Goal: Task Accomplishment & Management: Complete application form

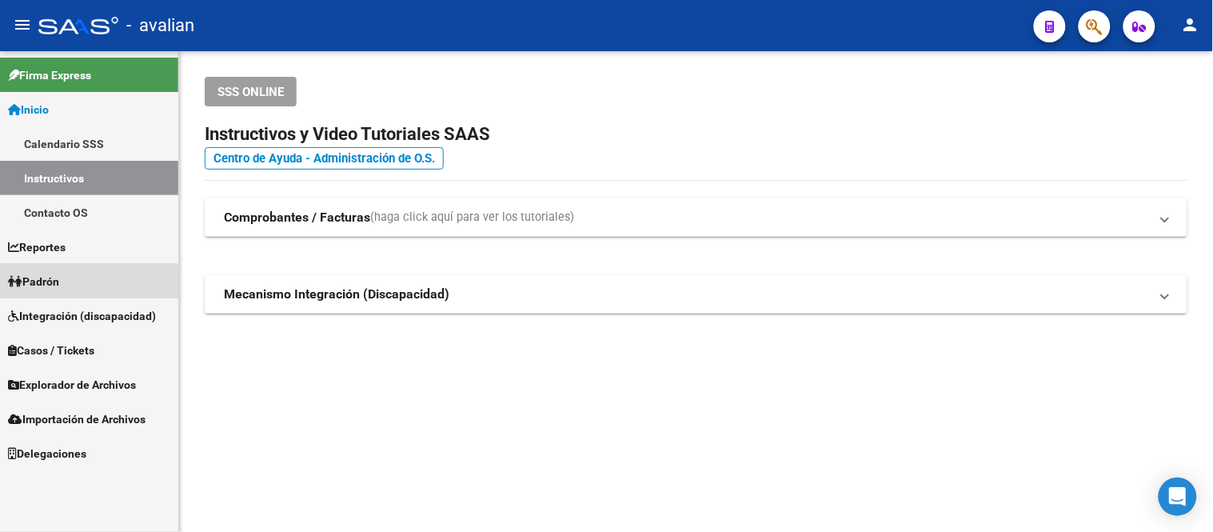
click at [59, 286] on span "Padrón" at bounding box center [33, 282] width 51 height 18
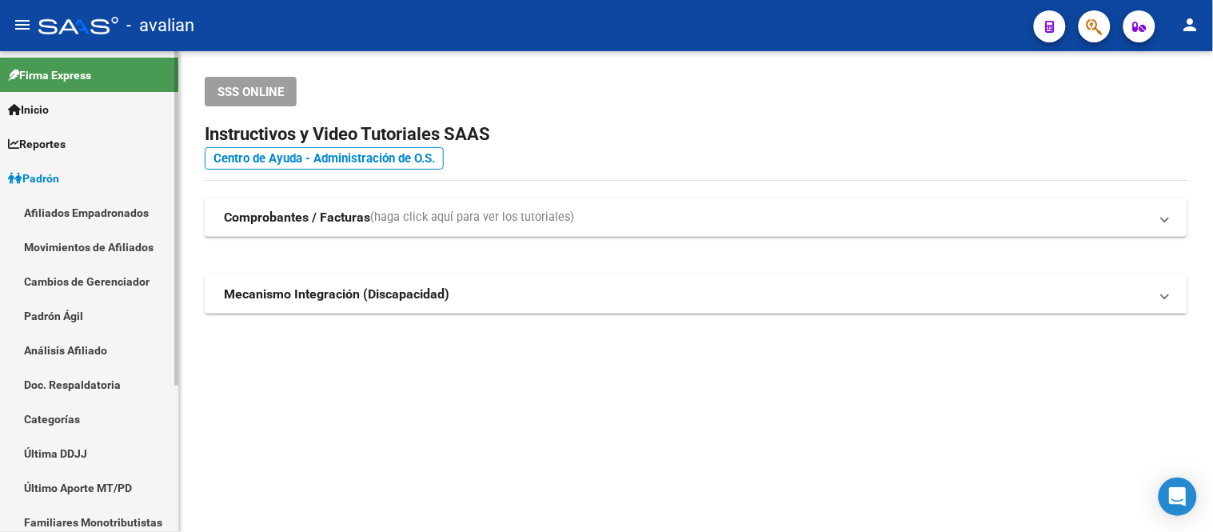
click at [86, 214] on link "Afiliados Empadronados" at bounding box center [89, 212] width 178 height 34
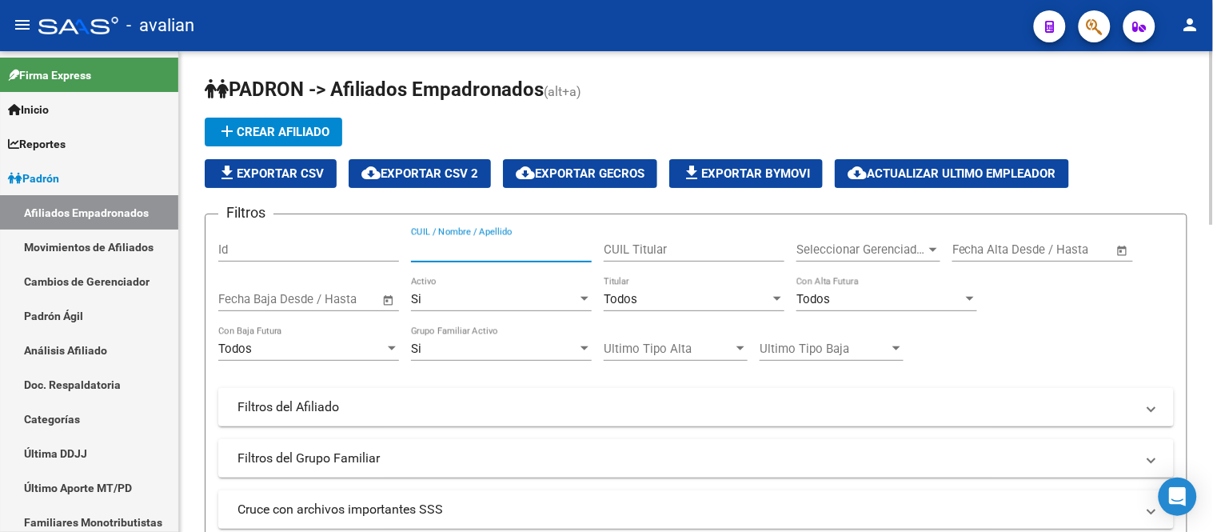
click at [515, 246] on input "CUIL / Nombre / Apellido" at bounding box center [501, 249] width 181 height 14
paste input "27454041408"
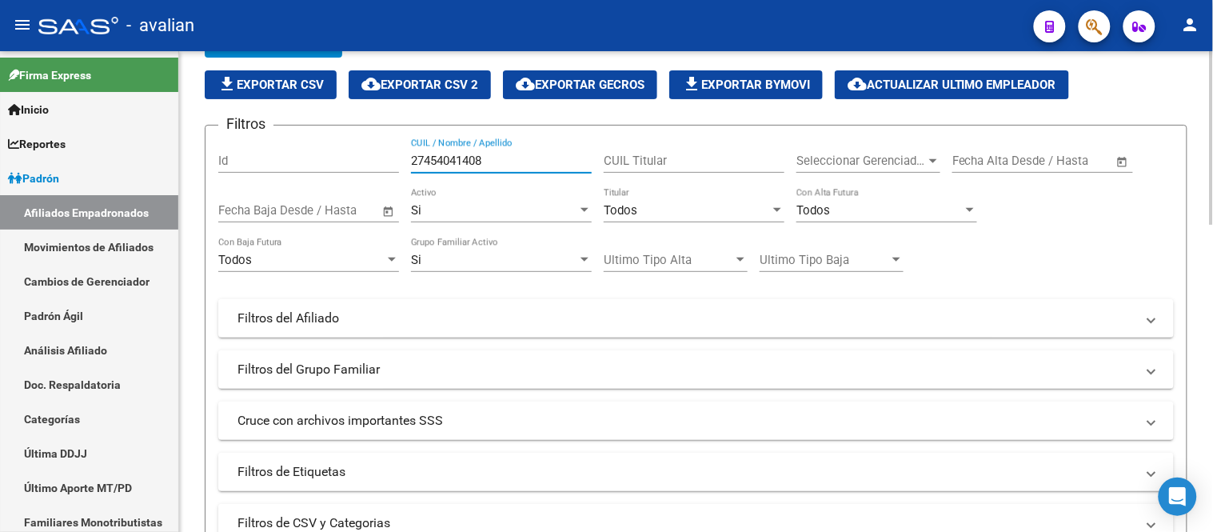
click at [461, 213] on div "Si" at bounding box center [494, 210] width 166 height 14
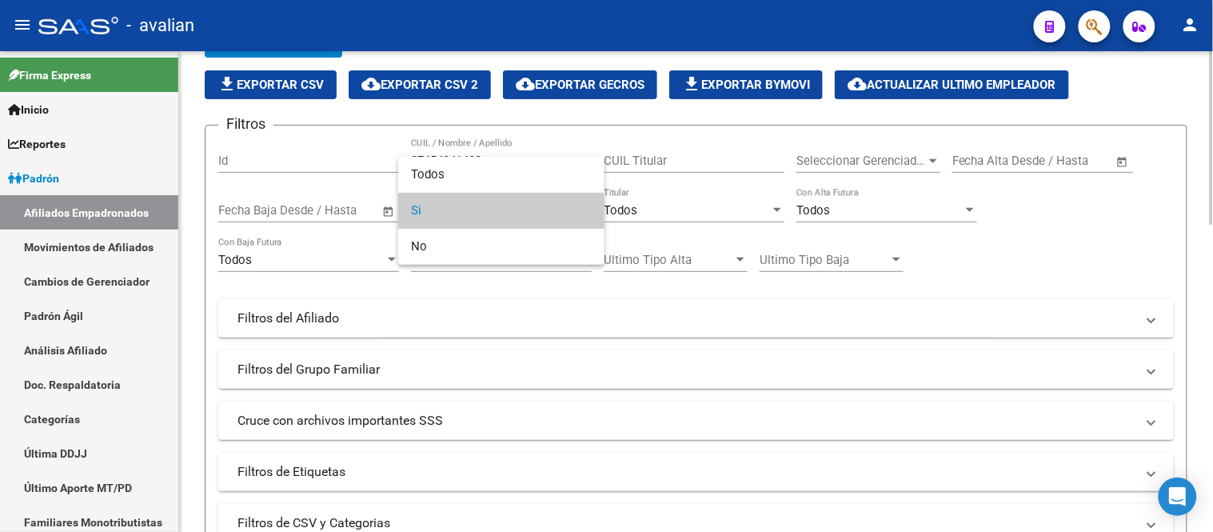
click at [461, 213] on span "Si" at bounding box center [501, 211] width 181 height 36
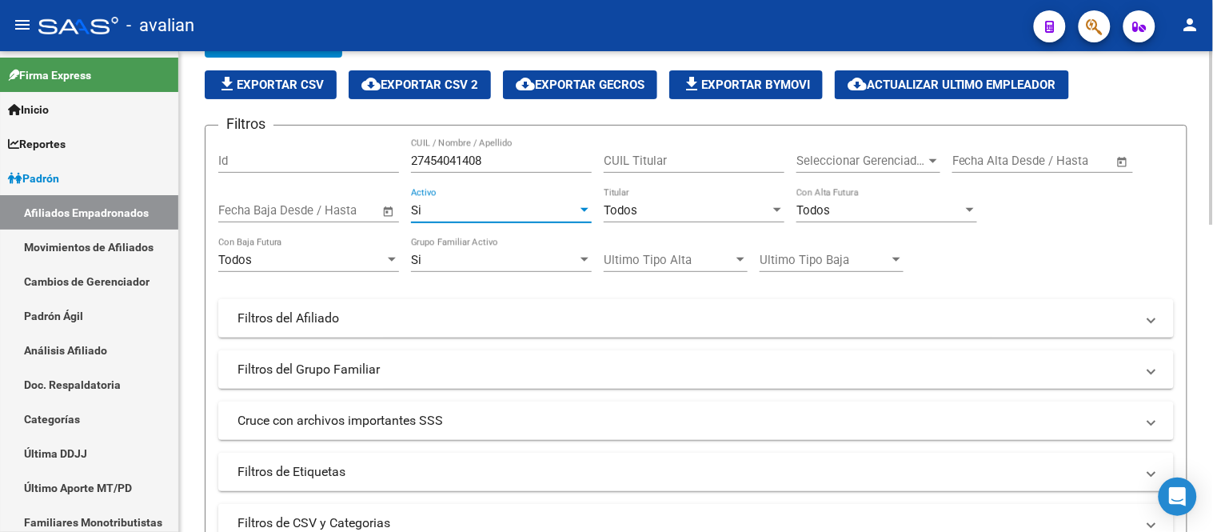
click at [473, 256] on div "Si" at bounding box center [494, 260] width 166 height 14
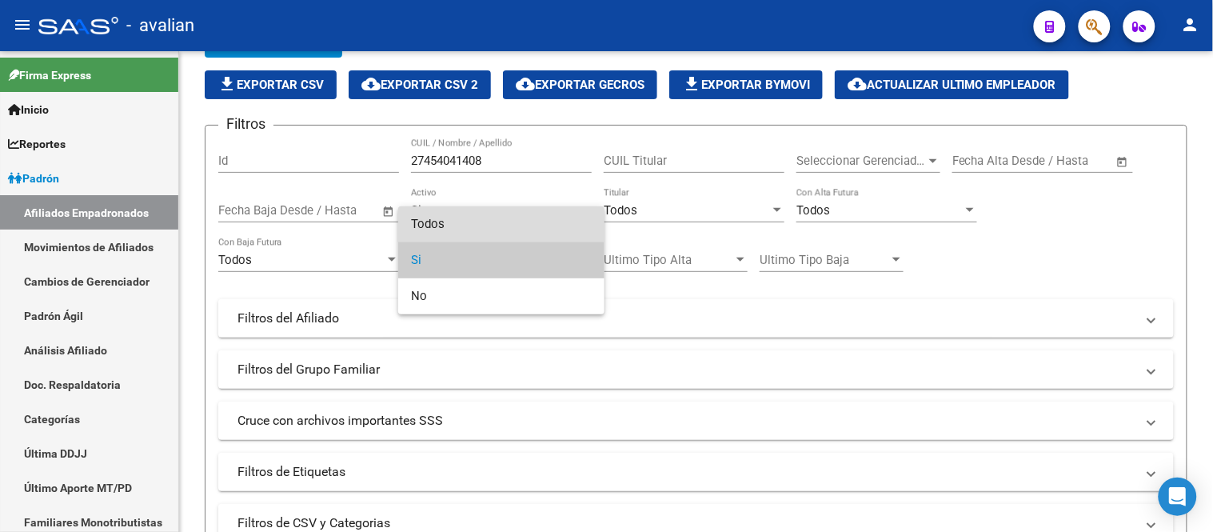
click at [468, 224] on span "Todos" at bounding box center [501, 224] width 181 height 36
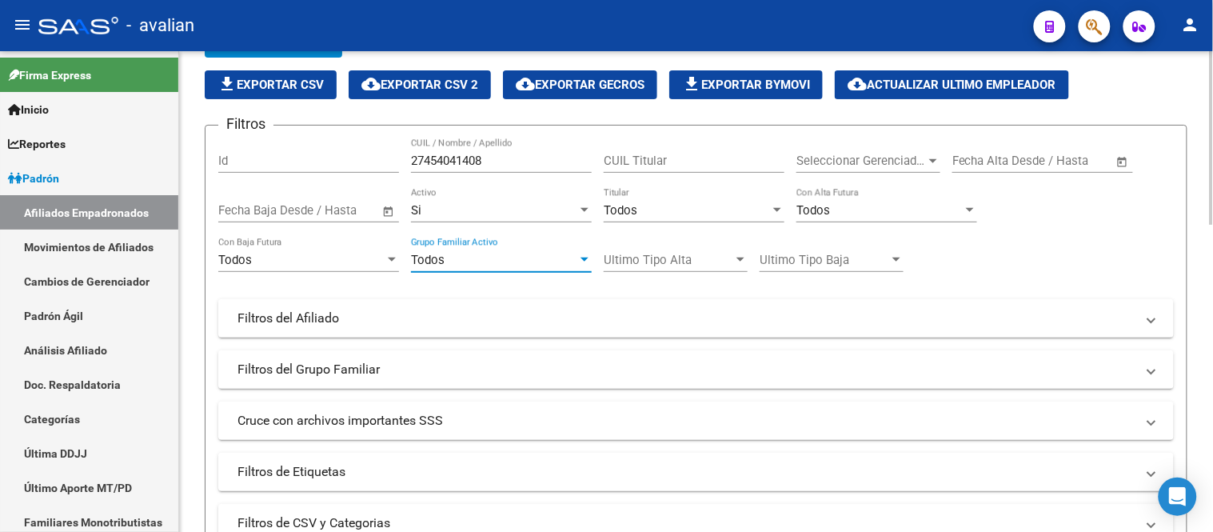
click at [521, 254] on div "Todos" at bounding box center [494, 260] width 166 height 14
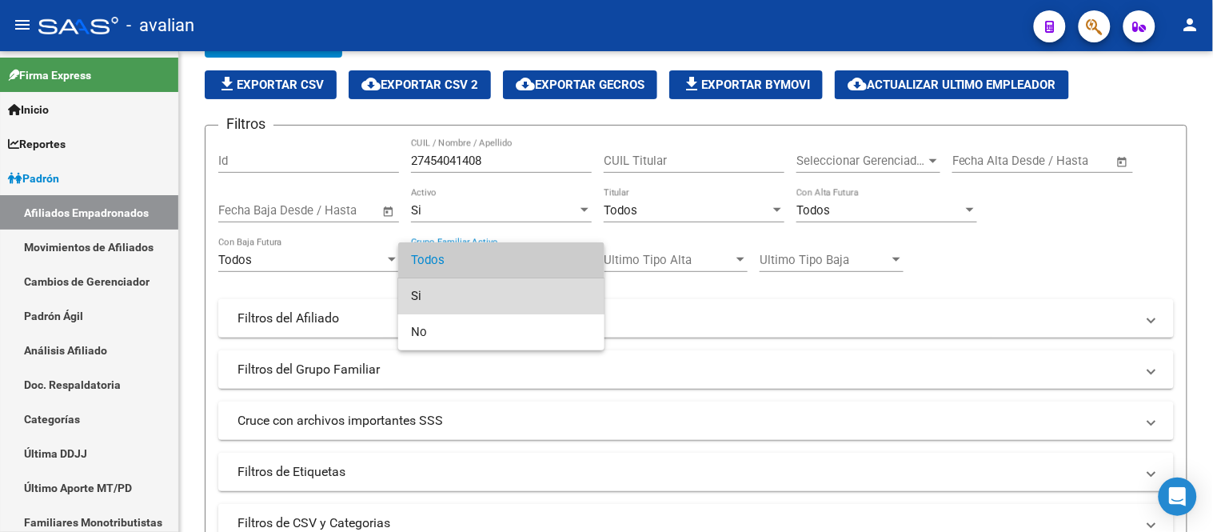
click at [469, 290] on span "Si" at bounding box center [501, 296] width 181 height 36
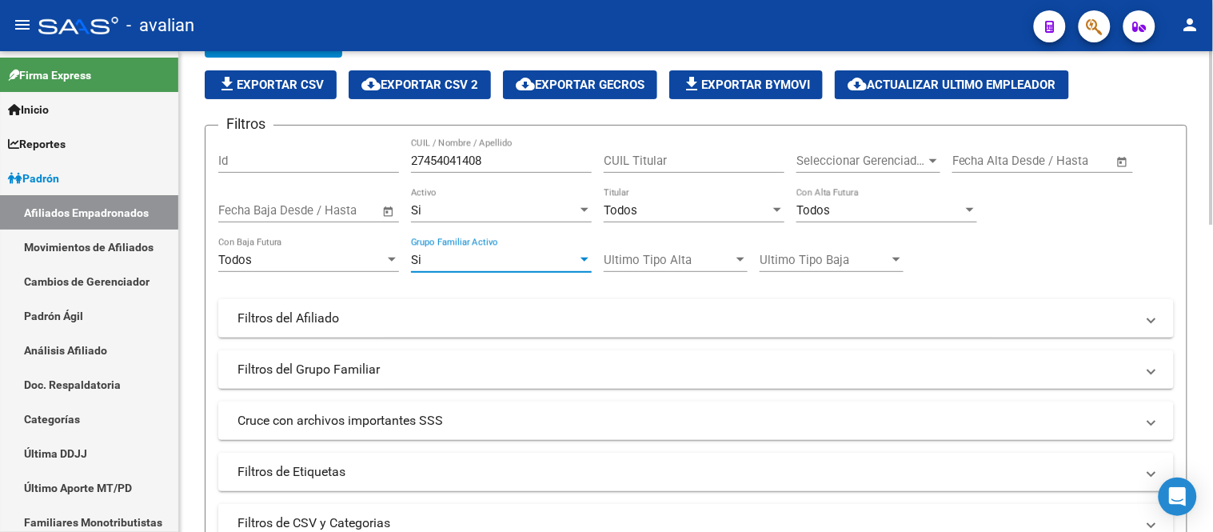
click at [478, 216] on div "Si" at bounding box center [494, 210] width 166 height 14
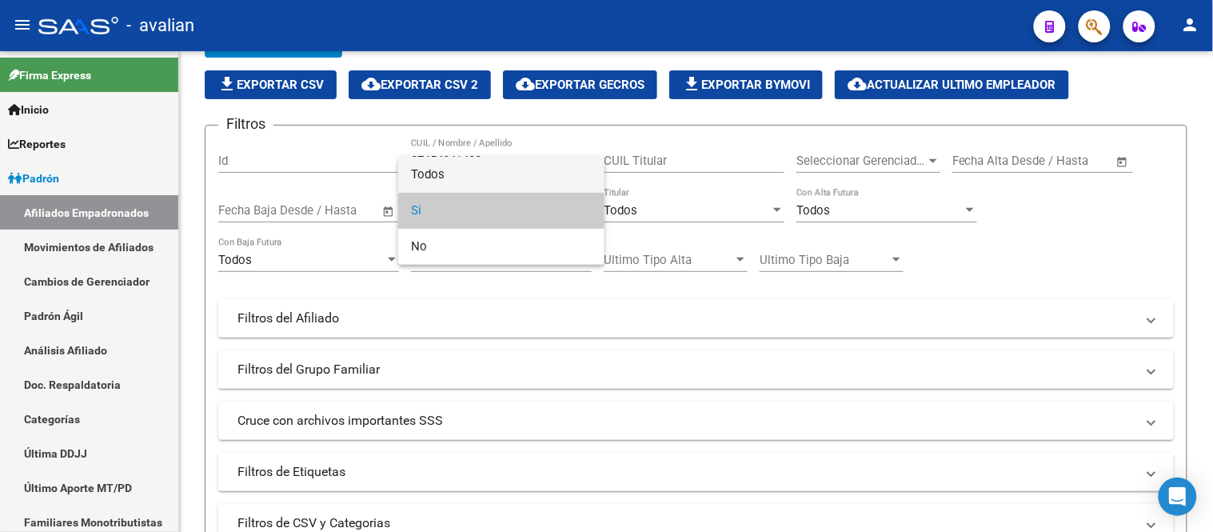
click at [481, 173] on span "Todos" at bounding box center [501, 175] width 181 height 36
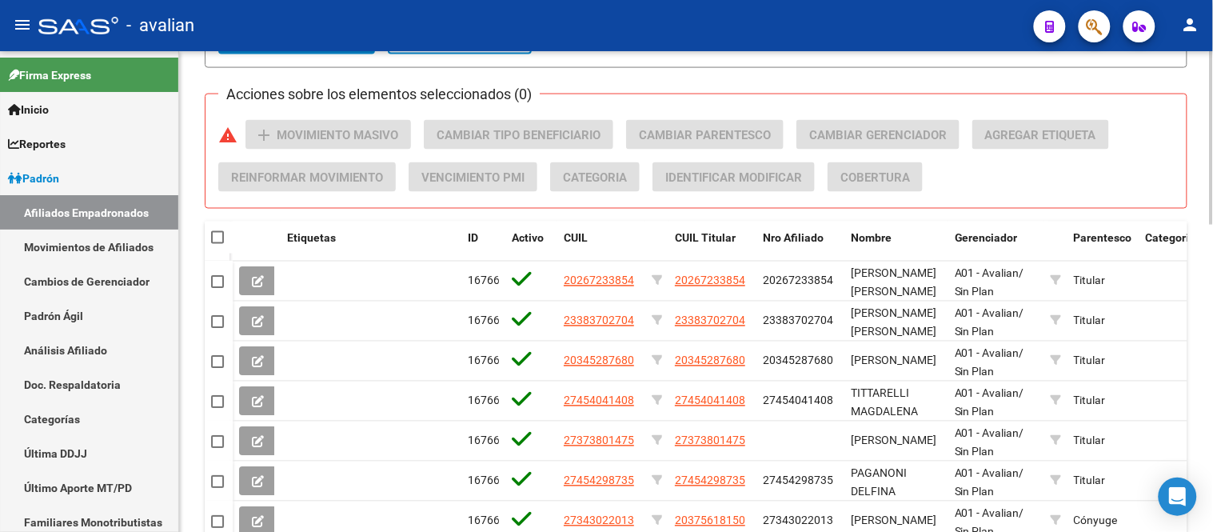
scroll to position [444, 0]
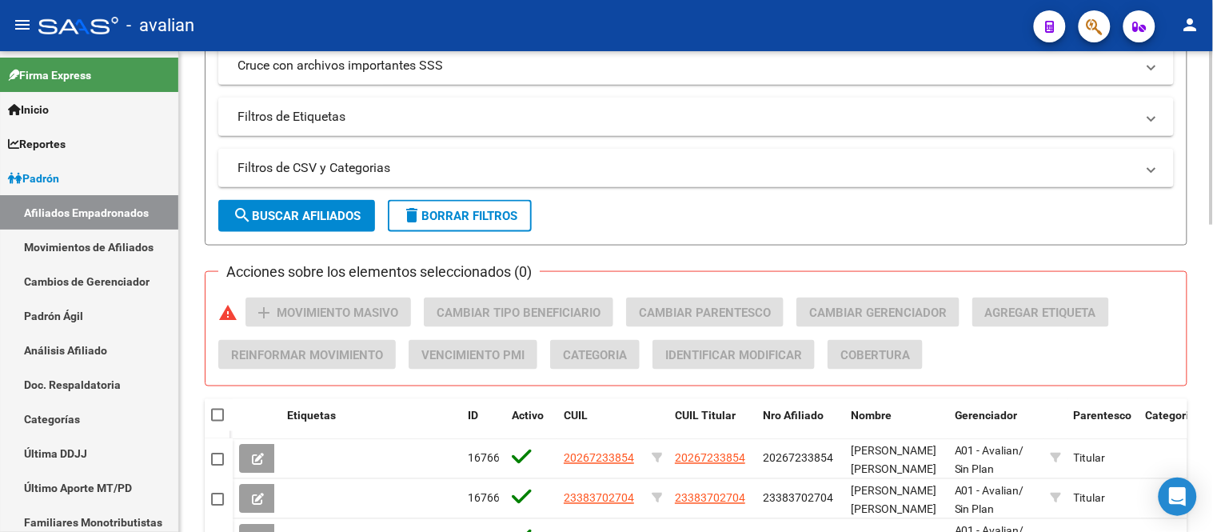
click at [294, 208] on button "search Buscar Afiliados" at bounding box center [296, 216] width 157 height 32
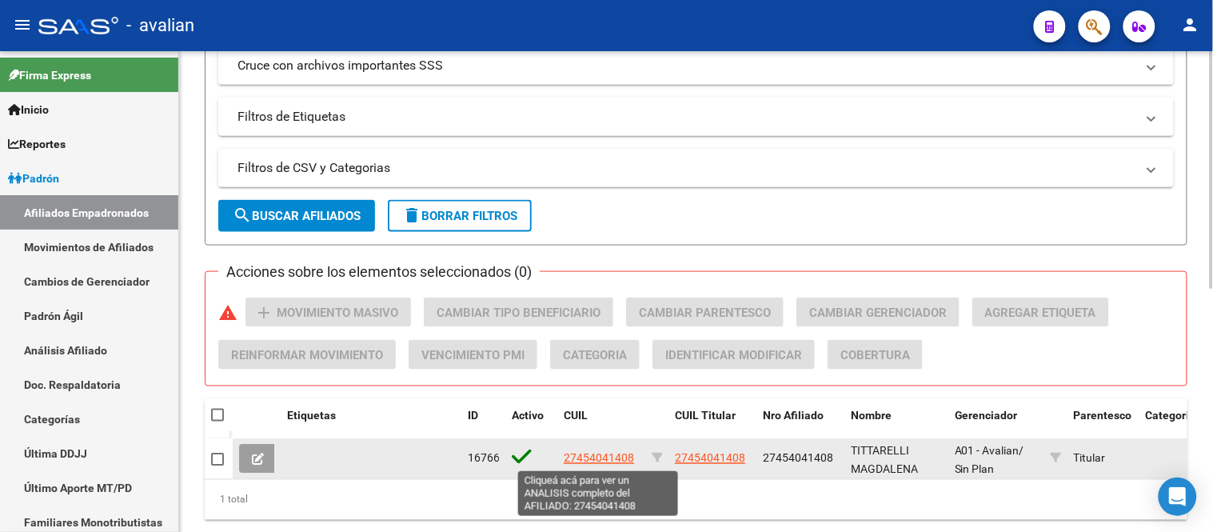
click at [612, 453] on span "27454041408" at bounding box center [599, 458] width 70 height 13
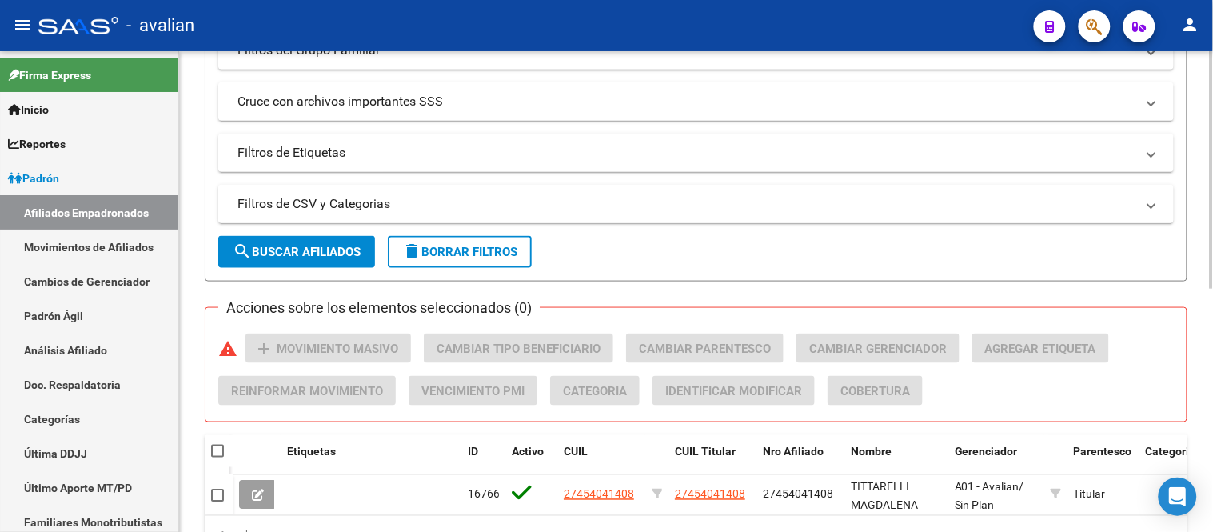
scroll to position [52, 0]
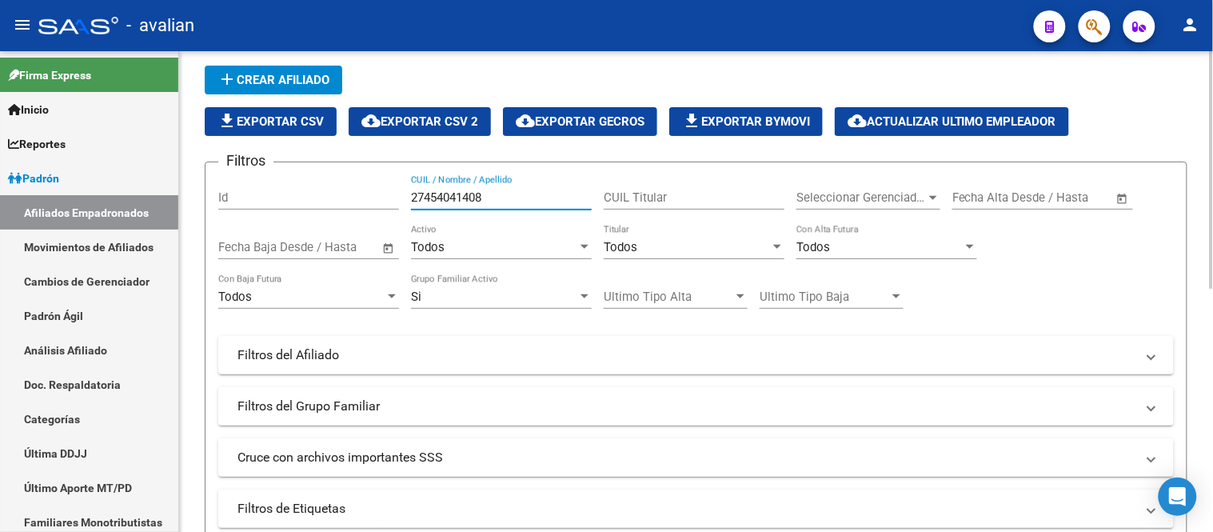
click at [497, 193] on input "27454041408" at bounding box center [501, 197] width 181 height 14
paste input "3422932704"
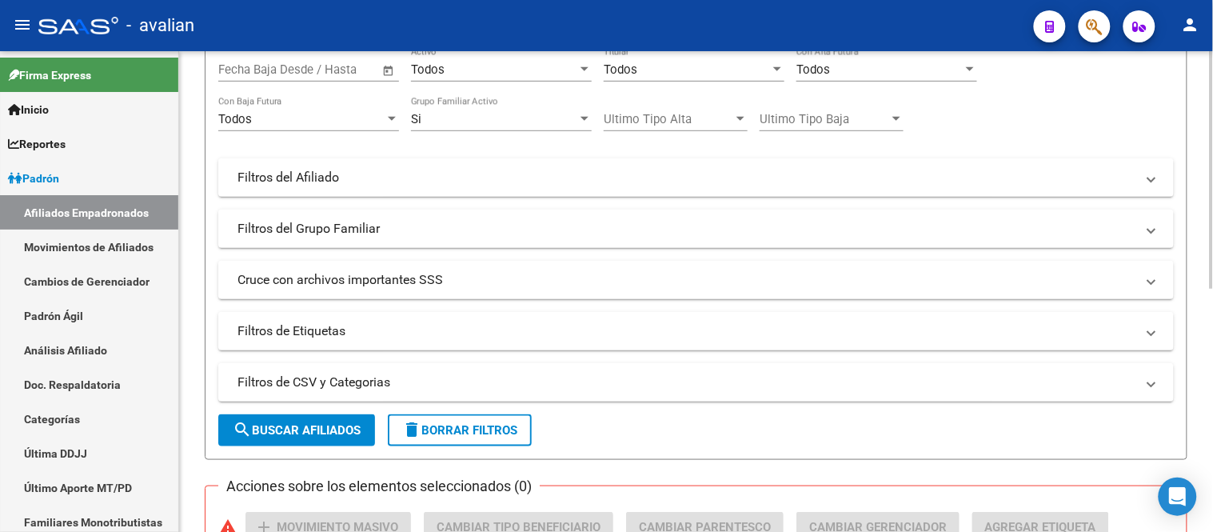
scroll to position [318, 0]
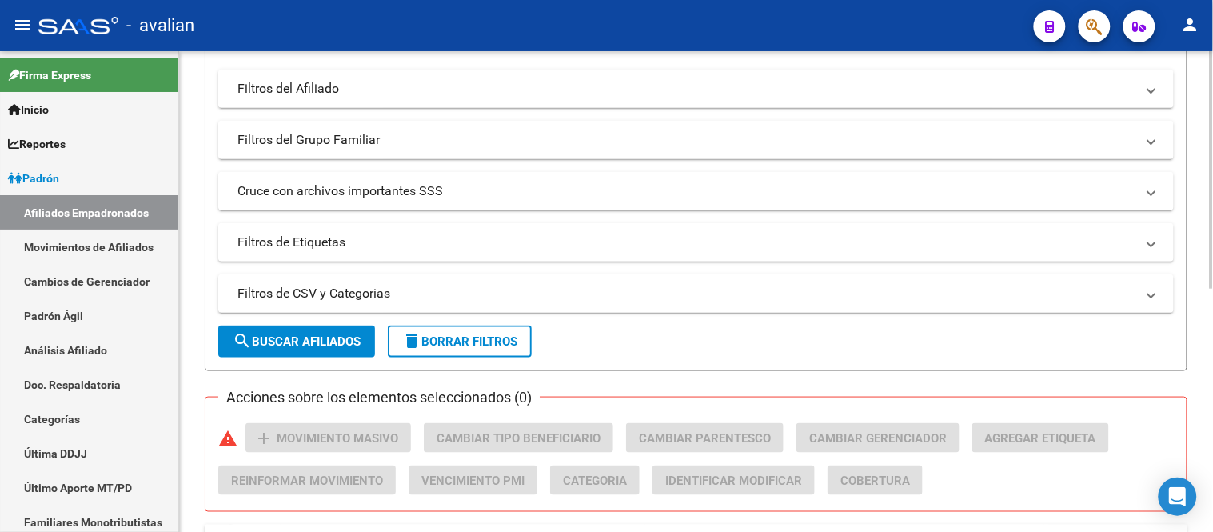
type input "23422932704"
click at [329, 347] on span "search Buscar Afiliados" at bounding box center [297, 341] width 128 height 14
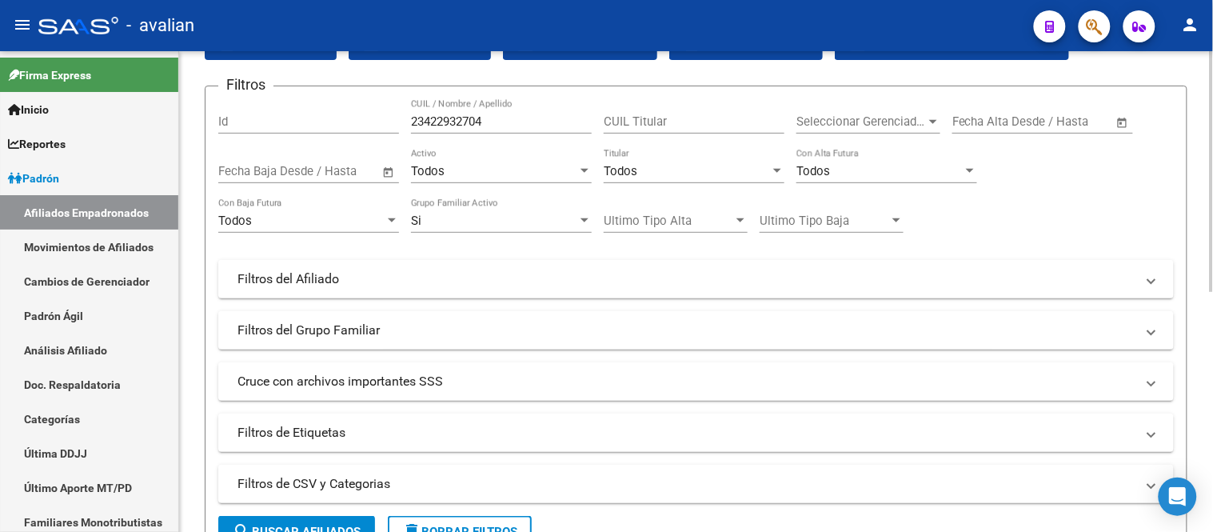
scroll to position [38, 0]
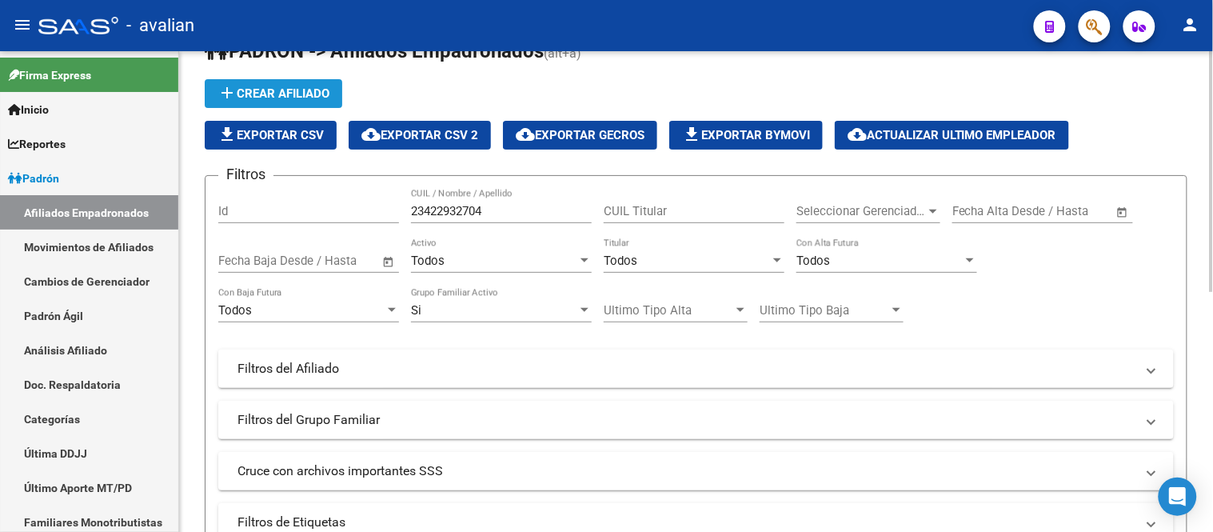
click at [314, 88] on span "add Crear Afiliado" at bounding box center [274, 93] width 112 height 14
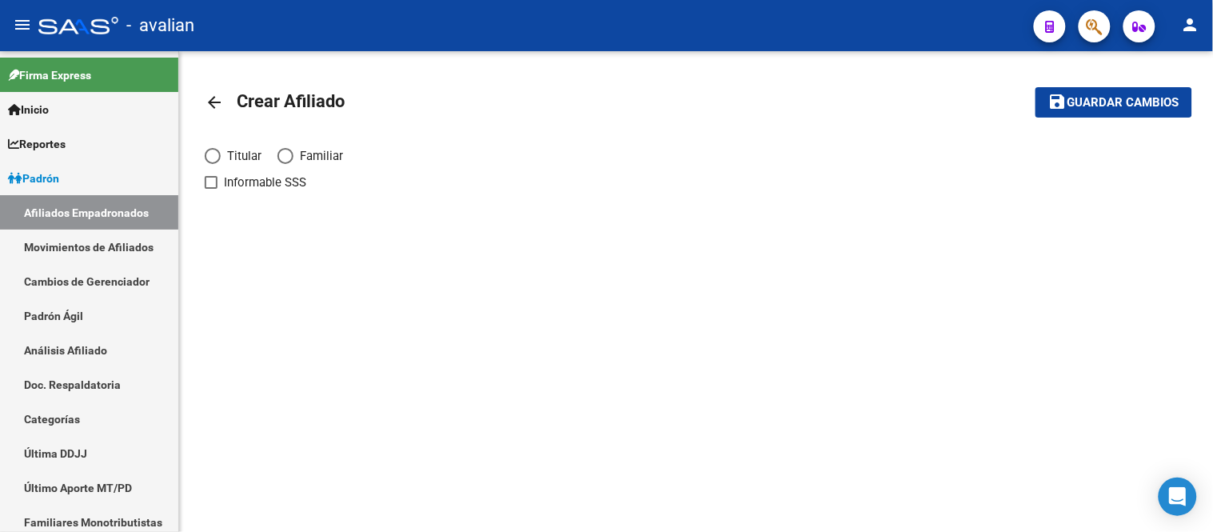
click at [212, 150] on span "Elija una opción" at bounding box center [213, 156] width 16 height 16
click at [212, 150] on input "Titular" at bounding box center [213, 156] width 16 height 16
radio input "true"
checkbox input "true"
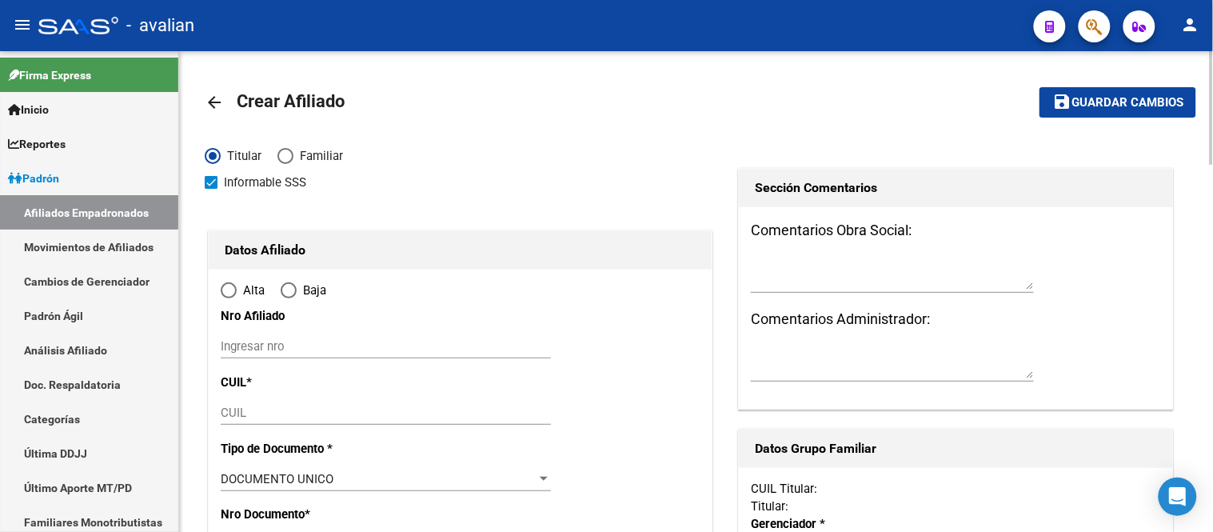
radio input "true"
click at [322, 352] on input "Ingresar nro" at bounding box center [386, 346] width 330 height 14
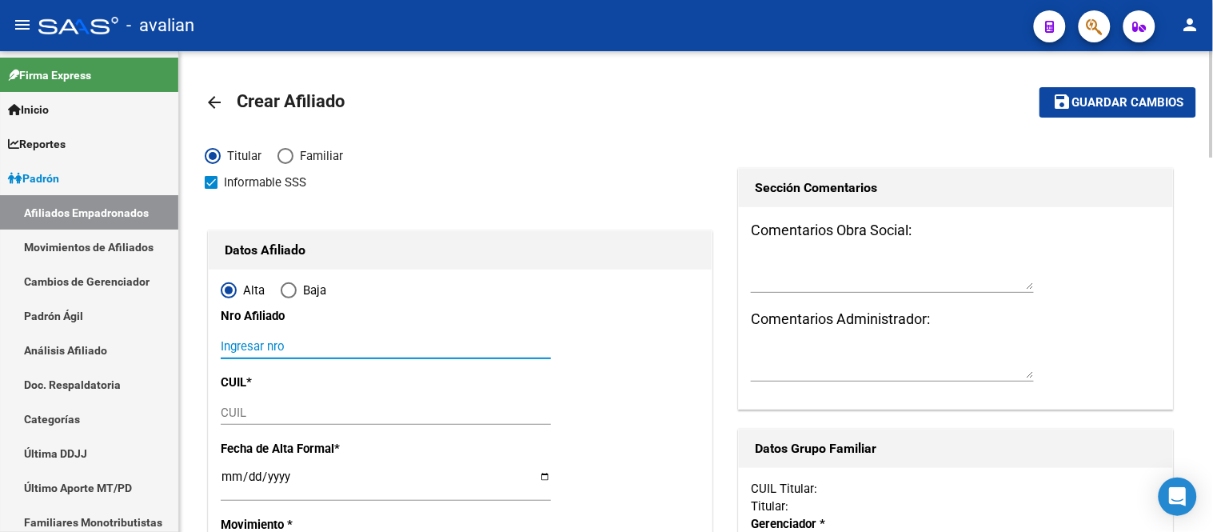
paste input "23422932704"
type input "23422932704"
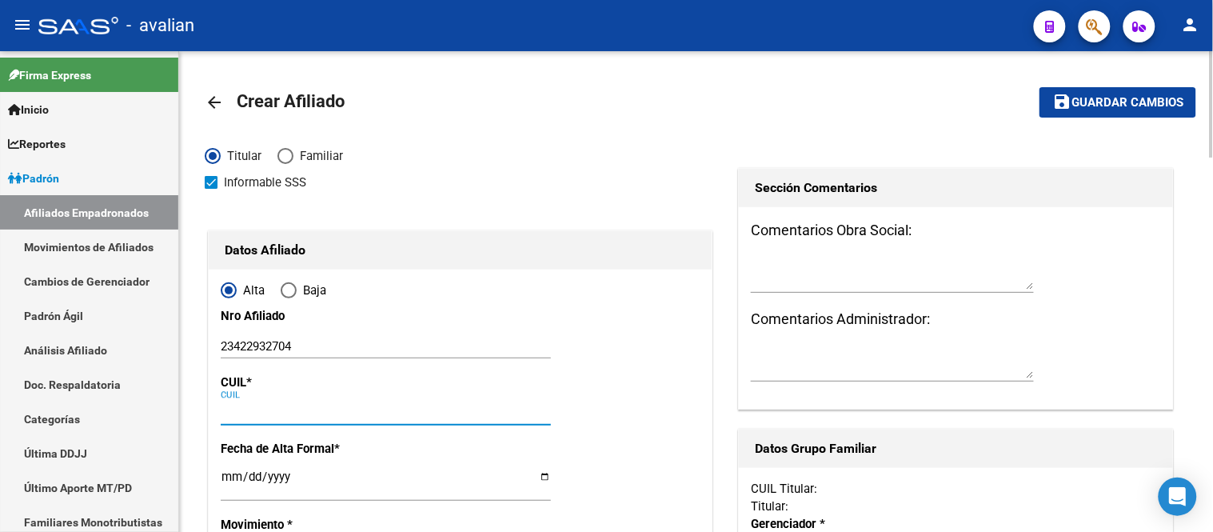
paste input "23-42293270-4"
type input "23-42293270-4"
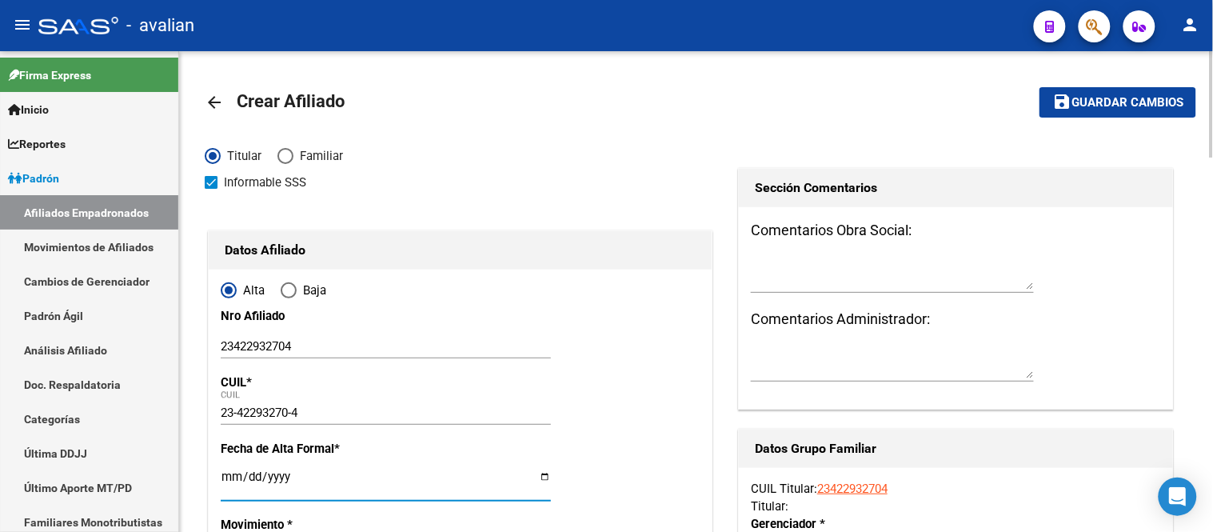
type input "42293270"
type input "MARZIALETTI"
type input "[PERSON_NAME]"
type input "[DATE]"
type input "[PERSON_NAME]"
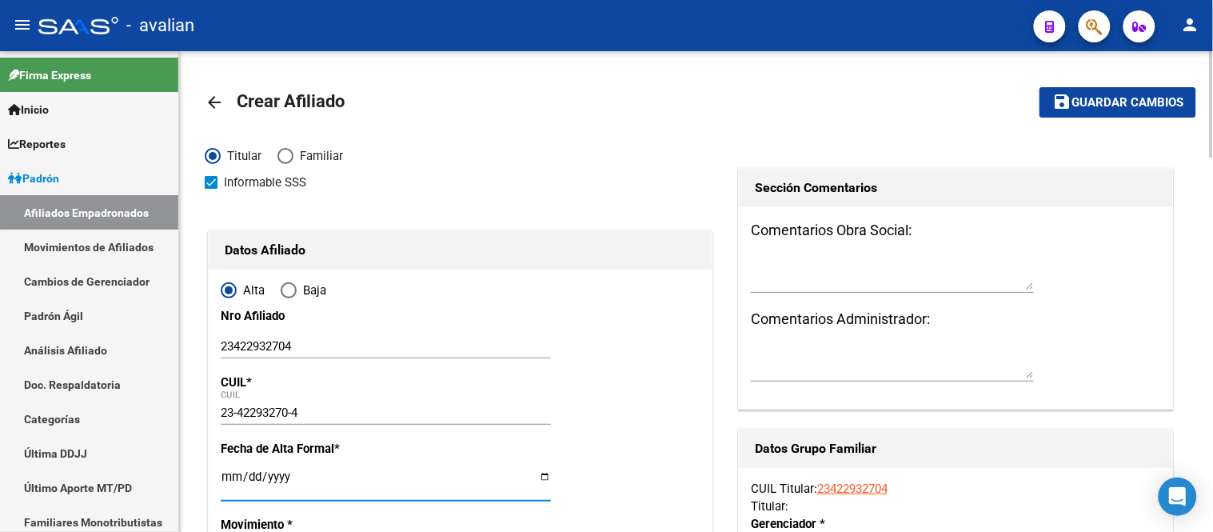
type input "8129"
type input "MITRE"
type input "555"
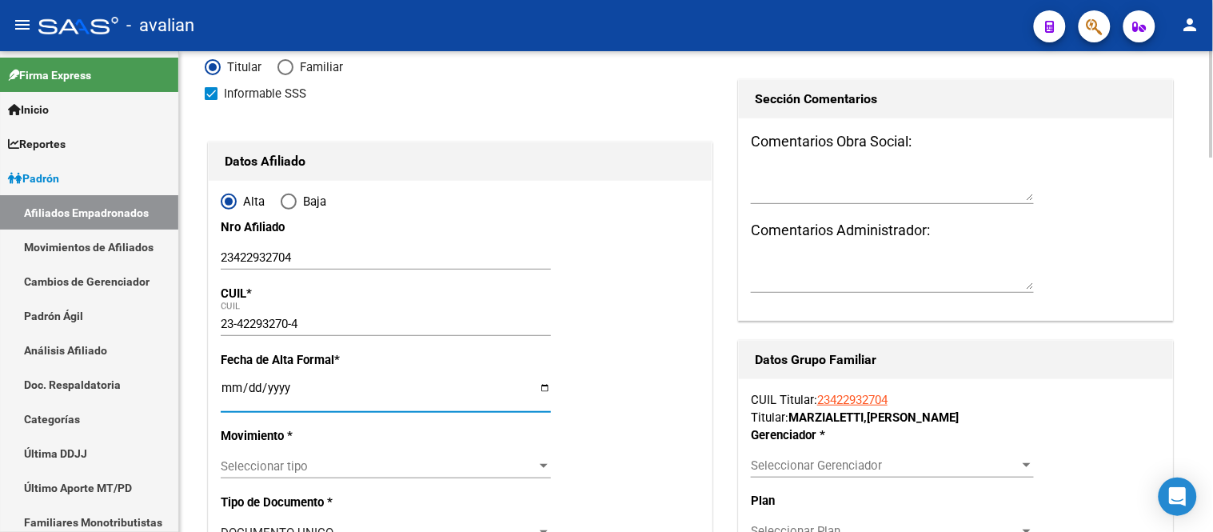
type input "[DATE]"
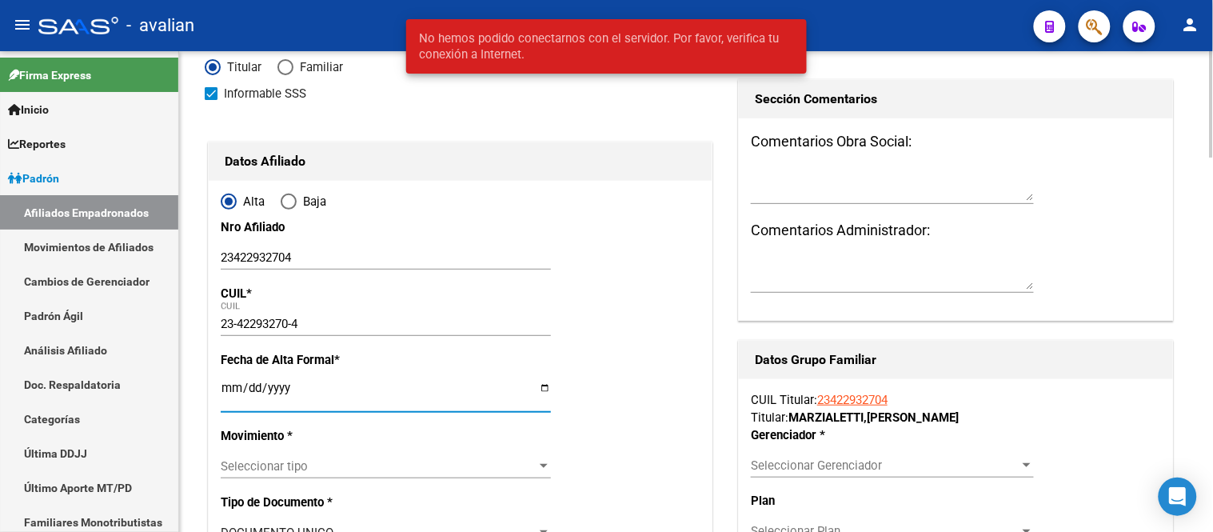
click at [228, 387] on input "[DATE]" at bounding box center [386, 394] width 330 height 26
click at [250, 385] on input "[DATE]" at bounding box center [386, 394] width 330 height 26
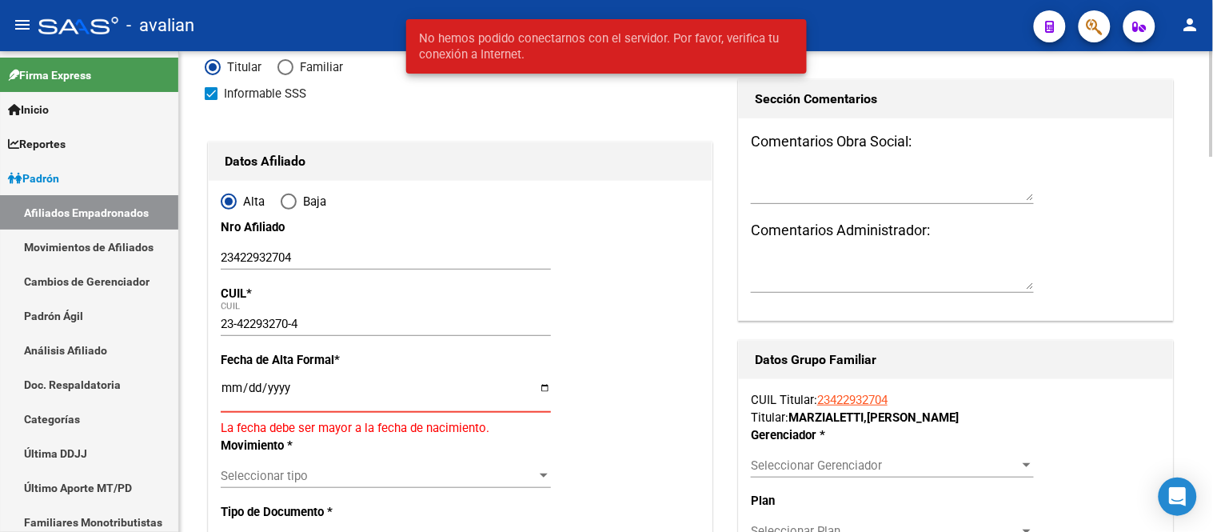
type input "[DATE]"
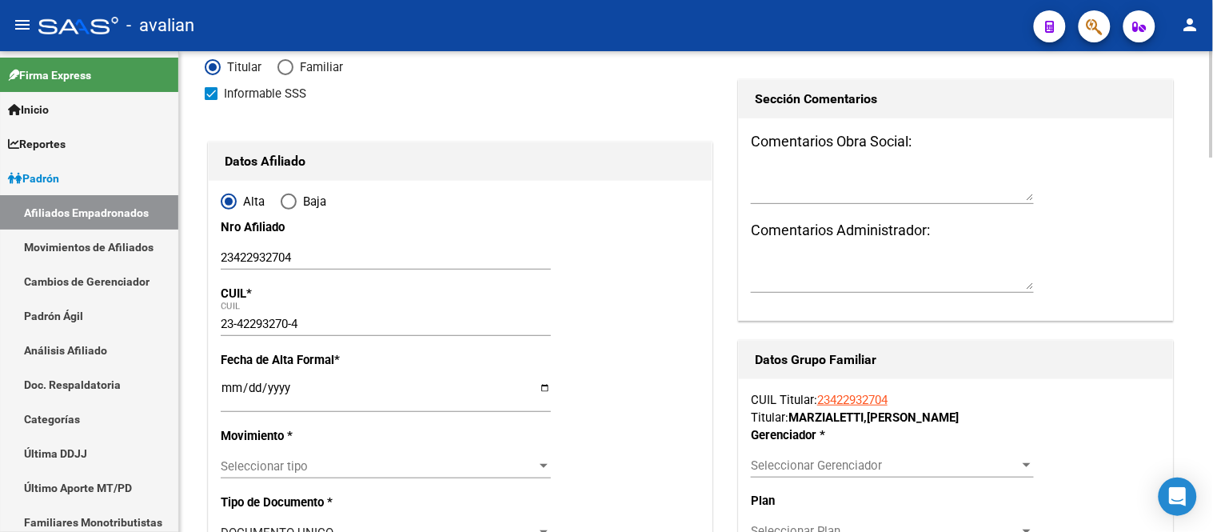
scroll to position [178, 0]
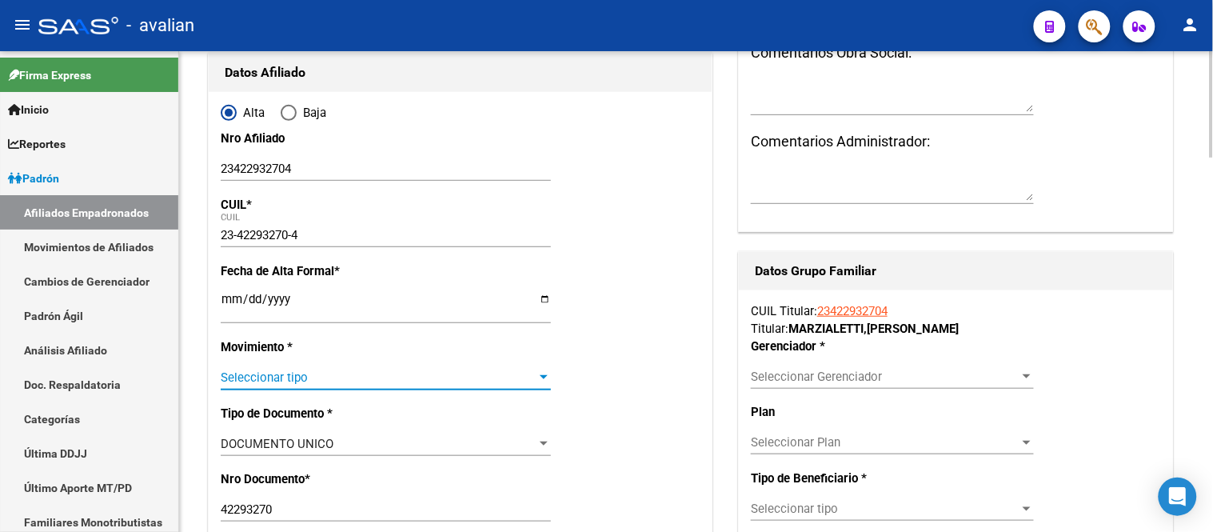
click at [317, 370] on span "Seleccionar tipo" at bounding box center [379, 377] width 316 height 14
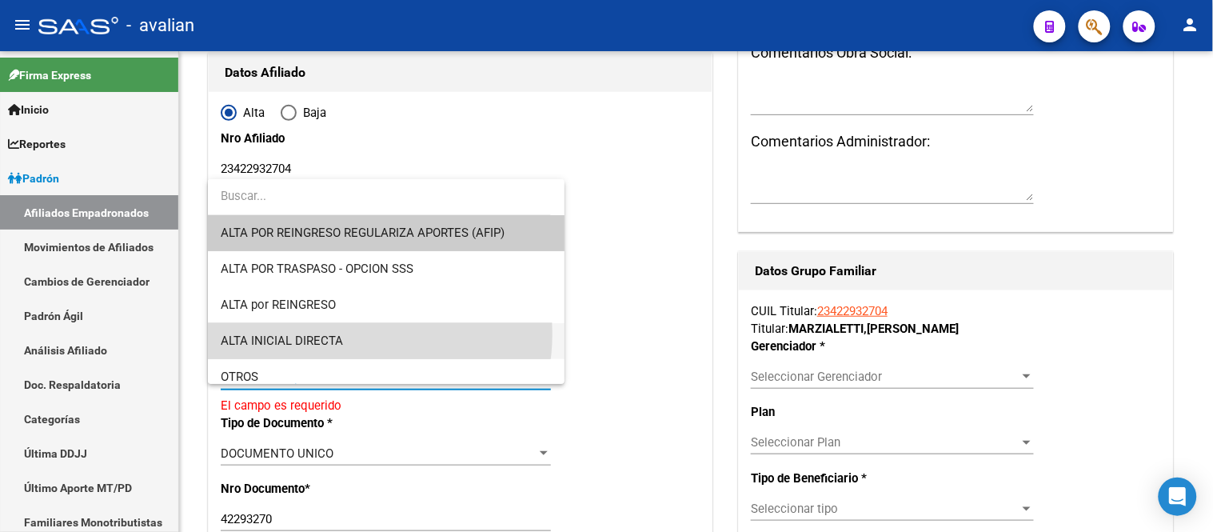
click at [345, 334] on span "ALTA INICIAL DIRECTA" at bounding box center [386, 341] width 330 height 36
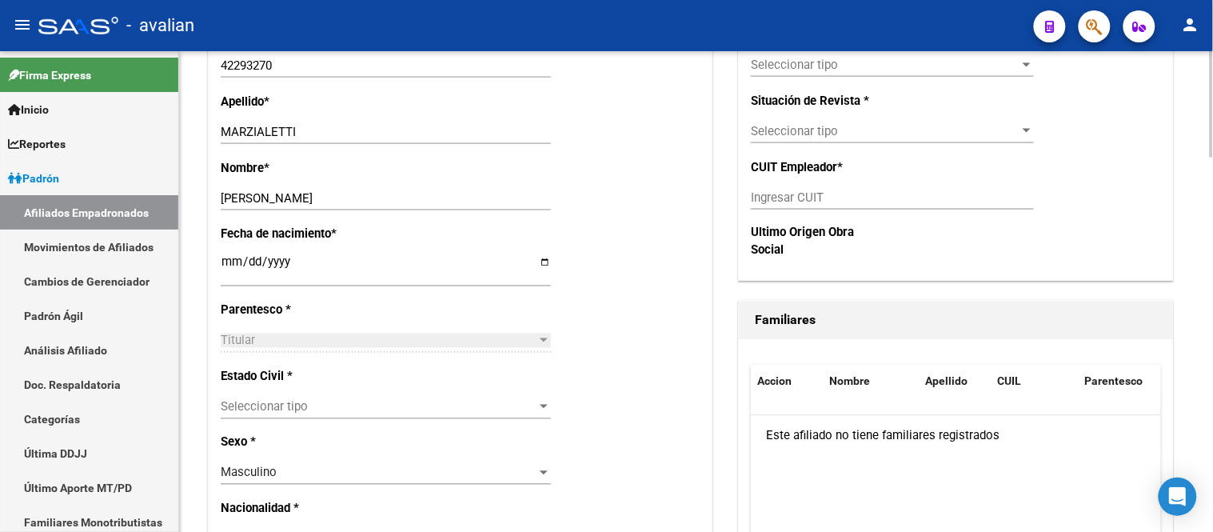
scroll to position [710, 0]
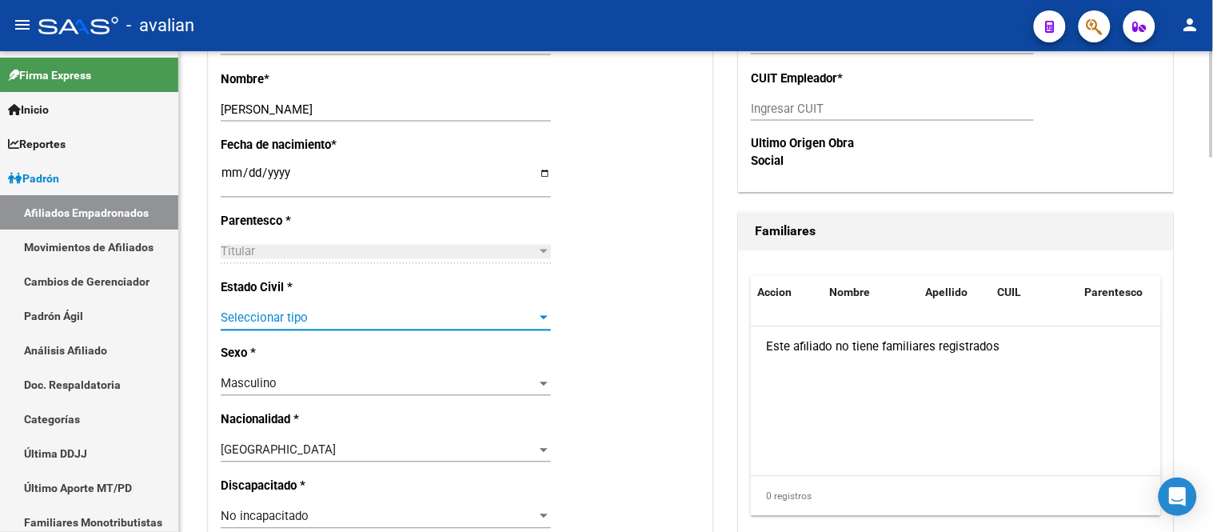
click at [402, 311] on span "Seleccionar tipo" at bounding box center [379, 318] width 316 height 14
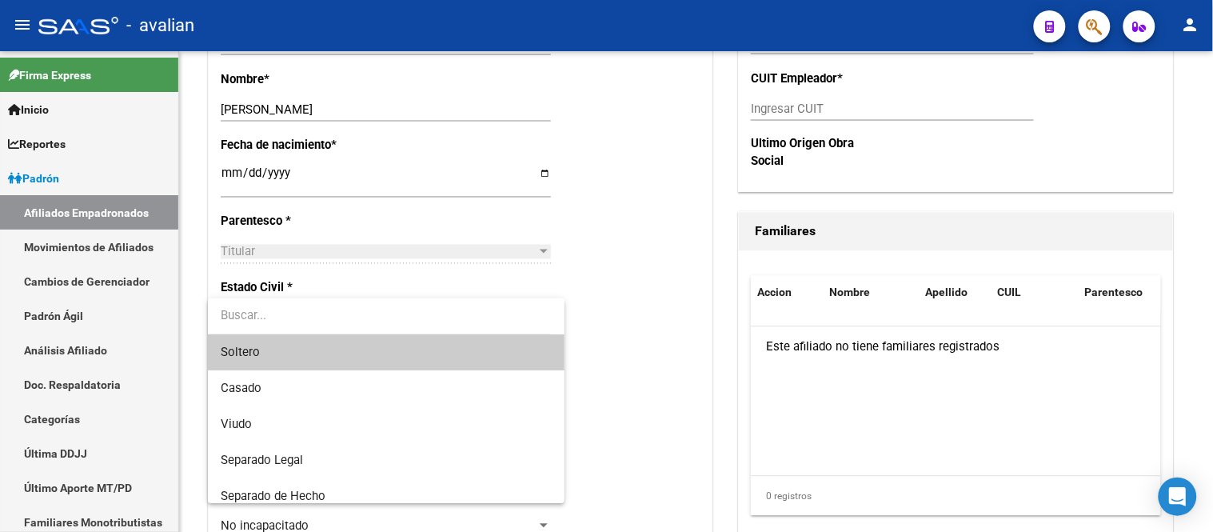
click at [347, 358] on span "Soltero" at bounding box center [386, 352] width 330 height 36
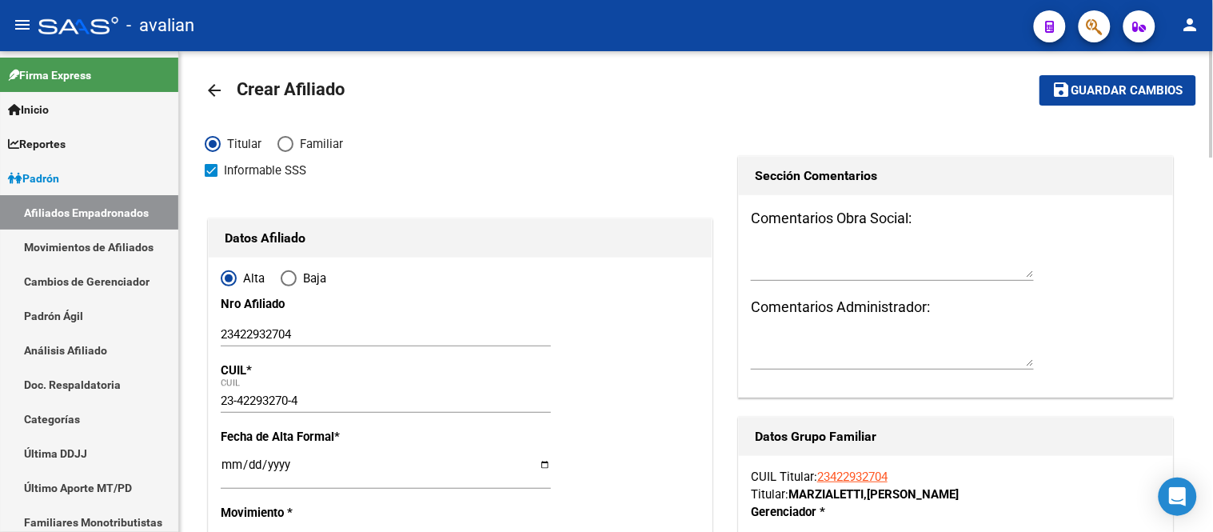
scroll to position [278, 0]
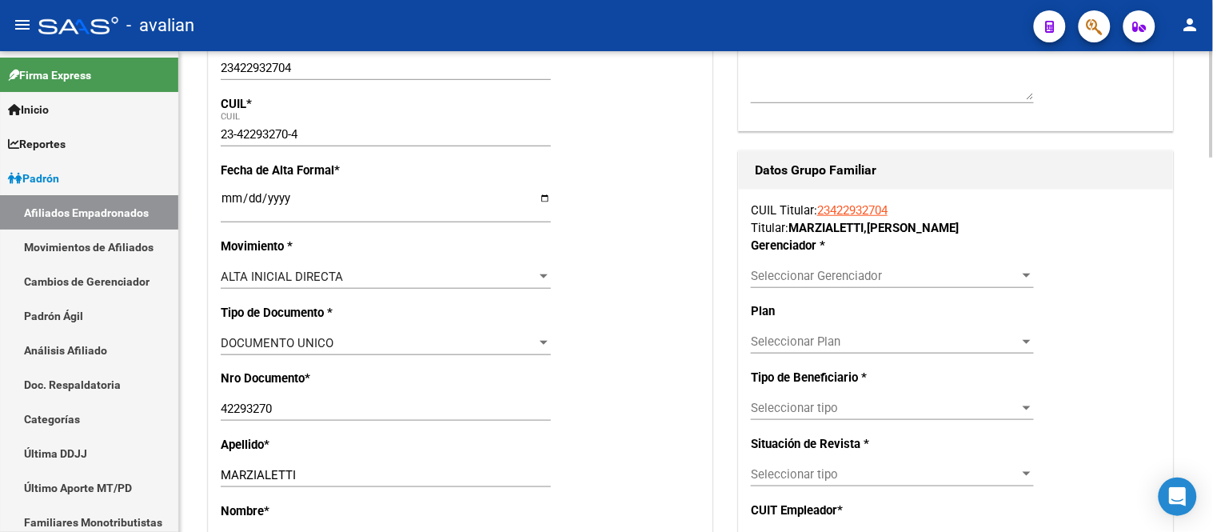
click at [766, 274] on span "Seleccionar Gerenciador" at bounding box center [885, 276] width 269 height 14
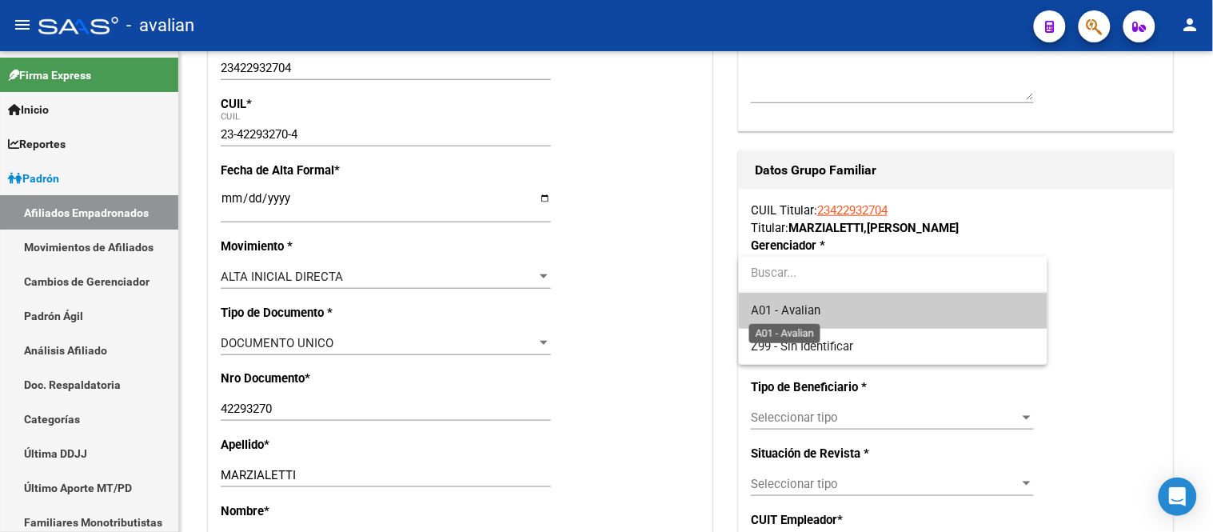
click at [788, 303] on span "A01 - Avalian" at bounding box center [787, 310] width 70 height 14
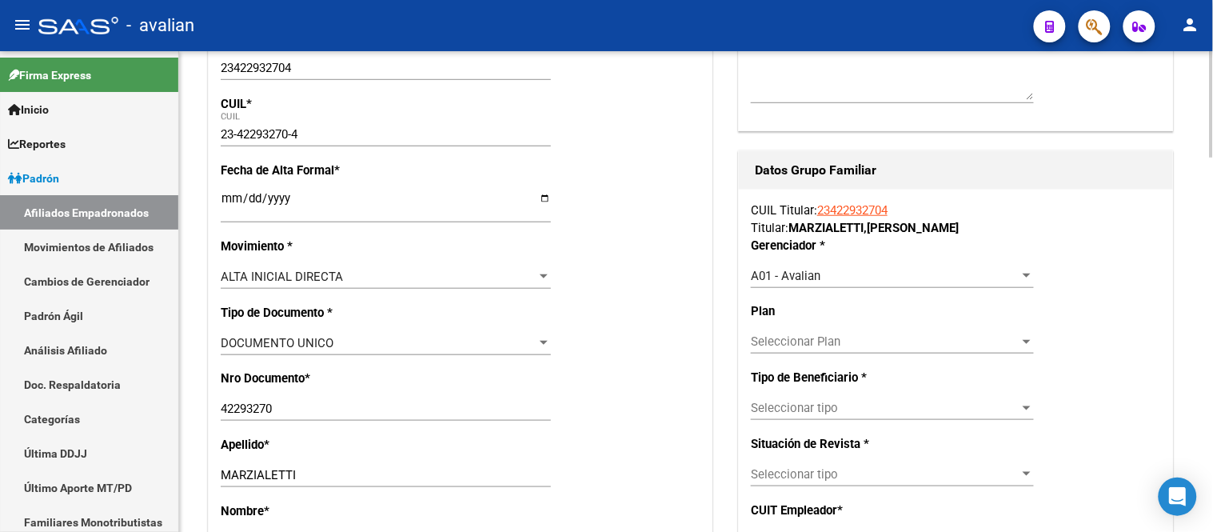
click at [821, 417] on div "Seleccionar tipo Seleccionar tipo" at bounding box center [892, 408] width 283 height 24
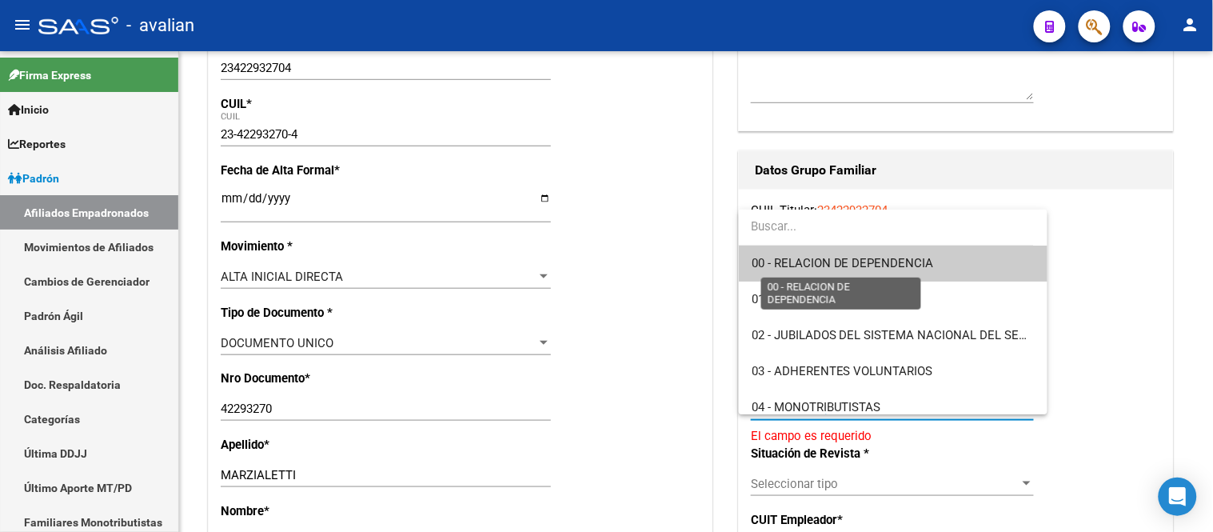
click at [812, 265] on span "00 - RELACION DE DEPENDENCIA" at bounding box center [843, 263] width 182 height 14
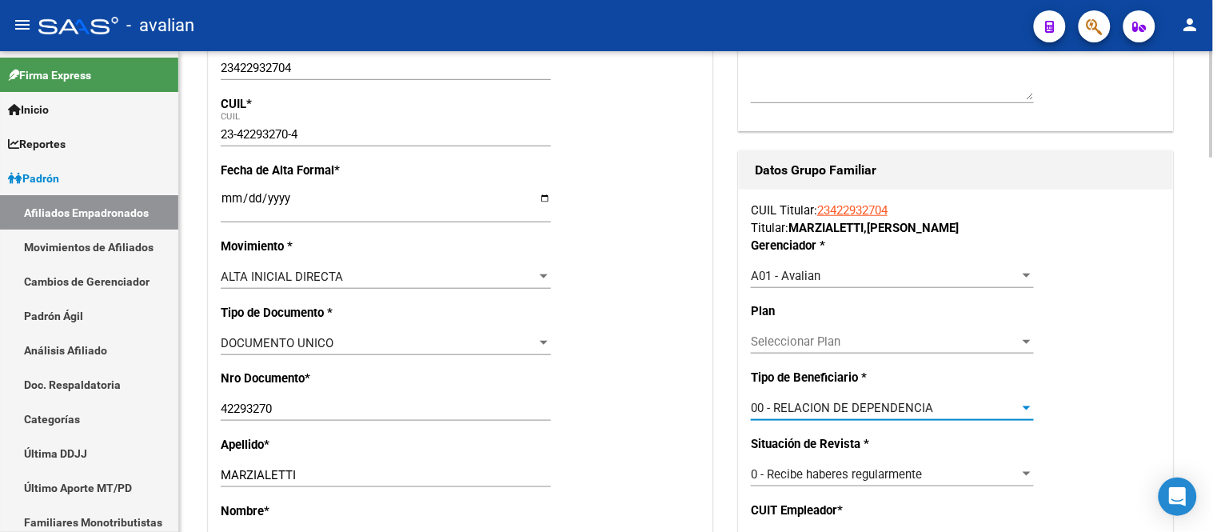
type input "27-11544599-0"
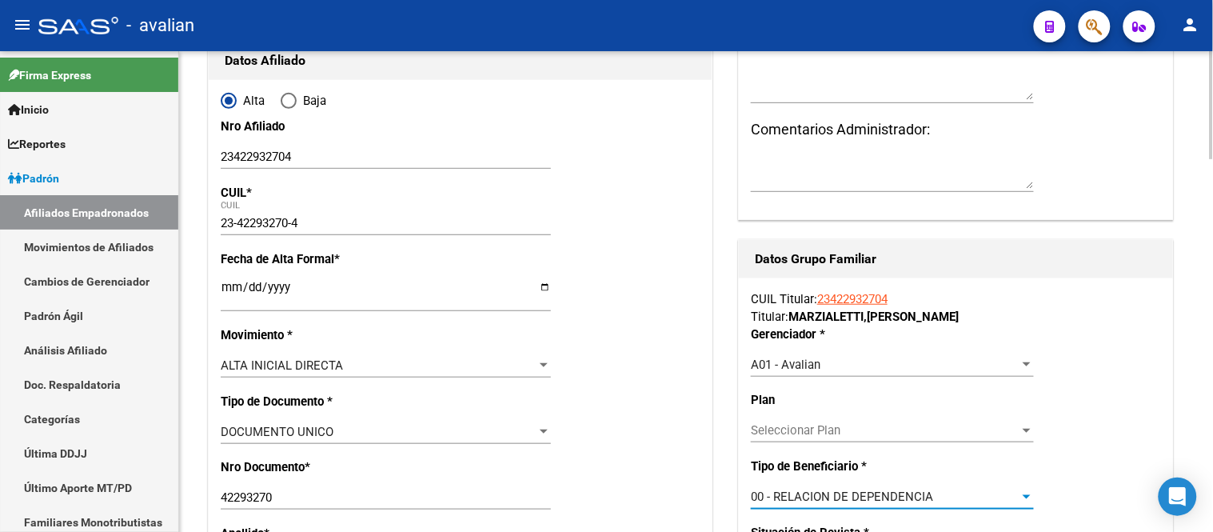
scroll to position [0, 0]
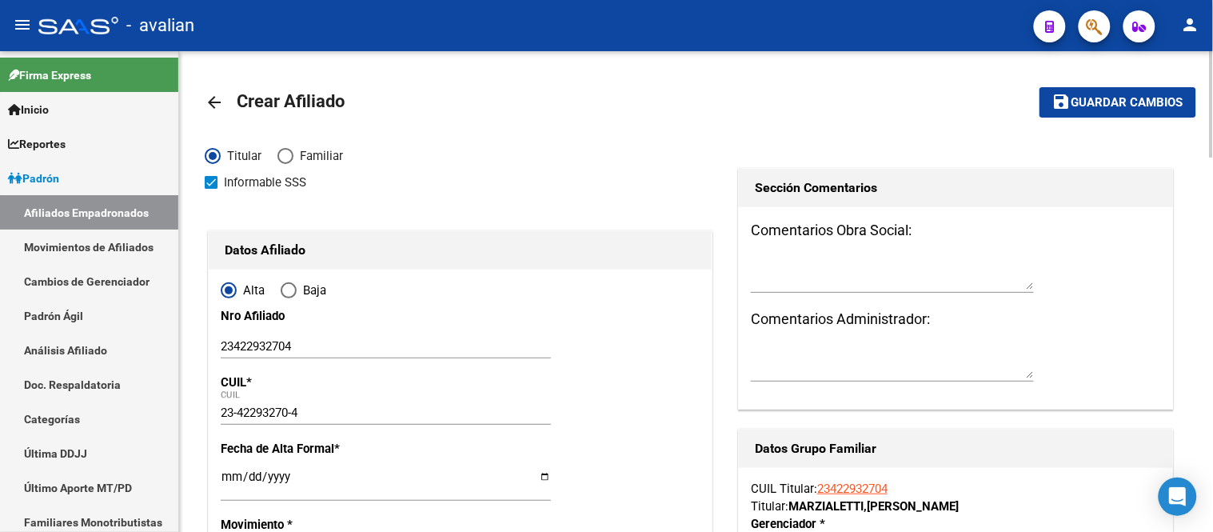
click at [1100, 96] on span "Guardar cambios" at bounding box center [1128, 103] width 112 height 14
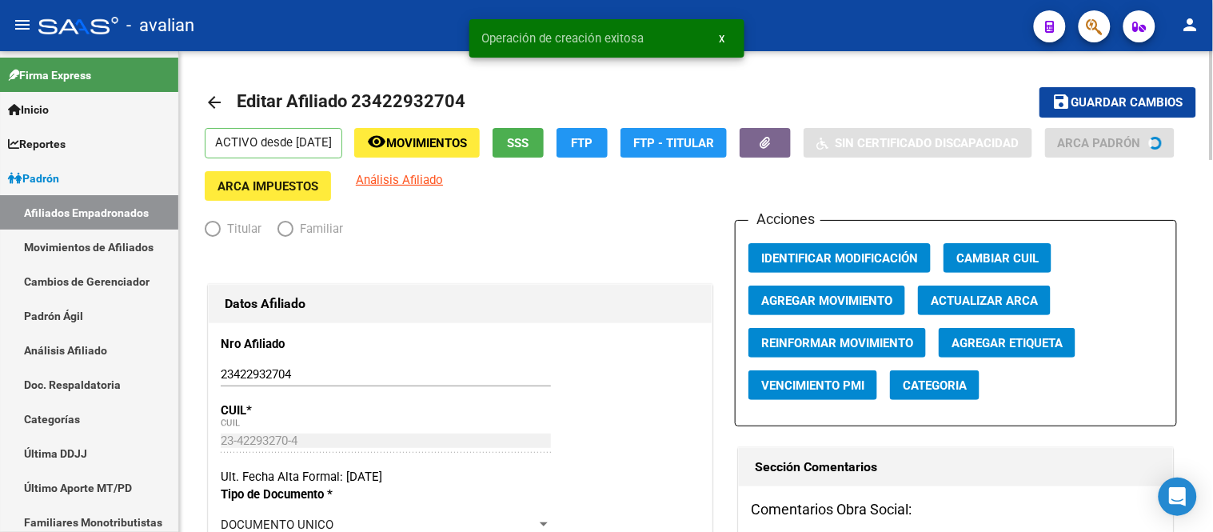
radio input "true"
type input "27-11544599-0"
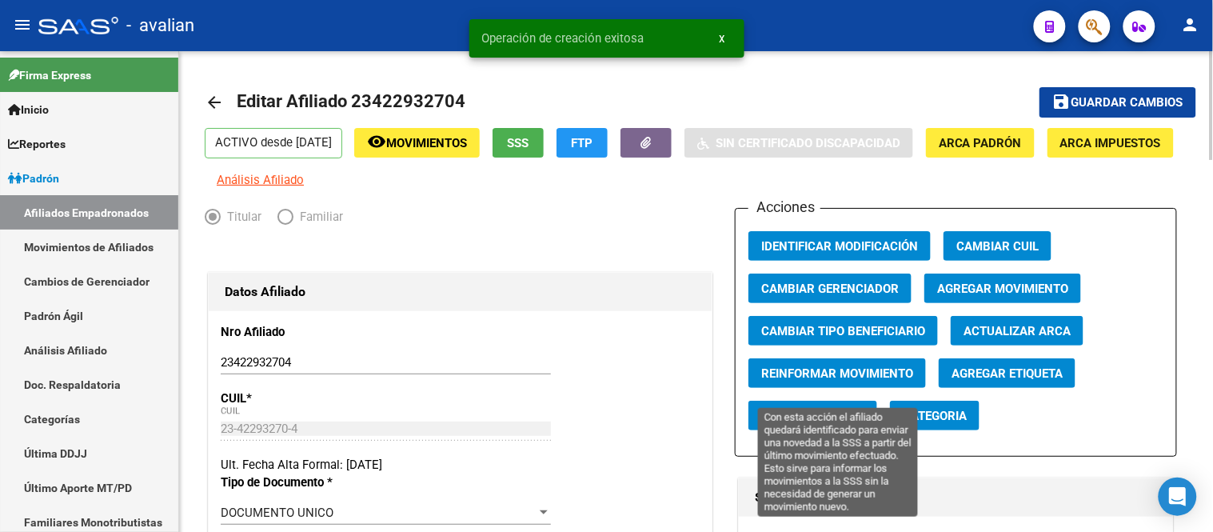
click at [835, 379] on span "Reinformar Movimiento" at bounding box center [837, 373] width 152 height 14
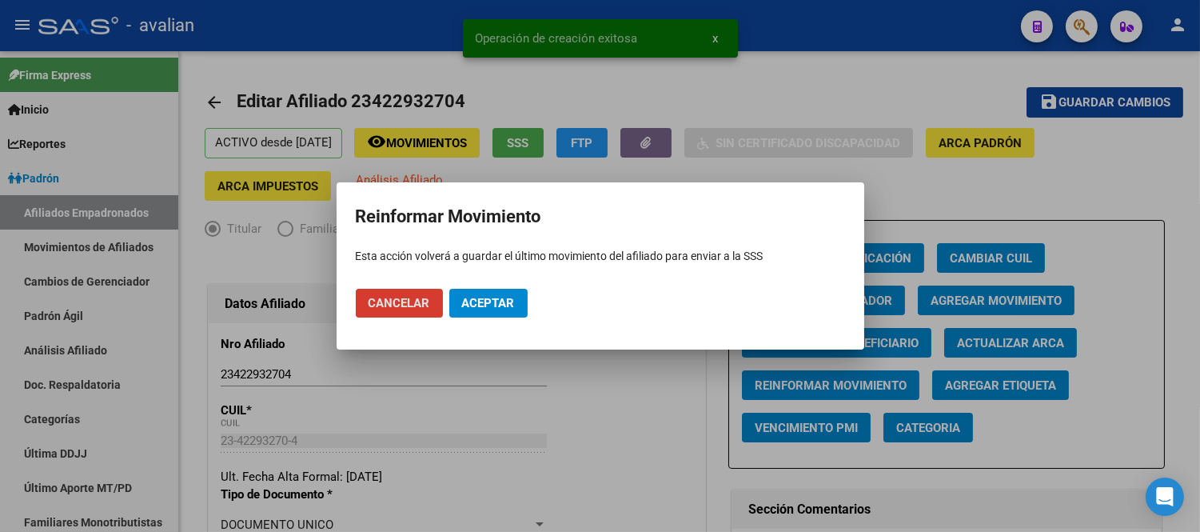
click at [484, 302] on span "Aceptar" at bounding box center [488, 303] width 53 height 14
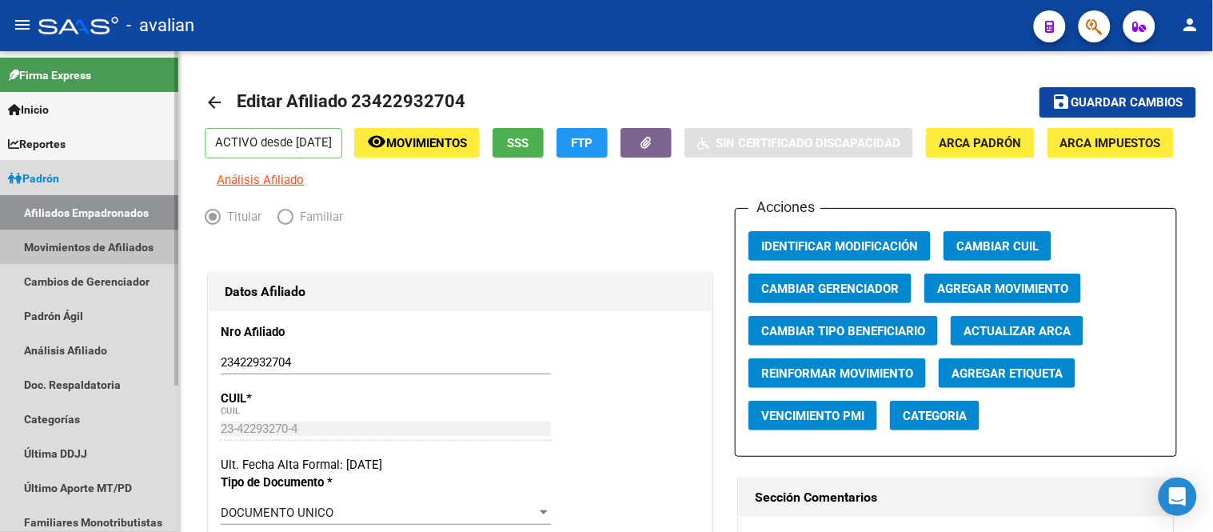
click at [102, 234] on link "Movimientos de Afiliados" at bounding box center [89, 247] width 178 height 34
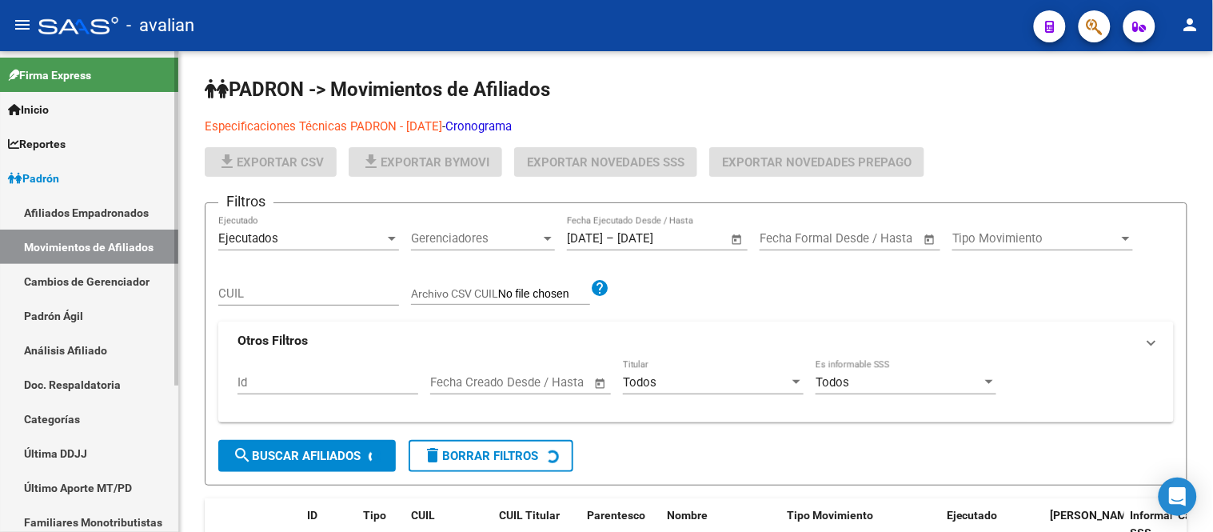
click at [108, 205] on link "Afiliados Empadronados" at bounding box center [89, 212] width 178 height 34
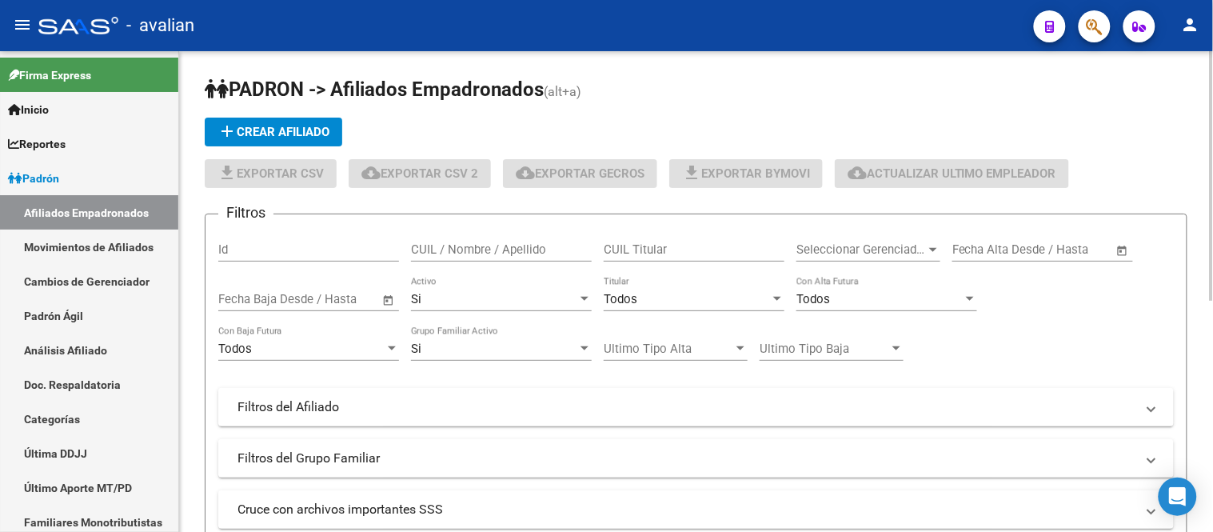
click at [457, 243] on input "CUIL / Nombre / Apellido" at bounding box center [501, 249] width 181 height 14
paste input "23389813214"
type input "23389813214"
click at [450, 298] on div "Si" at bounding box center [494, 299] width 166 height 14
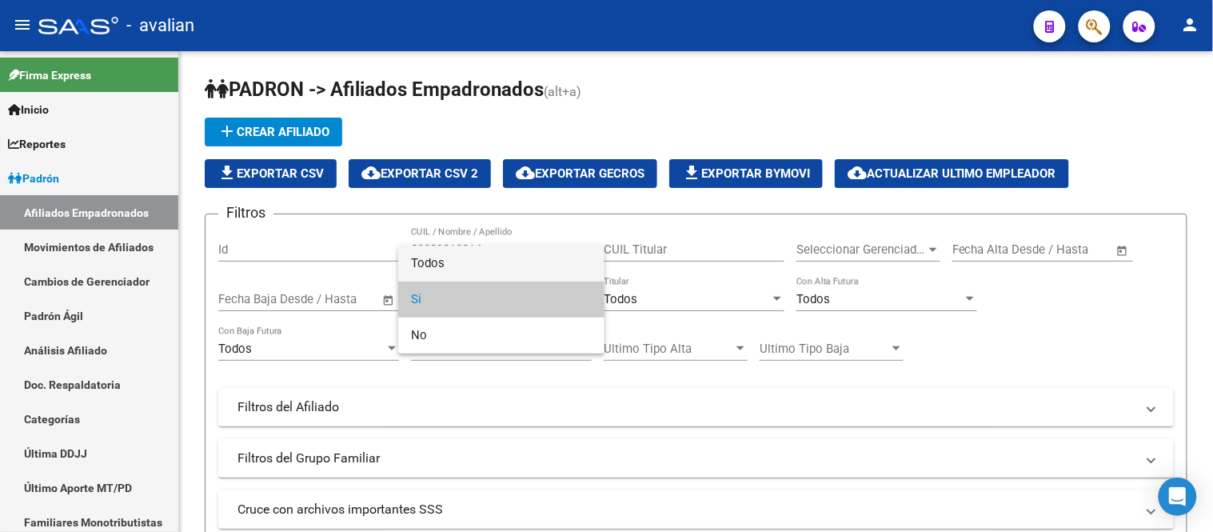
click at [445, 250] on span "Todos" at bounding box center [501, 264] width 181 height 36
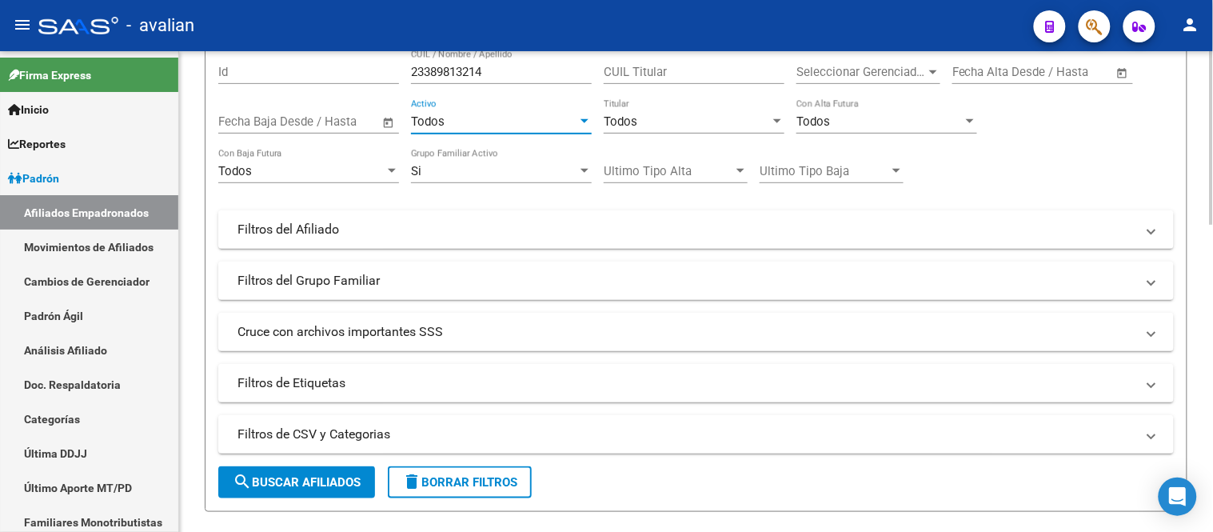
scroll to position [355, 0]
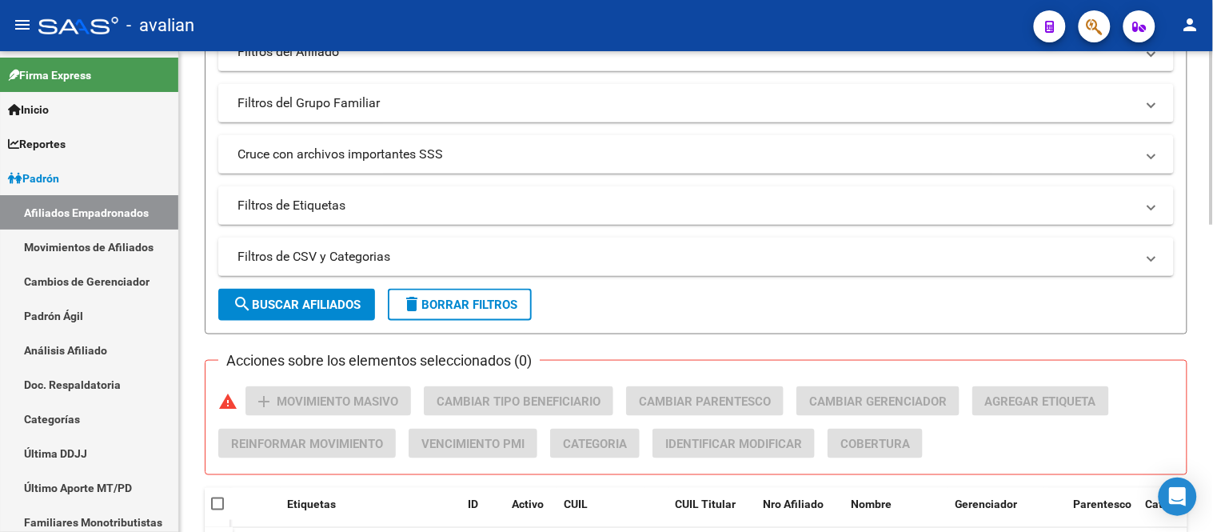
click at [306, 302] on span "search Buscar Afiliados" at bounding box center [297, 305] width 128 height 14
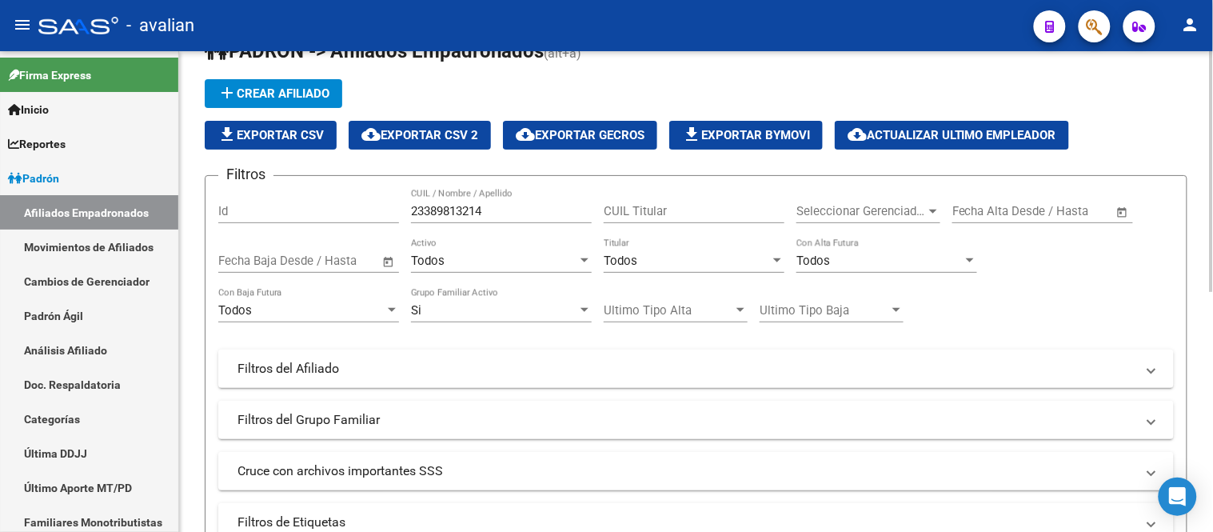
scroll to position [0, 0]
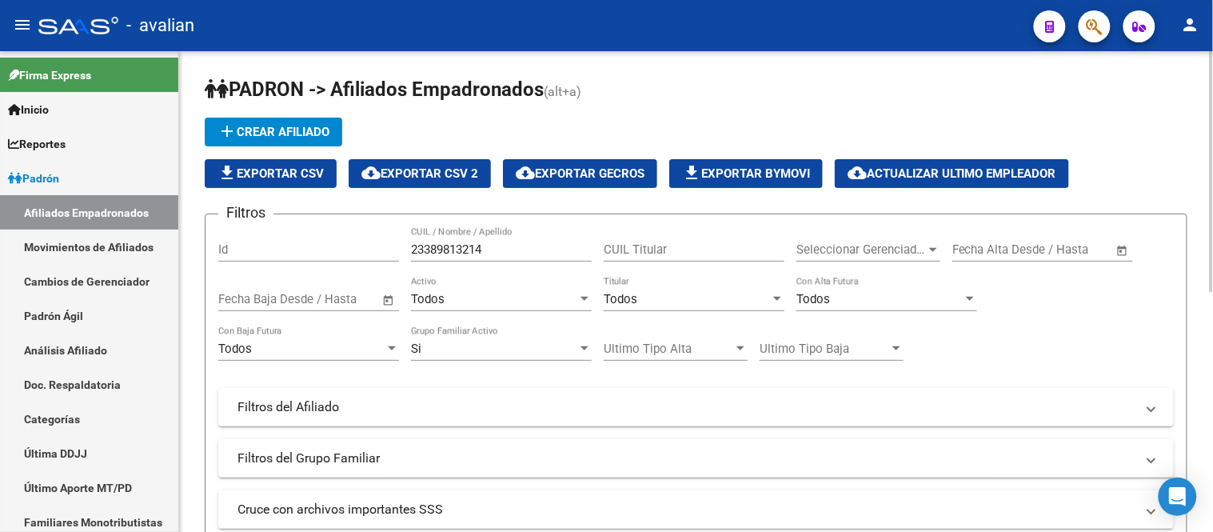
click at [286, 126] on span "add Crear Afiliado" at bounding box center [274, 132] width 112 height 14
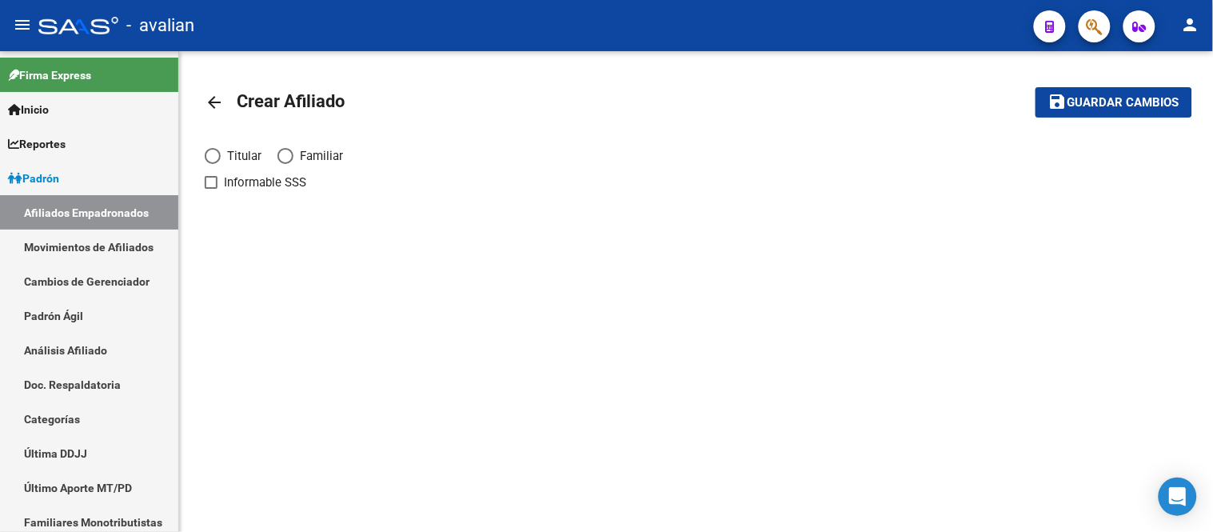
click at [210, 152] on span "Elija una opción" at bounding box center [213, 156] width 16 height 16
click at [210, 152] on input "Titular" at bounding box center [213, 156] width 16 height 16
radio input "true"
checkbox input "true"
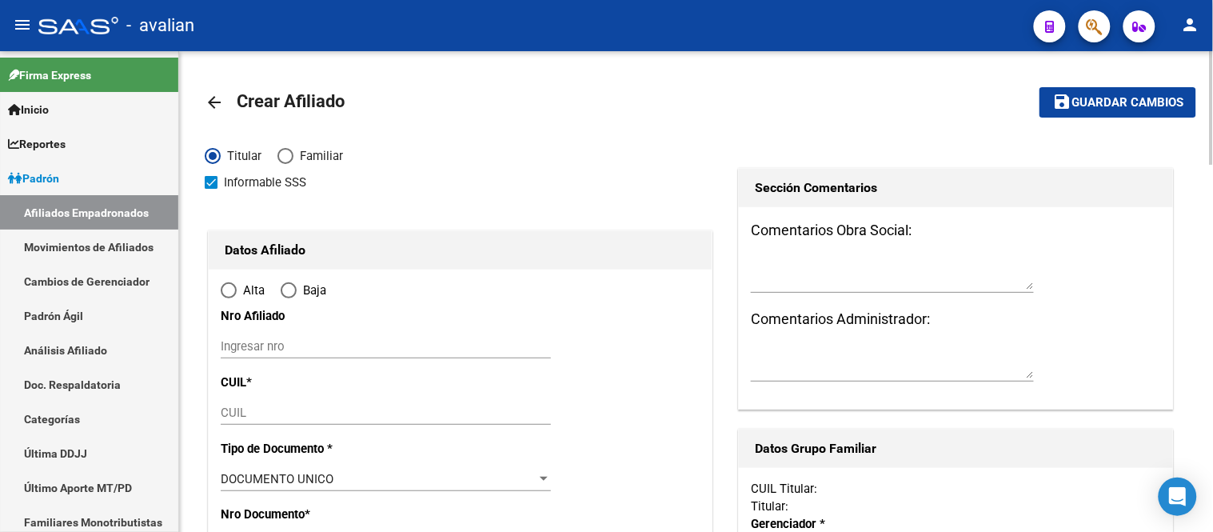
radio input "true"
click at [268, 352] on input "Ingresar nro" at bounding box center [386, 346] width 330 height 14
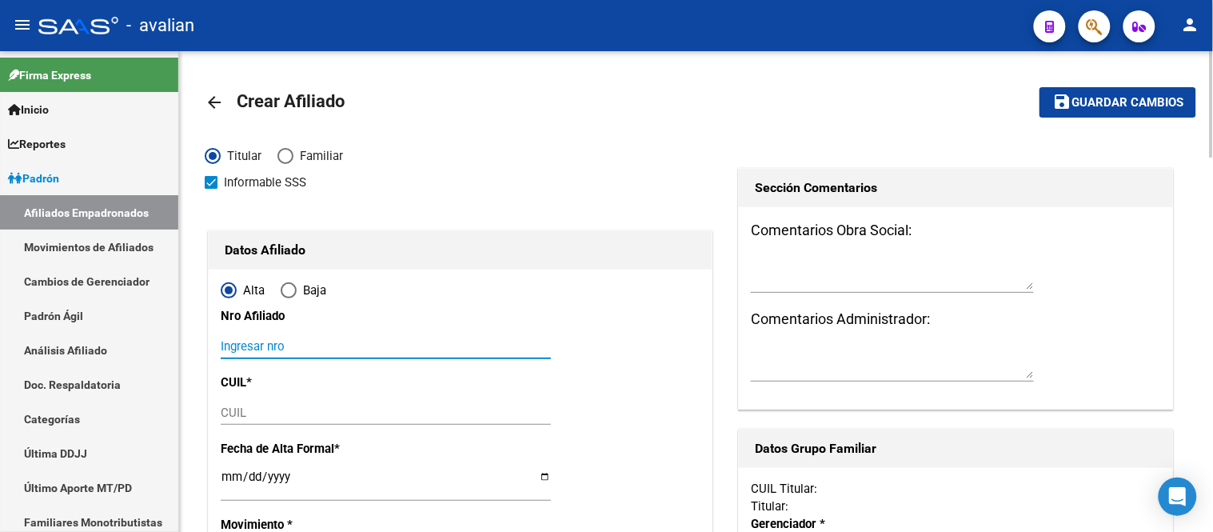
paste input "23389813214"
type input "23389813214"
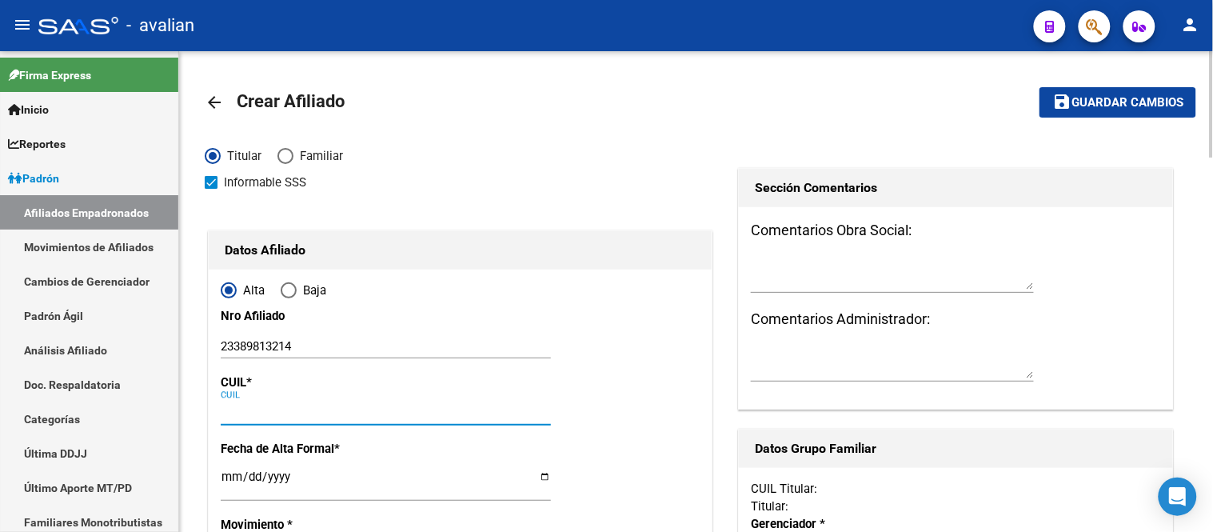
paste input "23-38981321-4"
type input "23-38981321-4"
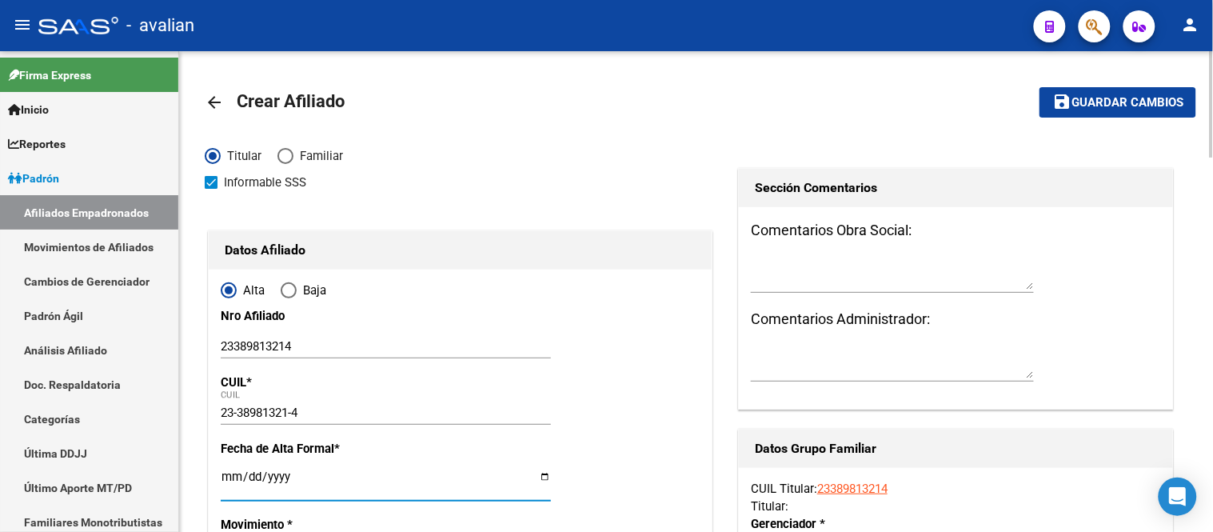
scroll to position [89, 0]
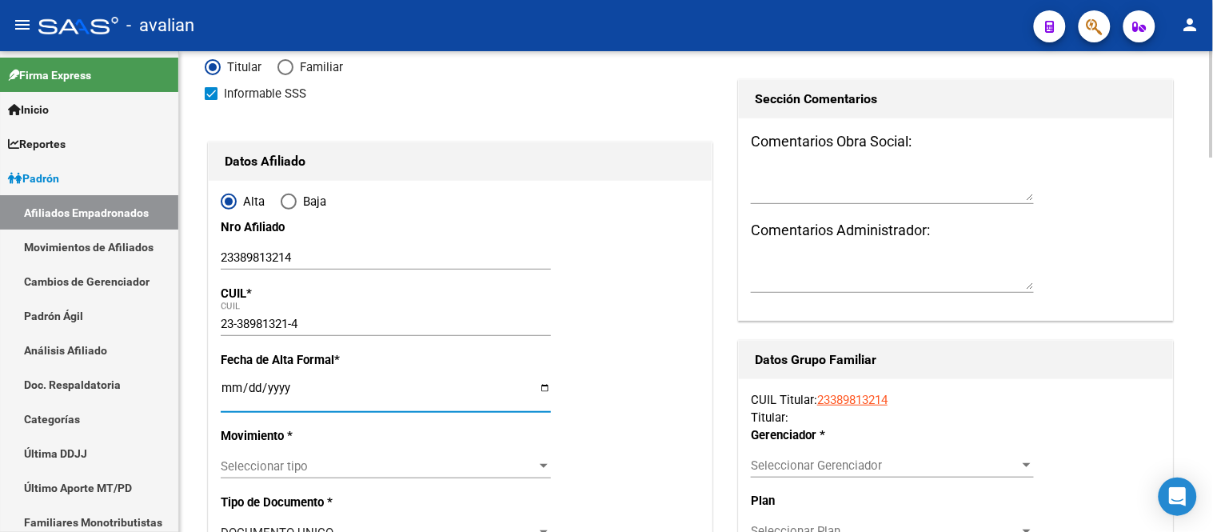
type input "38981321"
type input "PAGLIERO"
type input "[PERSON_NAME]"
type input "[DATE]"
type input "[DEMOGRAPHIC_DATA]"
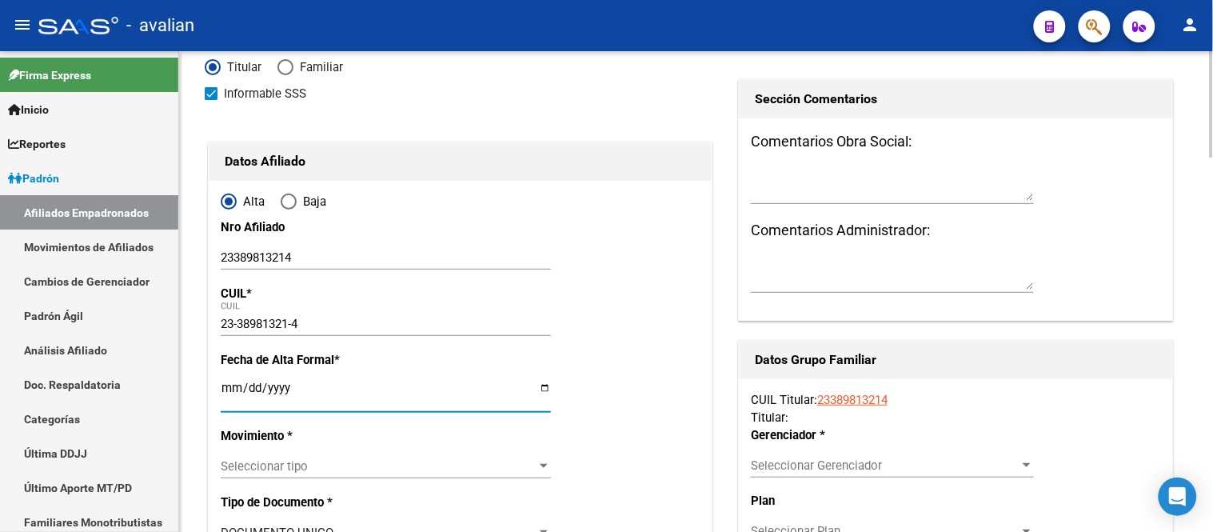
type input "2322"
type input "CONGRESO"
type input "2210"
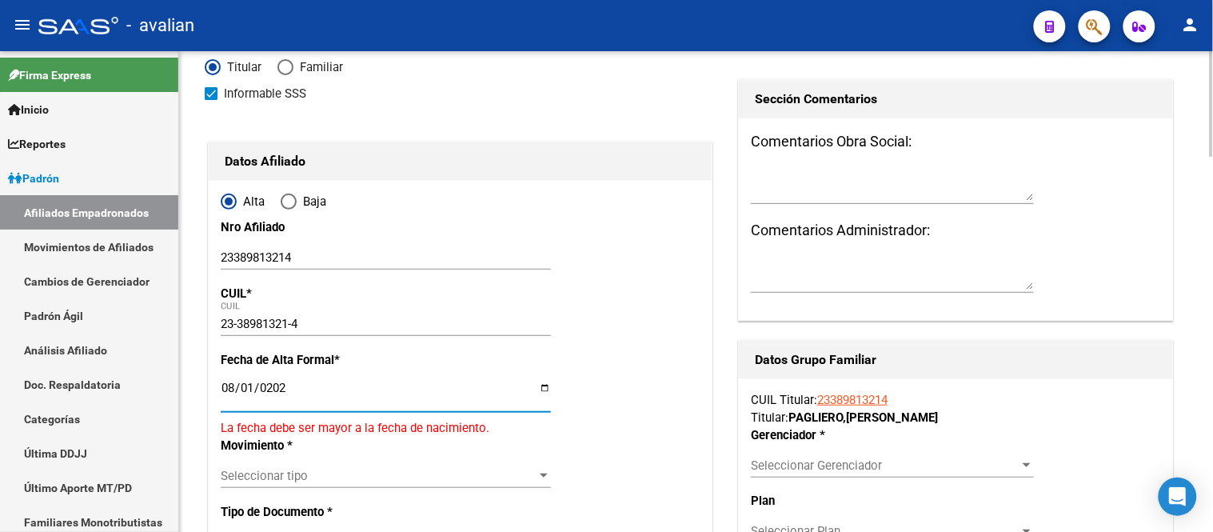
type input "[DATE]"
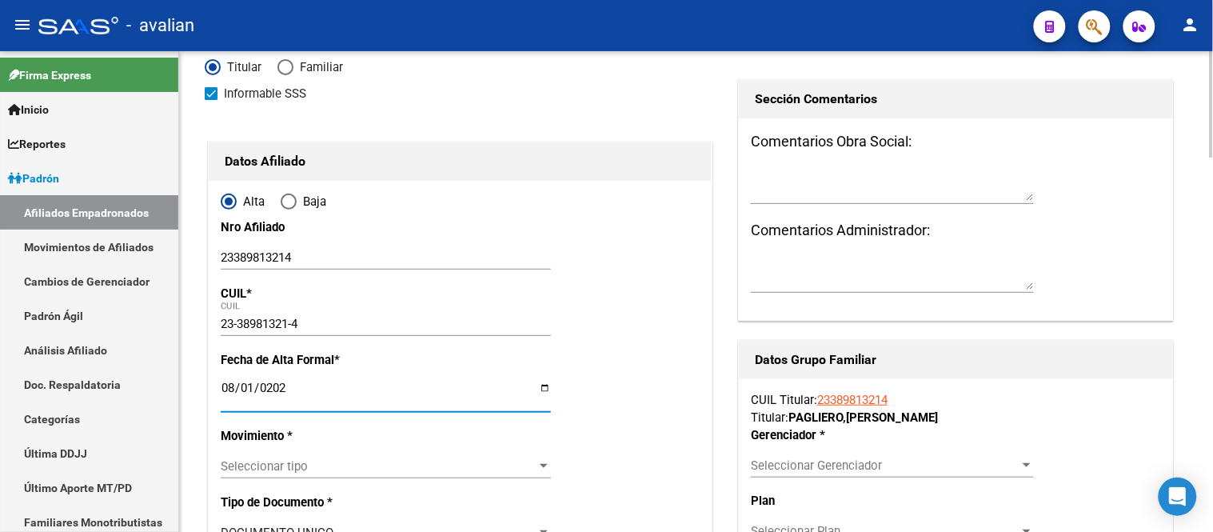
scroll to position [178, 0]
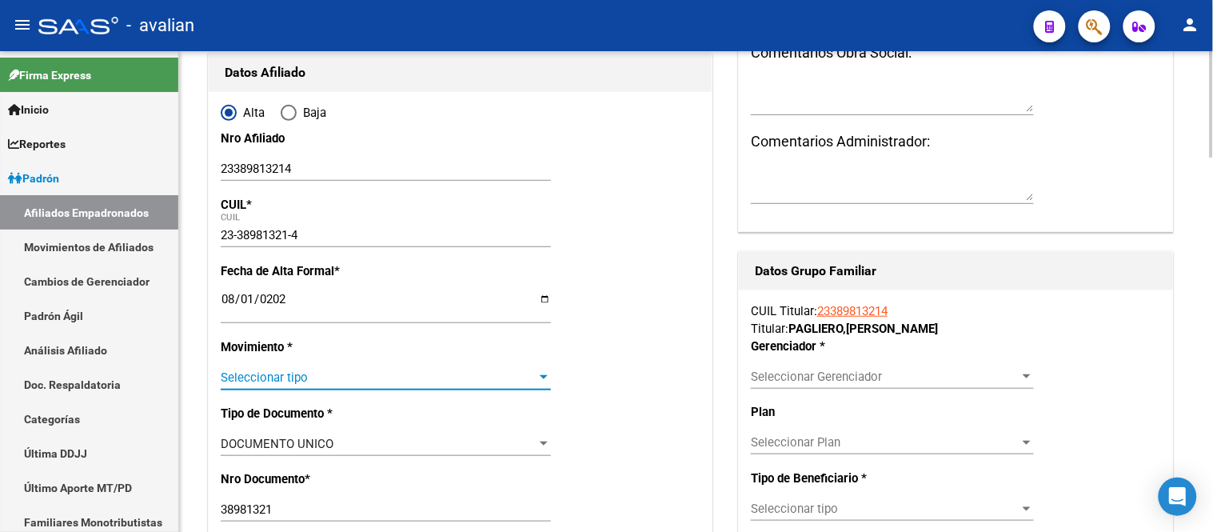
click at [348, 373] on span "Seleccionar tipo" at bounding box center [379, 377] width 316 height 14
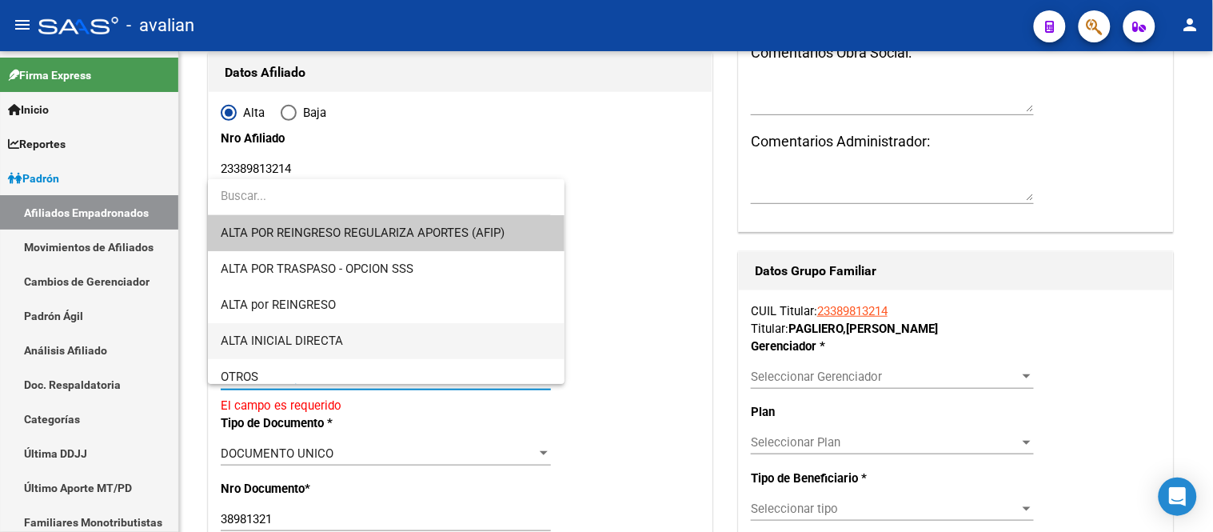
click at [376, 341] on span "ALTA INICIAL DIRECTA" at bounding box center [386, 341] width 330 height 36
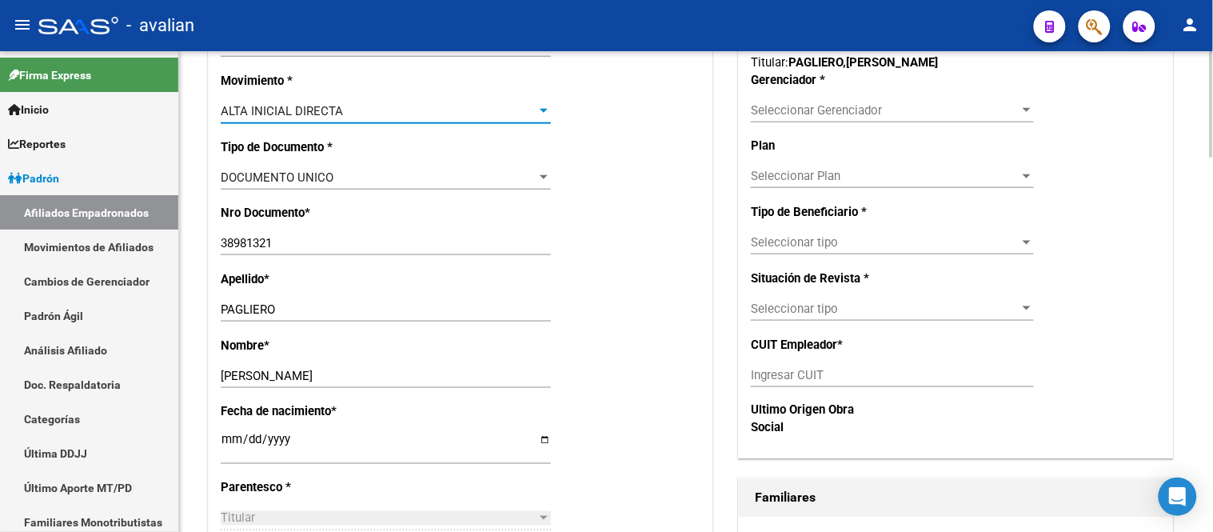
scroll to position [621, 0]
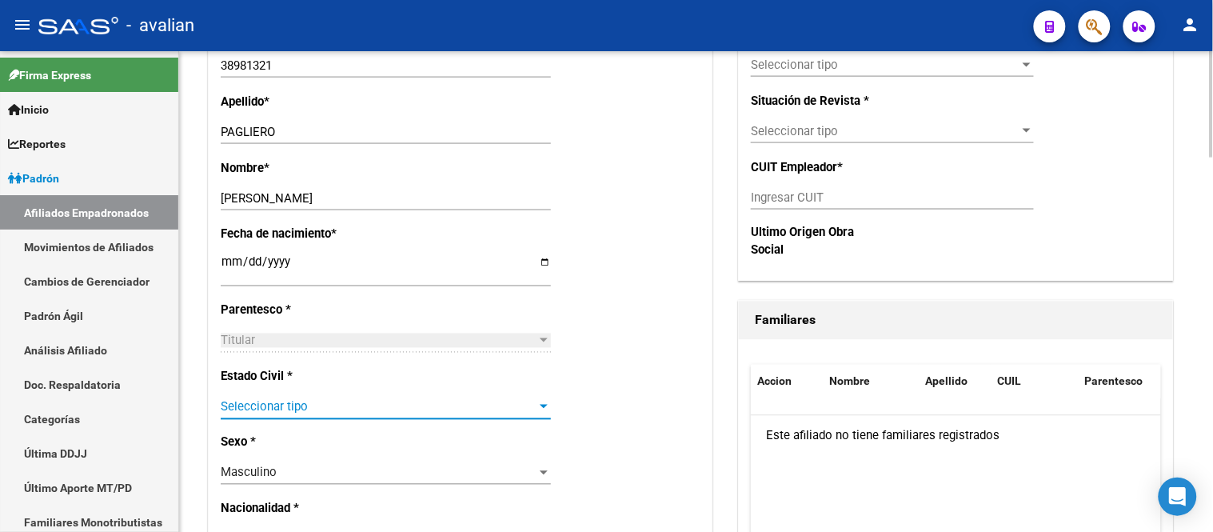
click at [373, 401] on span "Seleccionar tipo" at bounding box center [379, 407] width 316 height 14
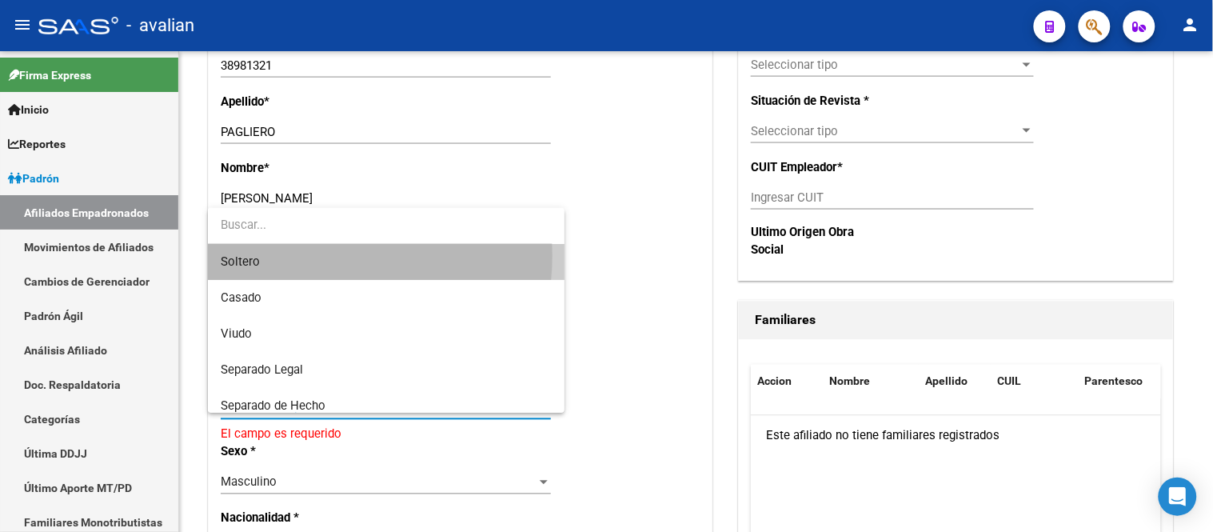
click at [317, 256] on span "Soltero" at bounding box center [386, 262] width 330 height 36
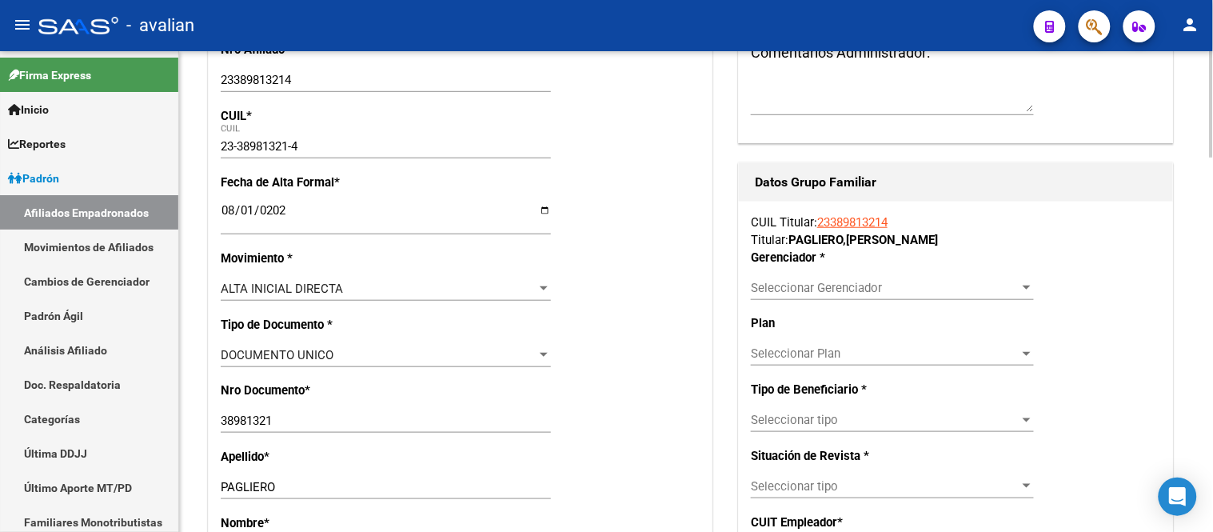
scroll to position [178, 0]
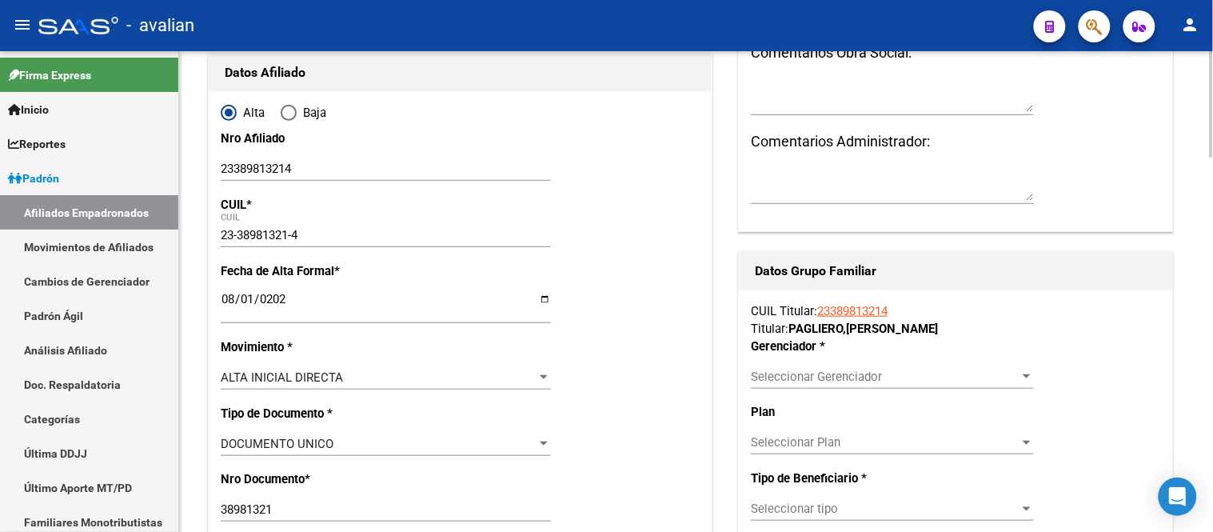
click at [862, 384] on div "Seleccionar Gerenciador Seleccionar Gerenciador" at bounding box center [892, 377] width 283 height 24
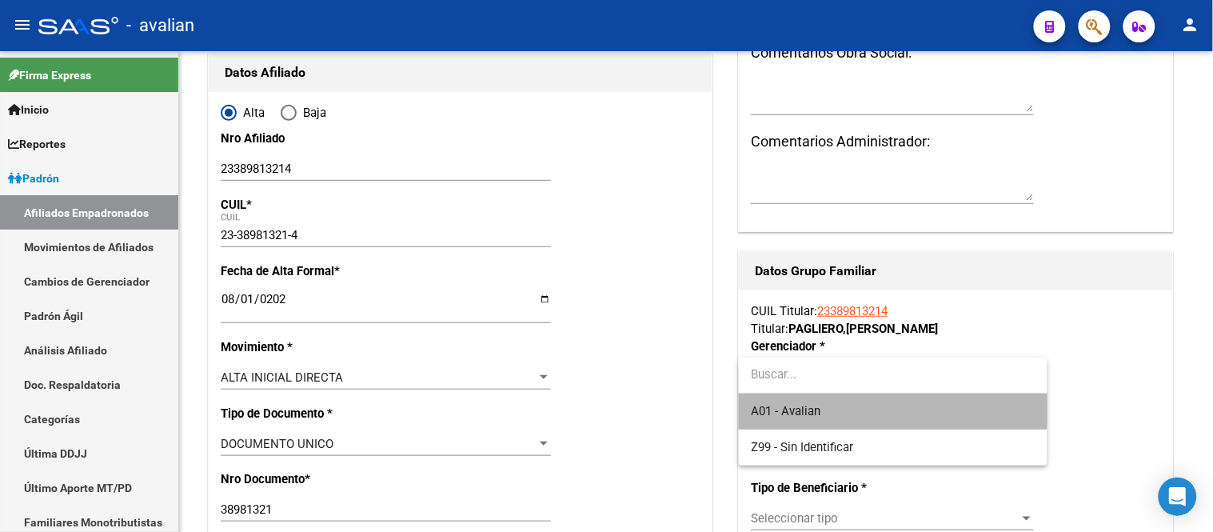
click at [818, 398] on span "A01 - Avalian" at bounding box center [893, 411] width 283 height 36
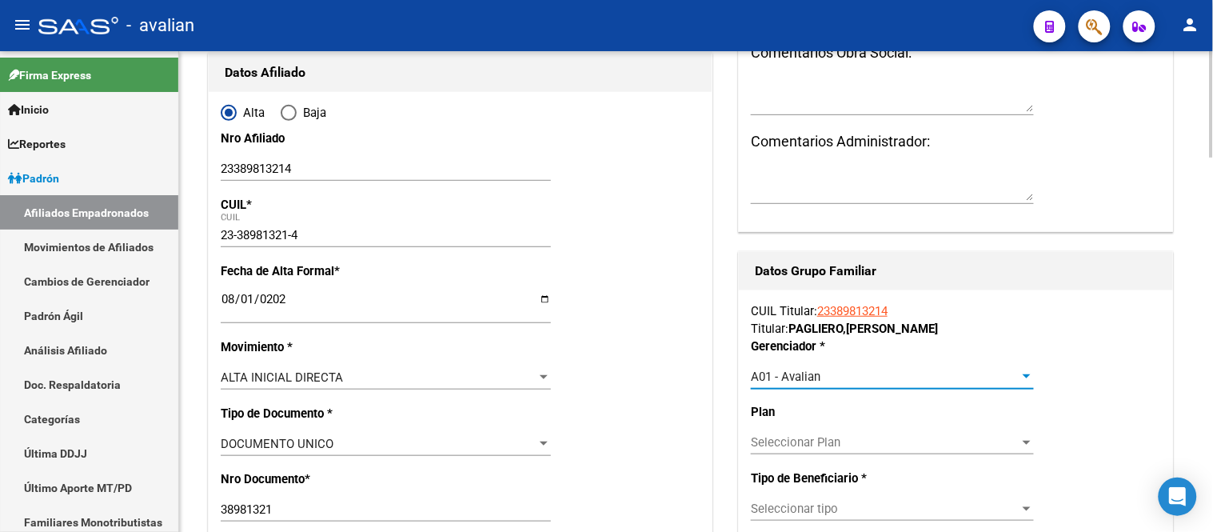
scroll to position [355, 0]
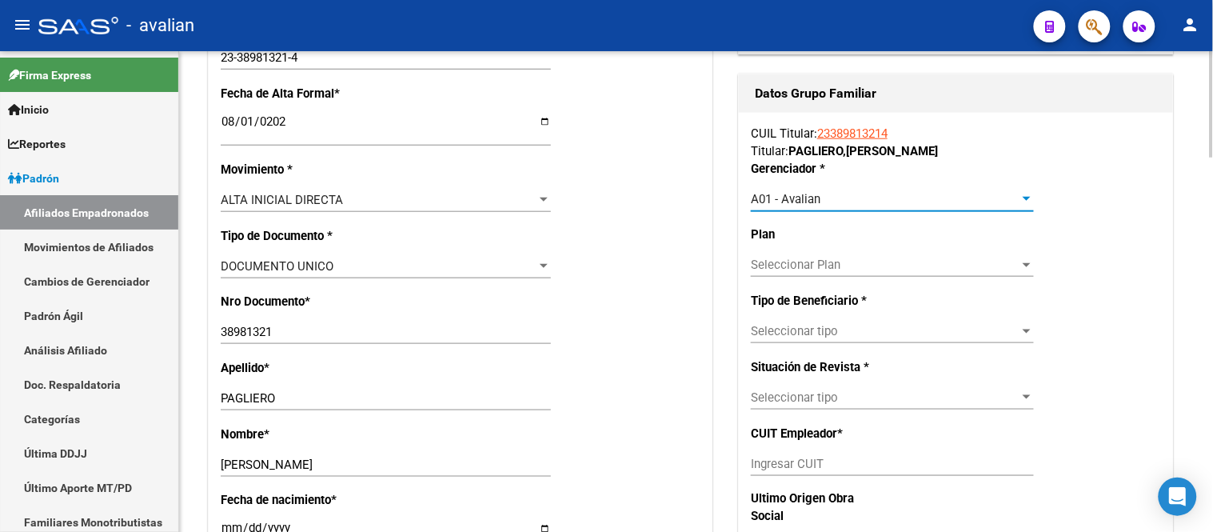
click at [809, 329] on span "Seleccionar tipo" at bounding box center [885, 331] width 269 height 14
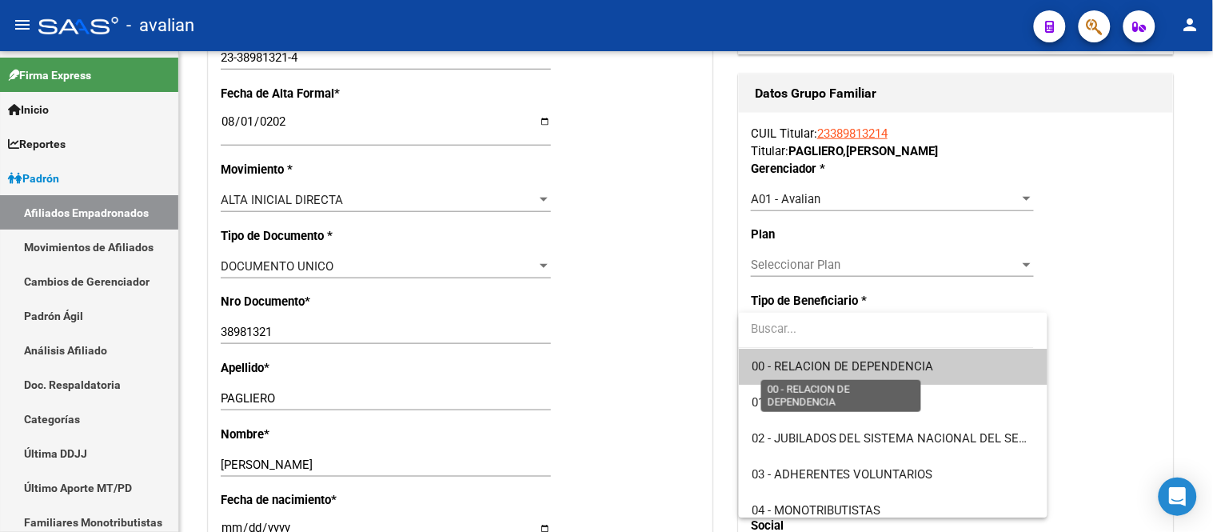
click at [822, 372] on span "00 - RELACION DE DEPENDENCIA" at bounding box center [843, 366] width 182 height 14
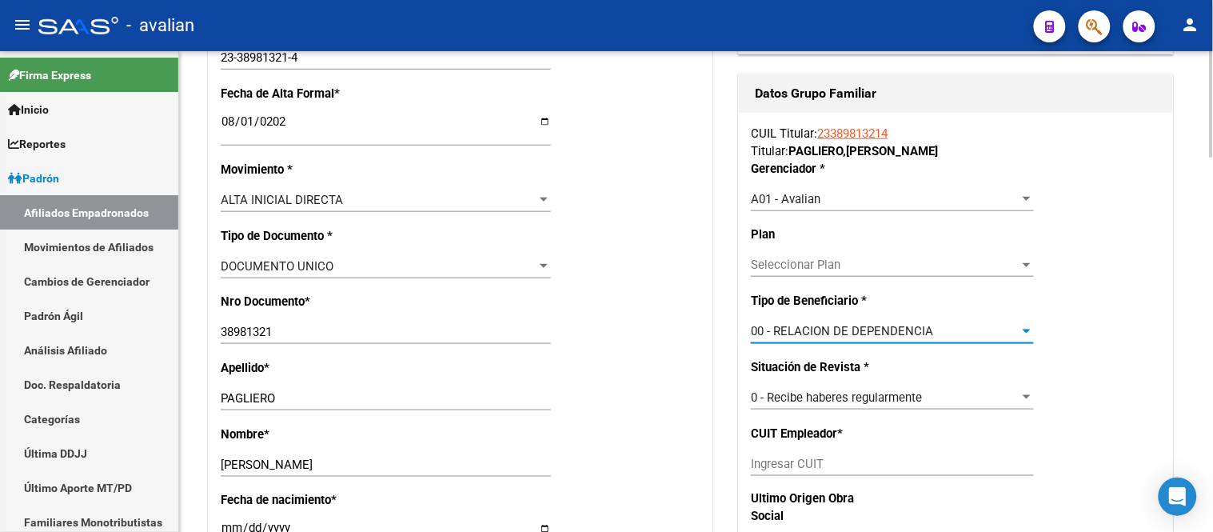
type input "30-50827318-1"
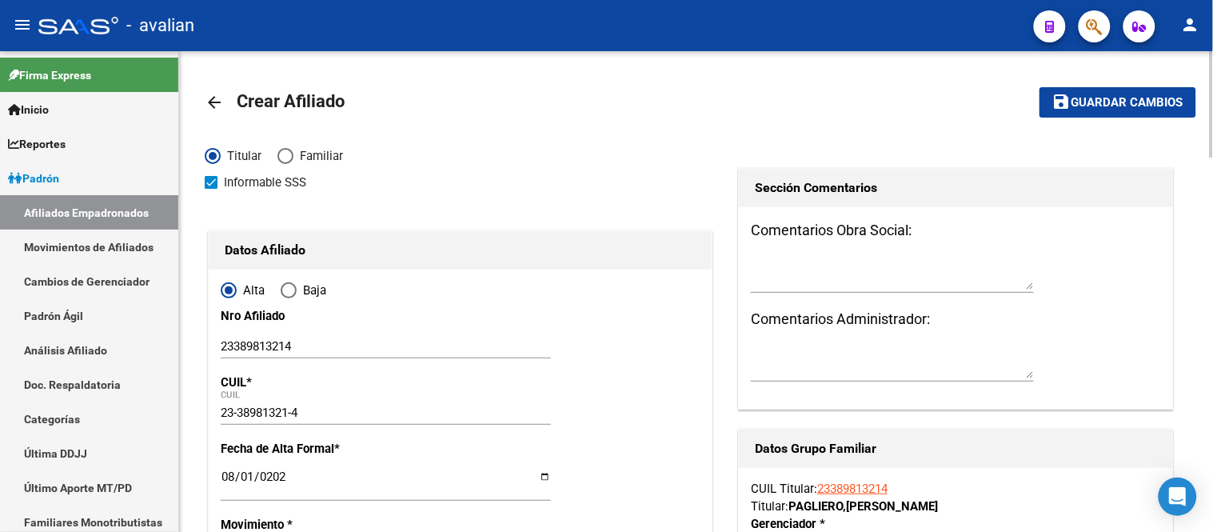
click at [1074, 113] on button "save Guardar cambios" at bounding box center [1118, 102] width 157 height 30
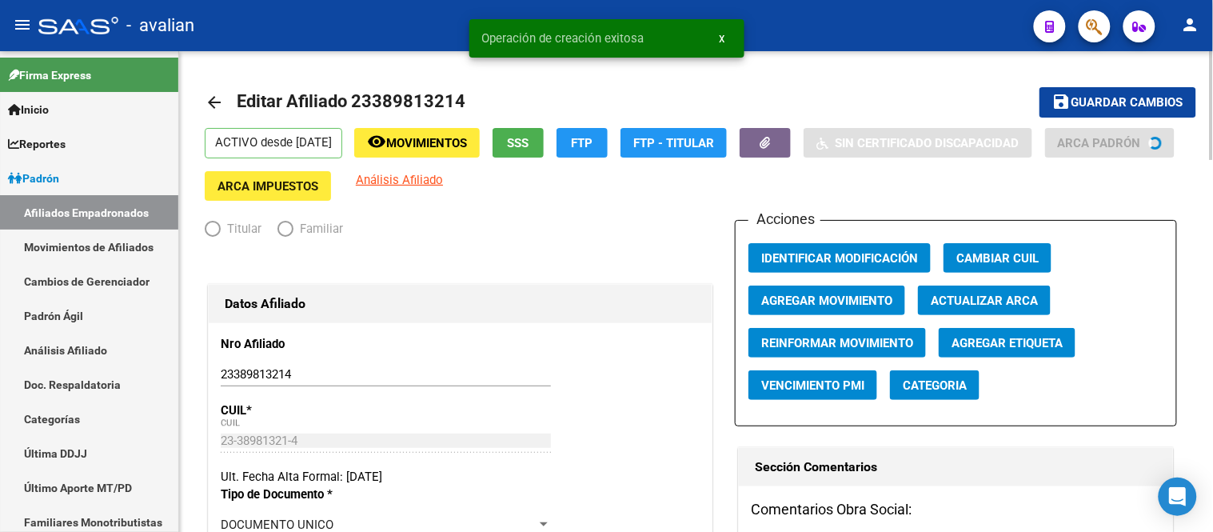
radio input "true"
type input "30-50827318-1"
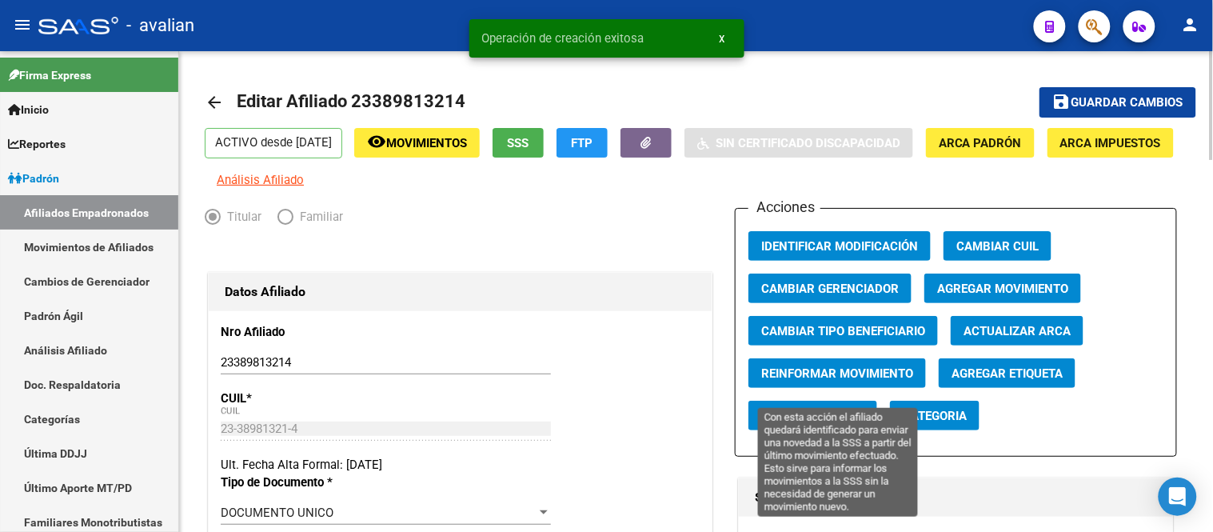
click at [850, 381] on span "Reinformar Movimiento" at bounding box center [837, 373] width 152 height 14
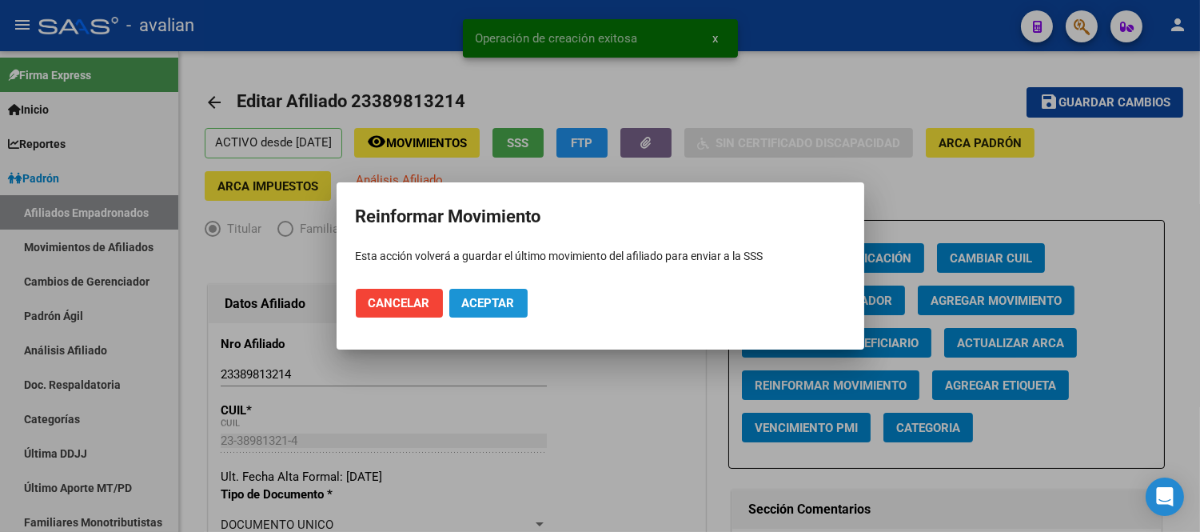
click at [506, 313] on button "Aceptar" at bounding box center [488, 303] width 78 height 29
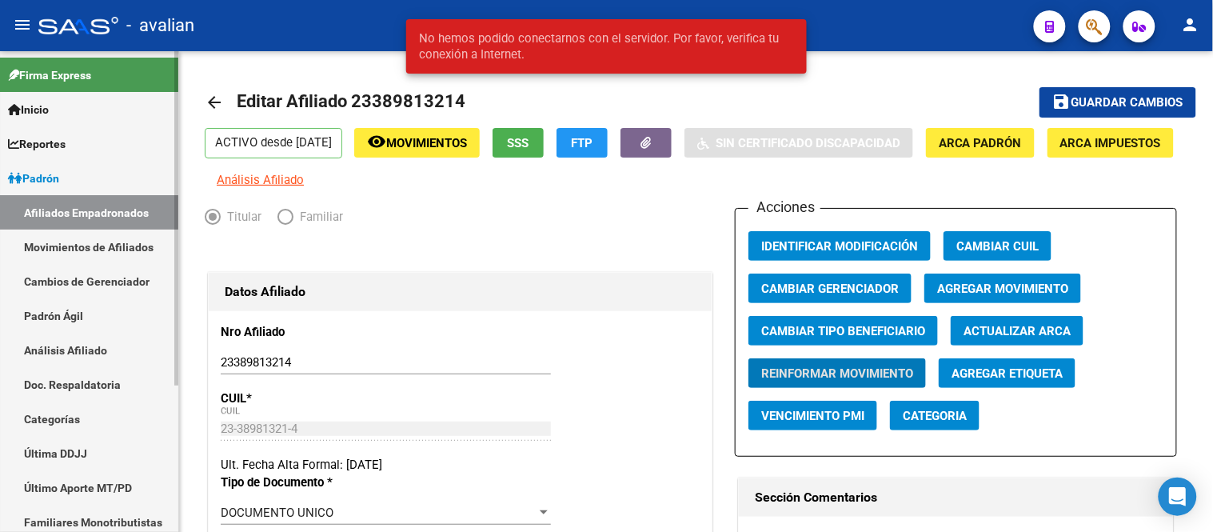
click at [105, 240] on link "Movimientos de Afiliados" at bounding box center [89, 247] width 178 height 34
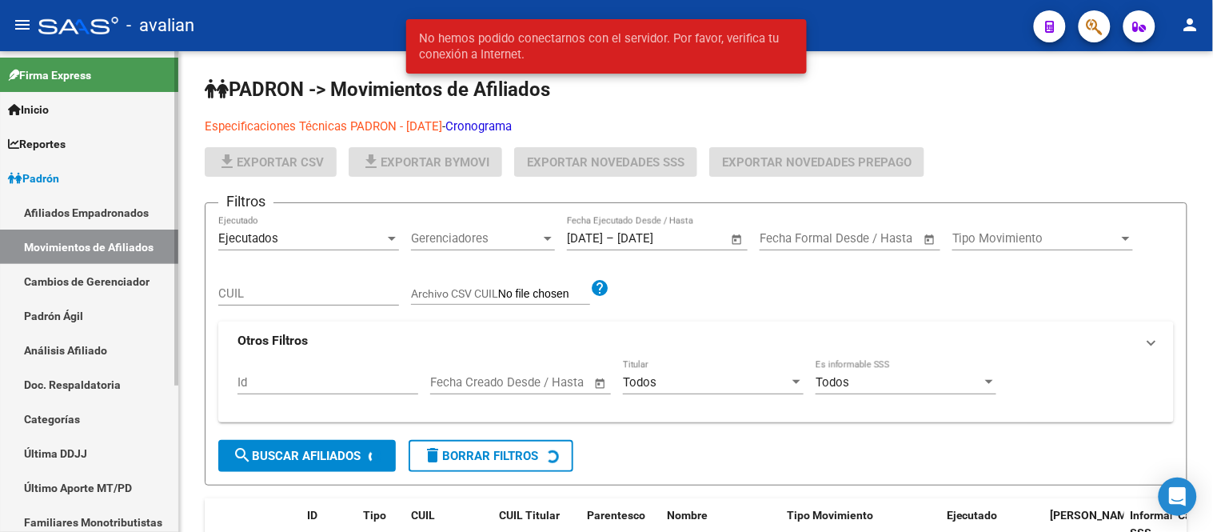
click at [100, 208] on link "Afiliados Empadronados" at bounding box center [89, 212] width 178 height 34
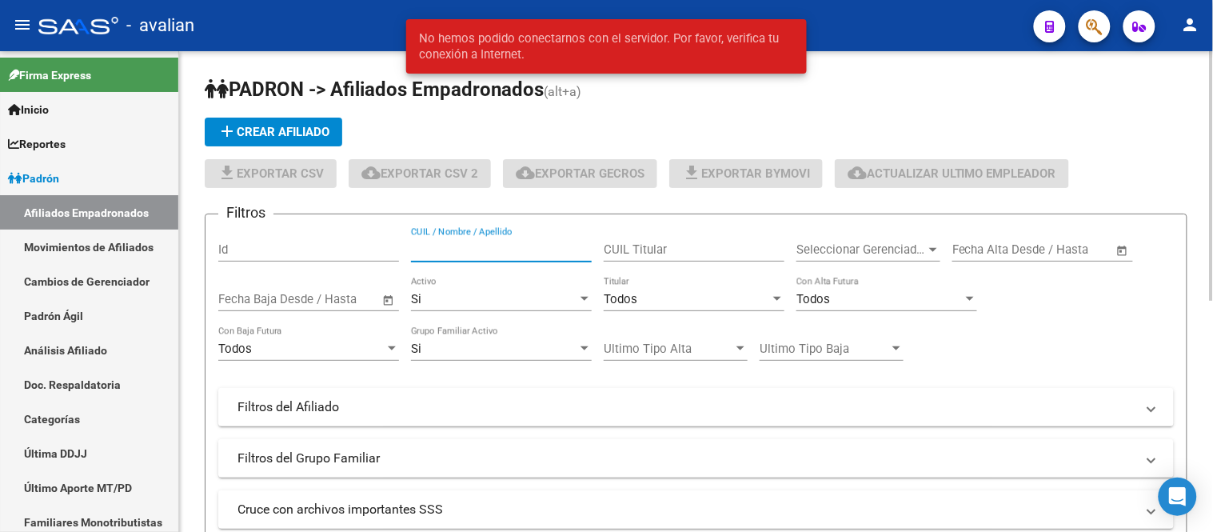
click at [485, 252] on input "CUIL / Nombre / Apellido" at bounding box center [501, 249] width 181 height 14
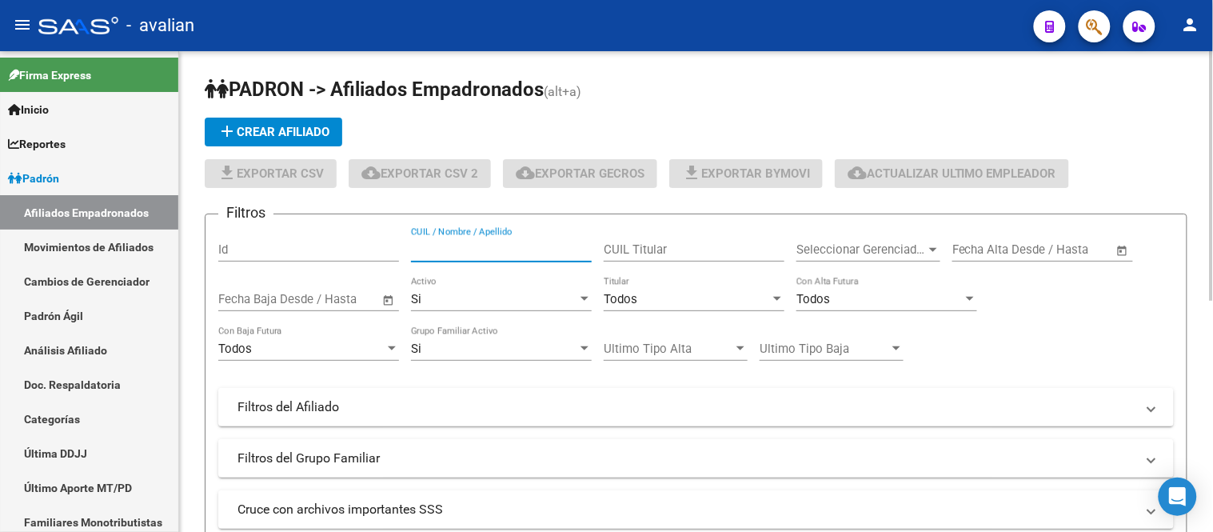
paste input "23423010509"
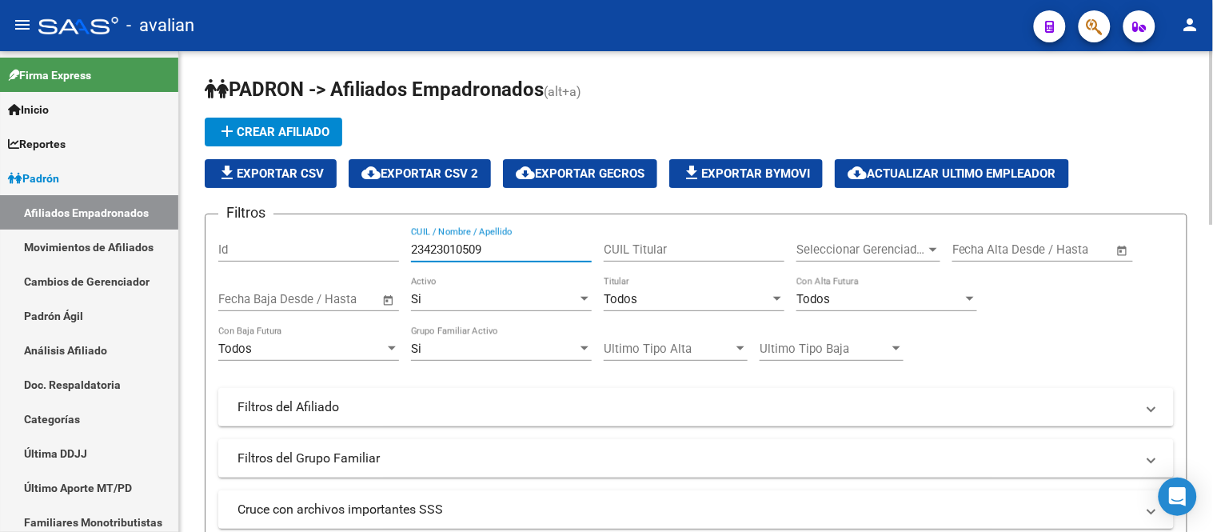
type input "23423010509"
click at [321, 122] on button "add Crear Afiliado" at bounding box center [274, 132] width 138 height 29
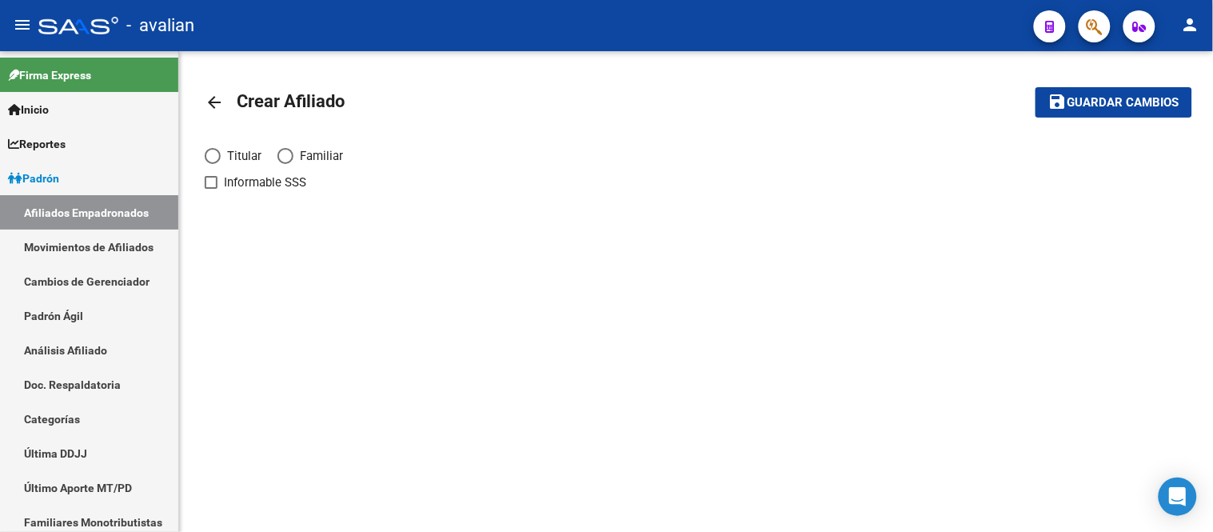
click at [216, 152] on span "Elija una opción" at bounding box center [213, 156] width 16 height 16
click at [216, 152] on input "Titular" at bounding box center [213, 156] width 16 height 16
radio input "true"
checkbox input "true"
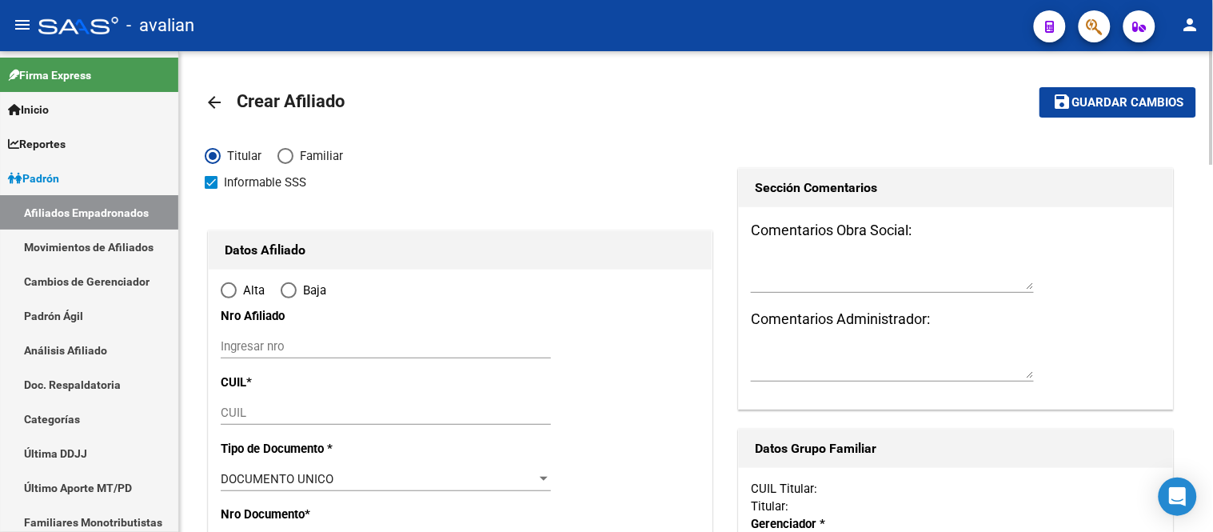
radio input "true"
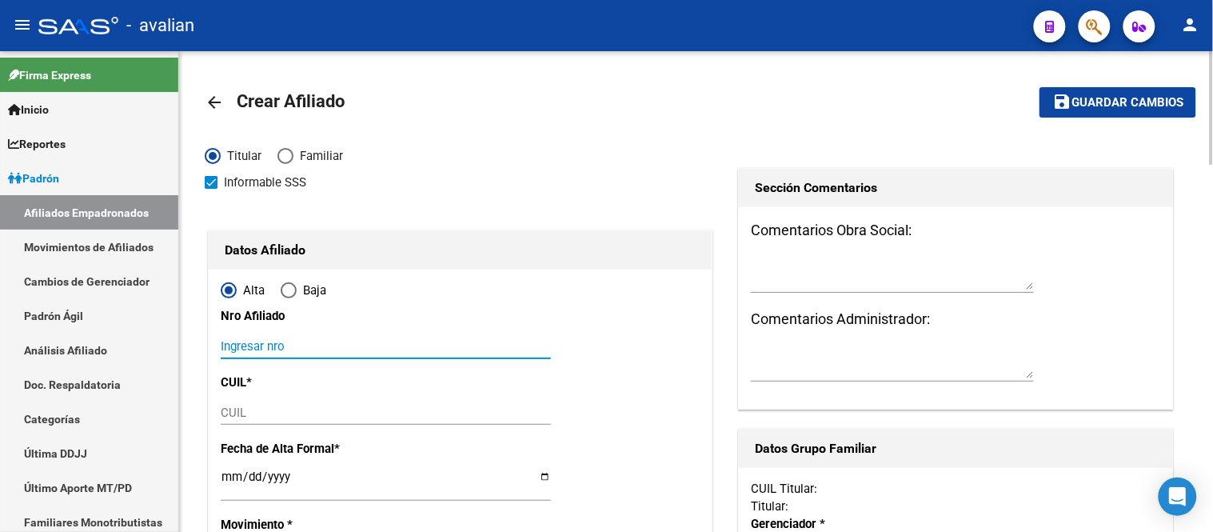
click at [302, 339] on input "Ingresar nro" at bounding box center [386, 346] width 330 height 14
paste input "23423010509"
type input "23423010509"
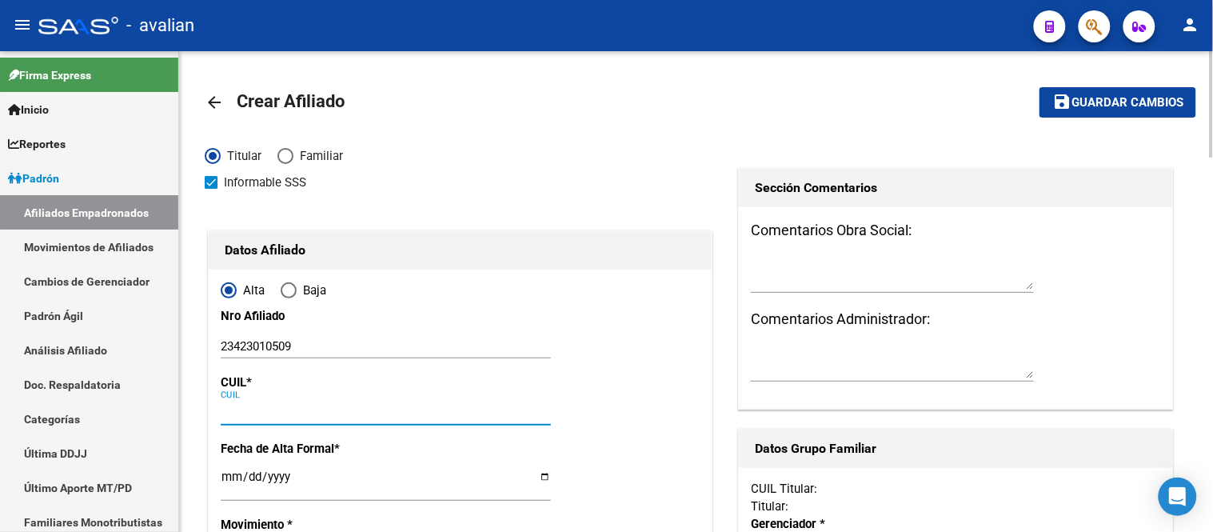
paste input "23-42301050-9"
type input "23-42301050-9"
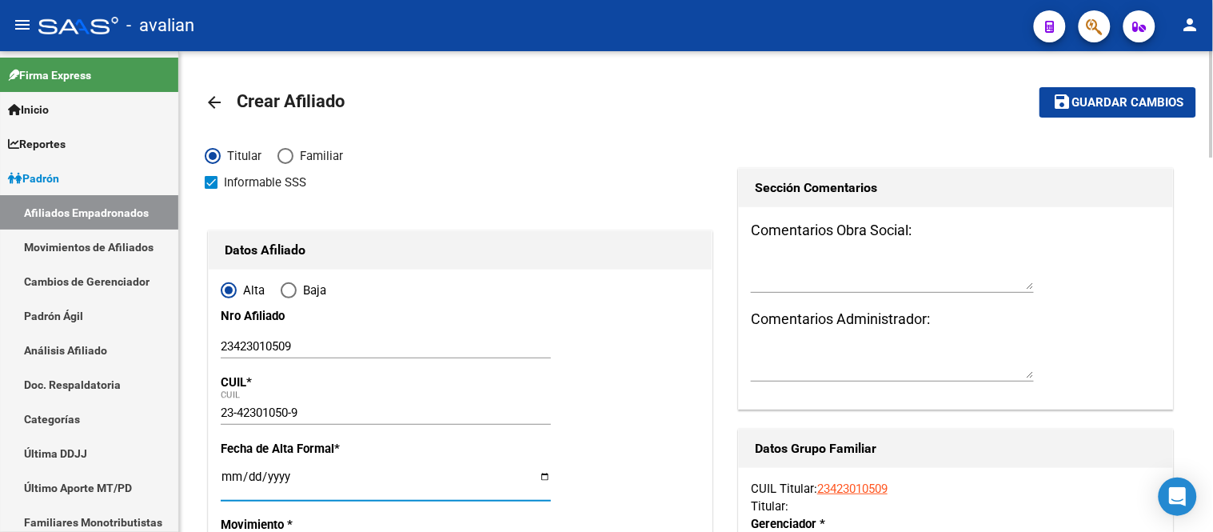
type input "42301050"
type input "[PERSON_NAME][DEMOGRAPHIC_DATA]"
type input "[DATE]"
type input "FUNES"
type input "2132"
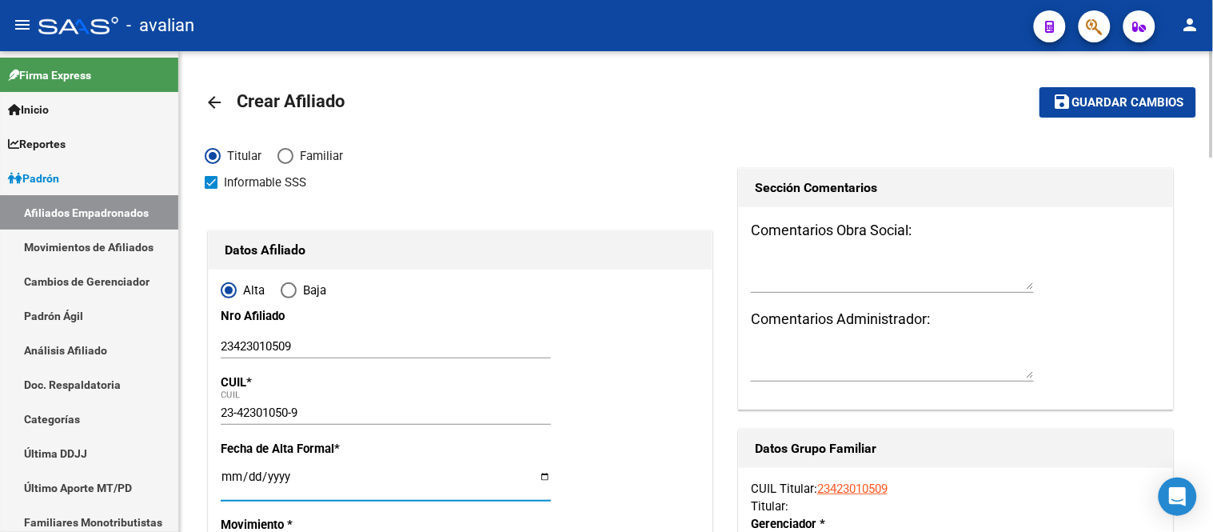
type input "GDOR. VERA"
type input "2164"
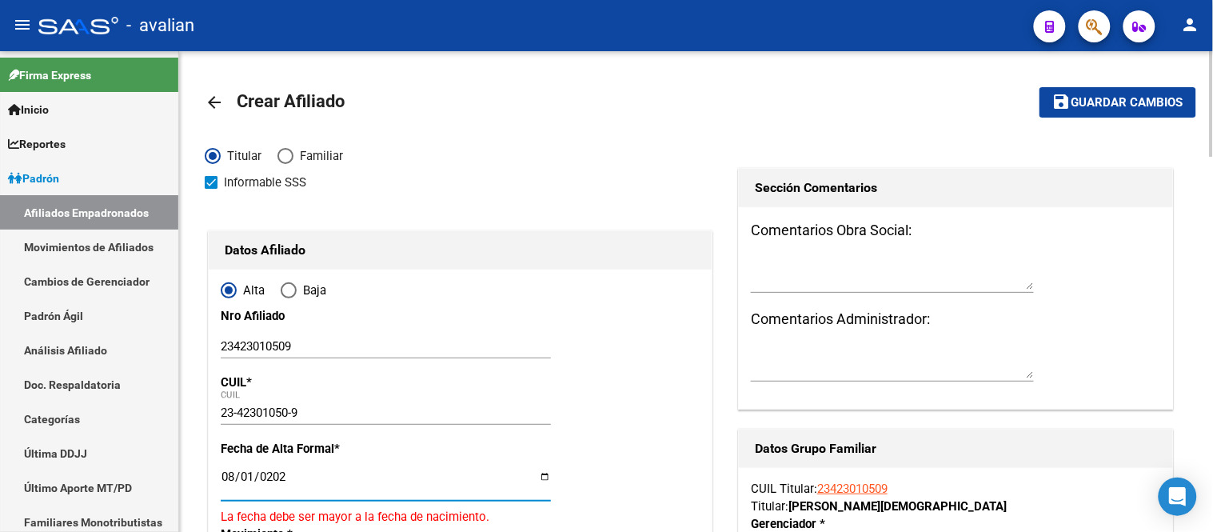
type input "[DATE]"
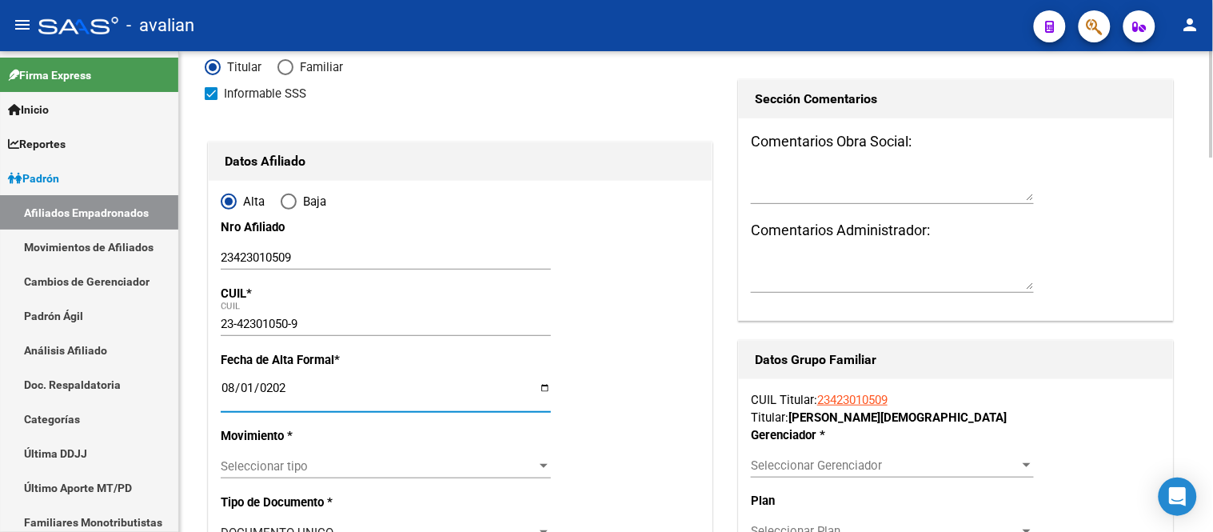
scroll to position [178, 0]
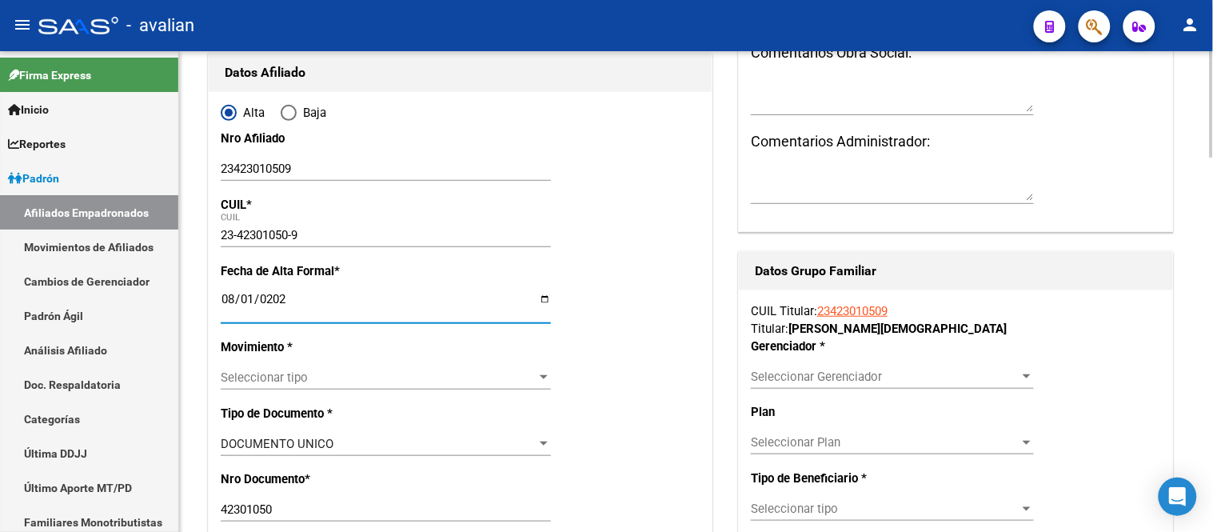
click at [333, 370] on span "Seleccionar tipo" at bounding box center [379, 377] width 316 height 14
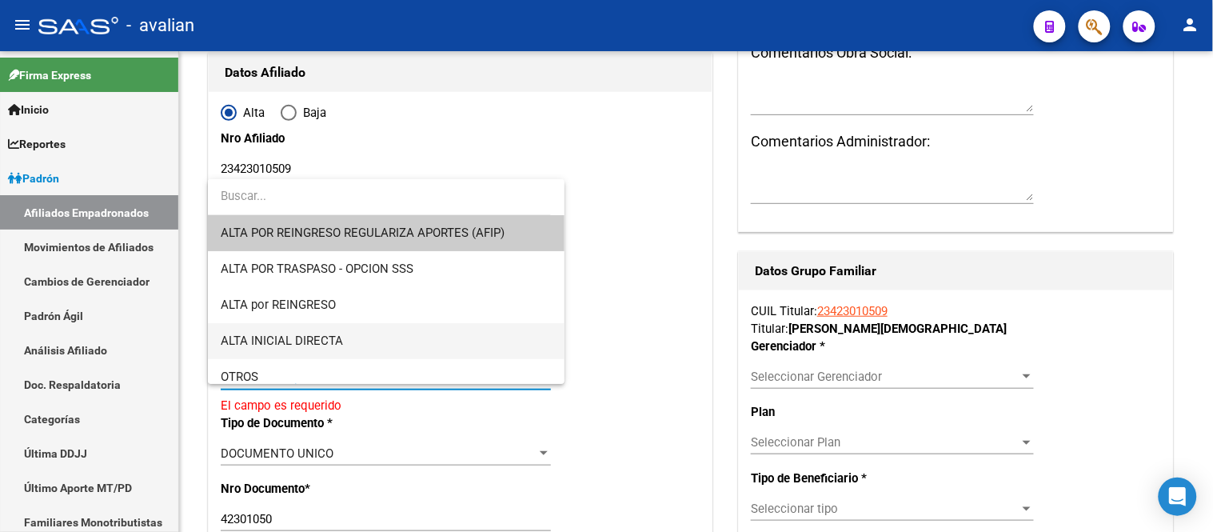
click at [349, 341] on span "ALTA INICIAL DIRECTA" at bounding box center [386, 341] width 330 height 36
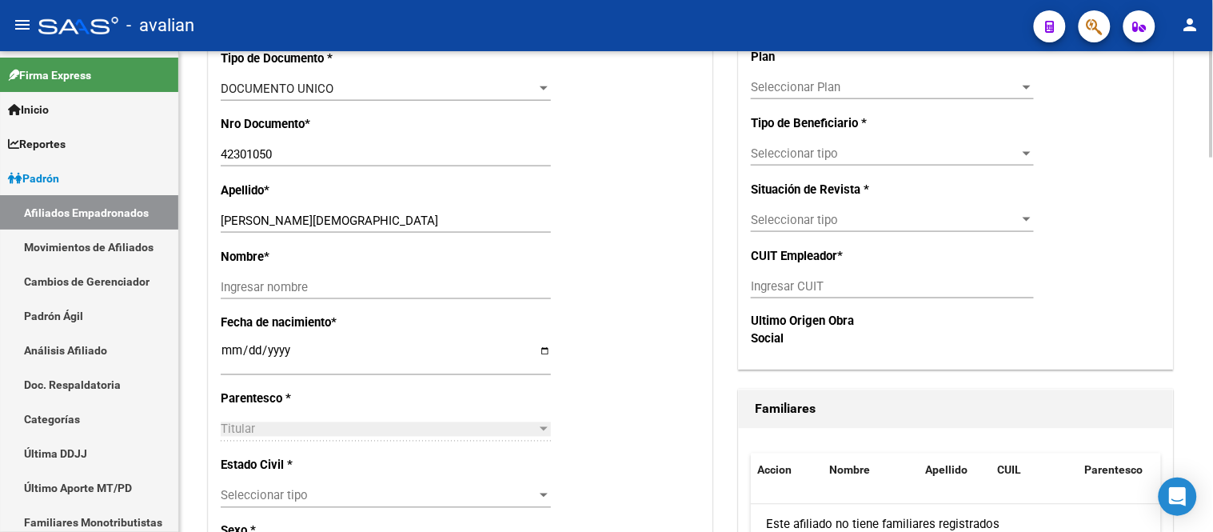
scroll to position [621, 0]
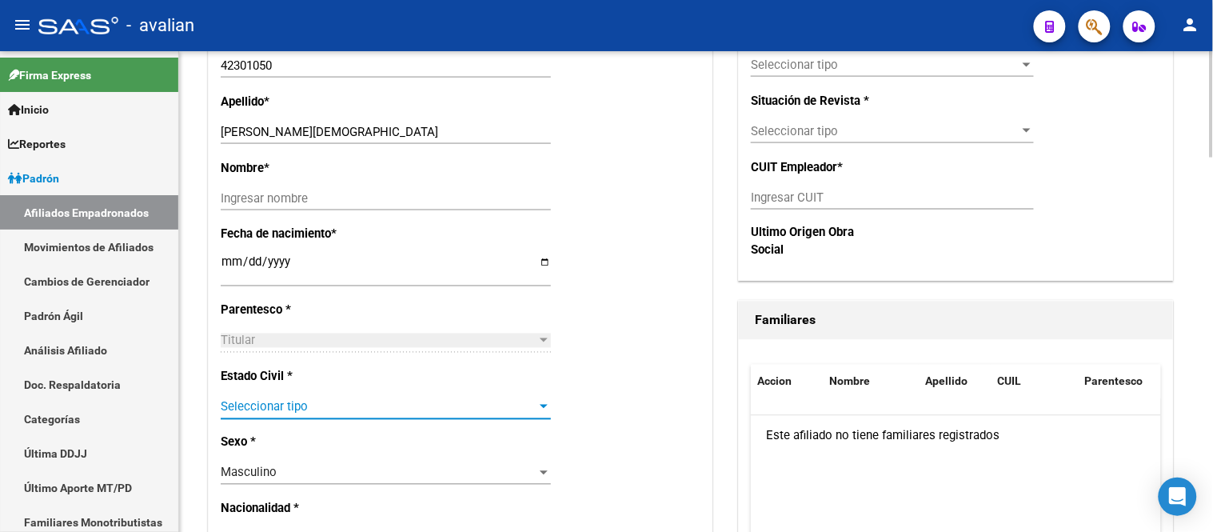
click at [344, 411] on span "Seleccionar tipo" at bounding box center [379, 407] width 316 height 14
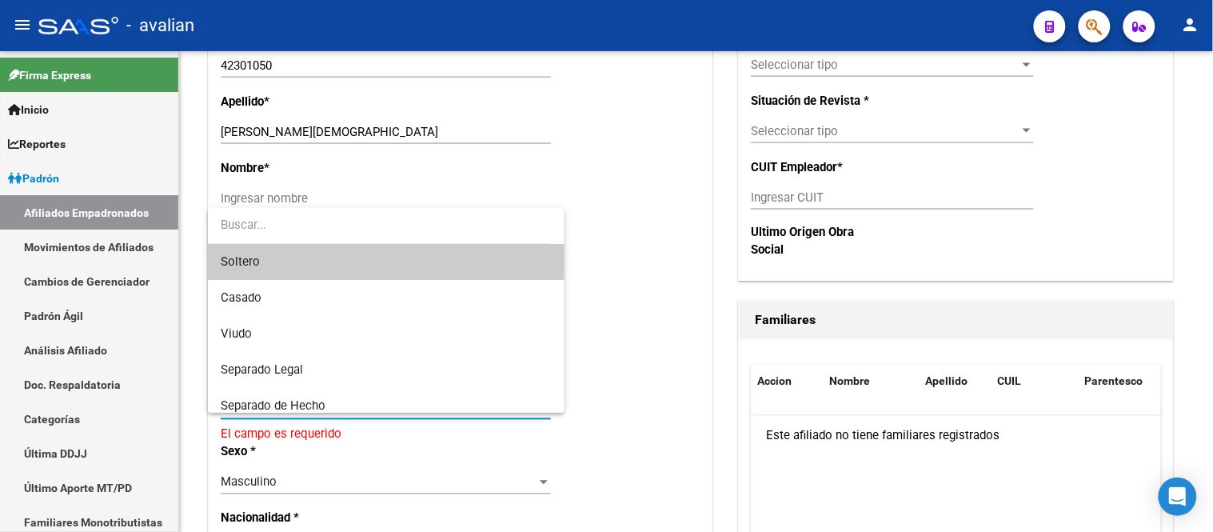
click at [323, 262] on span "Soltero" at bounding box center [386, 262] width 330 height 36
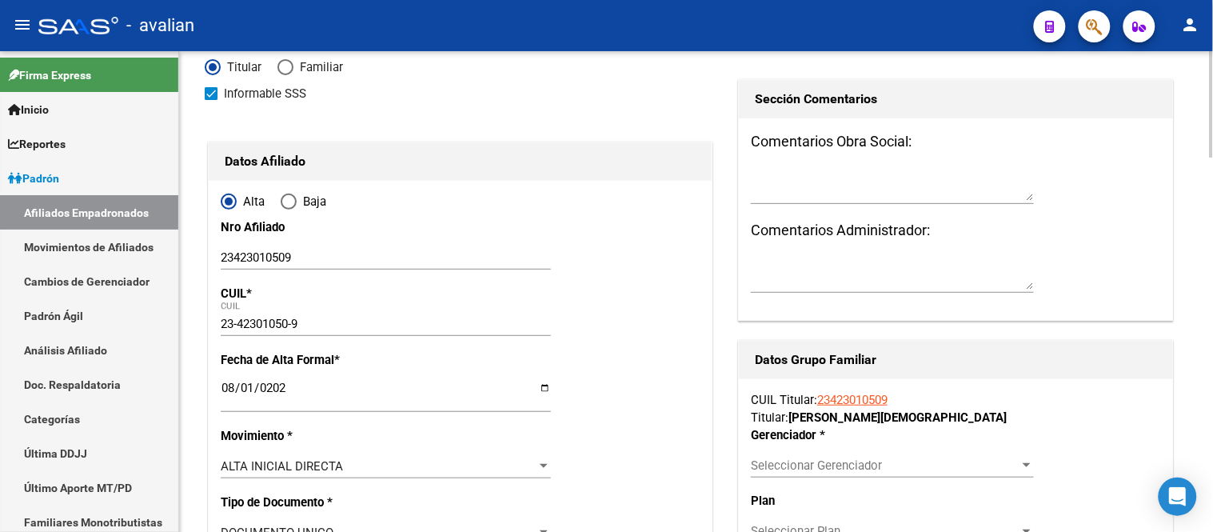
scroll to position [355, 0]
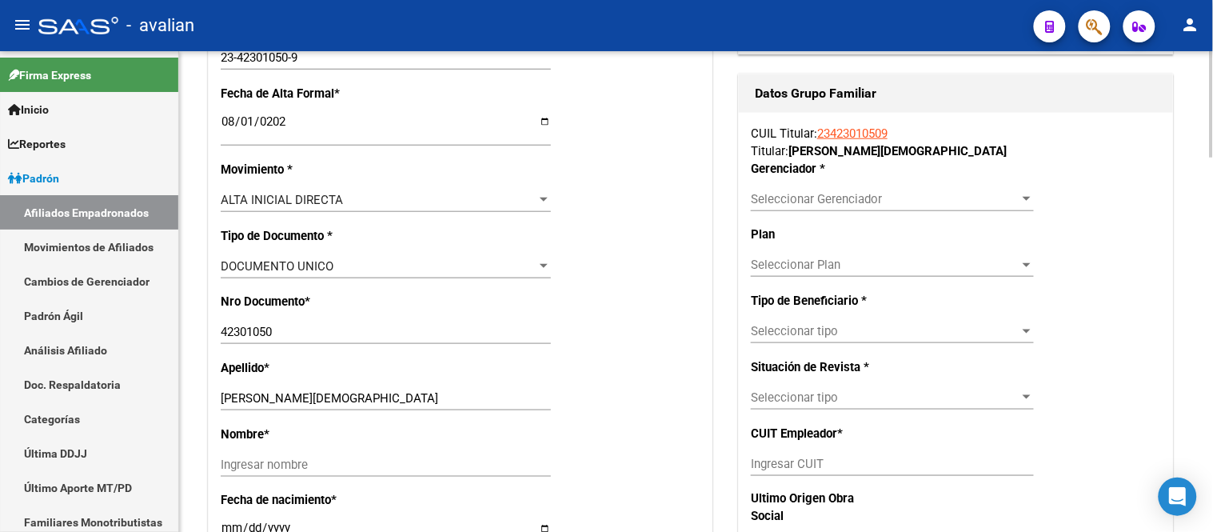
click at [859, 202] on span "Seleccionar Gerenciador" at bounding box center [885, 199] width 269 height 14
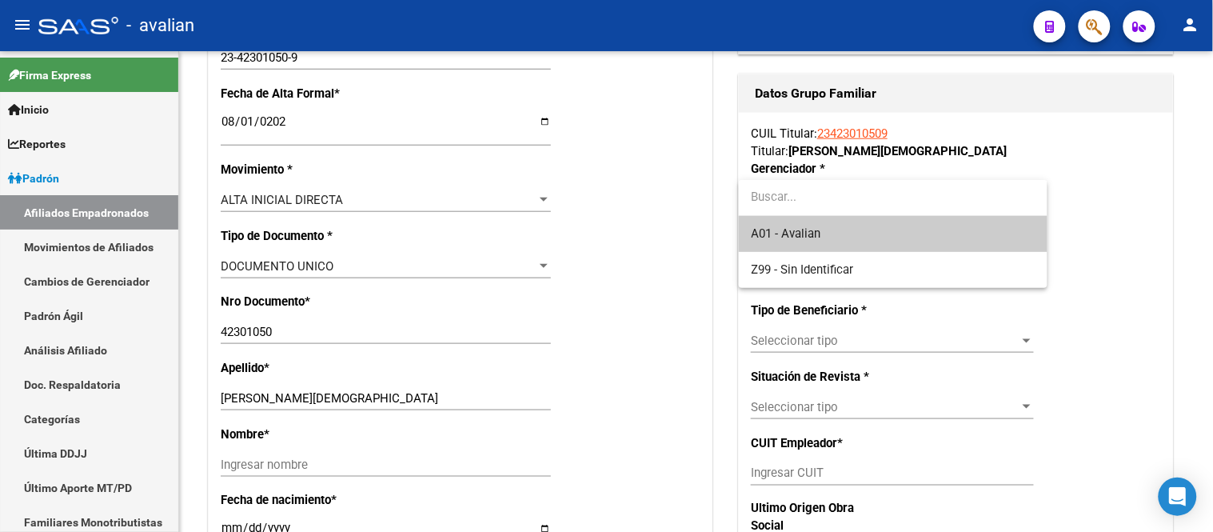
click at [829, 226] on span "A01 - Avalian" at bounding box center [893, 234] width 283 height 36
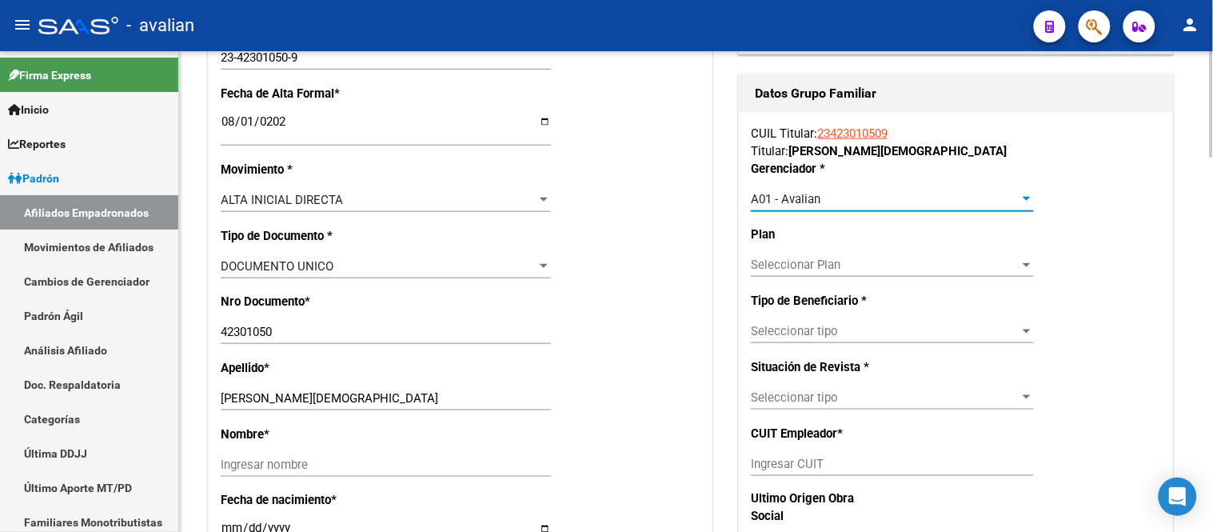
click at [849, 330] on span "Seleccionar tipo" at bounding box center [885, 331] width 269 height 14
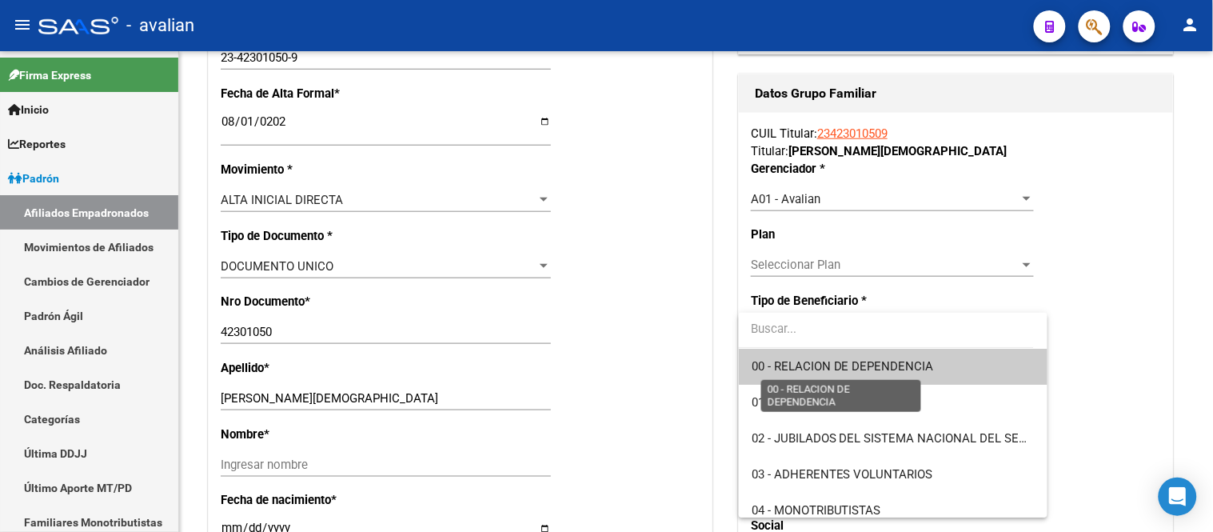
click at [857, 361] on span "00 - RELACION DE DEPENDENCIA" at bounding box center [843, 366] width 182 height 14
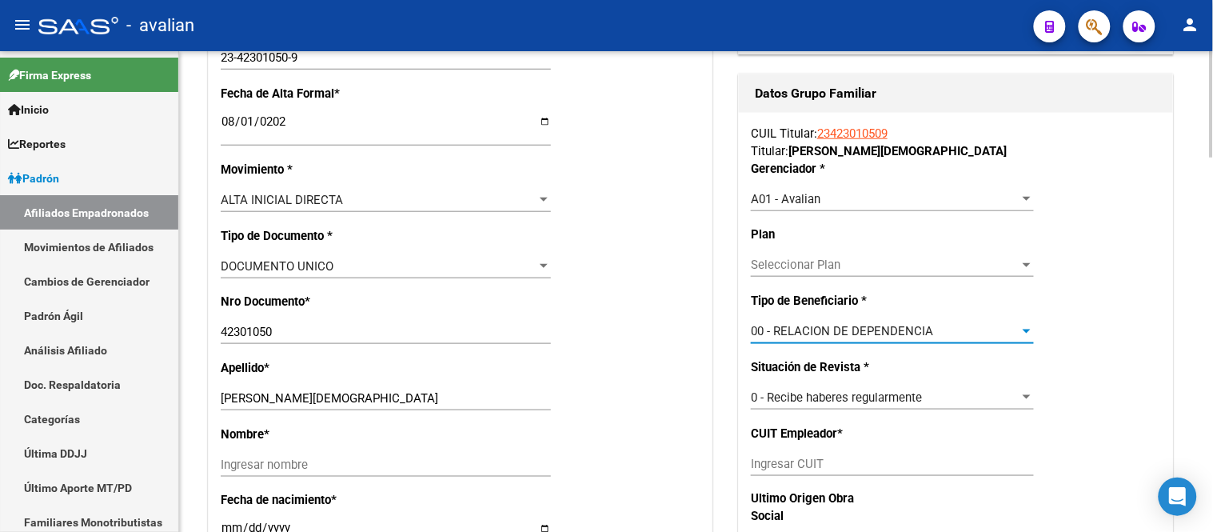
type input "30-71206423-0"
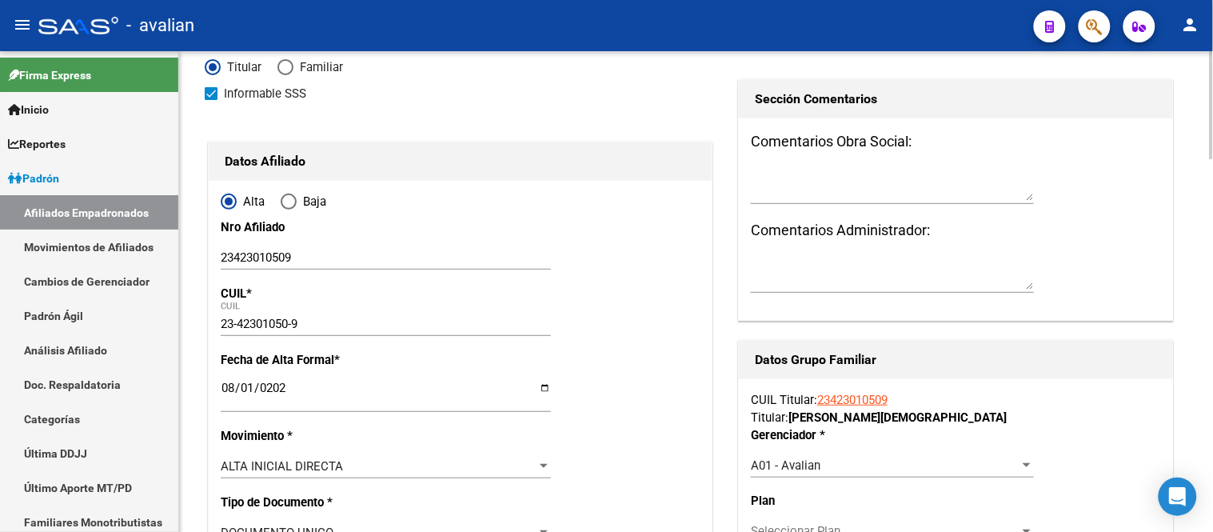
scroll to position [0, 0]
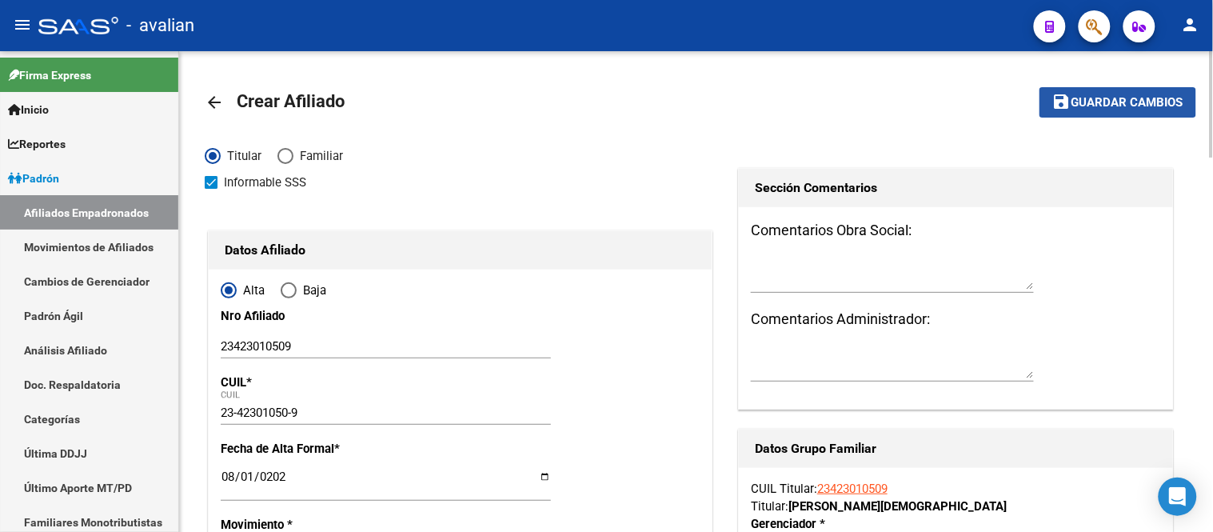
click at [1092, 101] on span "Guardar cambios" at bounding box center [1128, 103] width 112 height 14
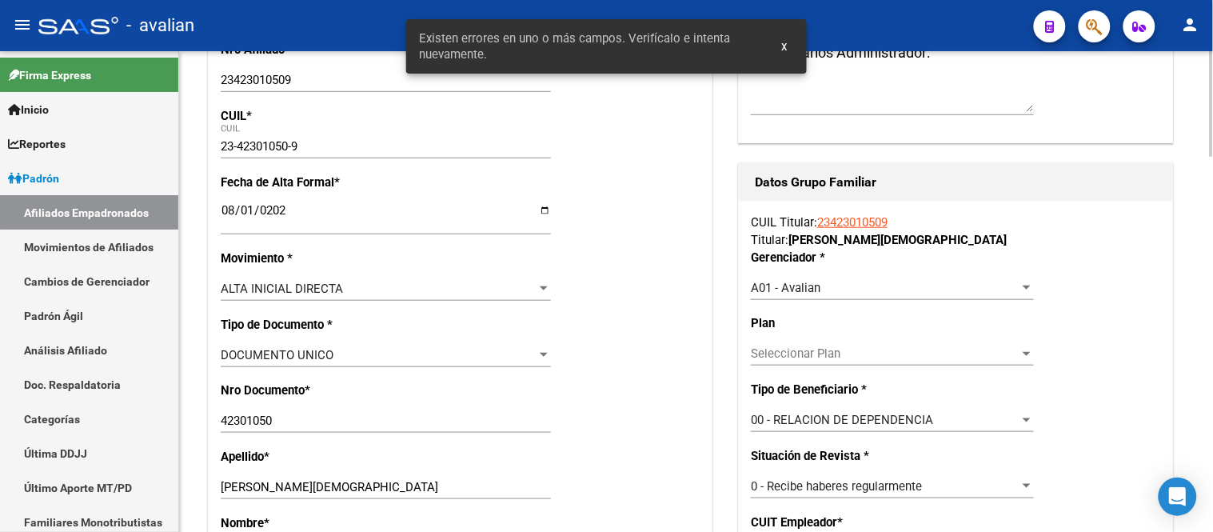
scroll to position [533, 0]
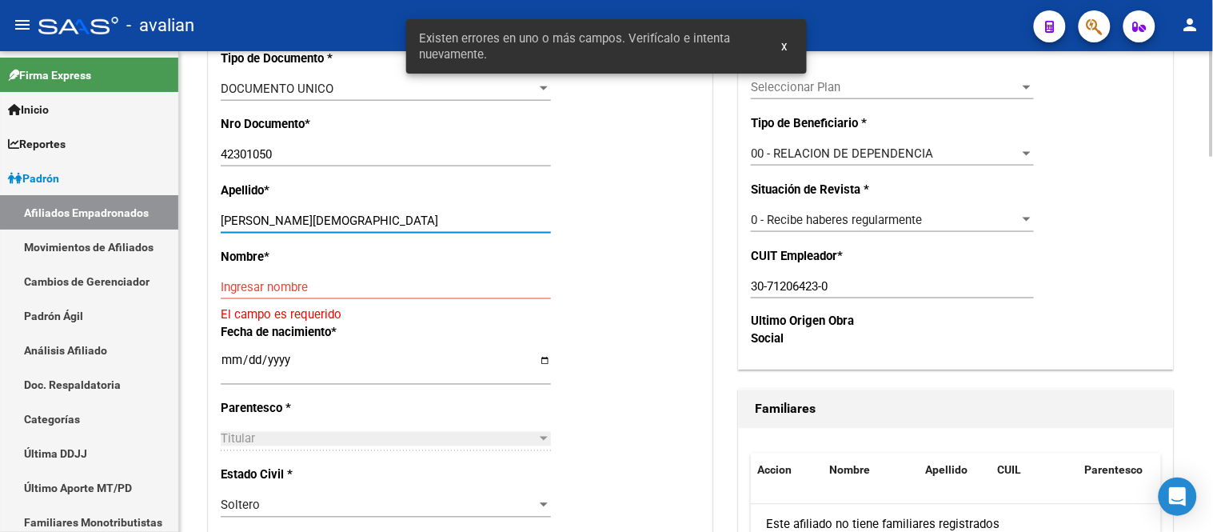
drag, startPoint x: 347, startPoint y: 216, endPoint x: 256, endPoint y: 219, distance: 91.2
click at [256, 219] on input "[PERSON_NAME][DEMOGRAPHIC_DATA]" at bounding box center [386, 221] width 330 height 14
click at [224, 282] on input "Ingresar nombre" at bounding box center [386, 287] width 330 height 14
paste input "[PERSON_NAME][DEMOGRAPHIC_DATA]"
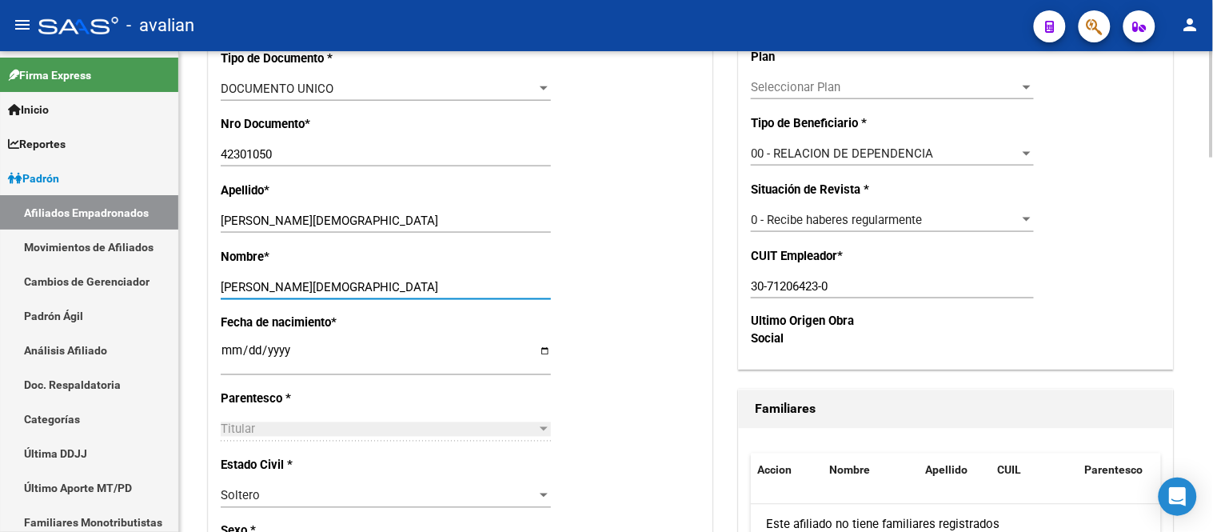
type input "[PERSON_NAME][DEMOGRAPHIC_DATA]"
drag, startPoint x: 323, startPoint y: 226, endPoint x: 250, endPoint y: 222, distance: 72.9
click at [250, 222] on input "[PERSON_NAME][DEMOGRAPHIC_DATA]" at bounding box center [386, 221] width 330 height 14
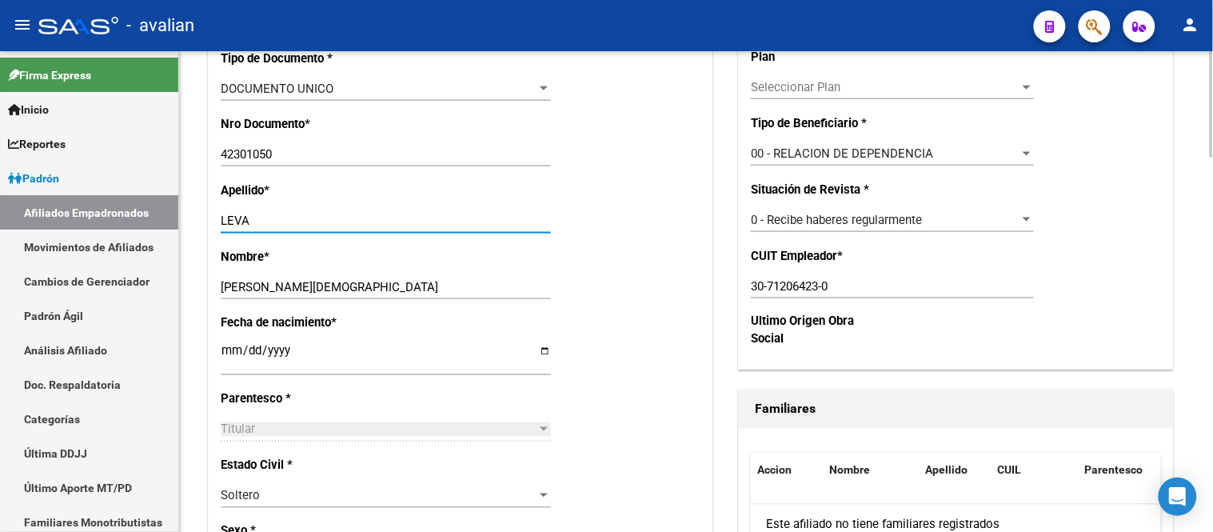
type input "LEVA"
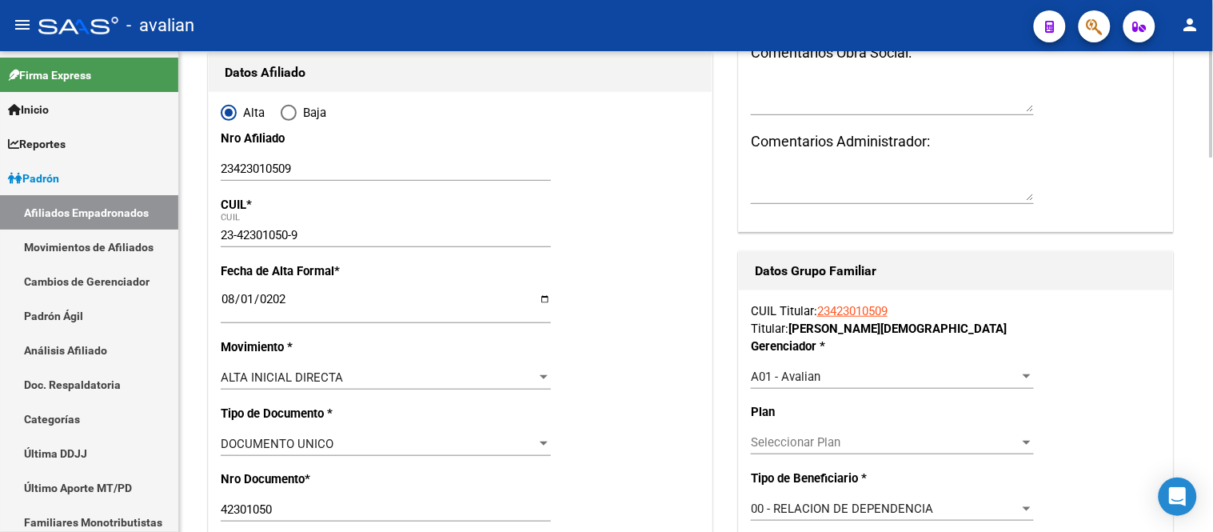
scroll to position [0, 0]
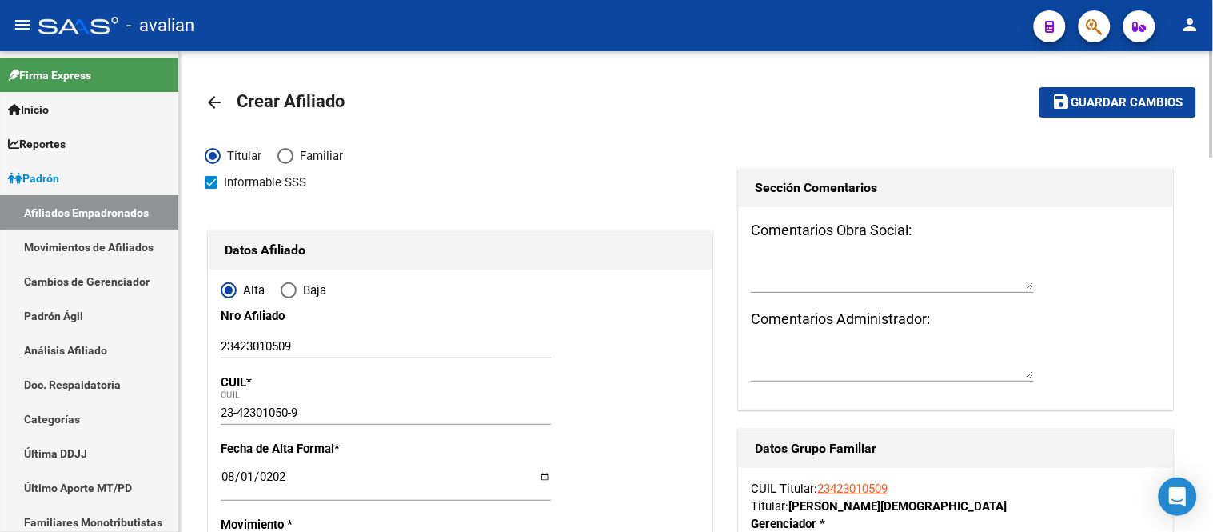
click at [1068, 98] on mat-icon "save" at bounding box center [1061, 101] width 19 height 19
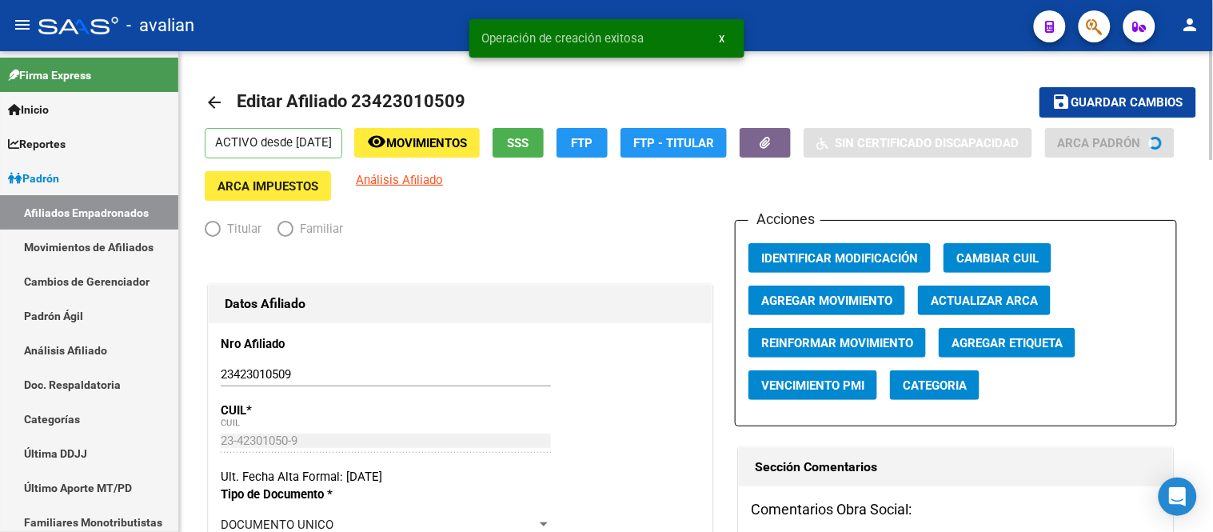
radio input "true"
type input "30-71206423-0"
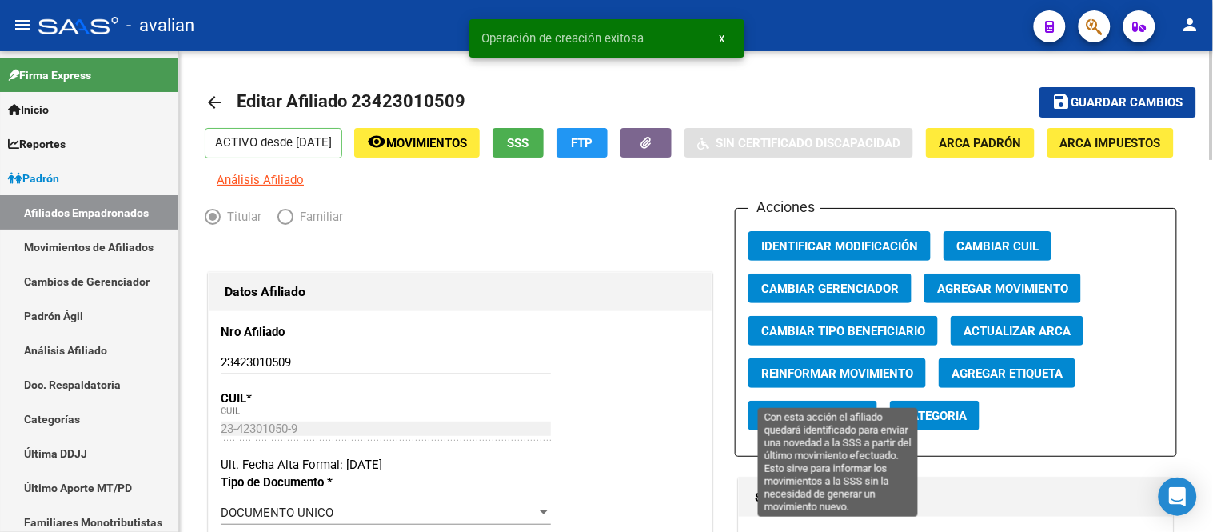
click at [836, 381] on span "Reinformar Movimiento" at bounding box center [837, 373] width 152 height 14
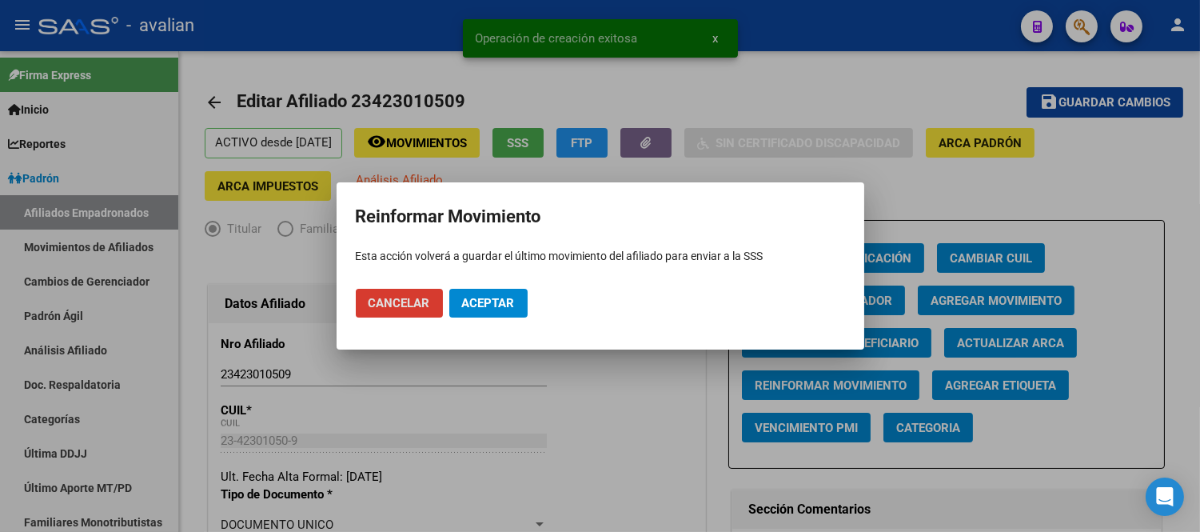
click at [475, 304] on span "Aceptar" at bounding box center [488, 303] width 53 height 14
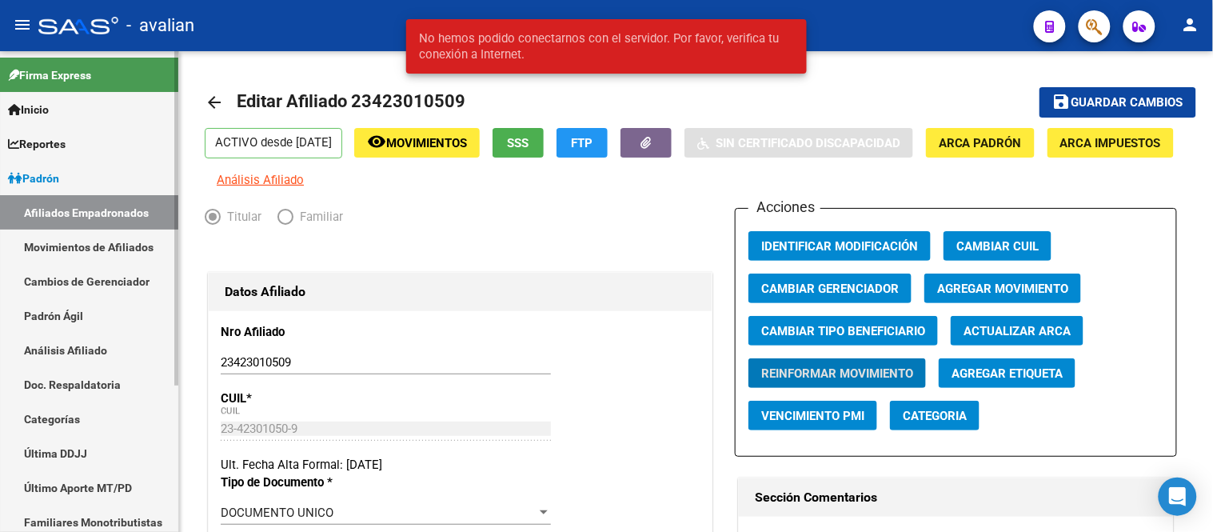
click at [78, 245] on link "Movimientos de Afiliados" at bounding box center [89, 247] width 178 height 34
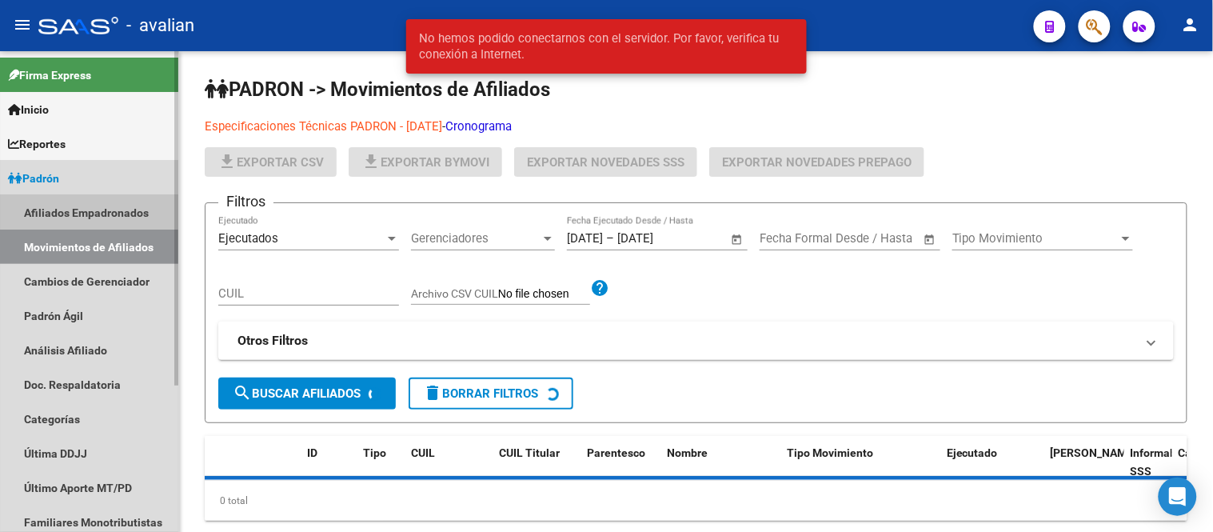
click at [76, 216] on link "Afiliados Empadronados" at bounding box center [89, 212] width 178 height 34
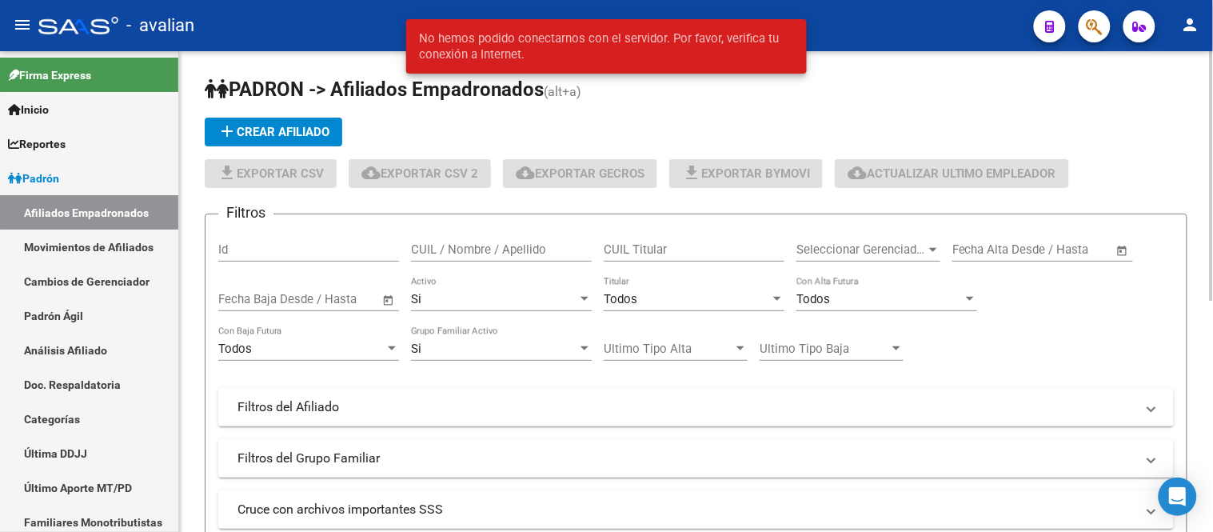
click at [241, 139] on button "add Crear Afiliado" at bounding box center [274, 132] width 138 height 29
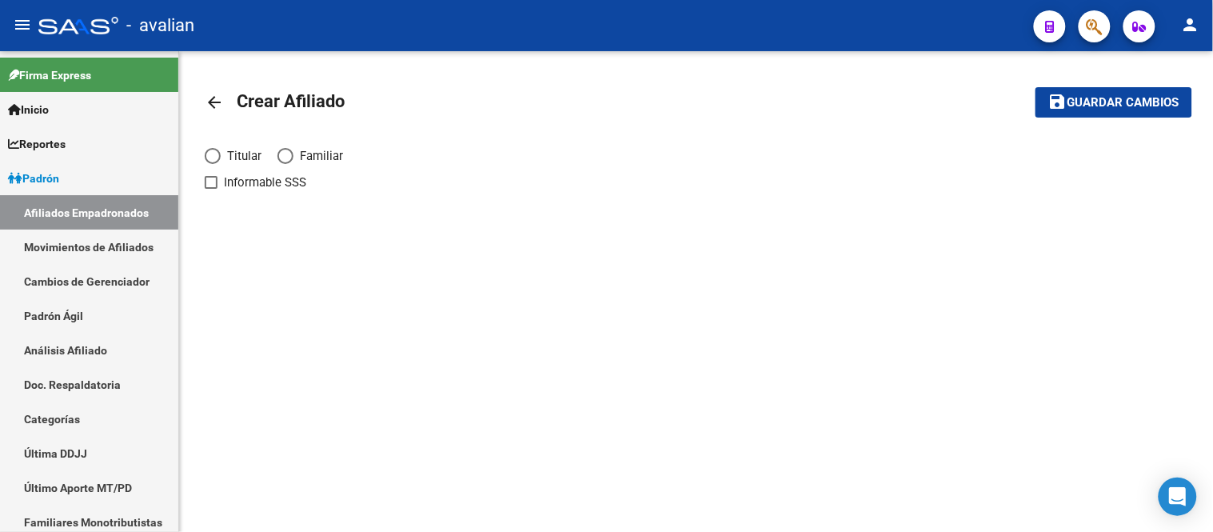
click at [214, 158] on span "Elija una opción" at bounding box center [213, 156] width 16 height 16
click at [214, 158] on input "Titular" at bounding box center [213, 156] width 16 height 16
radio input "true"
checkbox input "true"
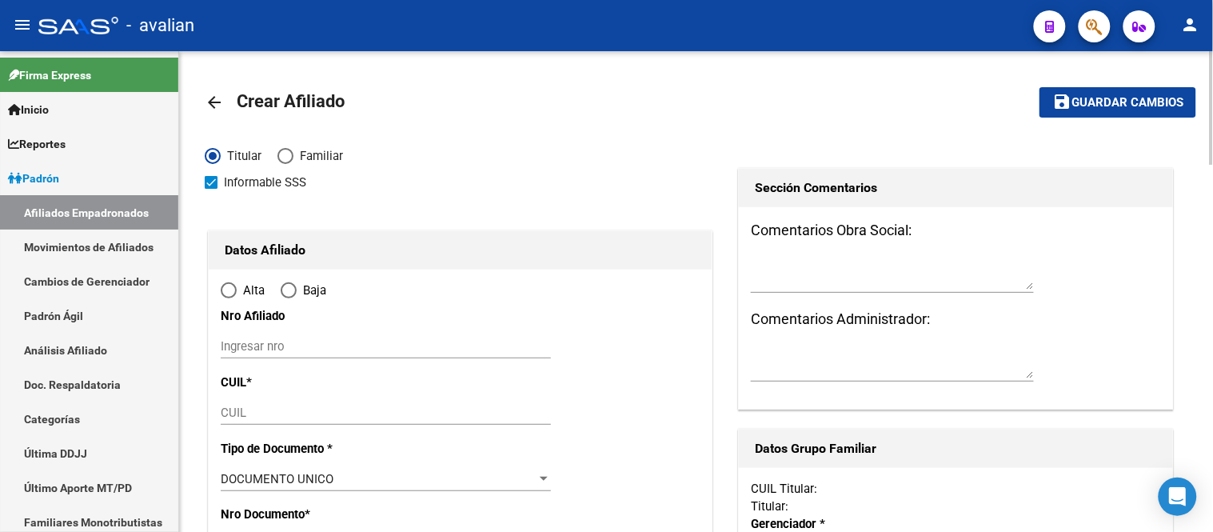
radio input "true"
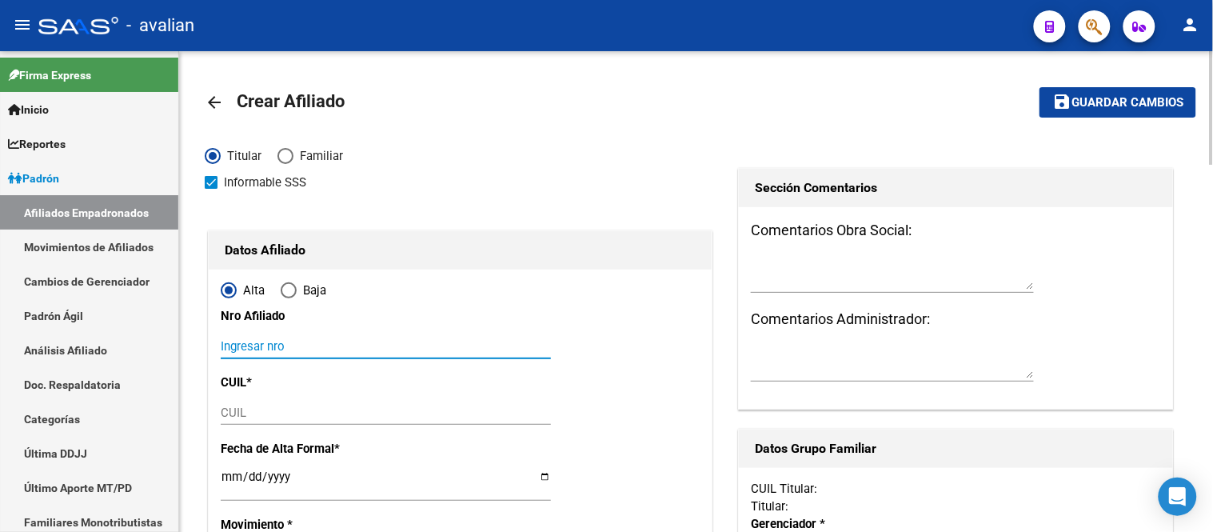
click at [297, 340] on input "Ingresar nro" at bounding box center [386, 346] width 330 height 14
paste input "23429156599"
type input "23429156599"
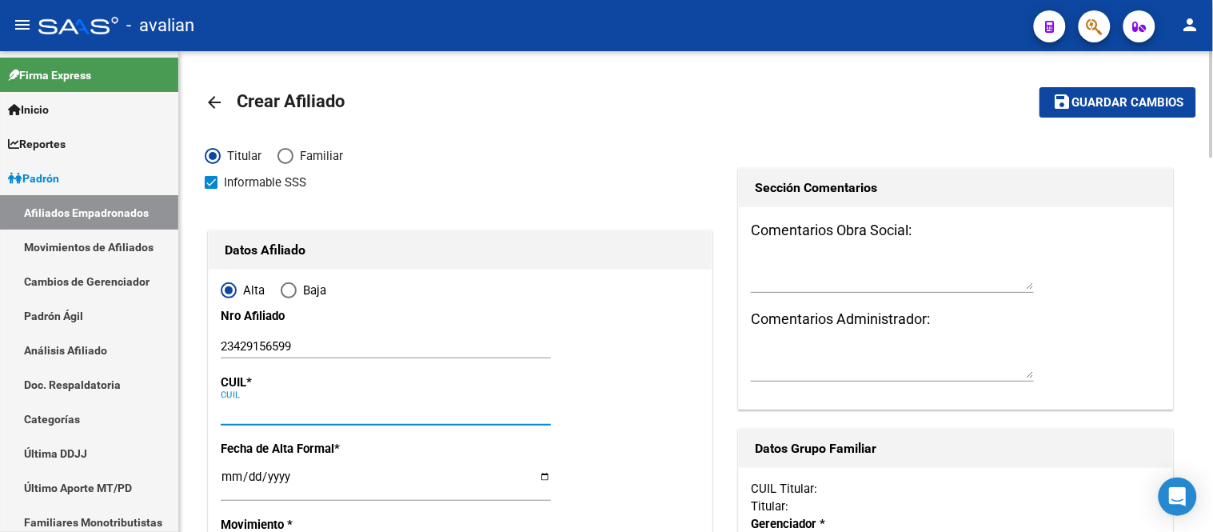
paste input "23-42915659-9"
type input "23-42915659-9"
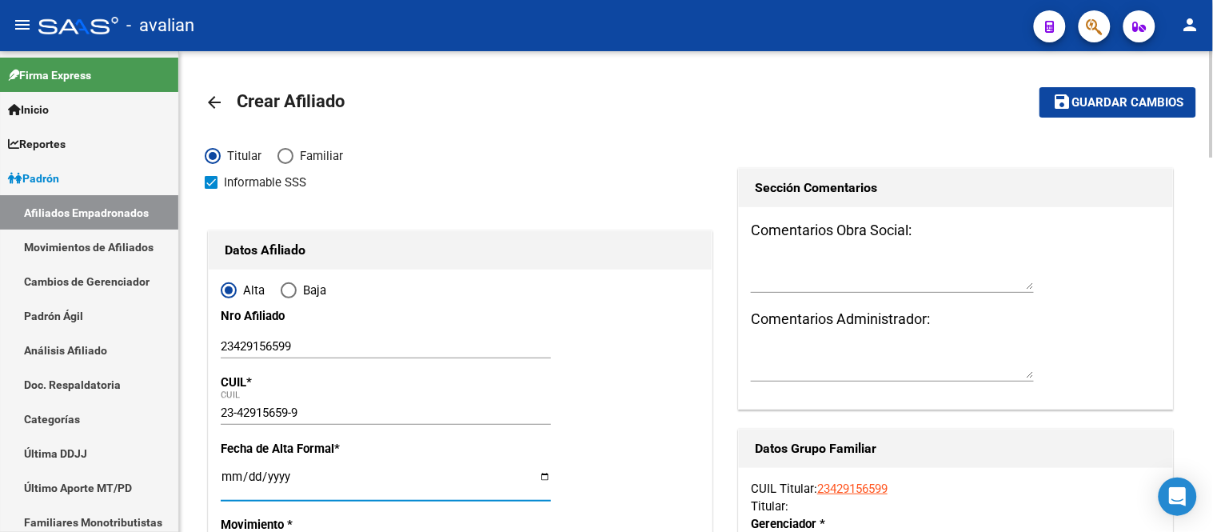
type input "42915659"
type input "[PERSON_NAME]"
type input "[DATE]"
type input "GENERAL [PERSON_NAME]"
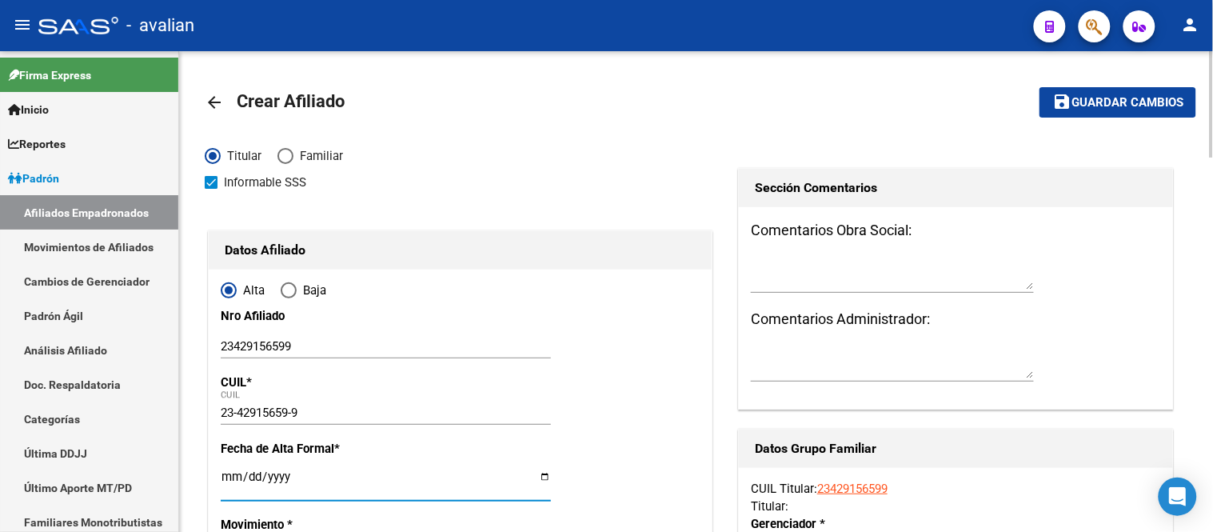
type input "6360"
type input "121"
type input "635"
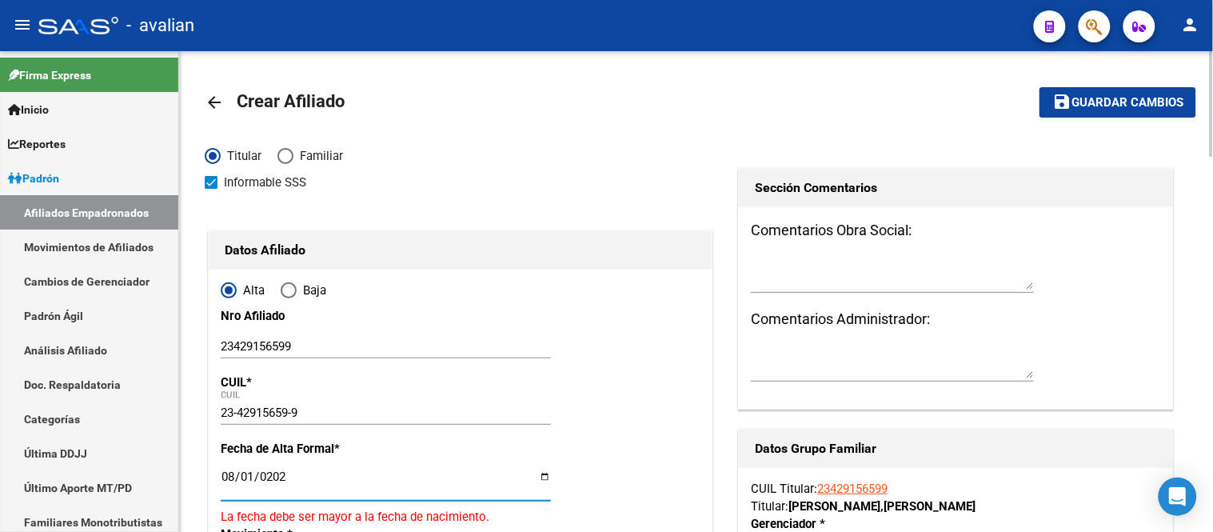
type input "[DATE]"
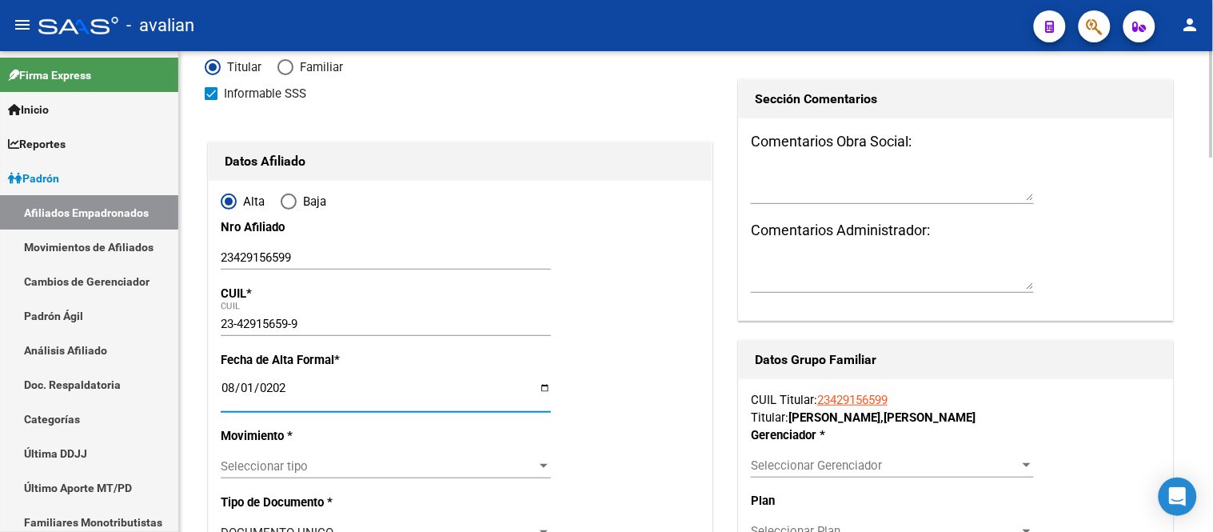
click at [312, 461] on span "Seleccionar tipo" at bounding box center [379, 466] width 316 height 14
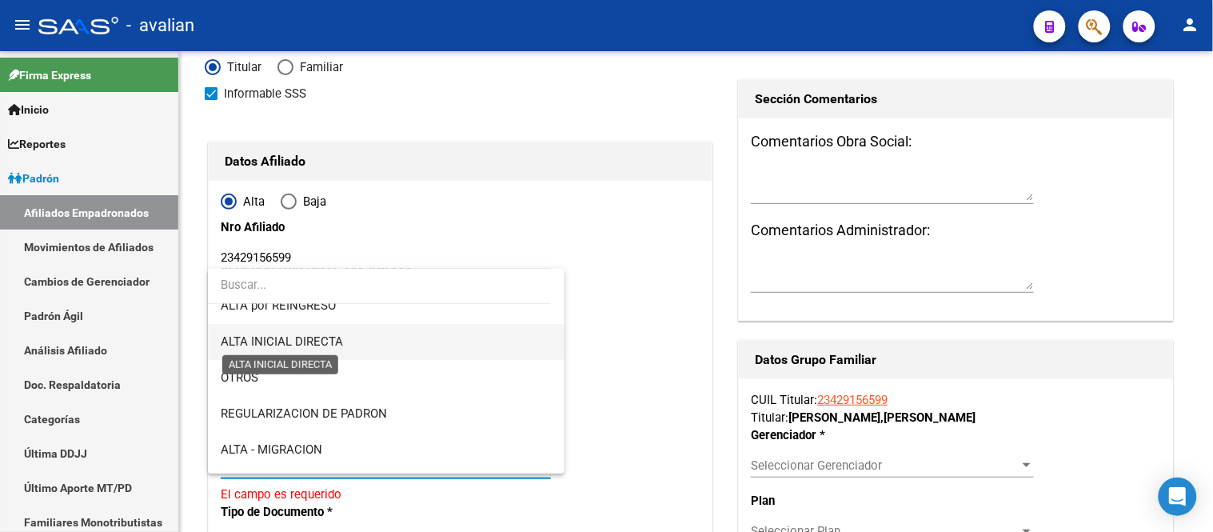
click at [325, 345] on span "ALTA INICIAL DIRECTA" at bounding box center [282, 341] width 122 height 14
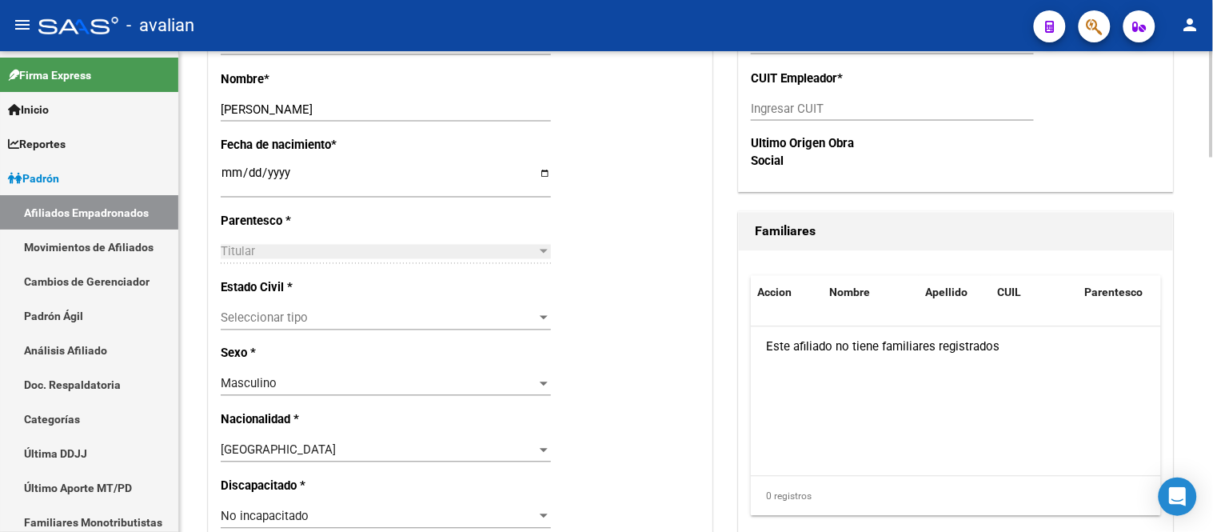
scroll to position [889, 0]
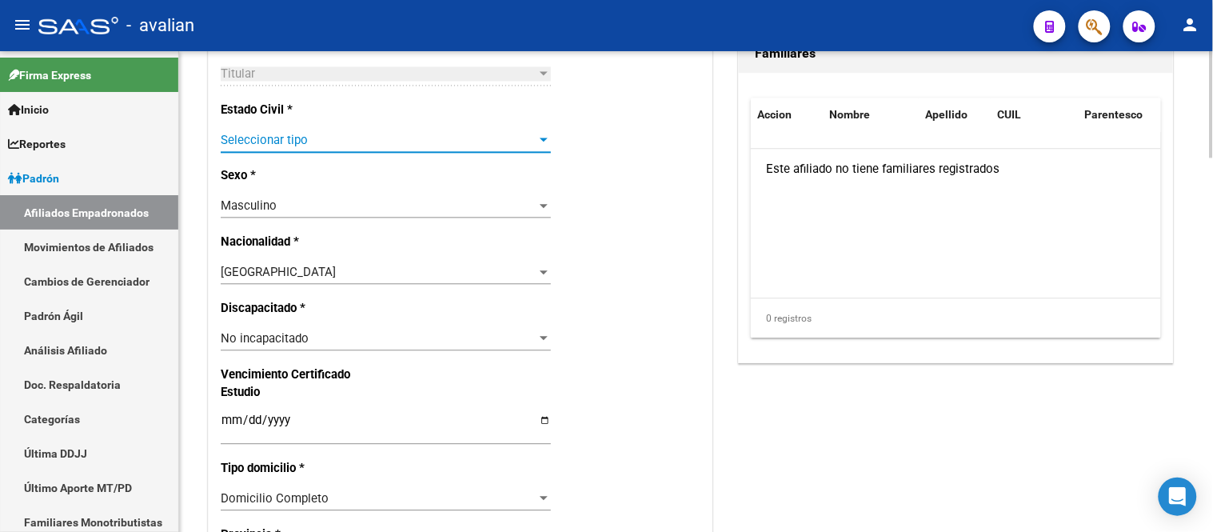
click at [333, 146] on span "Seleccionar tipo" at bounding box center [379, 140] width 316 height 14
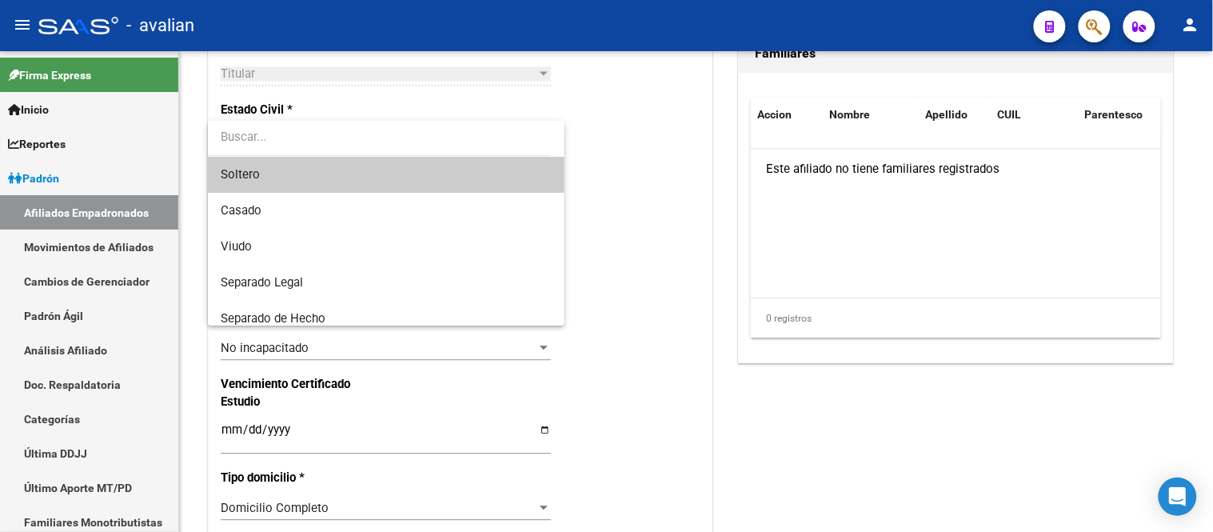
click at [338, 182] on span "Soltero" at bounding box center [386, 175] width 330 height 36
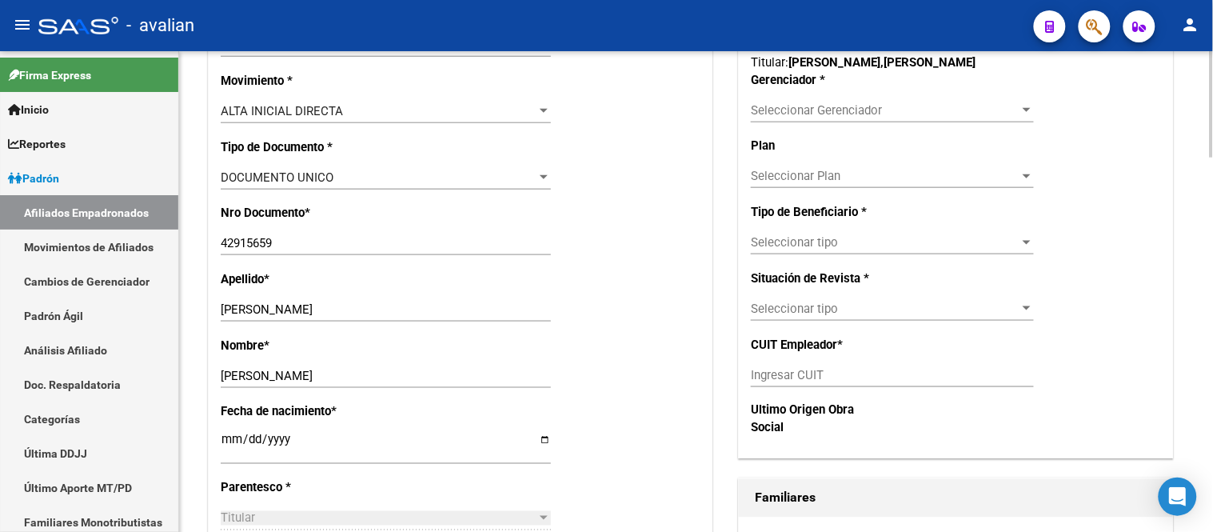
scroll to position [355, 0]
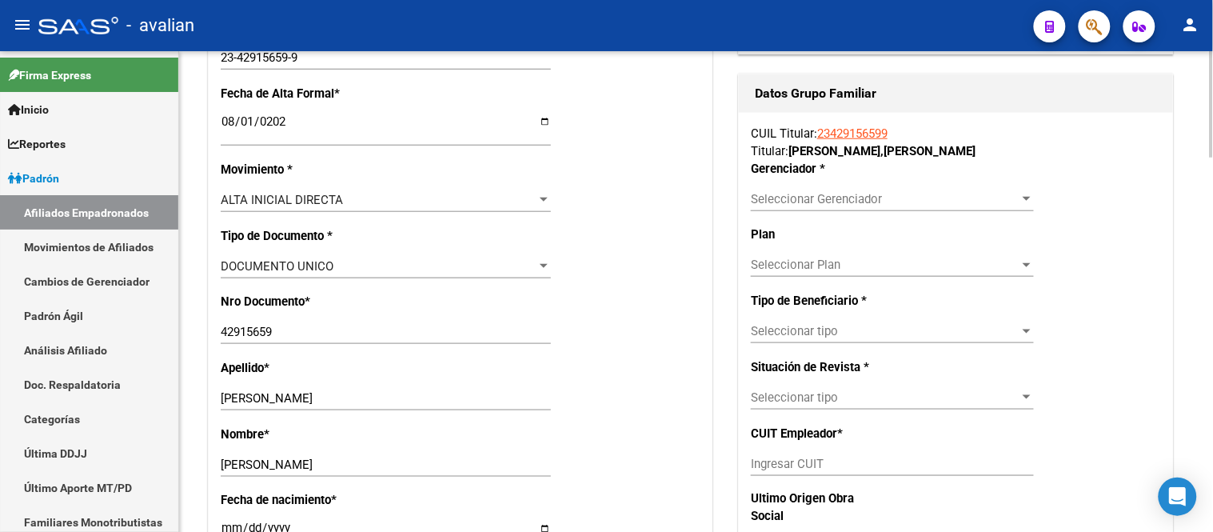
click at [817, 204] on span "Seleccionar Gerenciador" at bounding box center [885, 199] width 269 height 14
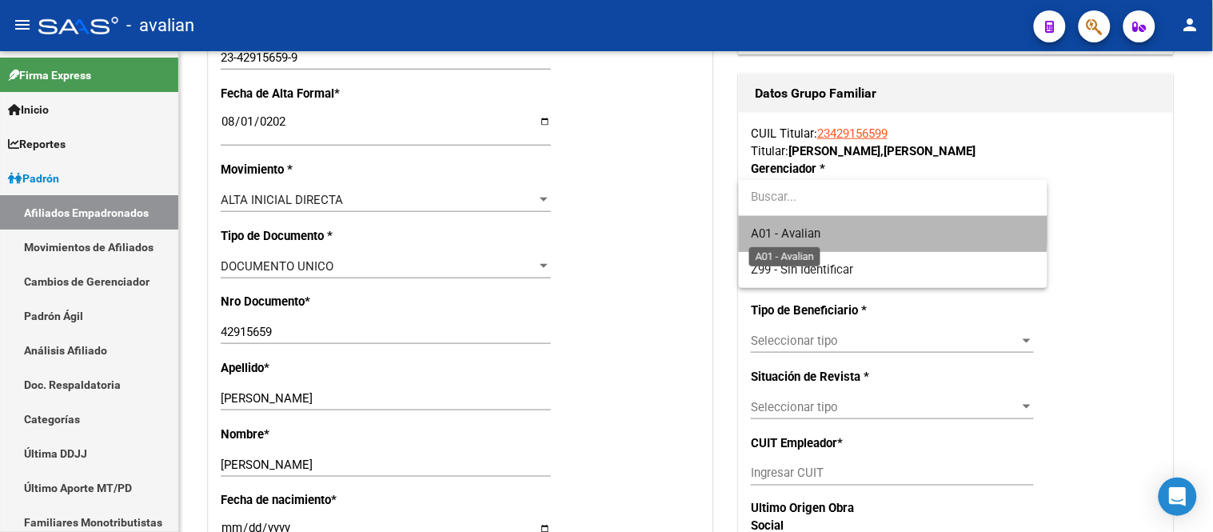
click at [817, 226] on span "A01 - Avalian" at bounding box center [787, 233] width 70 height 14
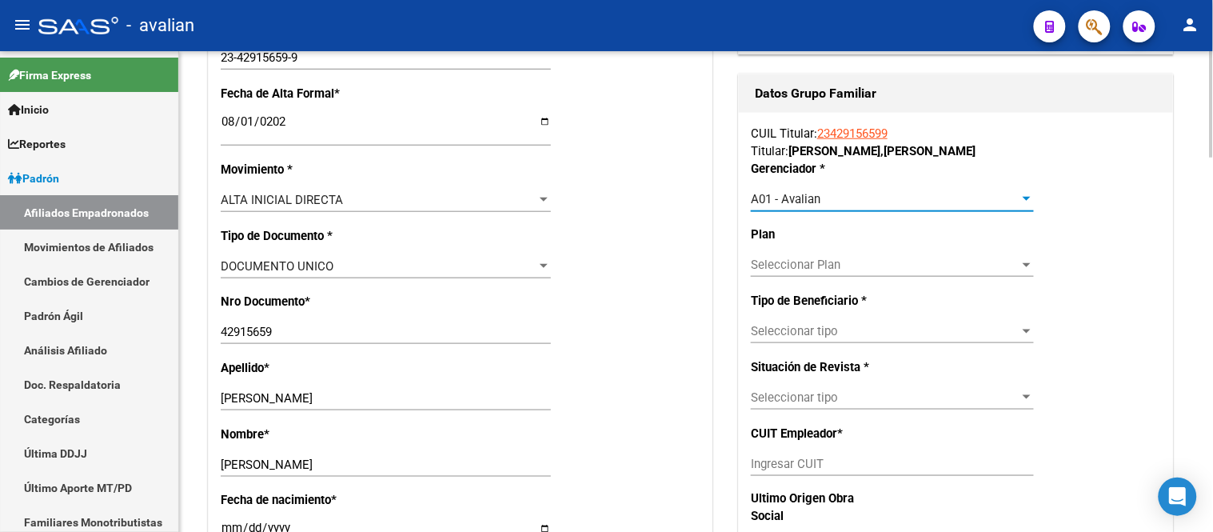
click at [843, 336] on span "Seleccionar tipo" at bounding box center [885, 331] width 269 height 14
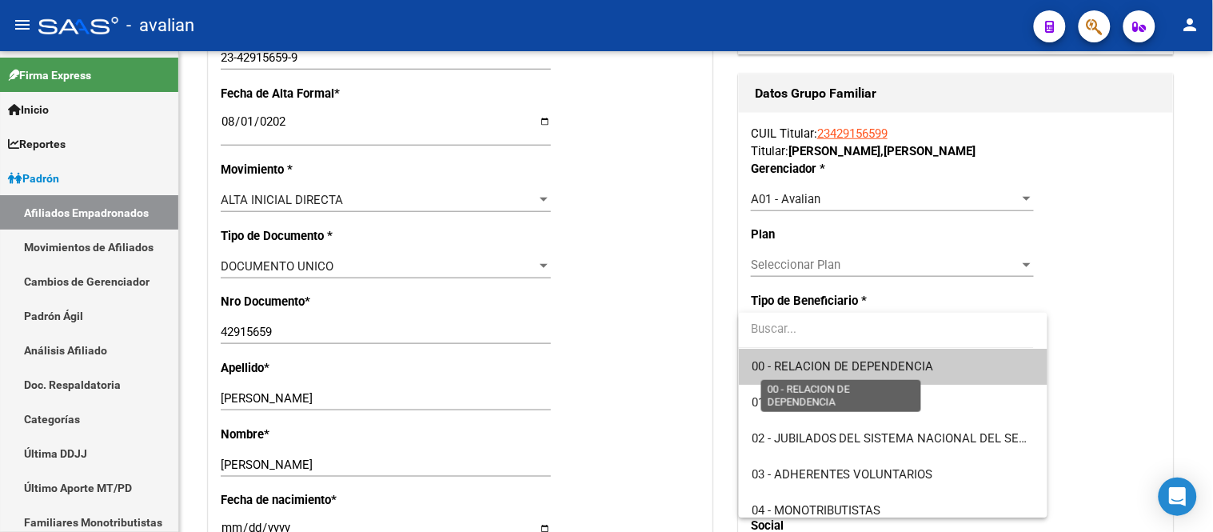
click at [837, 362] on span "00 - RELACION DE DEPENDENCIA" at bounding box center [843, 366] width 182 height 14
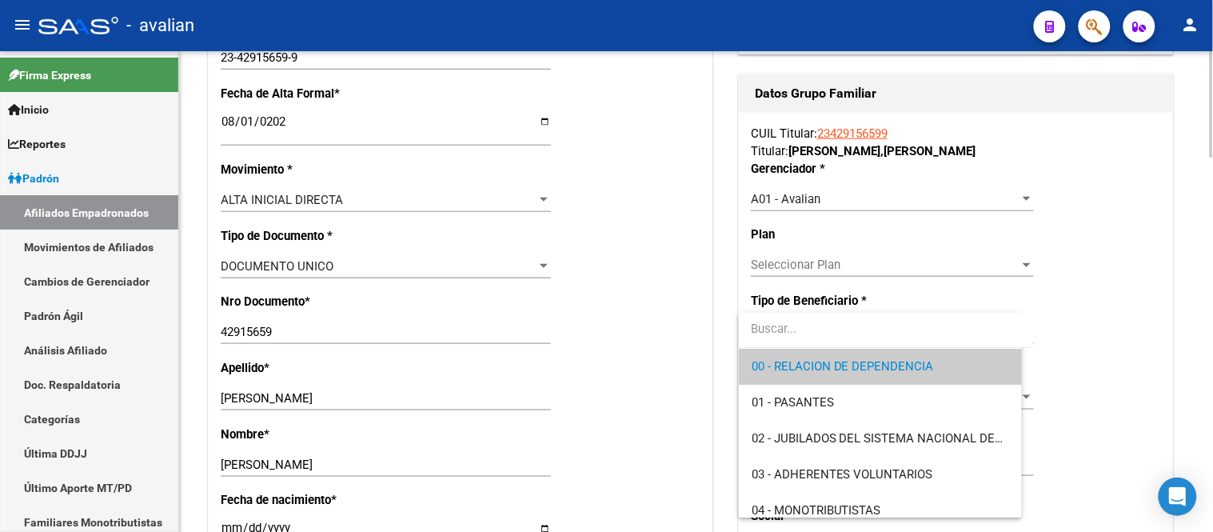
type input "30-71690881-6"
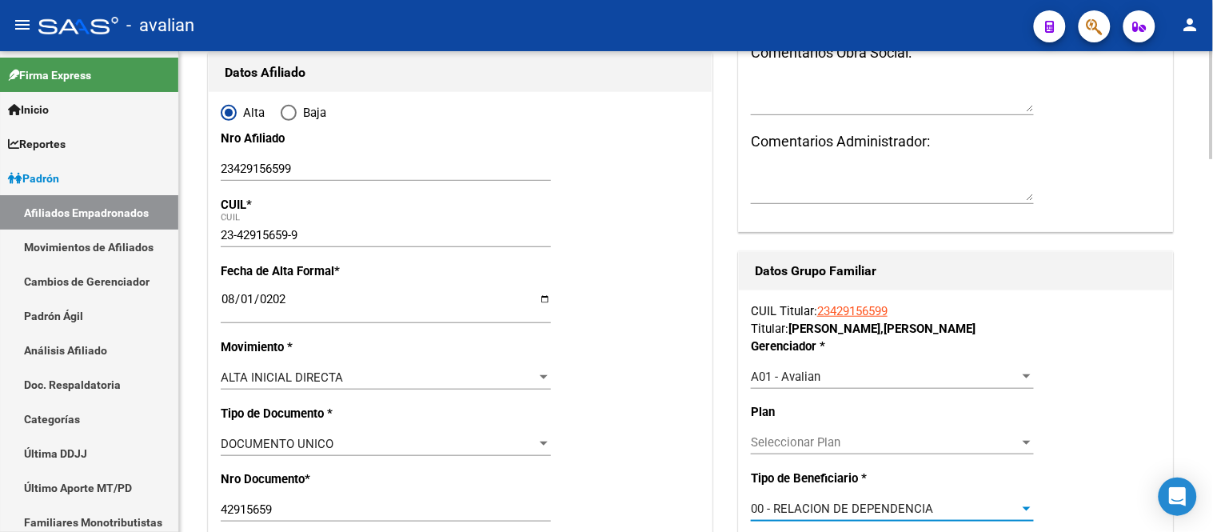
scroll to position [0, 0]
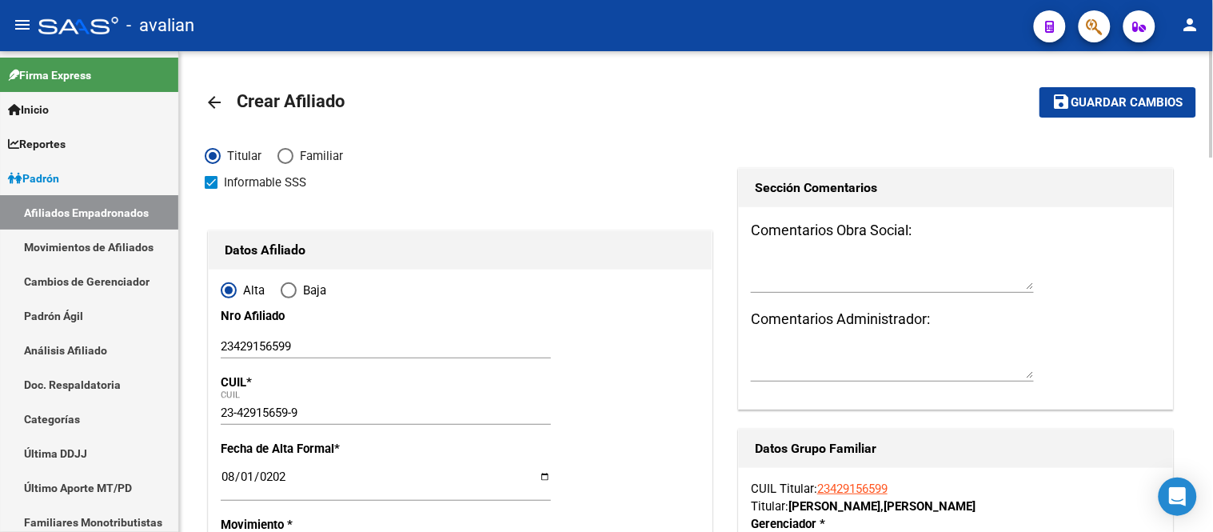
click at [1106, 96] on span "Guardar cambios" at bounding box center [1128, 103] width 112 height 14
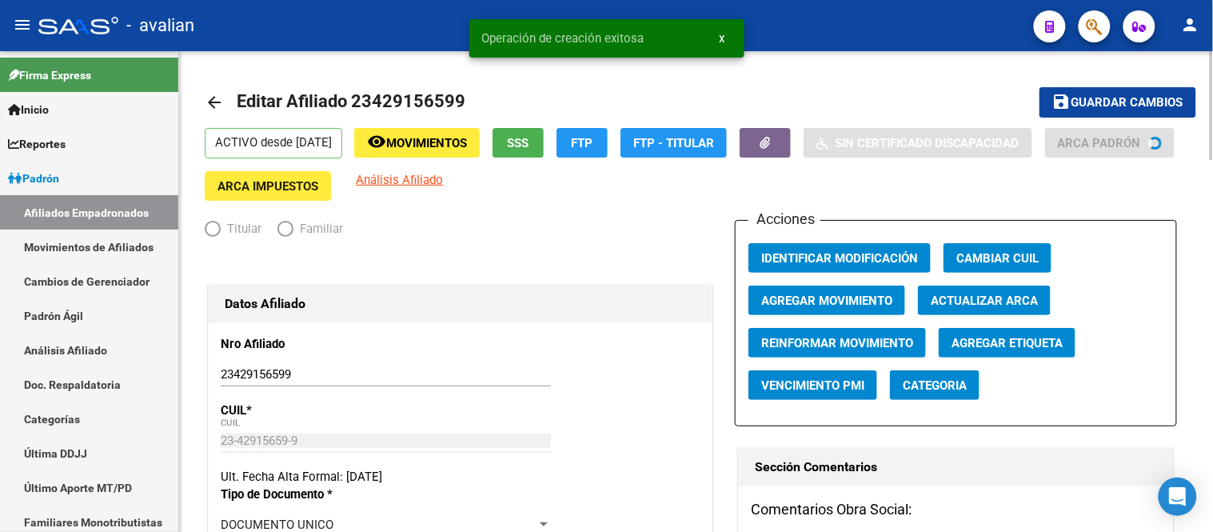
radio input "true"
type input "30-71690881-6"
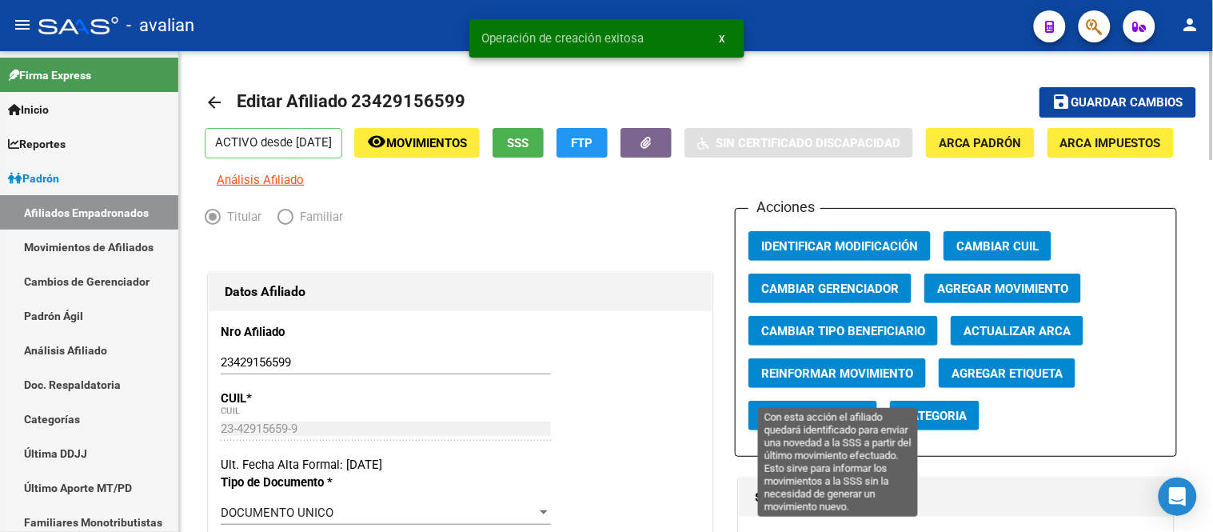
click at [813, 381] on span "Reinformar Movimiento" at bounding box center [837, 373] width 152 height 14
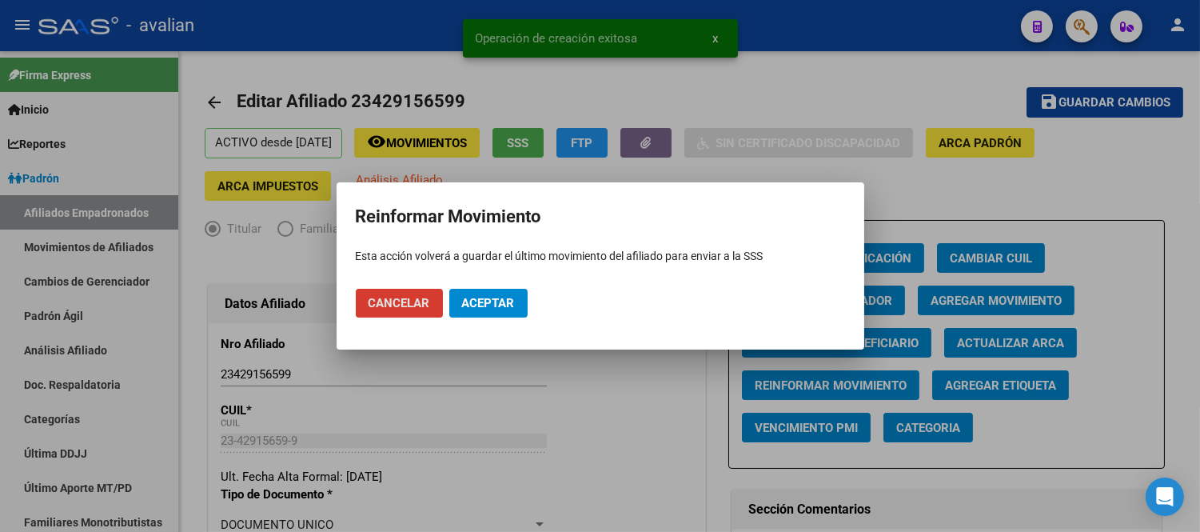
click at [514, 305] on span "Aceptar" at bounding box center [488, 303] width 53 height 14
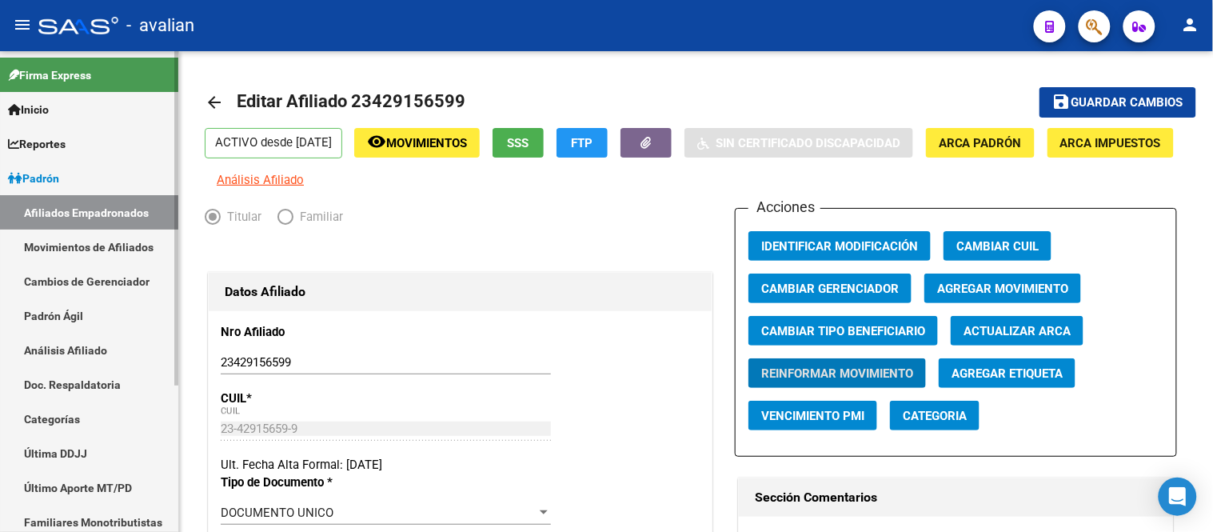
click at [85, 234] on link "Movimientos de Afiliados" at bounding box center [89, 247] width 178 height 34
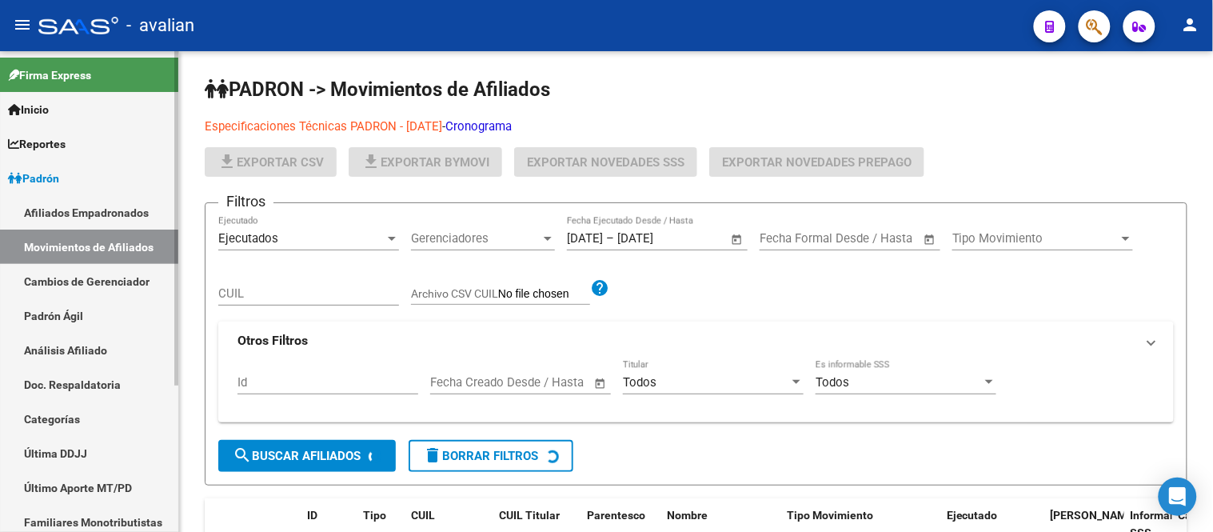
click at [84, 214] on link "Afiliados Empadronados" at bounding box center [89, 212] width 178 height 34
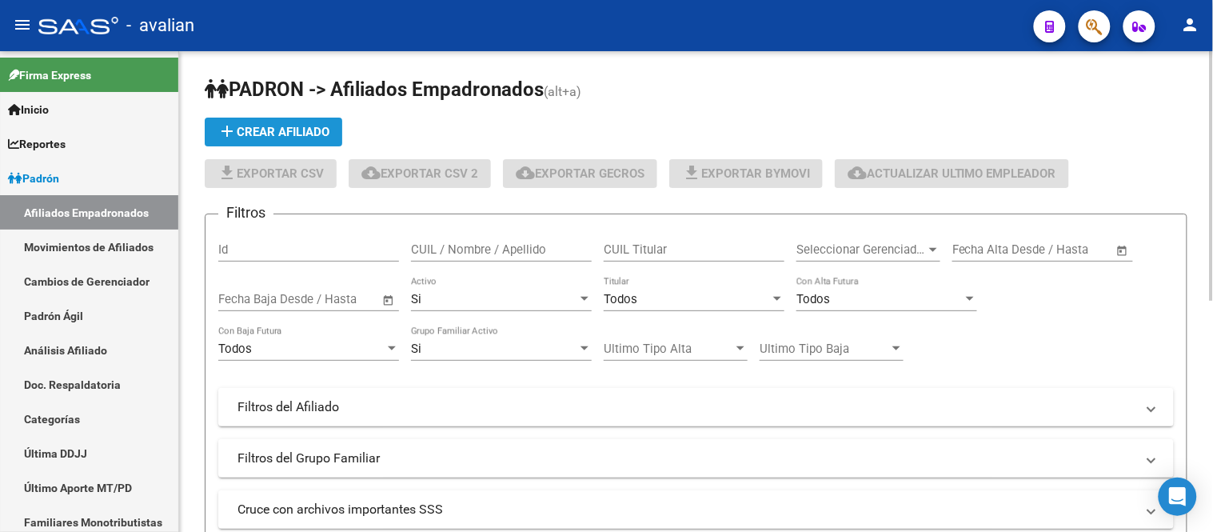
click at [227, 122] on mat-icon "add" at bounding box center [227, 131] width 19 height 19
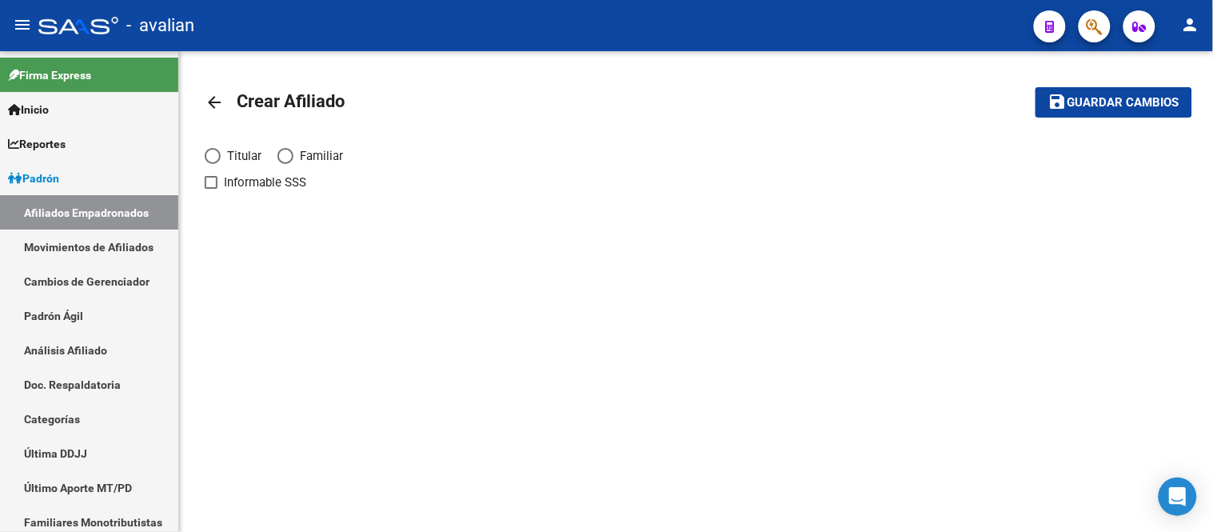
click at [217, 154] on span "Elija una opción" at bounding box center [213, 156] width 16 height 16
click at [217, 154] on input "Titular" at bounding box center [213, 156] width 16 height 16
radio input "true"
checkbox input "true"
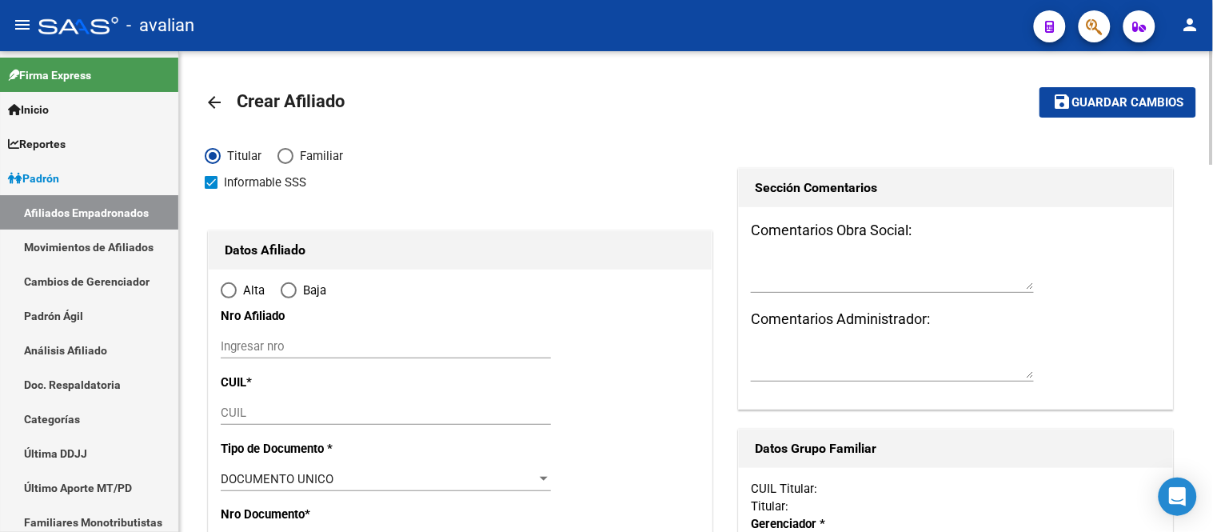
click at [325, 349] on input "Ingresar nro" at bounding box center [386, 346] width 330 height 14
radio input "true"
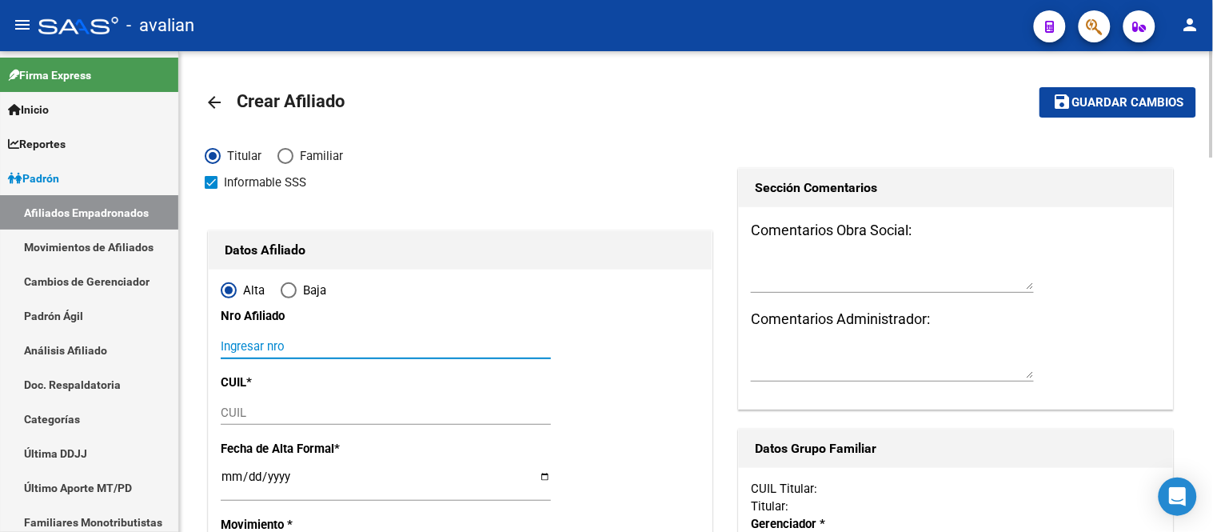
paste input "27403142927"
type input "27403142927"
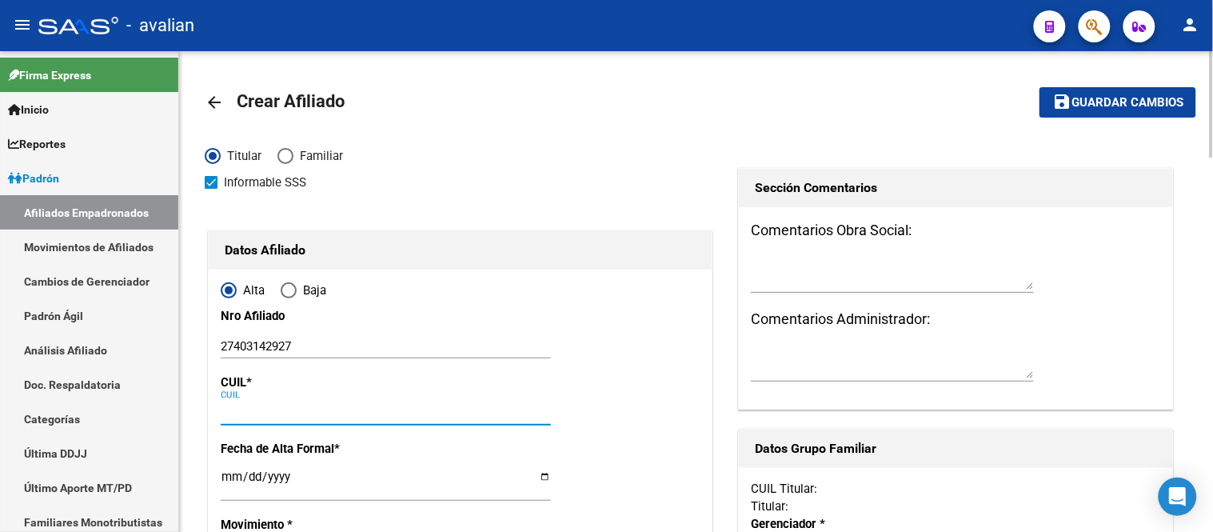
paste input "27-40314292-7"
type input "27-40314292-7"
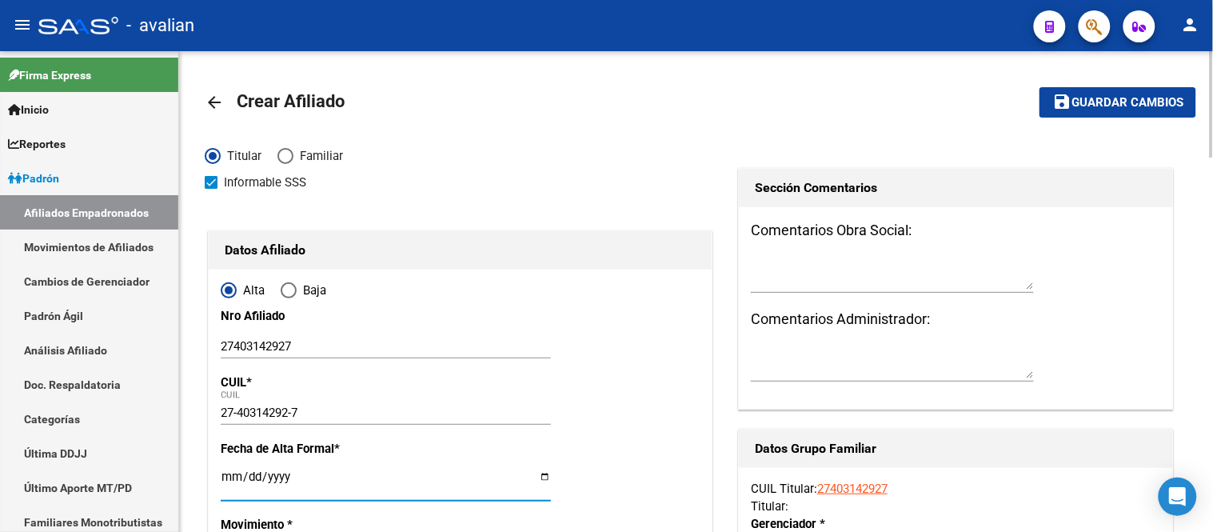
type input "40314292"
type input "[PERSON_NAME]"
type input "[DATE]"
type input "[PERSON_NAME]"
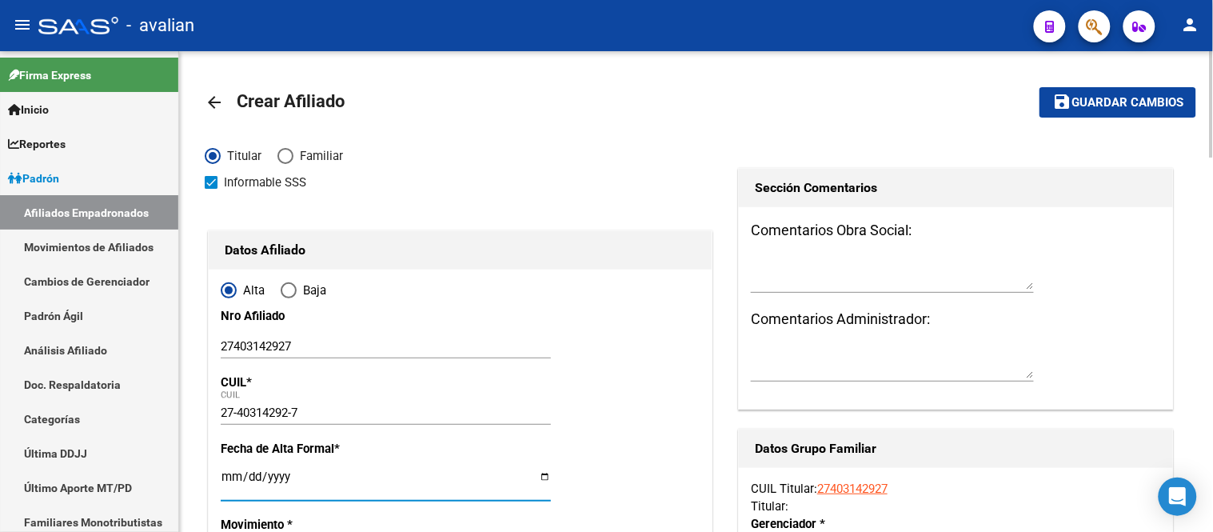
type input "2000"
type input "VIEDMA"
type input "1555"
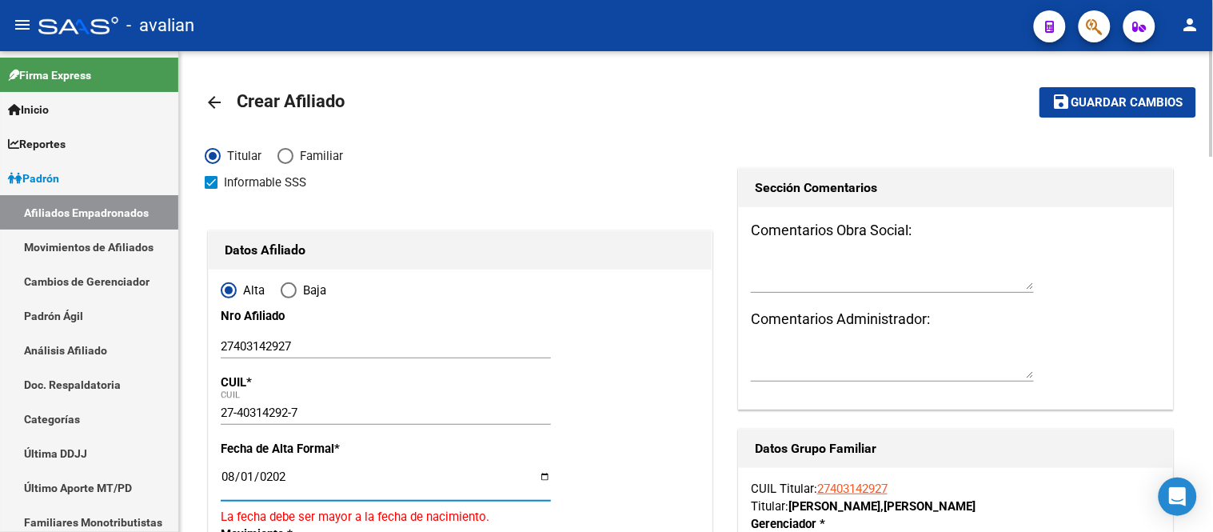
type input "[DATE]"
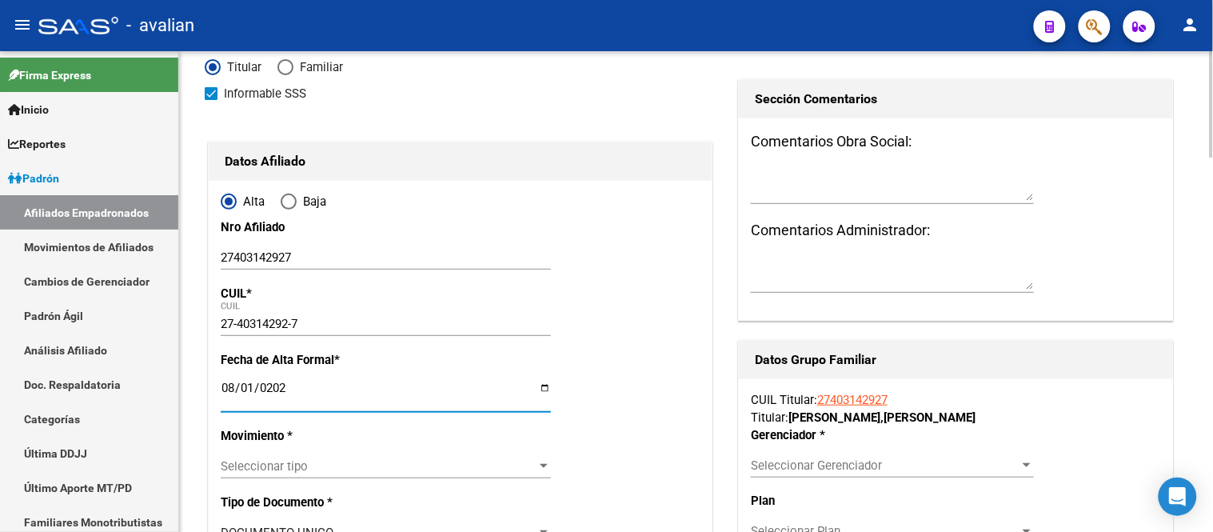
click at [318, 465] on span "Seleccionar tipo" at bounding box center [379, 466] width 316 height 14
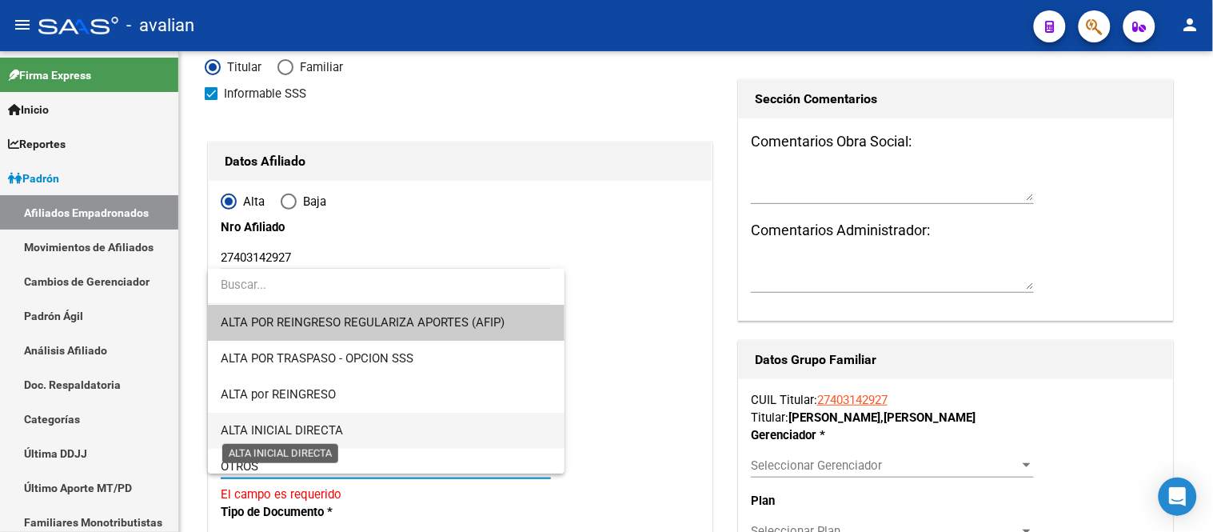
click at [325, 429] on span "ALTA INICIAL DIRECTA" at bounding box center [282, 430] width 122 height 14
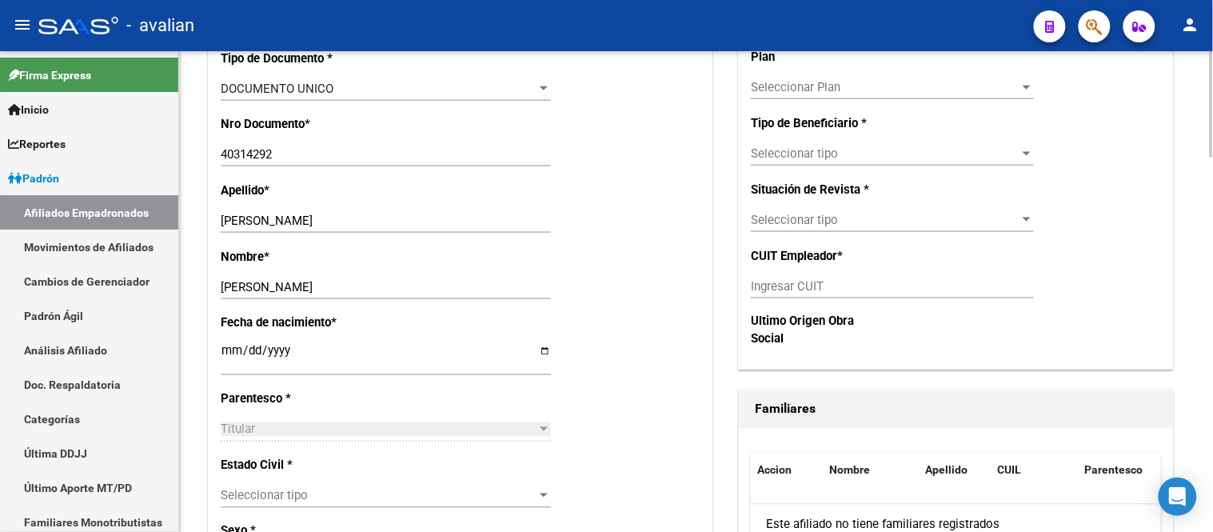
scroll to position [621, 0]
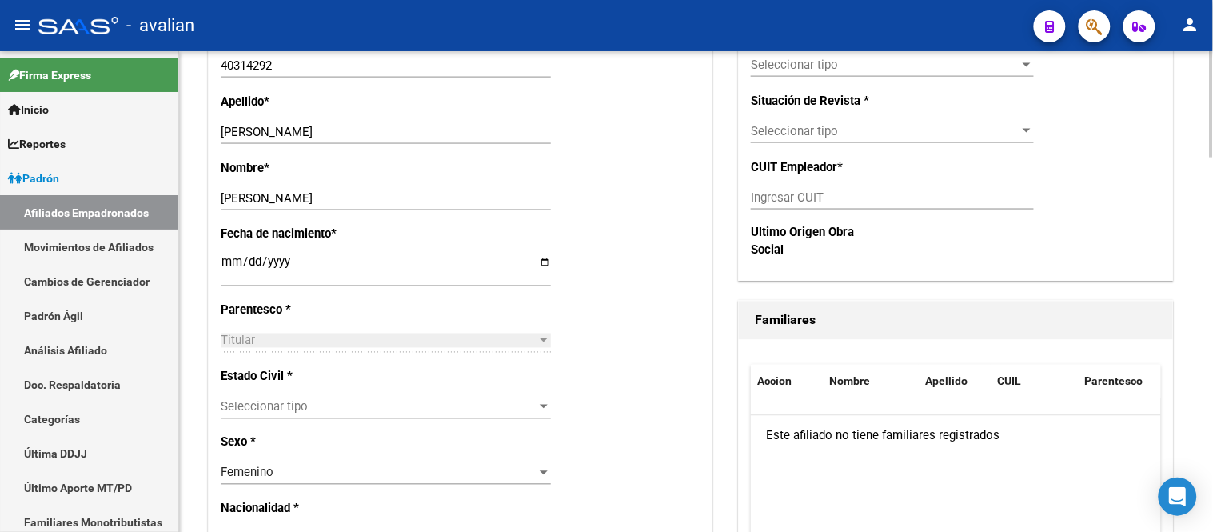
click at [356, 400] on span "Seleccionar tipo" at bounding box center [379, 407] width 316 height 14
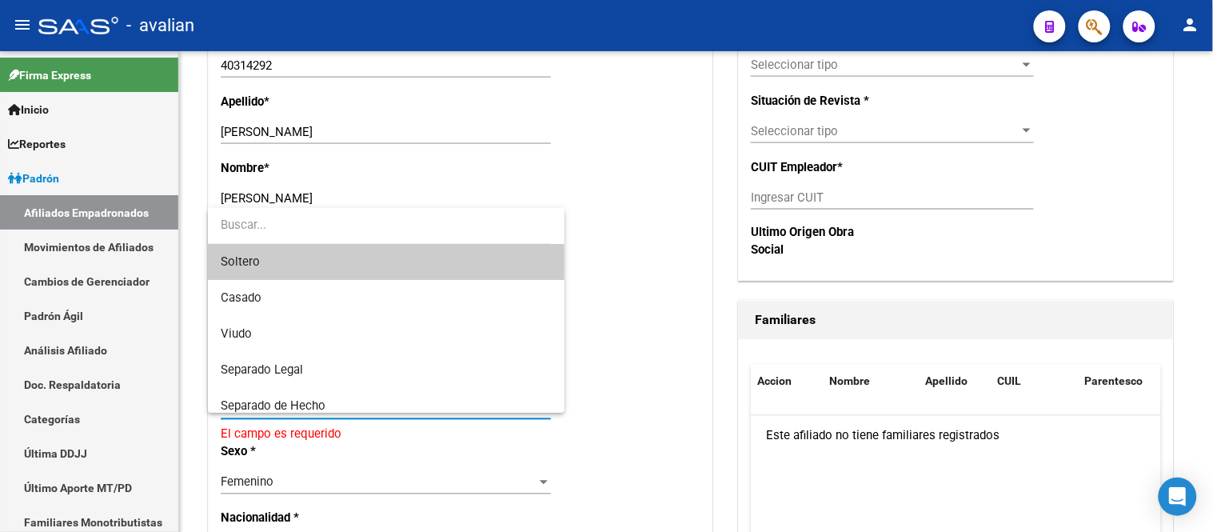
click at [341, 261] on span "Soltero" at bounding box center [386, 262] width 330 height 36
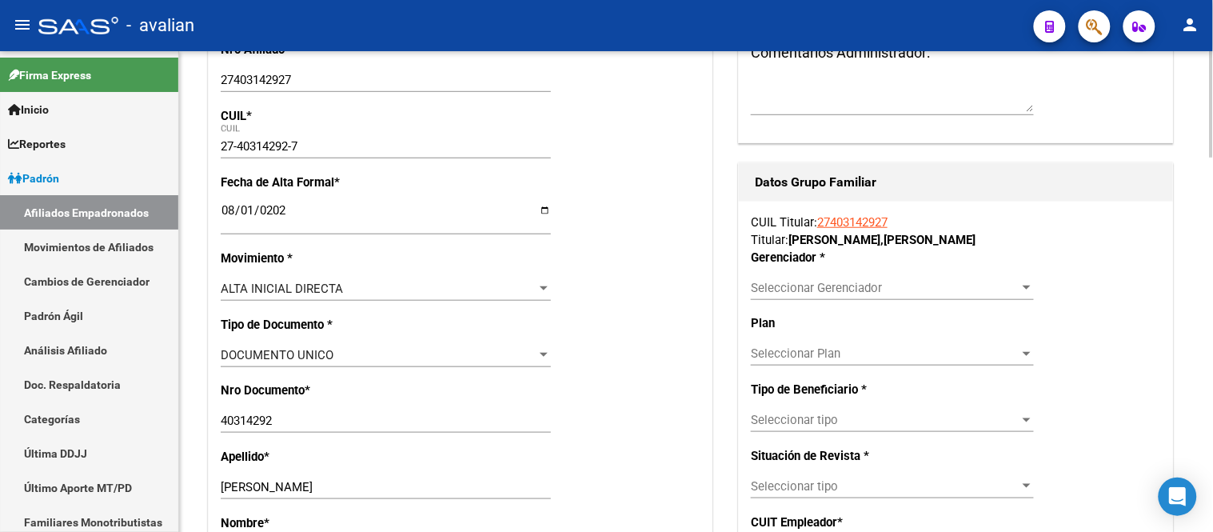
scroll to position [178, 0]
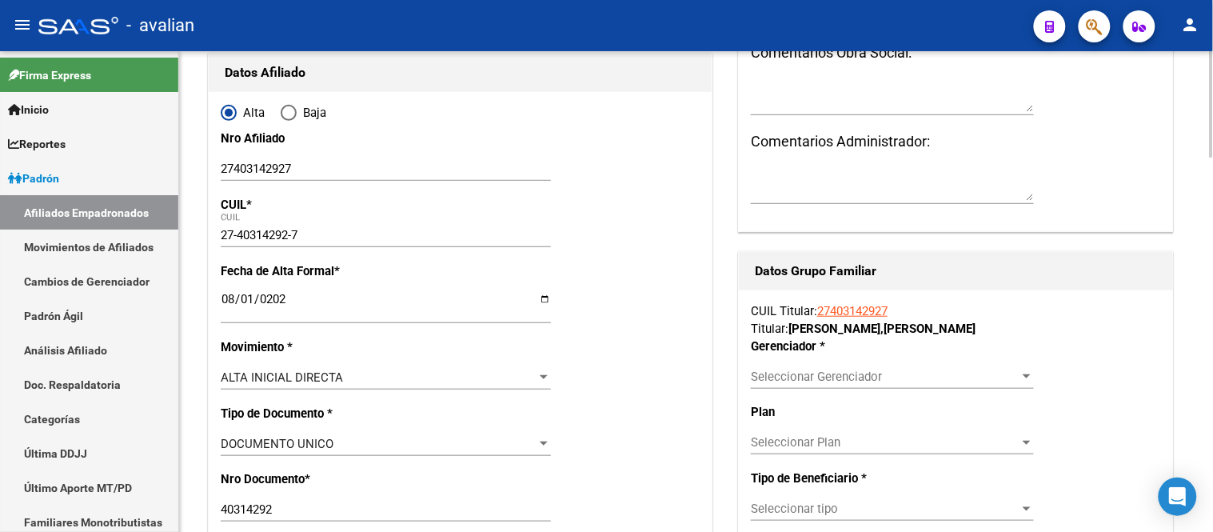
click at [836, 388] on div "Seleccionar Gerenciador Seleccionar Gerenciador" at bounding box center [892, 377] width 283 height 24
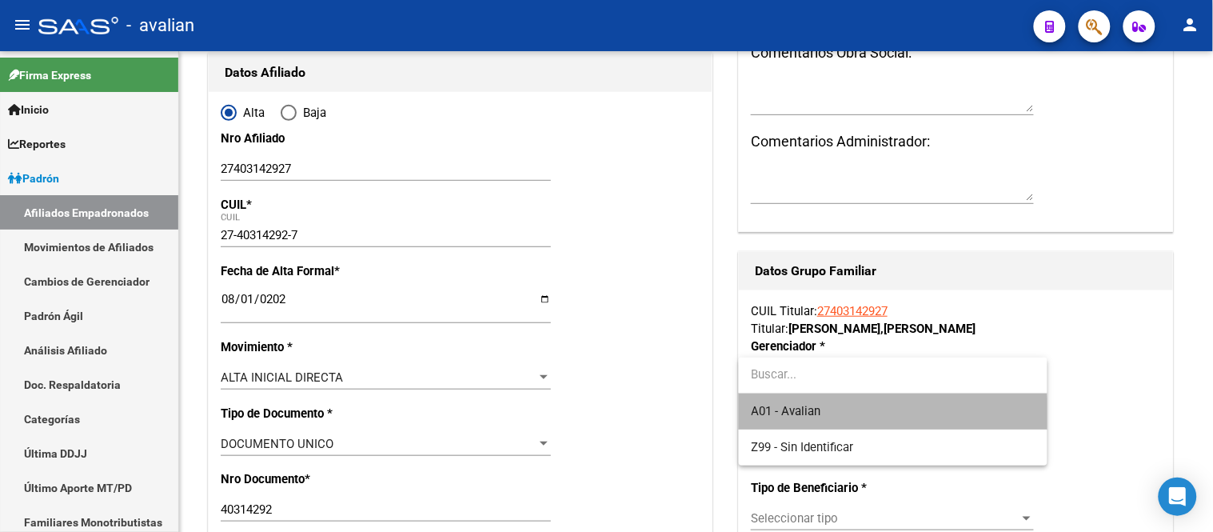
click at [826, 413] on span "A01 - Avalian" at bounding box center [893, 411] width 283 height 36
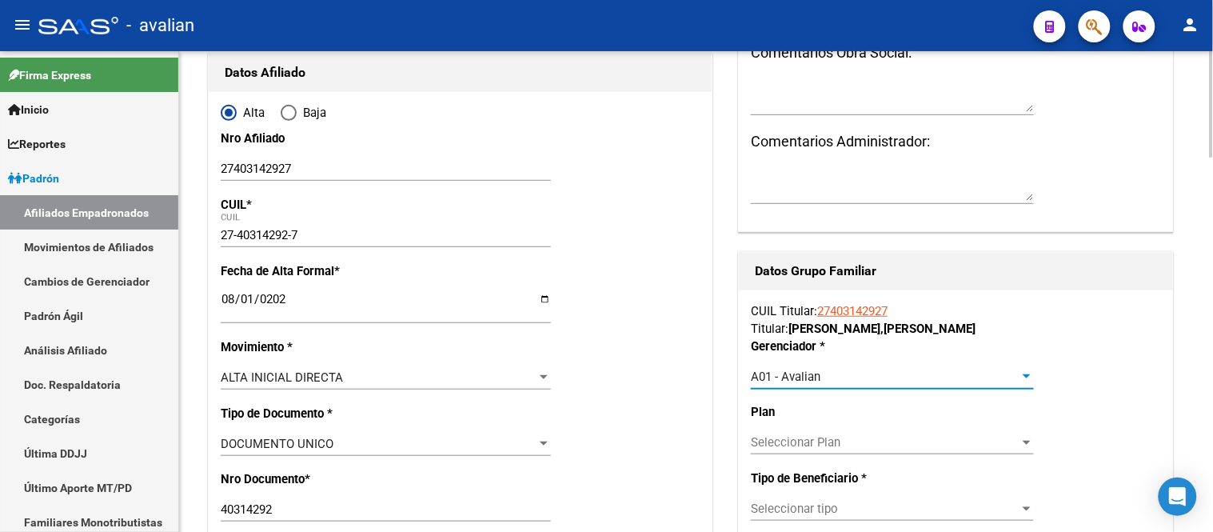
scroll to position [266, 0]
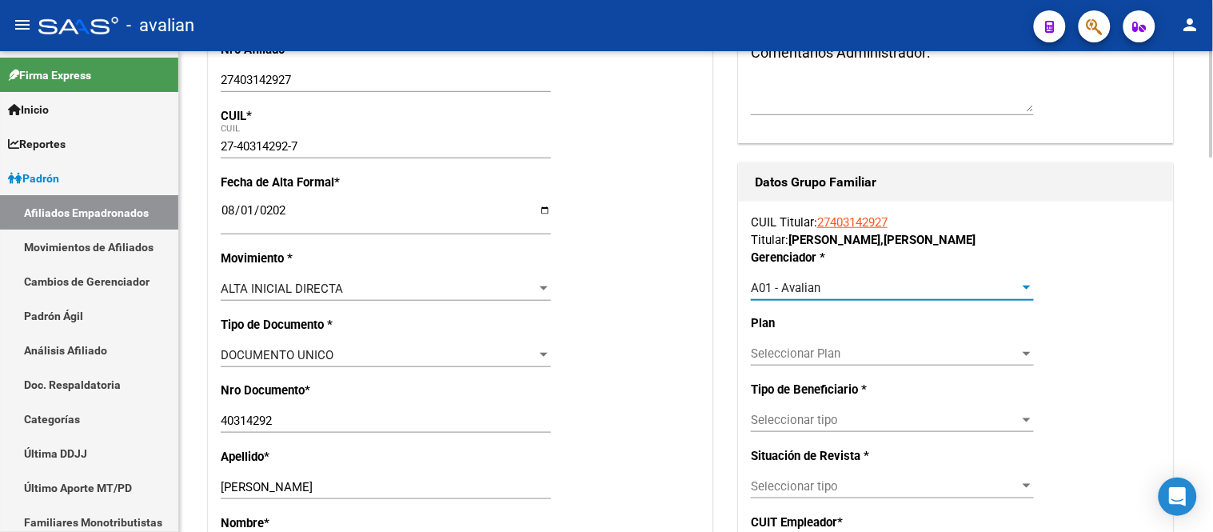
click at [826, 413] on span "Seleccionar tipo" at bounding box center [885, 420] width 269 height 14
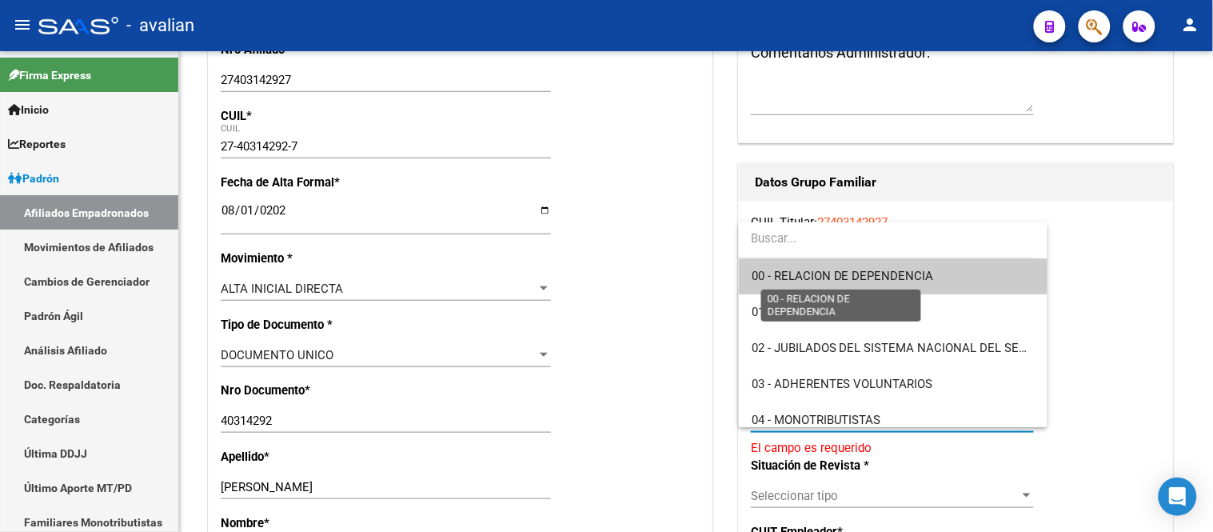
click at [838, 277] on span "00 - RELACION DE DEPENDENCIA" at bounding box center [843, 276] width 182 height 14
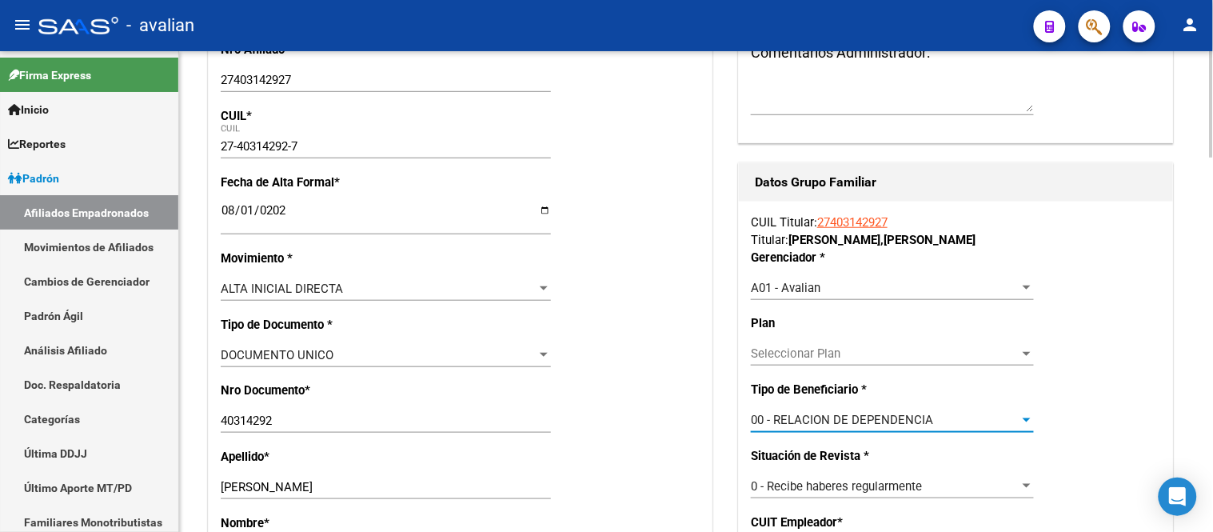
scroll to position [0, 0]
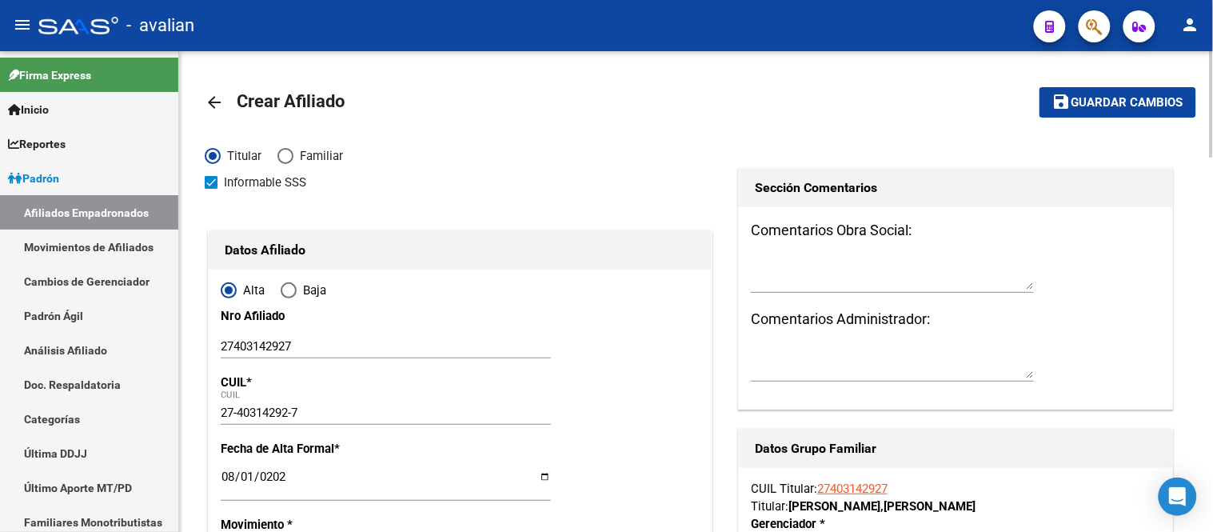
type input "30-60495864-0"
click at [1104, 107] on span "Guardar cambios" at bounding box center [1128, 103] width 112 height 14
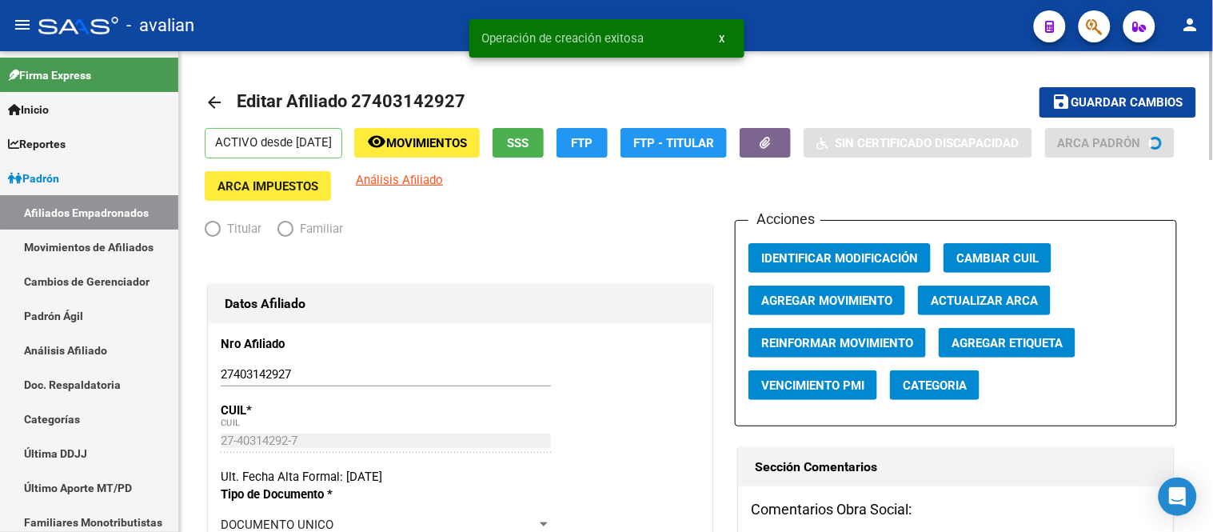
radio input "true"
type input "30-60495864-0"
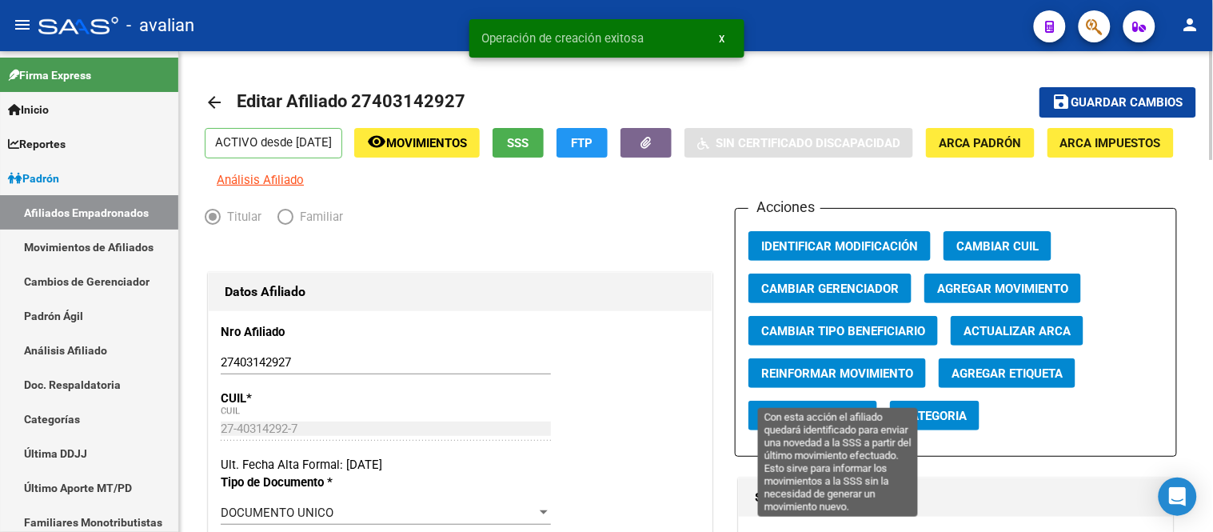
click at [814, 377] on button "Reinformar Movimiento" at bounding box center [838, 373] width 178 height 30
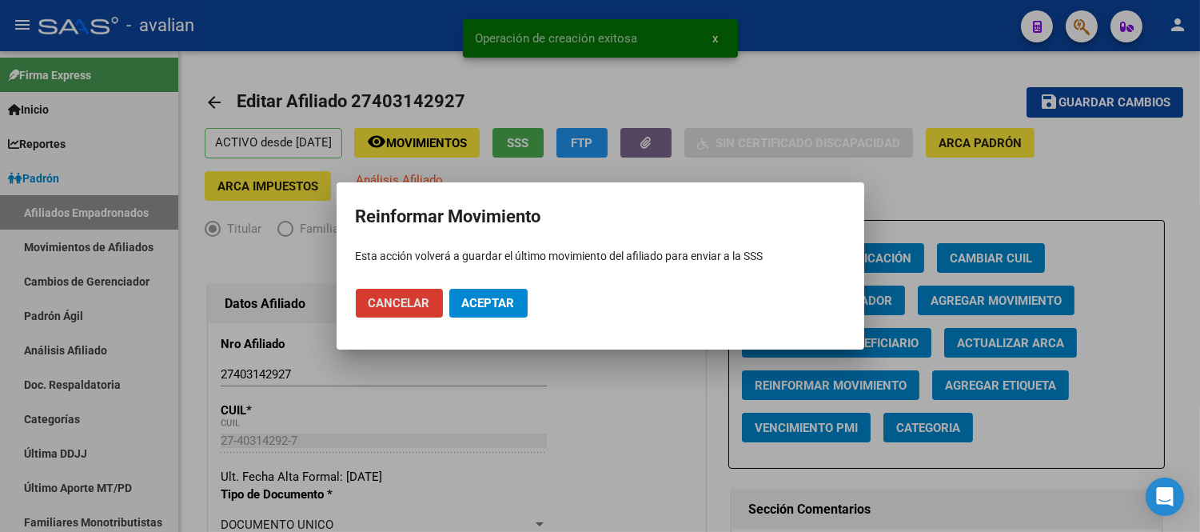
click at [491, 300] on span "Aceptar" at bounding box center [488, 303] width 53 height 14
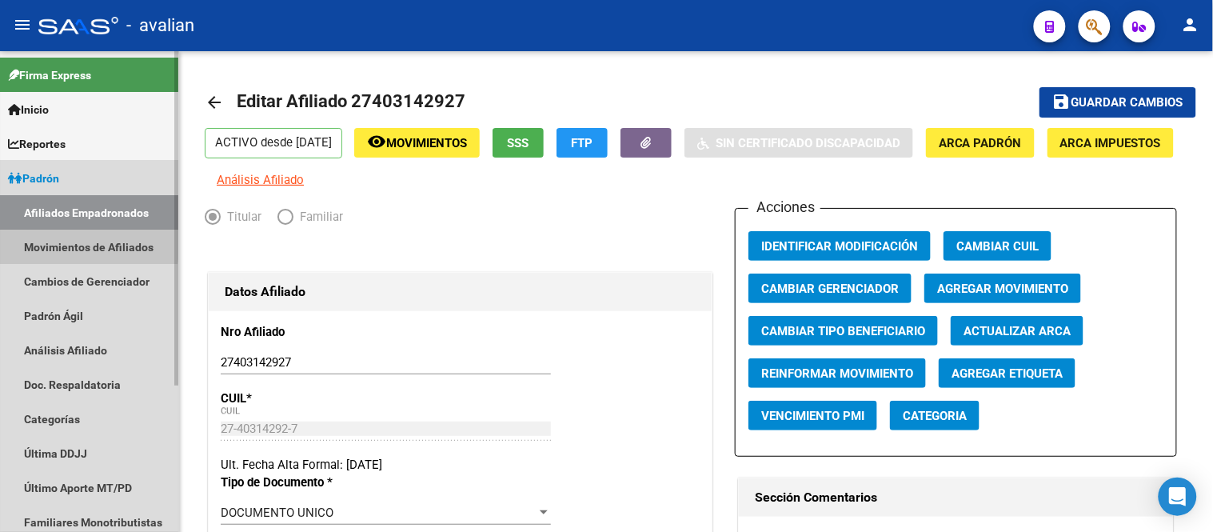
click at [46, 241] on link "Movimientos de Afiliados" at bounding box center [89, 247] width 178 height 34
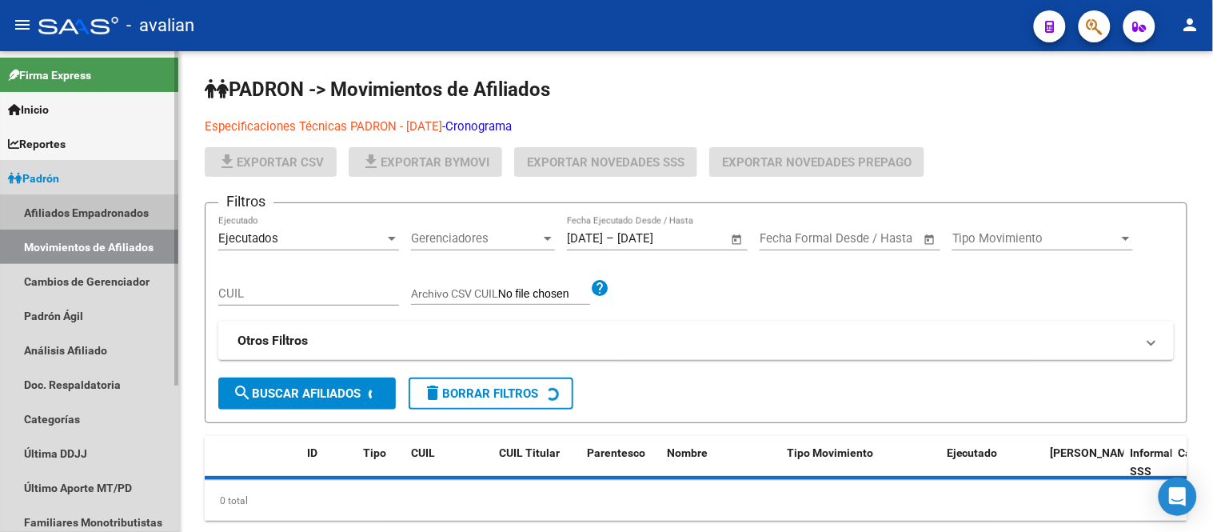
click at [86, 206] on link "Afiliados Empadronados" at bounding box center [89, 212] width 178 height 34
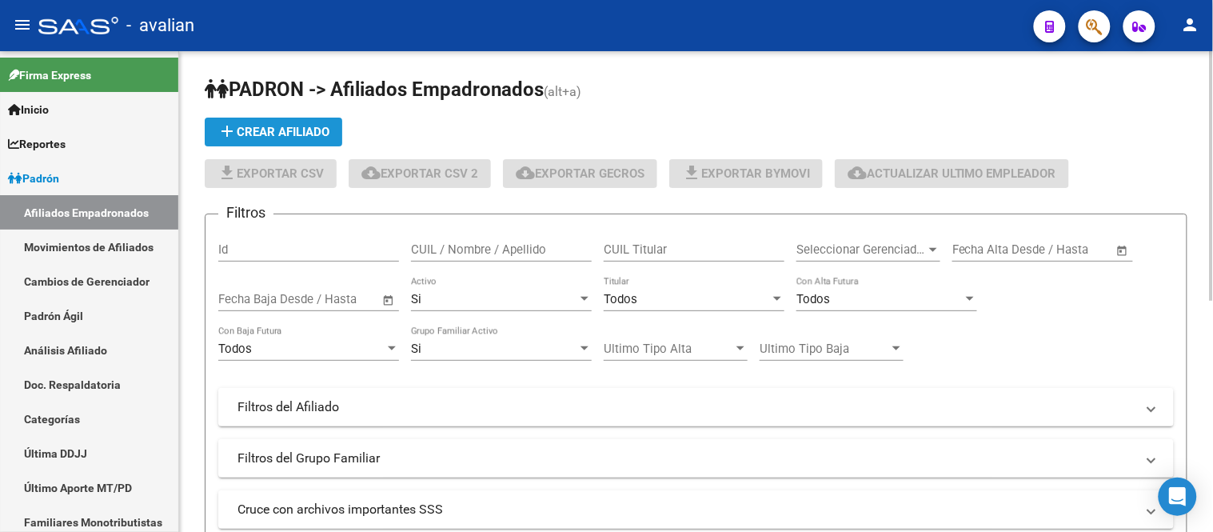
click at [282, 138] on span "add Crear Afiliado" at bounding box center [274, 132] width 112 height 14
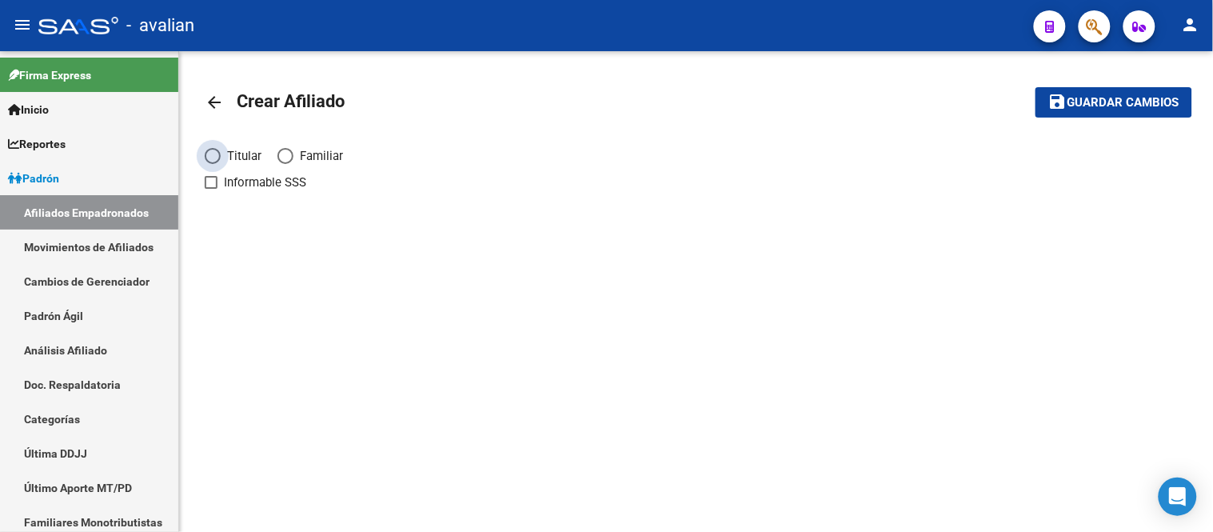
click at [210, 150] on span "Elija una opción" at bounding box center [213, 156] width 16 height 16
click at [210, 150] on input "Titular" at bounding box center [213, 156] width 16 height 16
radio input "true"
checkbox input "true"
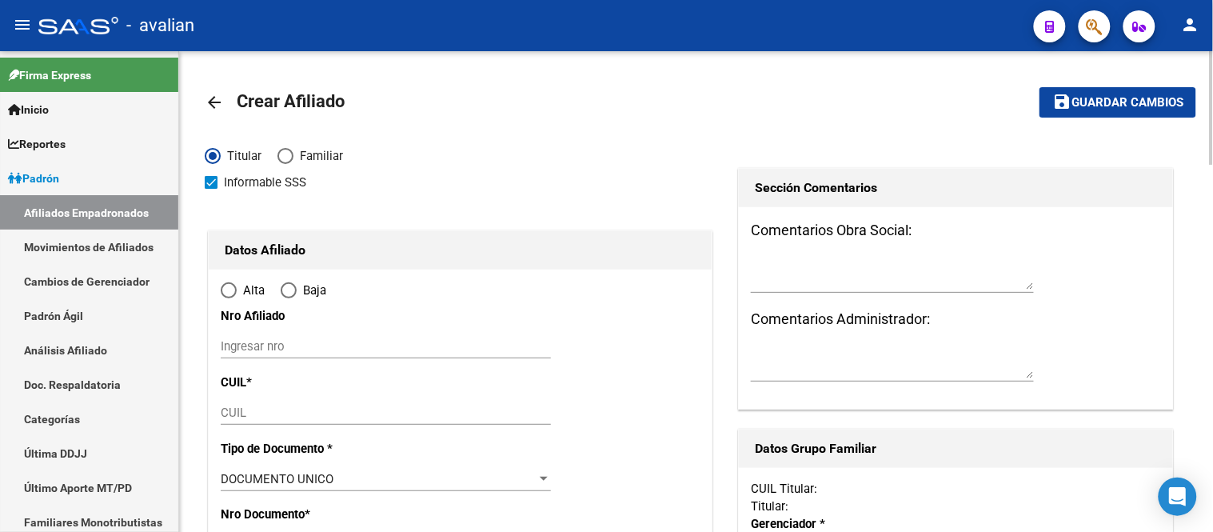
radio input "true"
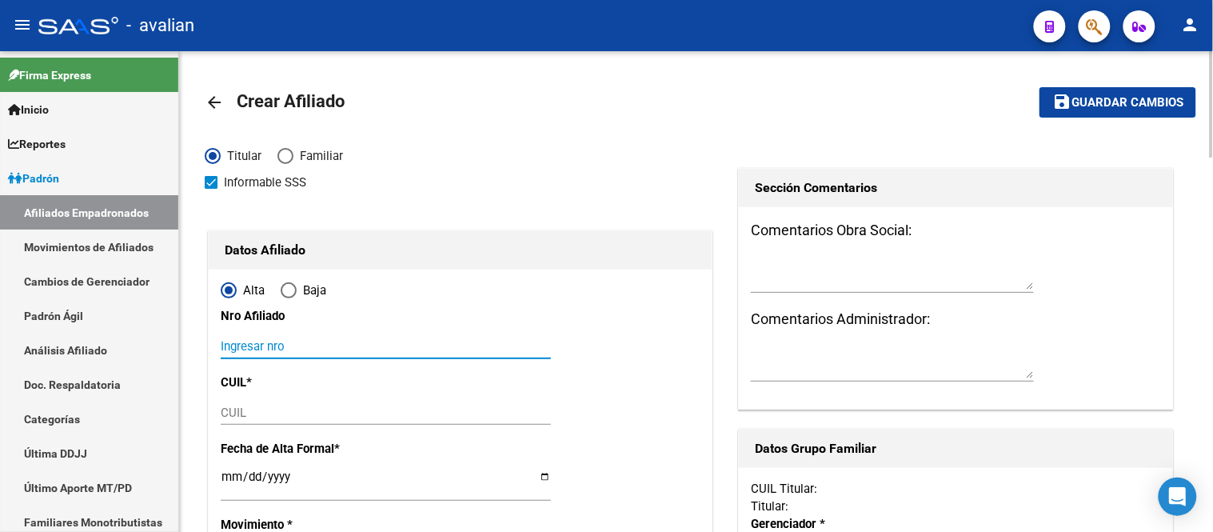
click at [325, 349] on input "Ingresar nro" at bounding box center [386, 346] width 330 height 14
paste input "27431160914"
type input "27431160914"
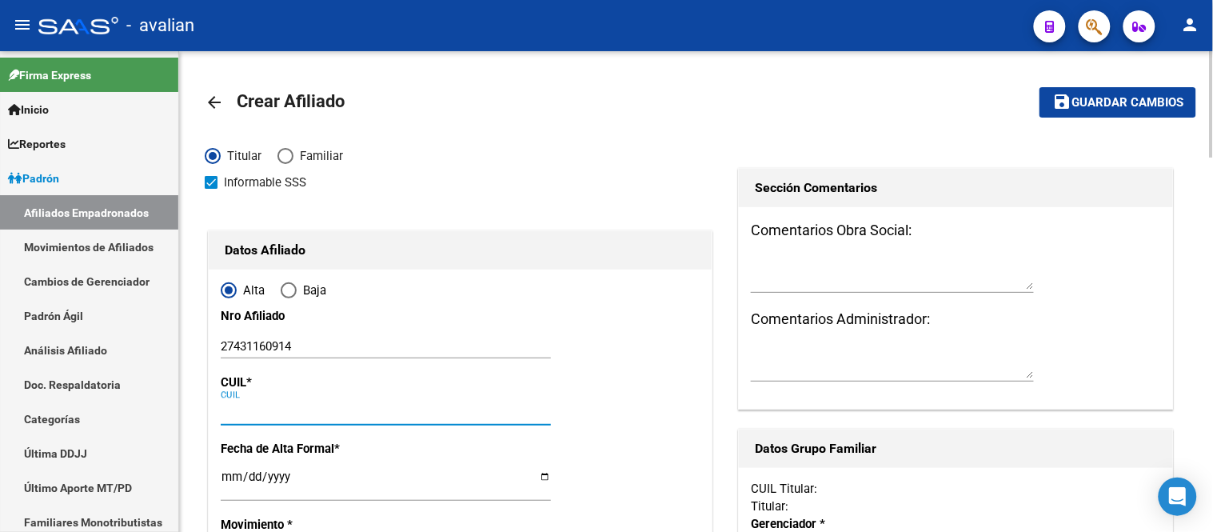
paste input "27-43116091-4"
type input "27-43116091-4"
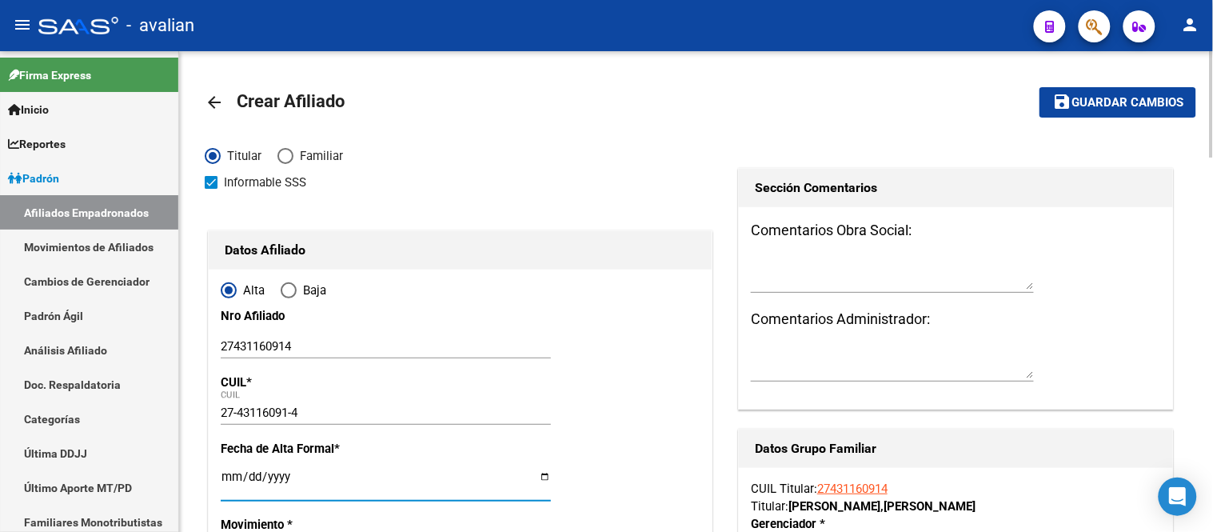
type input "43116091"
type input "[PERSON_NAME]"
type input "[DATE]"
type input "COLONIA CAMPO V"
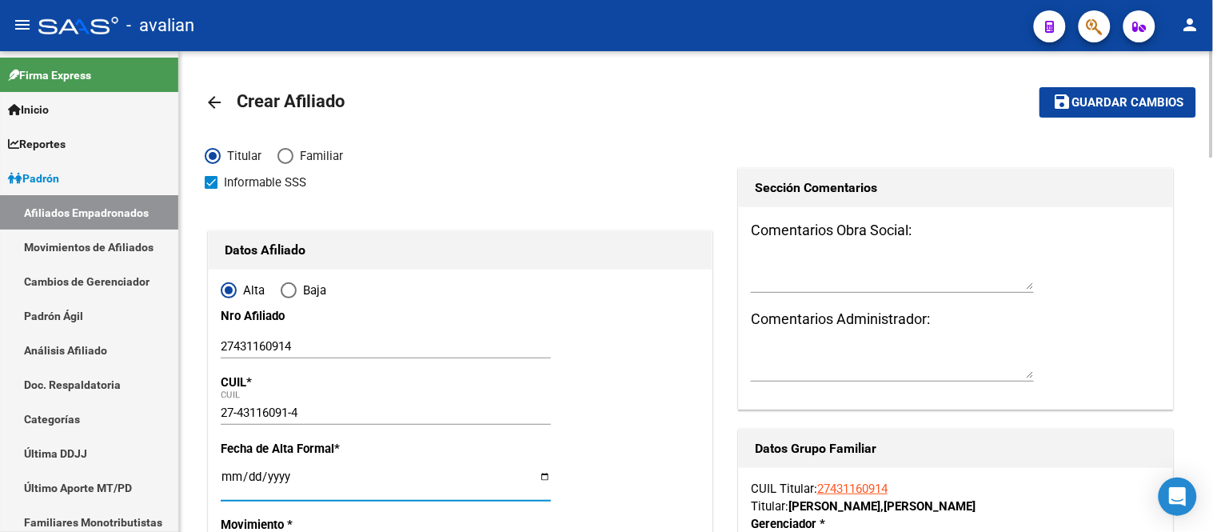
type input "3601"
type input "[PERSON_NAME] [PERSON_NAME]"
type input "3591"
type input "1"
type input "[DATE]"
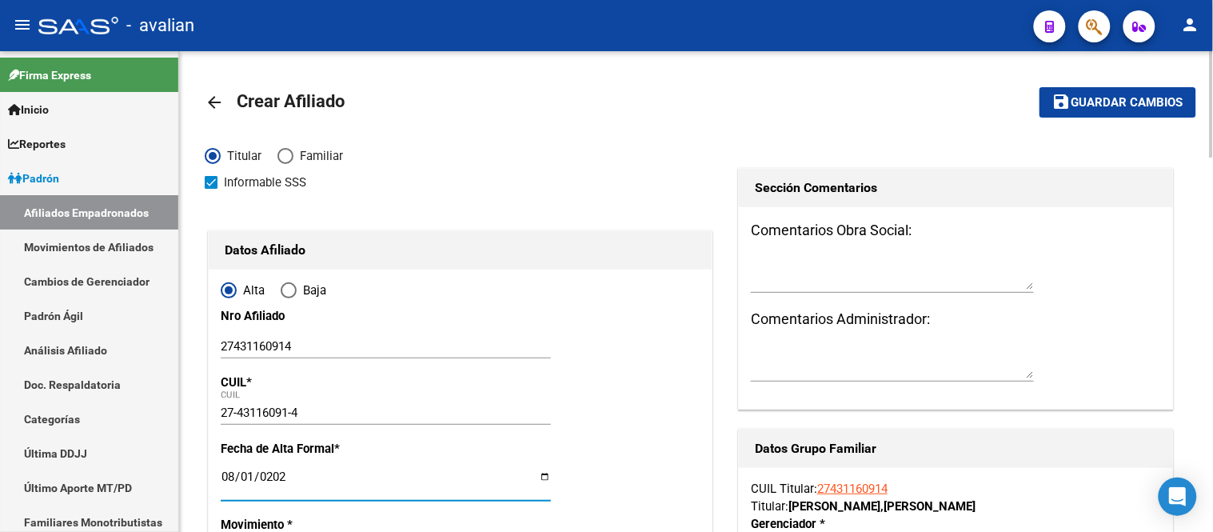
scroll to position [178, 0]
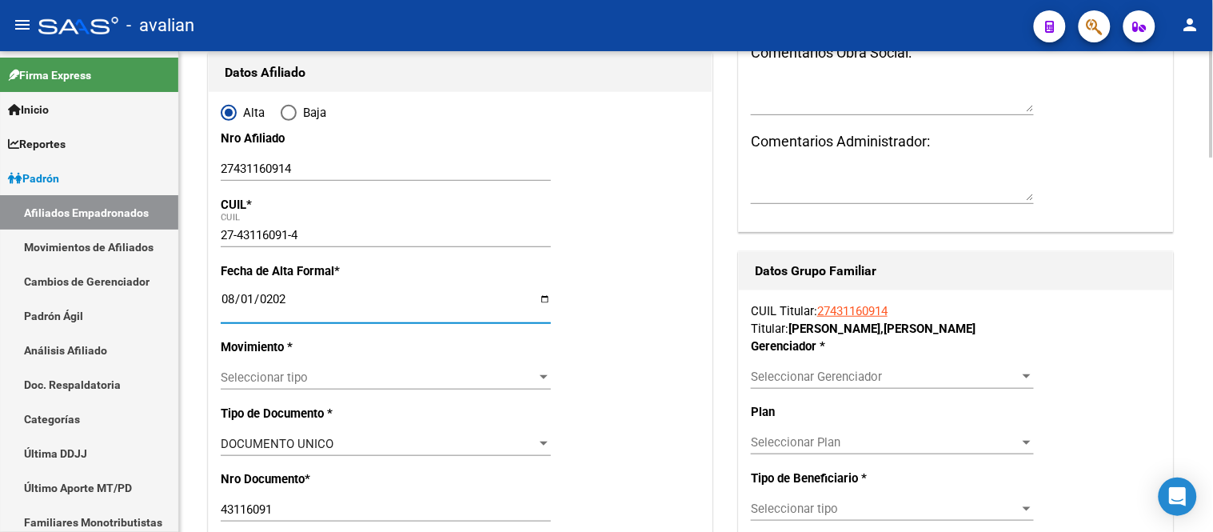
click at [342, 384] on span "Seleccionar tipo" at bounding box center [379, 377] width 316 height 14
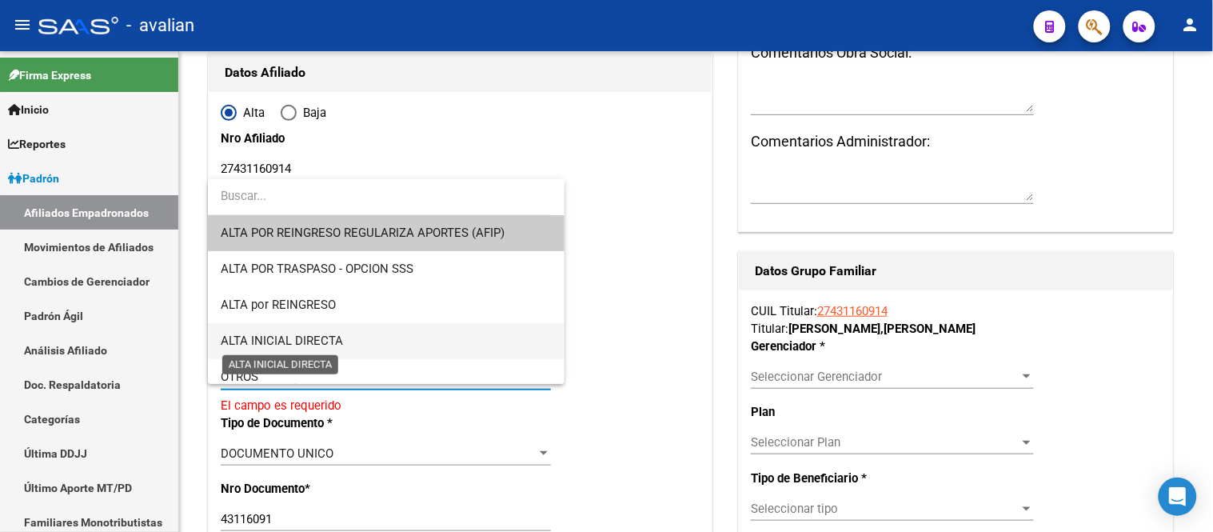
click at [330, 337] on span "ALTA INICIAL DIRECTA" at bounding box center [282, 340] width 122 height 14
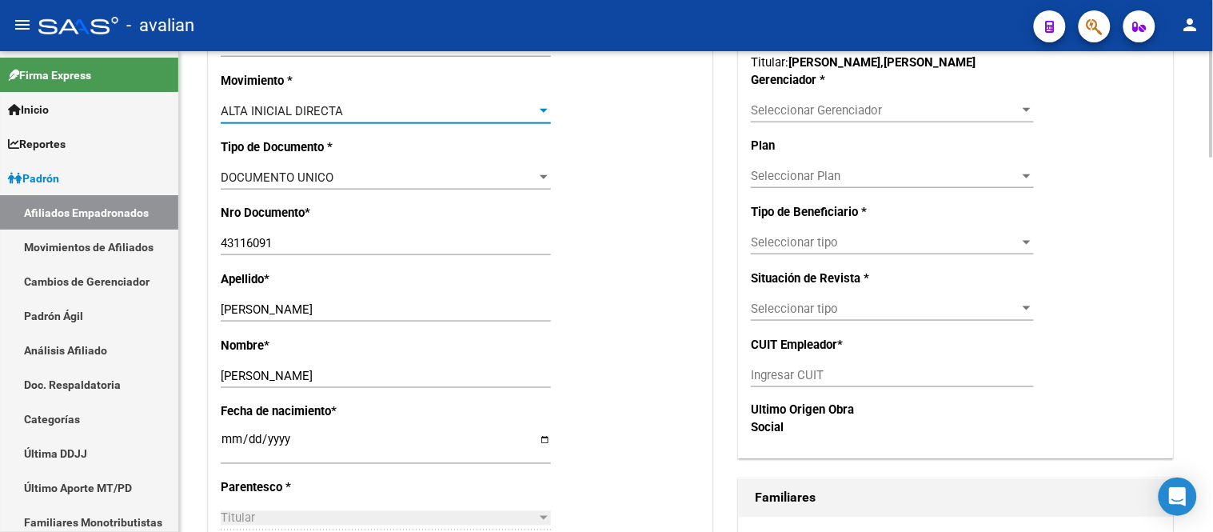
scroll to position [621, 0]
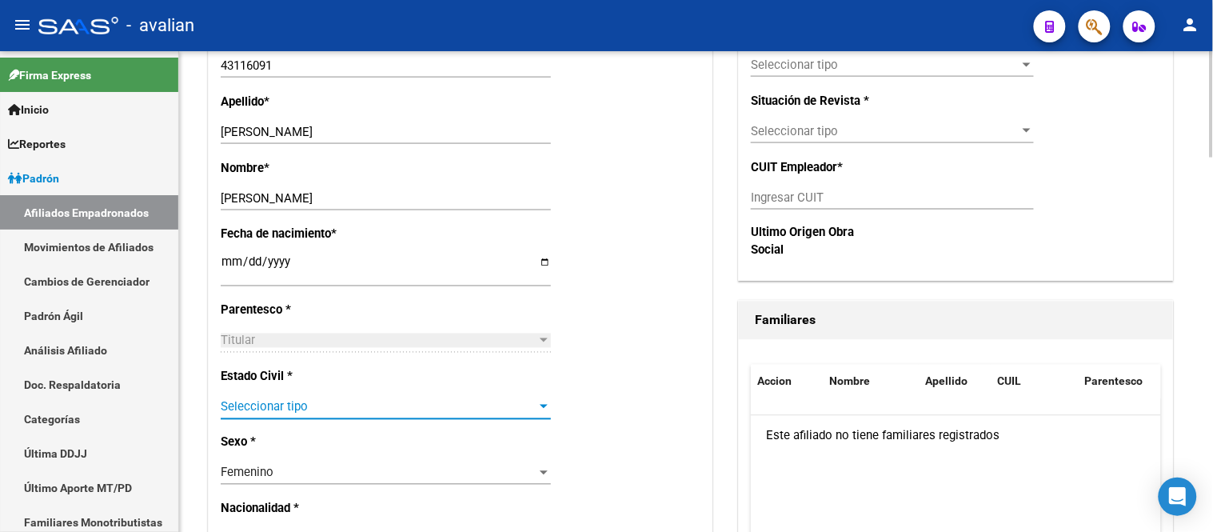
click at [355, 404] on span "Seleccionar tipo" at bounding box center [379, 407] width 316 height 14
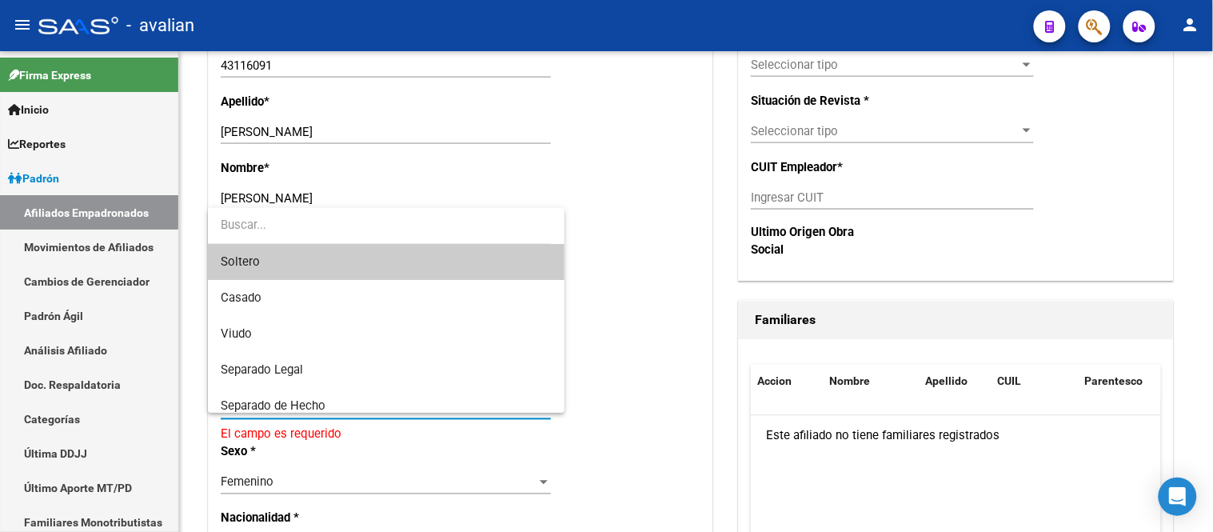
click at [337, 258] on span "Soltero" at bounding box center [386, 262] width 330 height 36
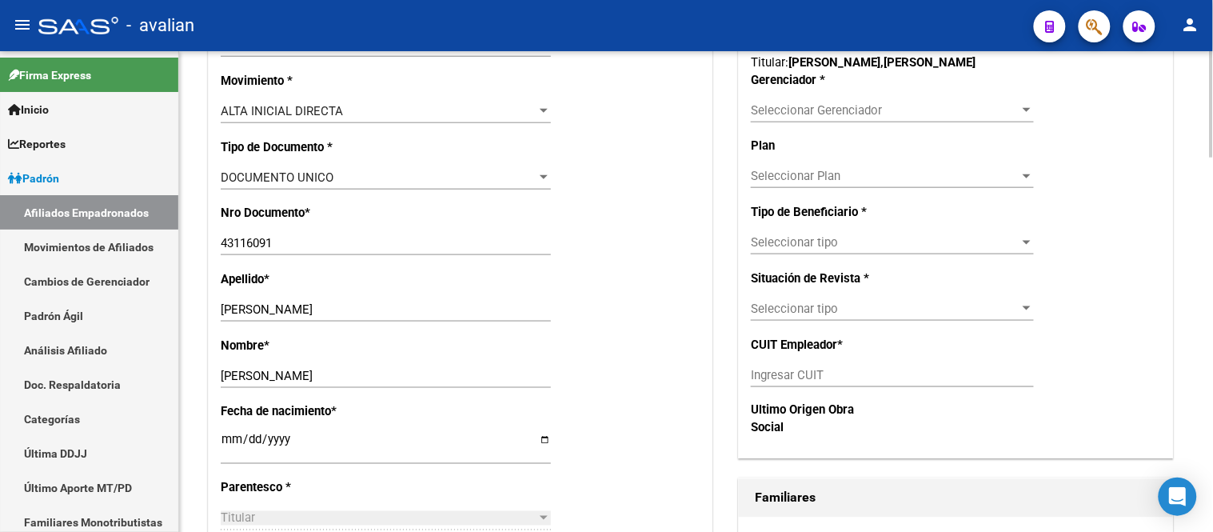
scroll to position [178, 0]
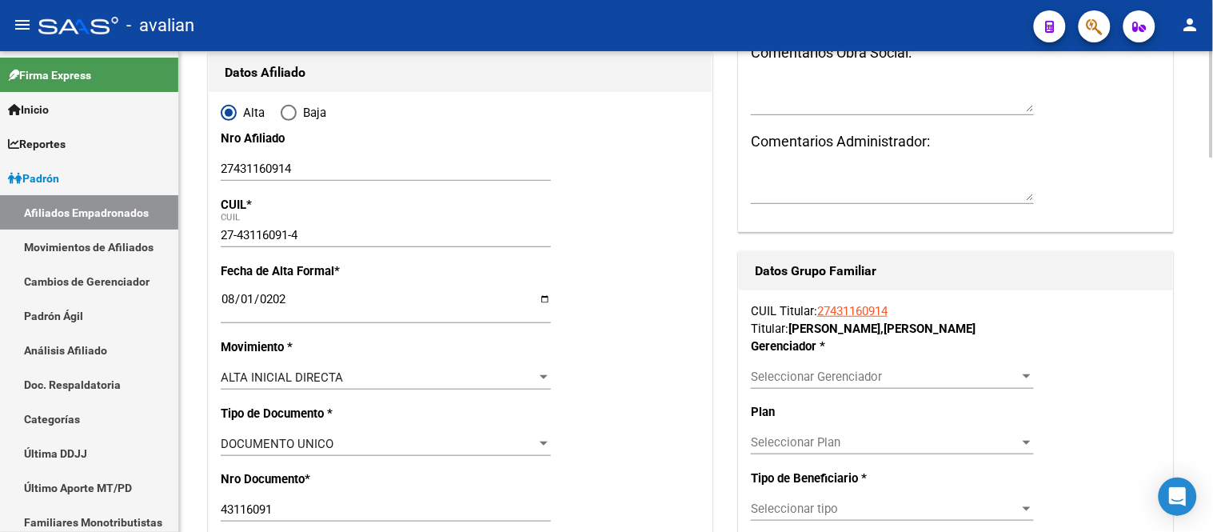
click at [899, 377] on span "Seleccionar Gerenciador" at bounding box center [885, 376] width 269 height 14
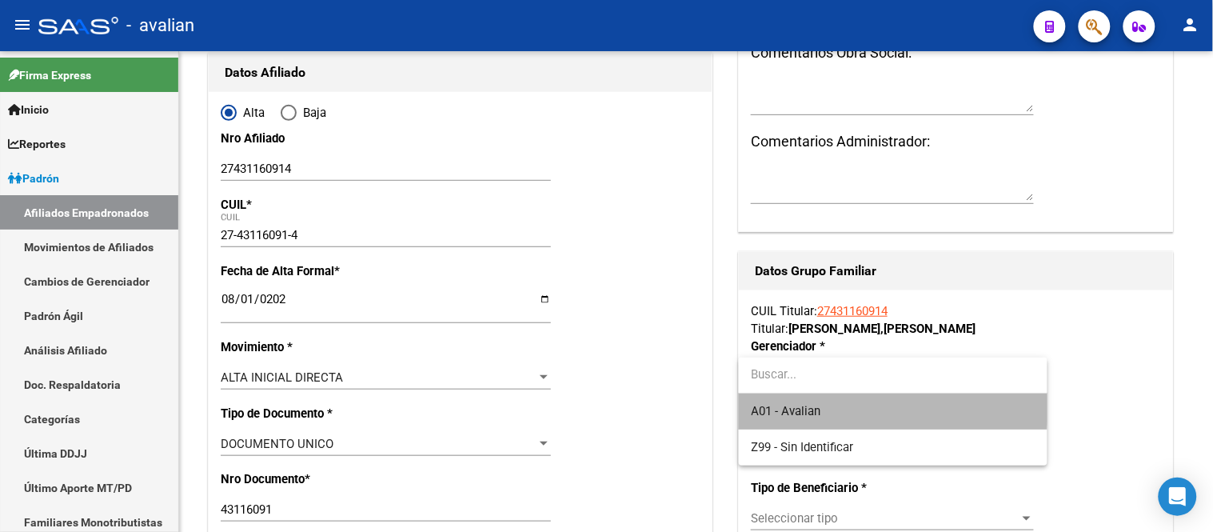
click at [849, 409] on span "A01 - Avalian" at bounding box center [893, 411] width 283 height 36
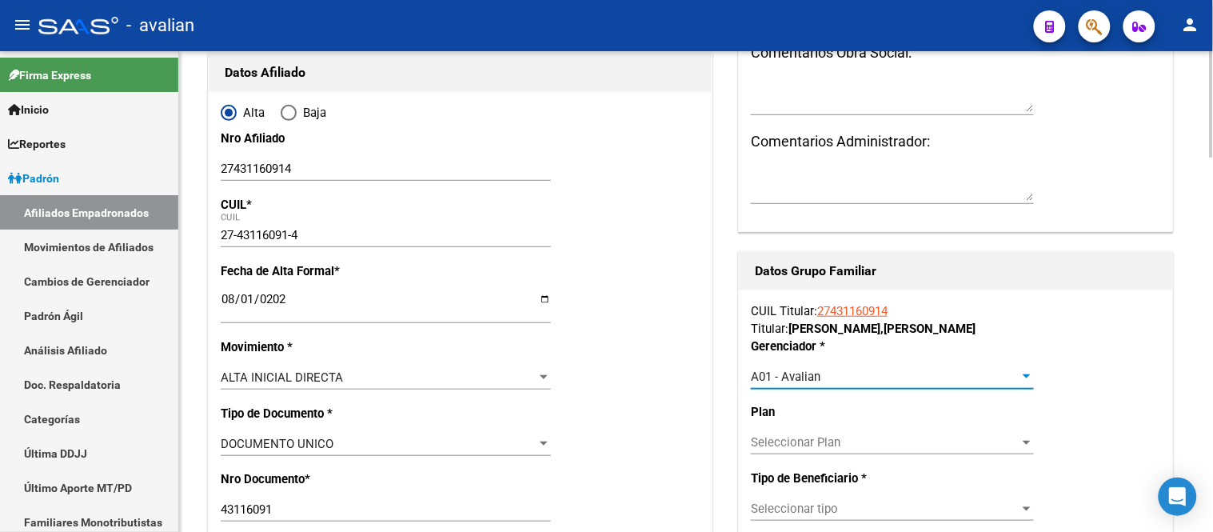
scroll to position [266, 0]
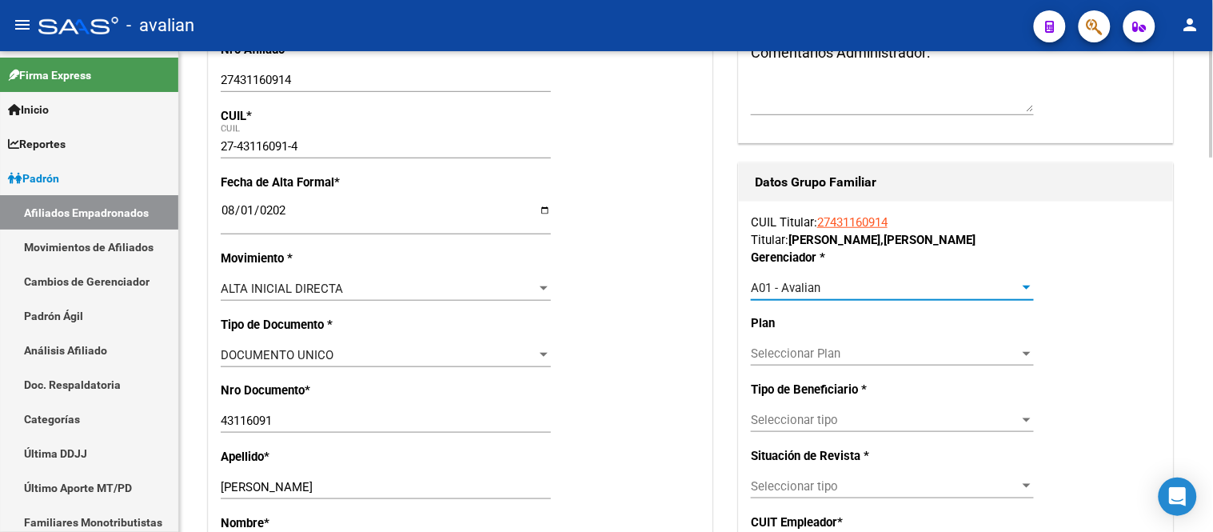
click at [849, 420] on span "Seleccionar tipo" at bounding box center [885, 420] width 269 height 14
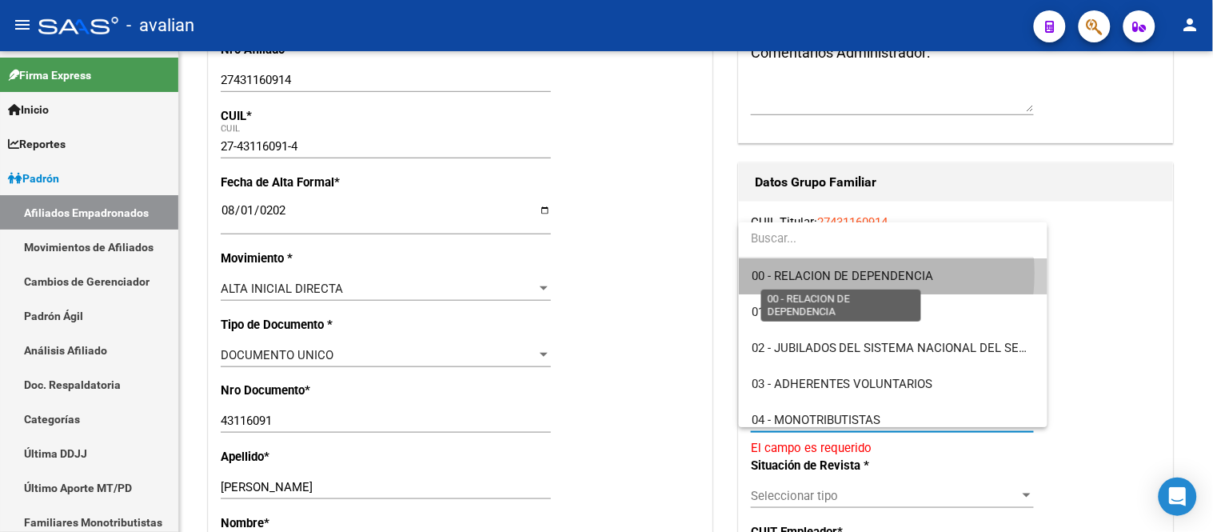
click at [846, 274] on span "00 - RELACION DE DEPENDENCIA" at bounding box center [843, 276] width 182 height 14
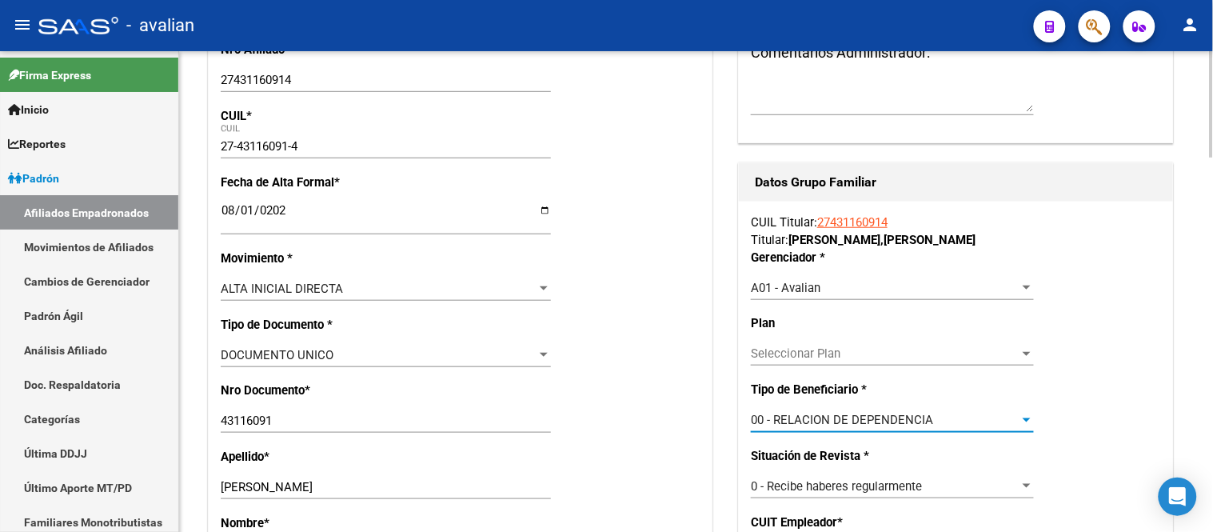
type input "27-12571265-2"
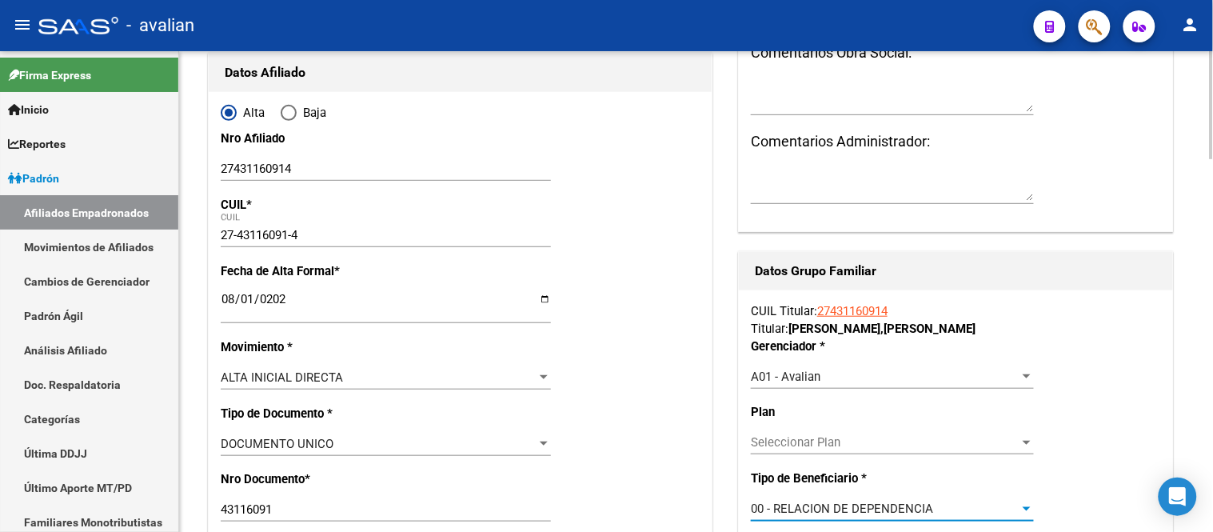
scroll to position [0, 0]
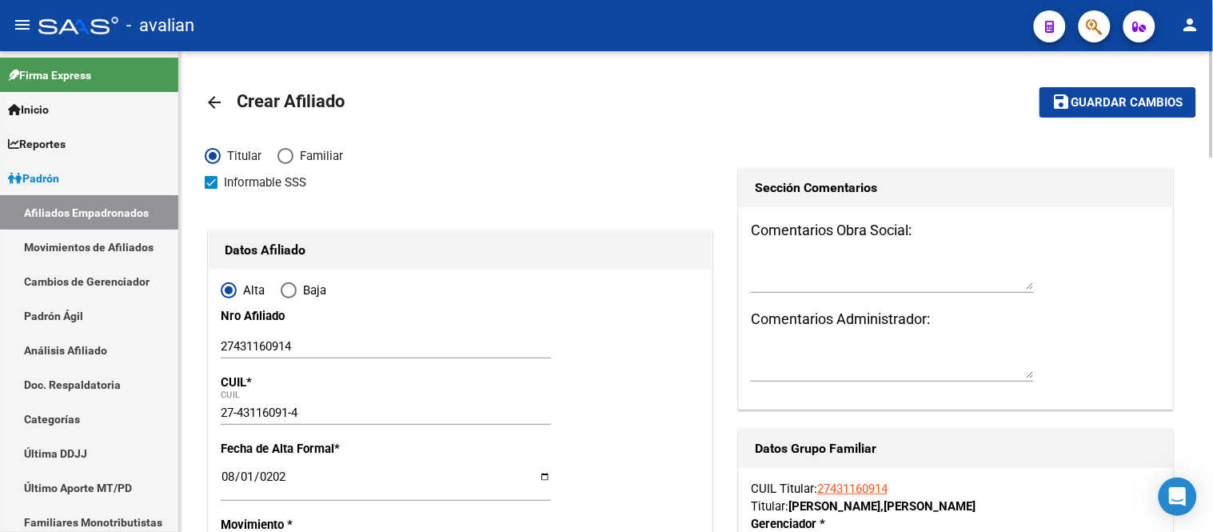
click at [1132, 85] on mat-toolbar-row "save Guardar cambios" at bounding box center [1092, 102] width 208 height 51
click at [1123, 99] on span "Guardar cambios" at bounding box center [1128, 103] width 112 height 14
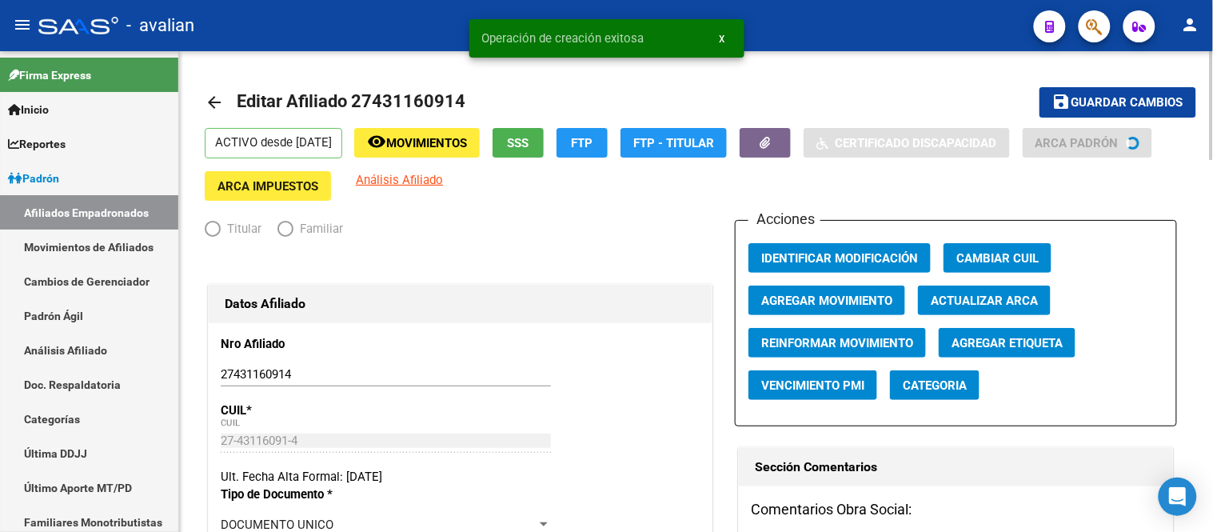
radio input "true"
type input "27-12571265-2"
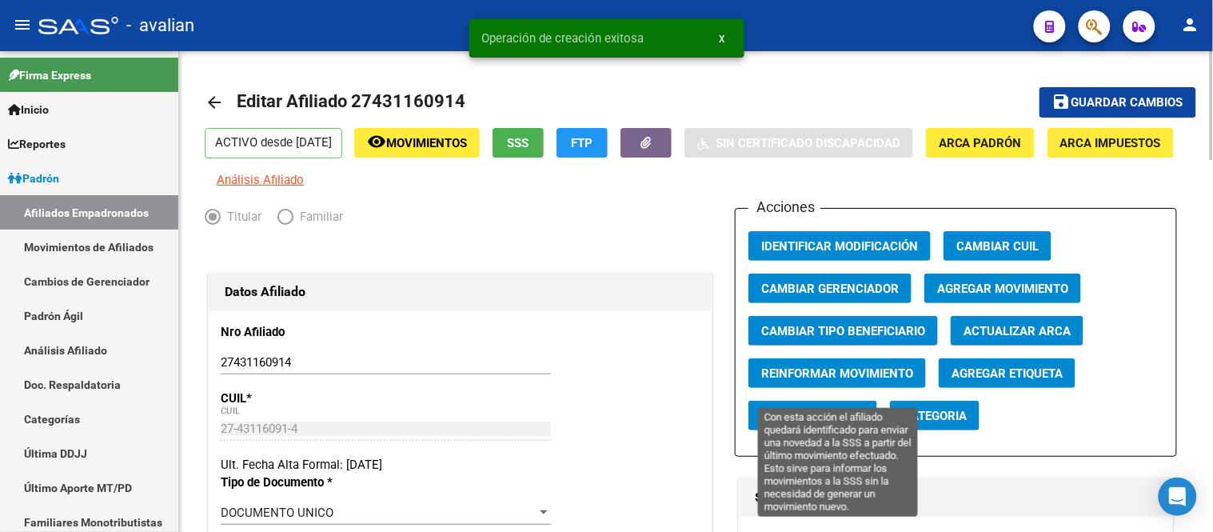
click at [853, 381] on span "Reinformar Movimiento" at bounding box center [837, 373] width 152 height 14
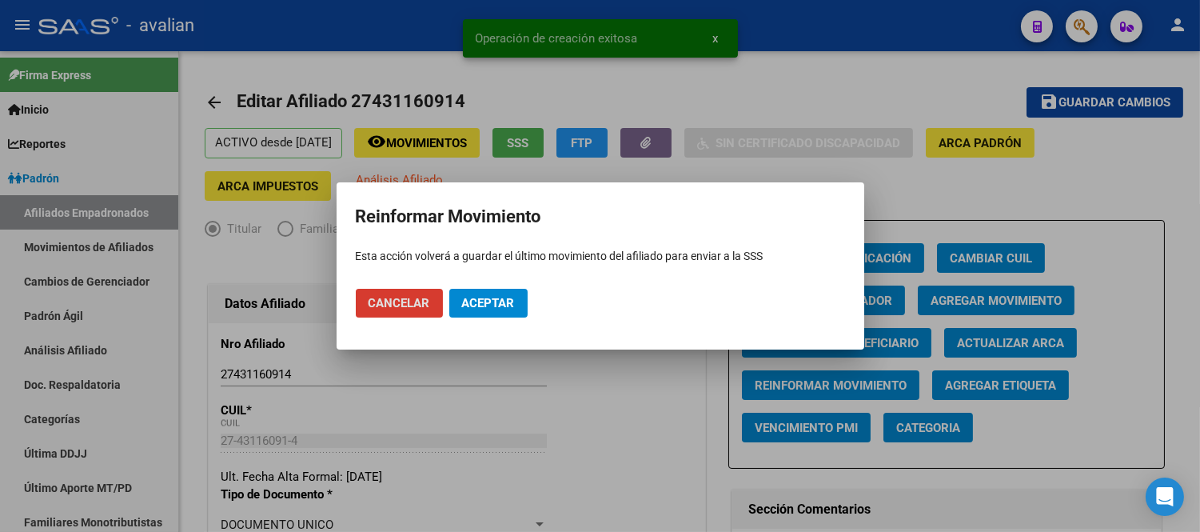
click at [482, 301] on span "Aceptar" at bounding box center [488, 303] width 53 height 14
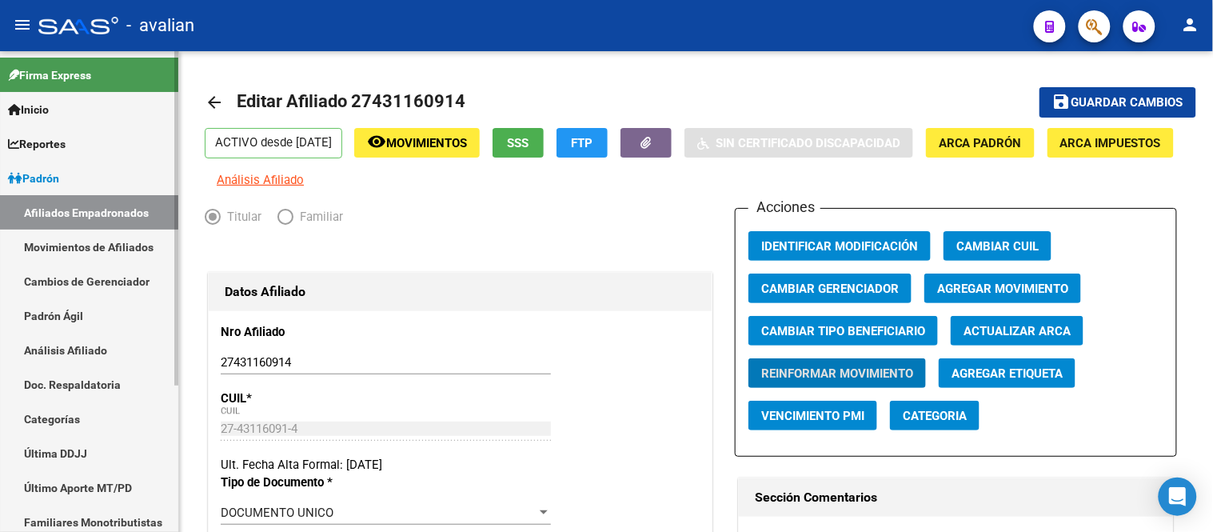
click at [91, 251] on link "Movimientos de Afiliados" at bounding box center [89, 247] width 178 height 34
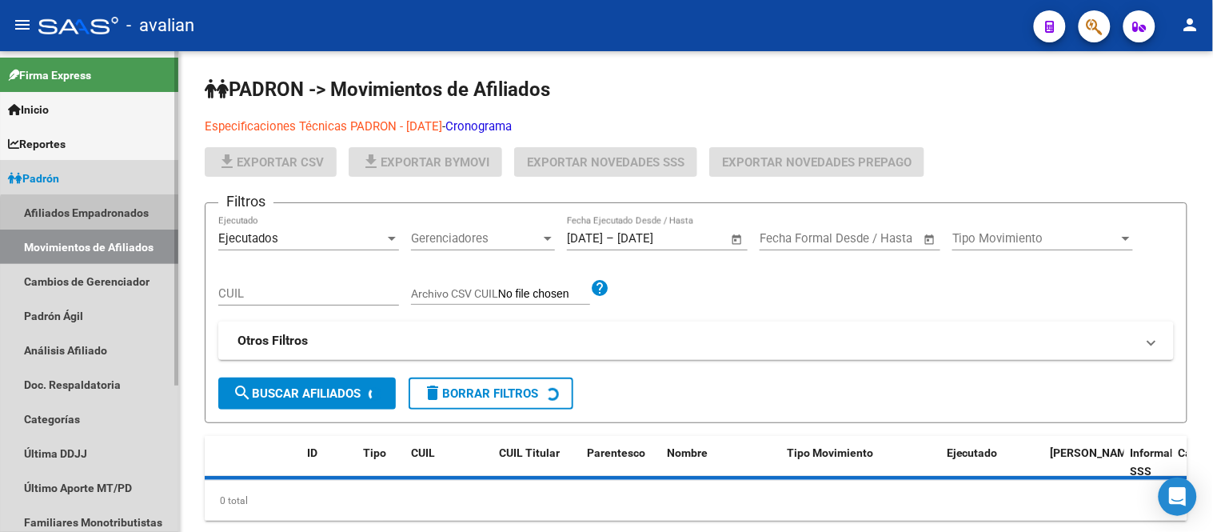
click at [93, 218] on link "Afiliados Empadronados" at bounding box center [89, 212] width 178 height 34
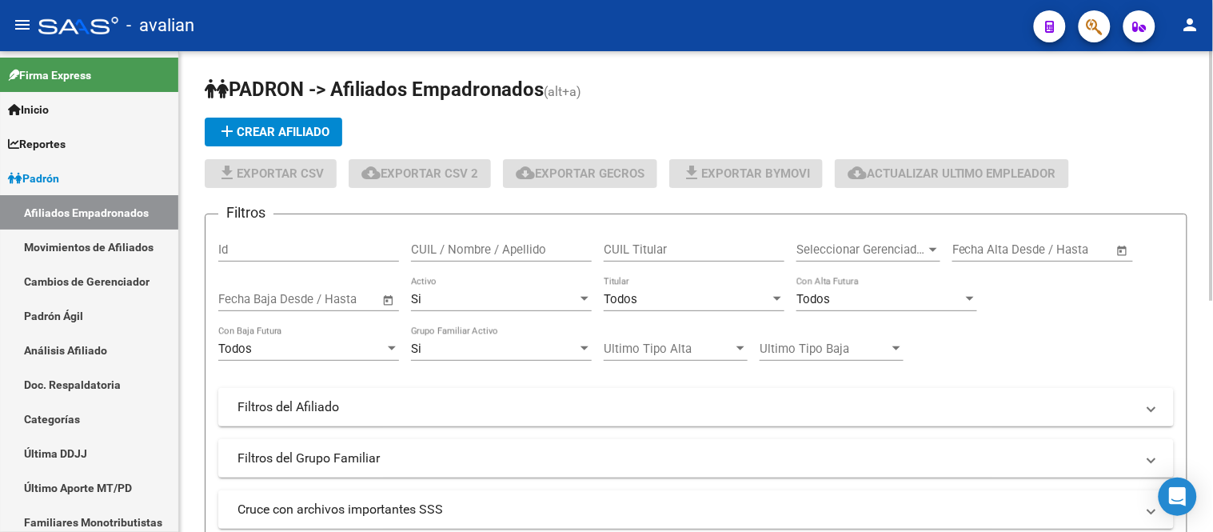
click at [230, 130] on mat-icon "add" at bounding box center [227, 131] width 19 height 19
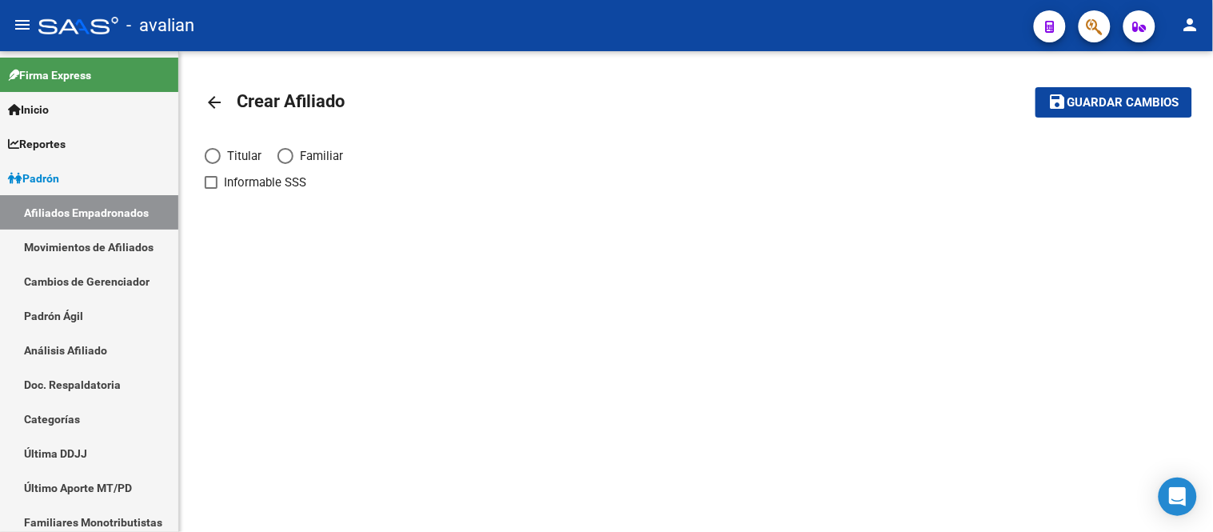
click at [208, 150] on span "Elija una opción" at bounding box center [213, 156] width 16 height 16
click at [208, 150] on input "Titular" at bounding box center [213, 156] width 16 height 16
radio input "true"
checkbox input "true"
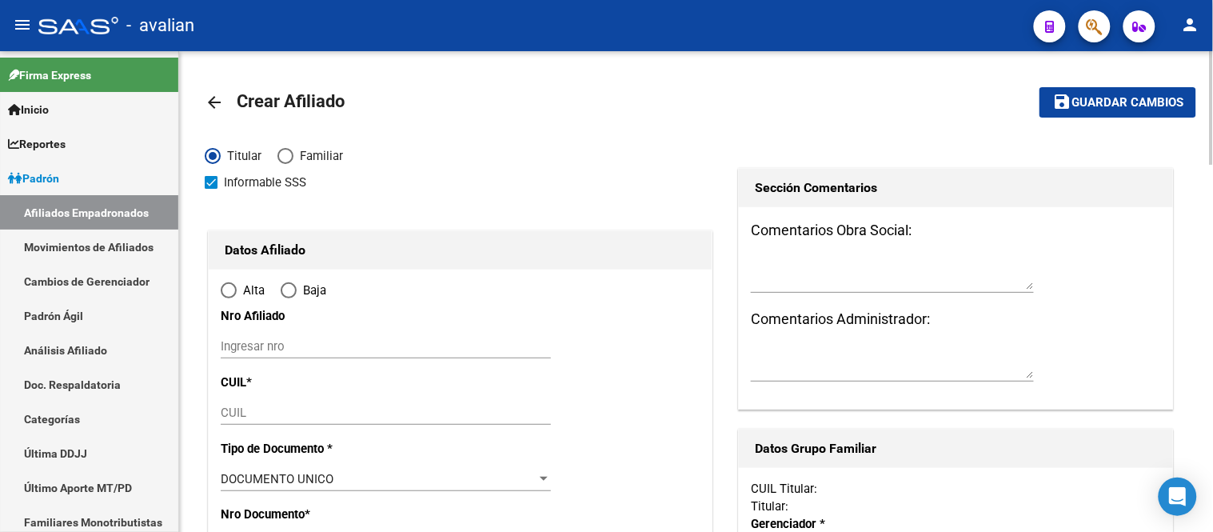
radio input "true"
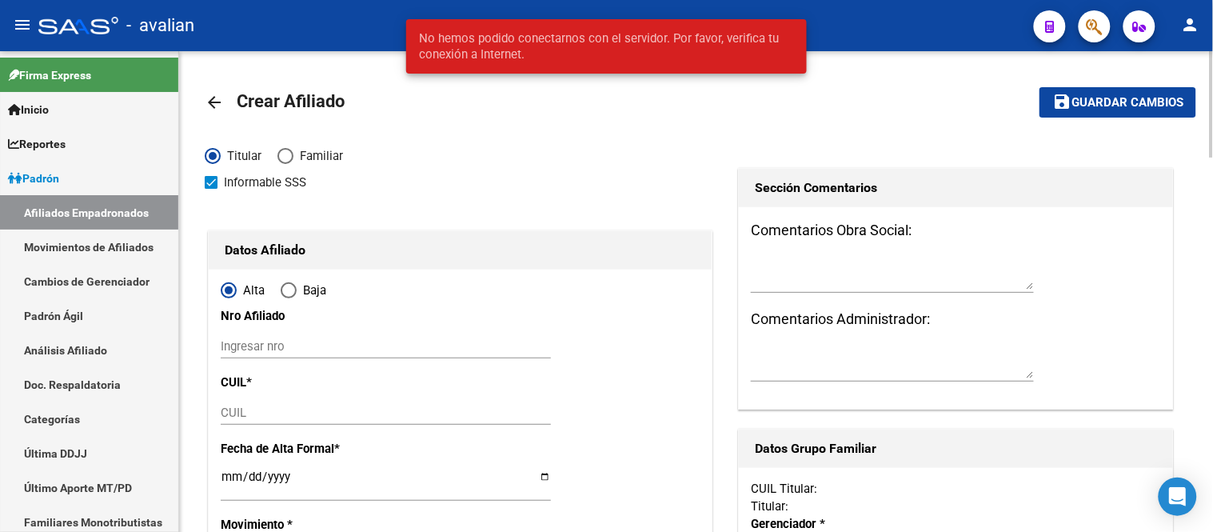
click at [317, 353] on input "Ingresar nro" at bounding box center [386, 346] width 330 height 14
paste input "27452827455"
type input "27452827455"
paste input "27-45282745-5"
type input "27-45282745-5"
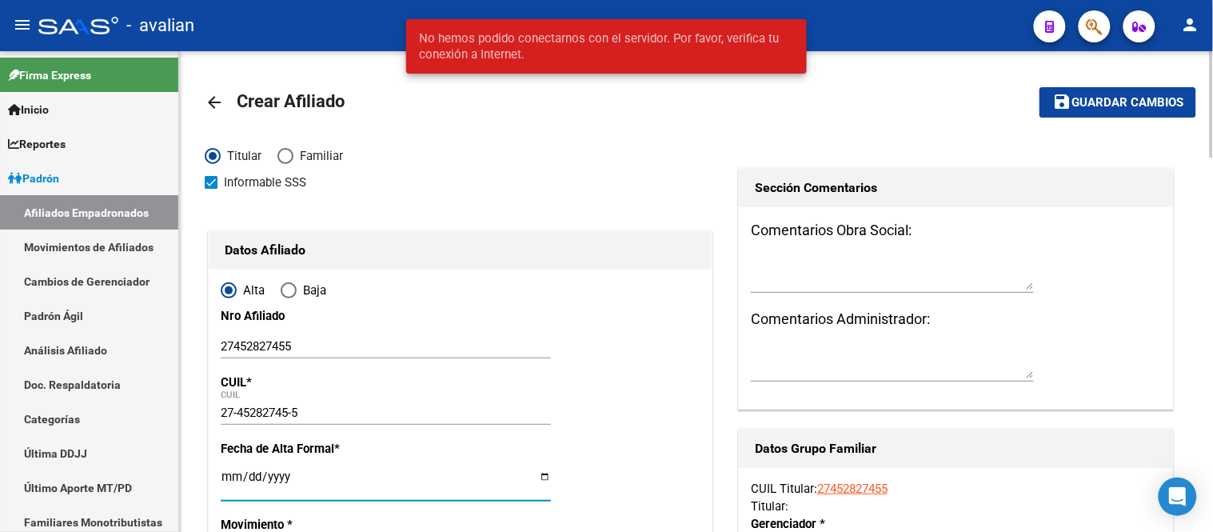
type input "45282745"
type input "[PERSON_NAME]"
type input "[DATE]"
type input "BARRIO LOS TRONCOS DEL TALAR"
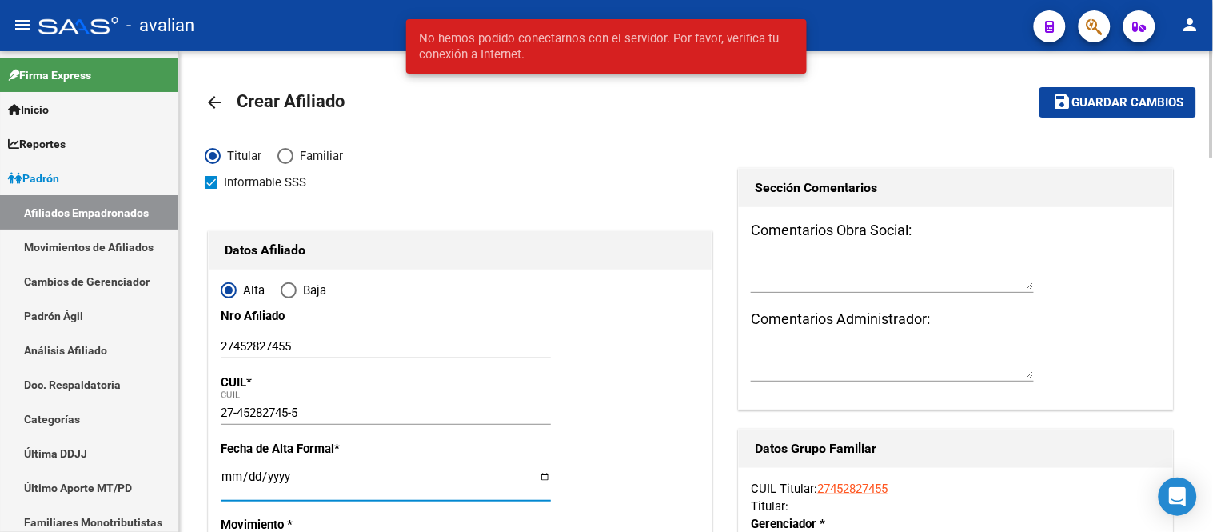
type input "1617"
type input "[PERSON_NAME]"
type input "1193"
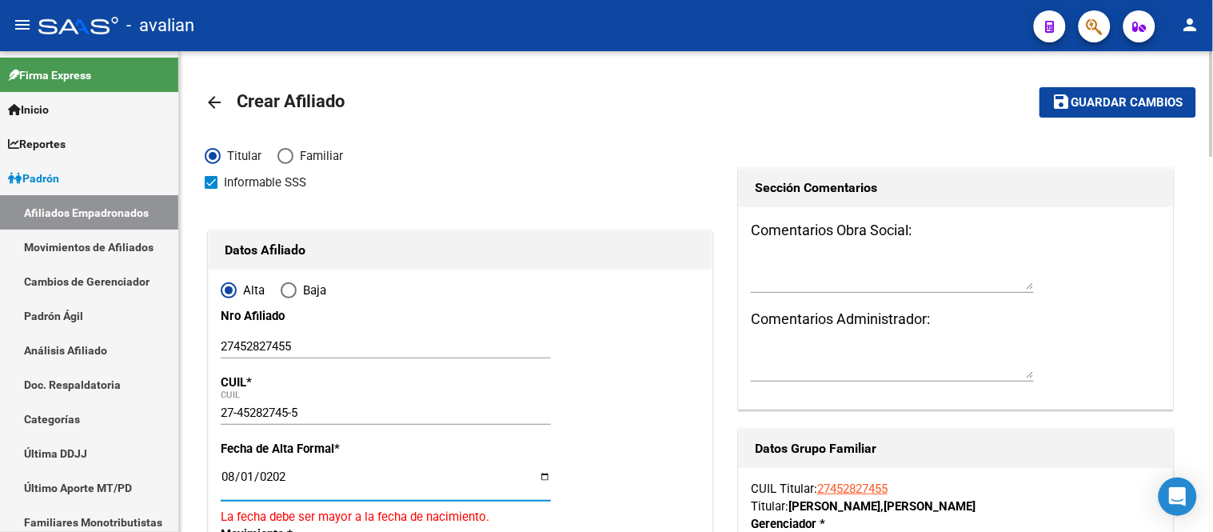
type input "[DATE]"
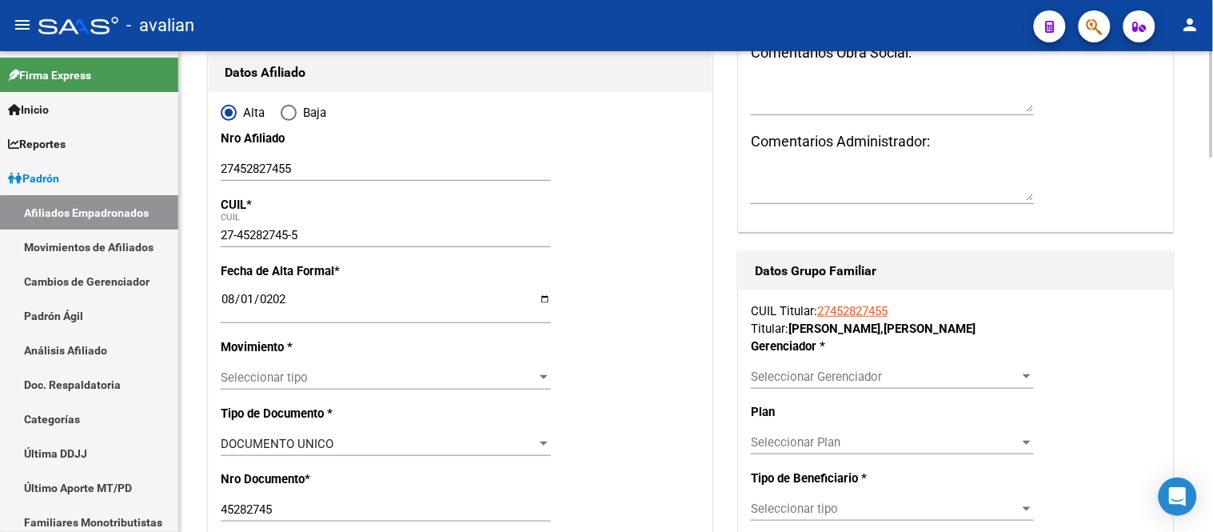
click at [363, 365] on div "Seleccionar tipo Seleccionar tipo" at bounding box center [386, 377] width 330 height 24
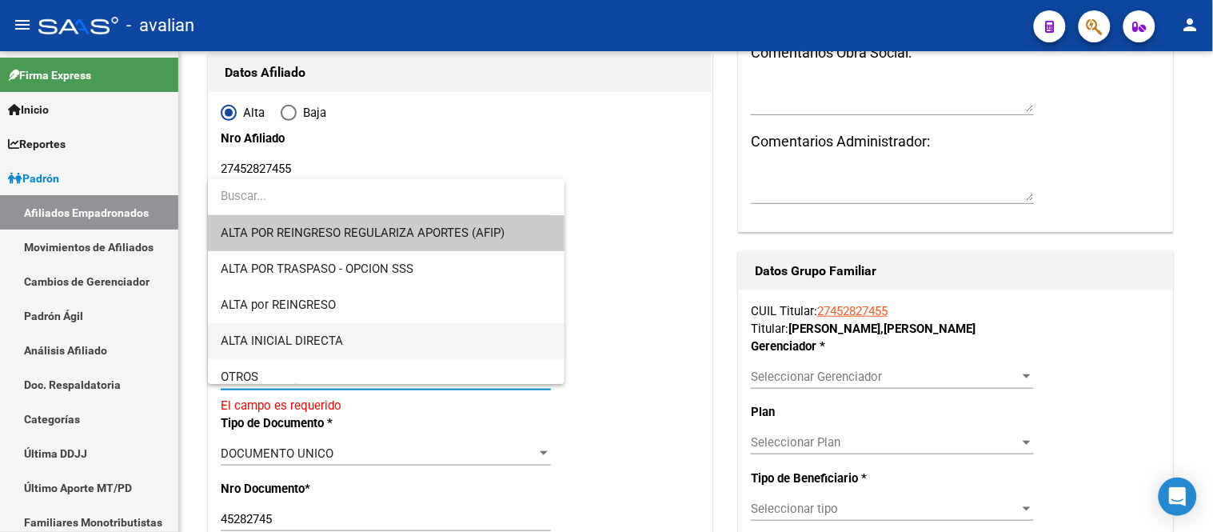
click at [356, 344] on span "ALTA INICIAL DIRECTA" at bounding box center [386, 341] width 330 height 36
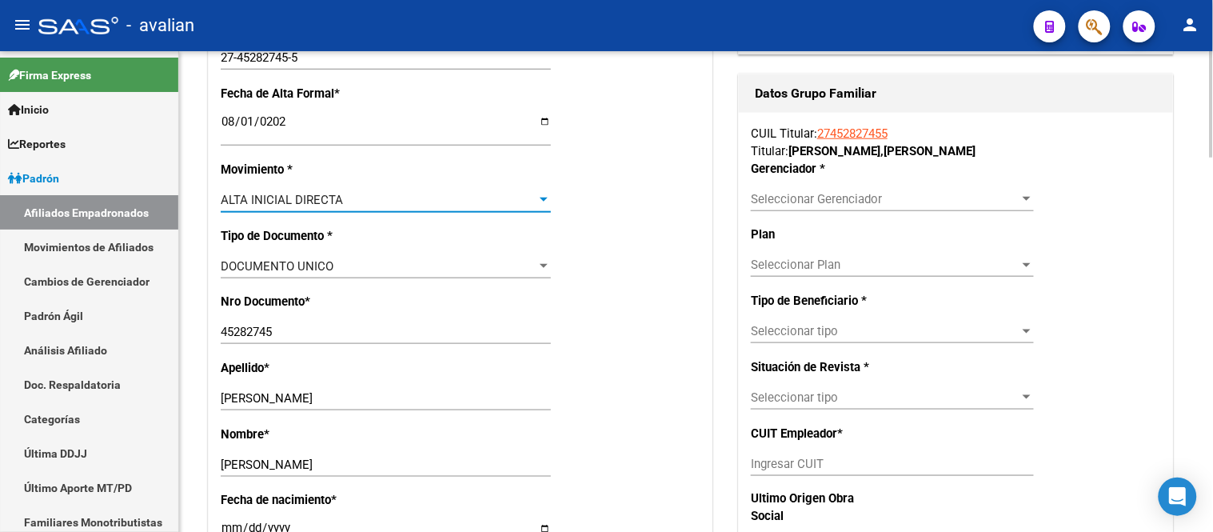
scroll to position [533, 0]
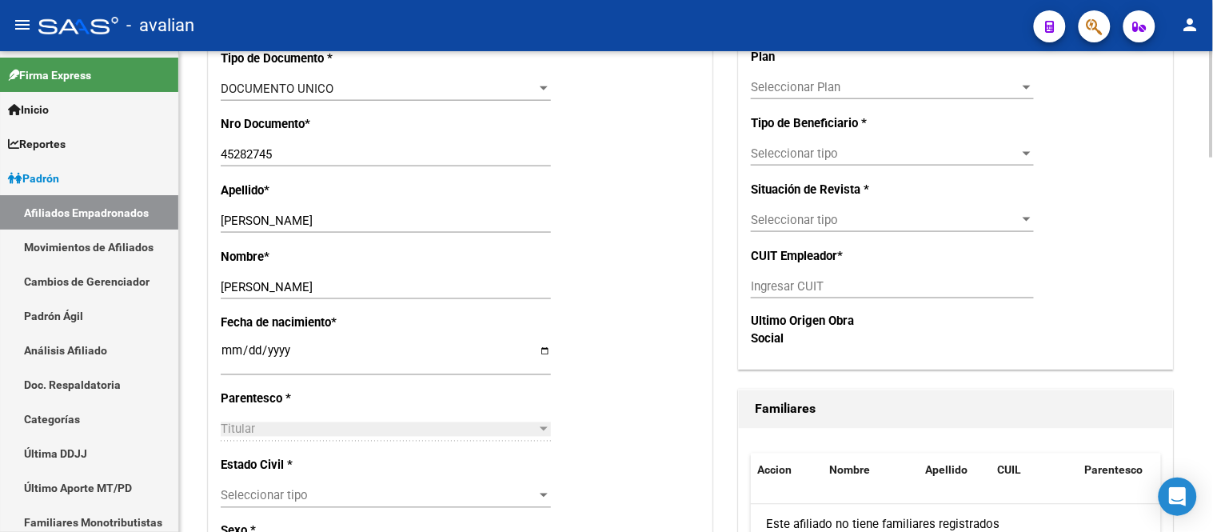
click at [345, 493] on span "Seleccionar tipo" at bounding box center [379, 496] width 316 height 14
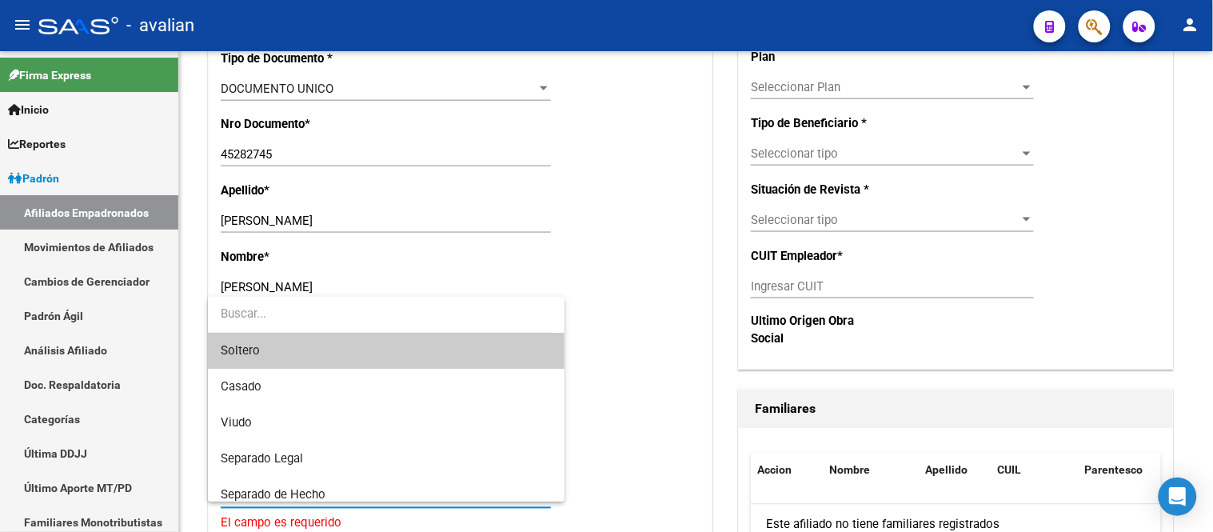
click at [331, 348] on span "Soltero" at bounding box center [386, 351] width 330 height 36
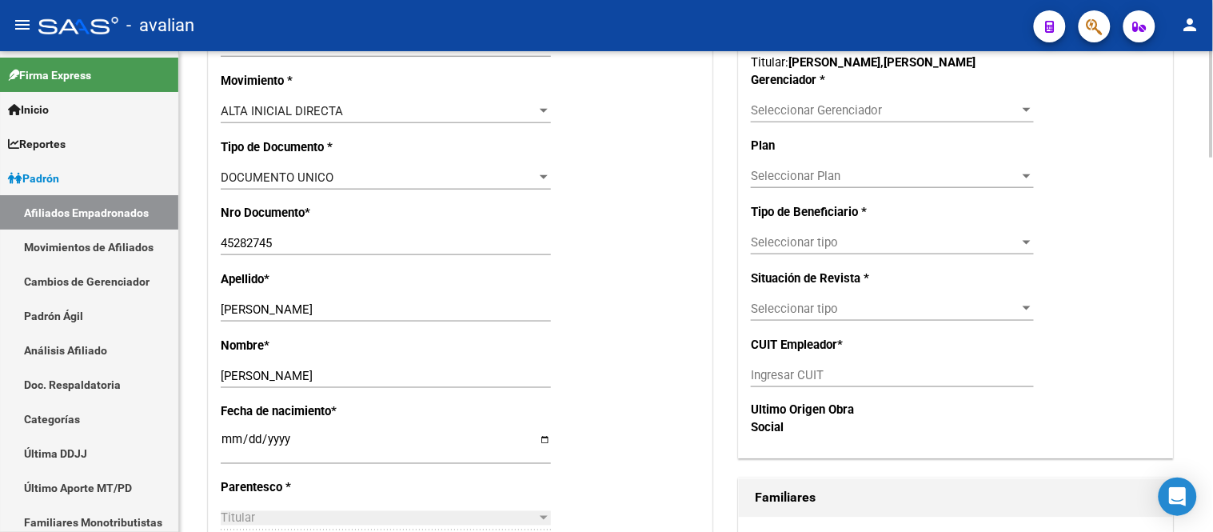
scroll to position [355, 0]
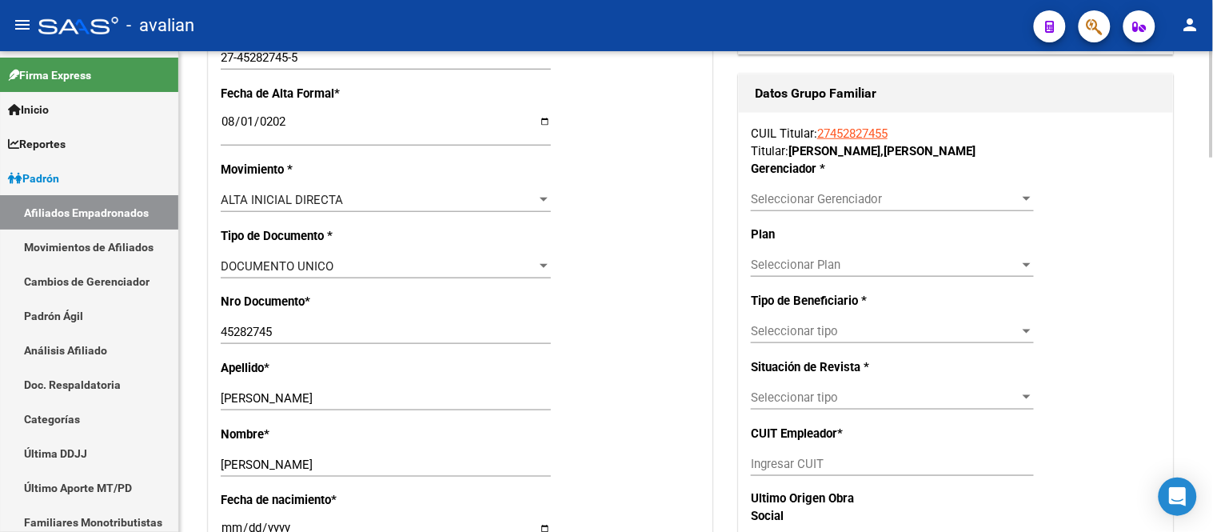
click at [804, 210] on div "Seleccionar Gerenciador Seleccionar Gerenciador" at bounding box center [892, 199] width 283 height 24
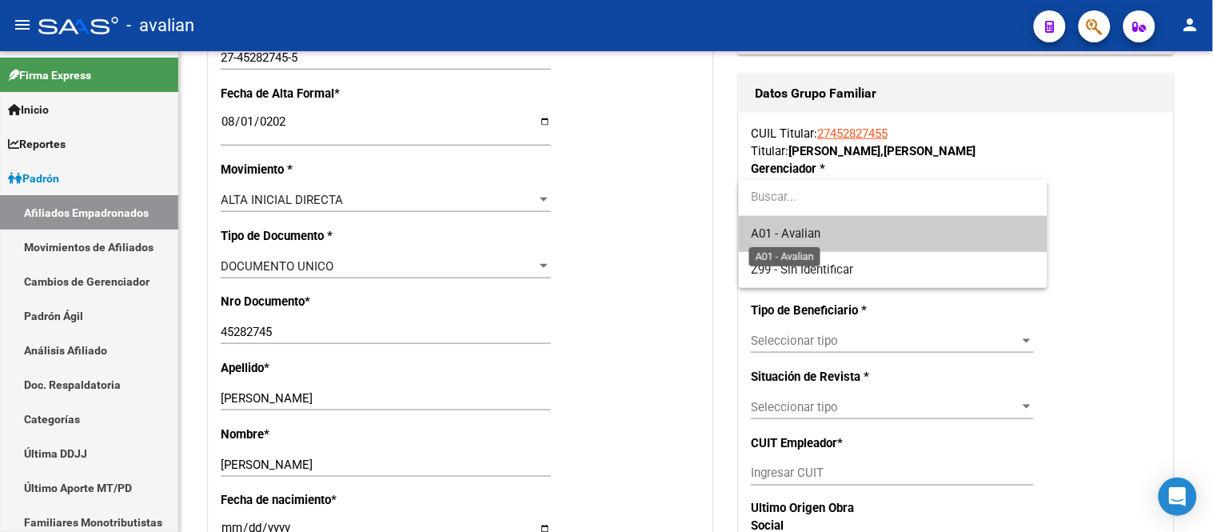
click at [803, 241] on span "A01 - Avalian" at bounding box center [787, 233] width 70 height 14
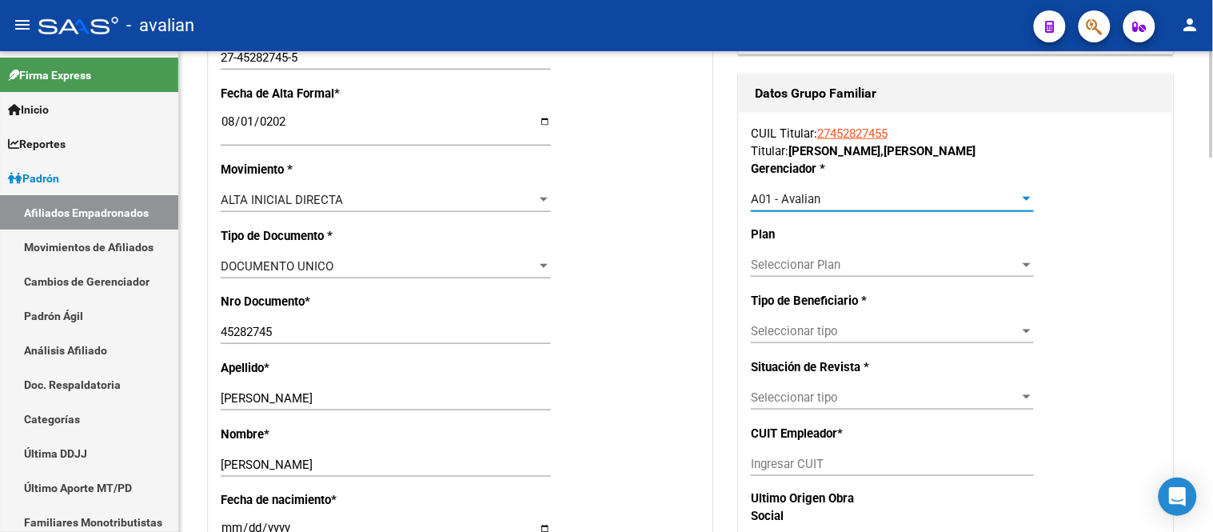
click at [812, 329] on span "Seleccionar tipo" at bounding box center [885, 331] width 269 height 14
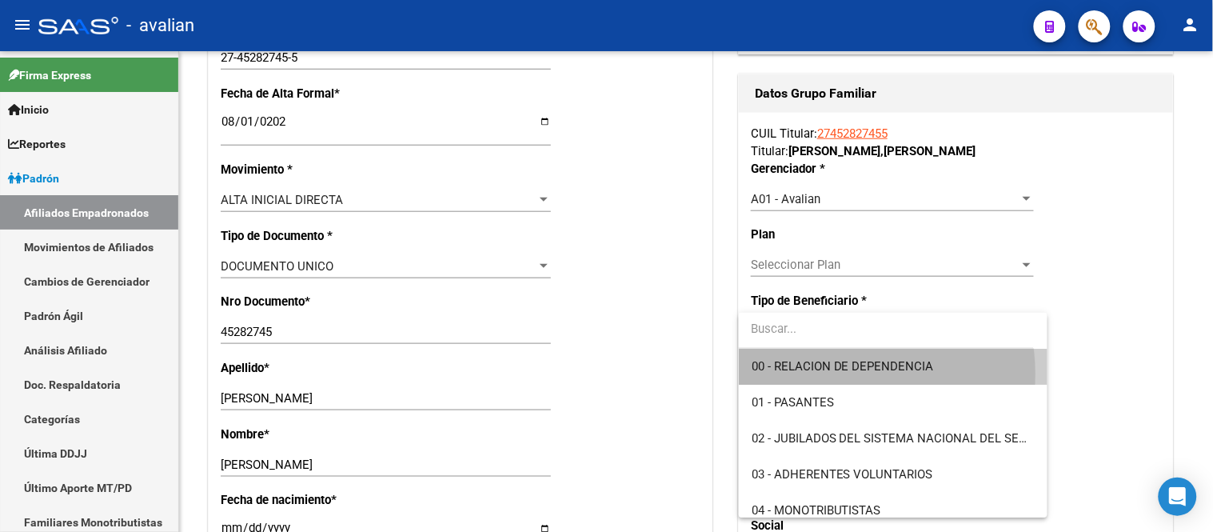
click at [829, 374] on span "00 - RELACION DE DEPENDENCIA" at bounding box center [893, 367] width 283 height 36
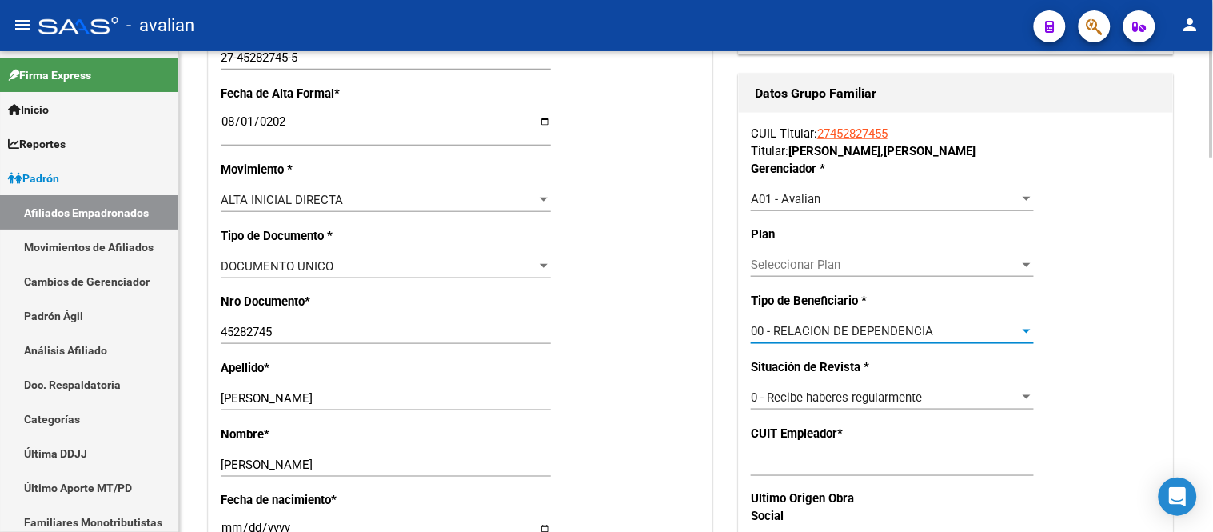
type input "30-71901786-6"
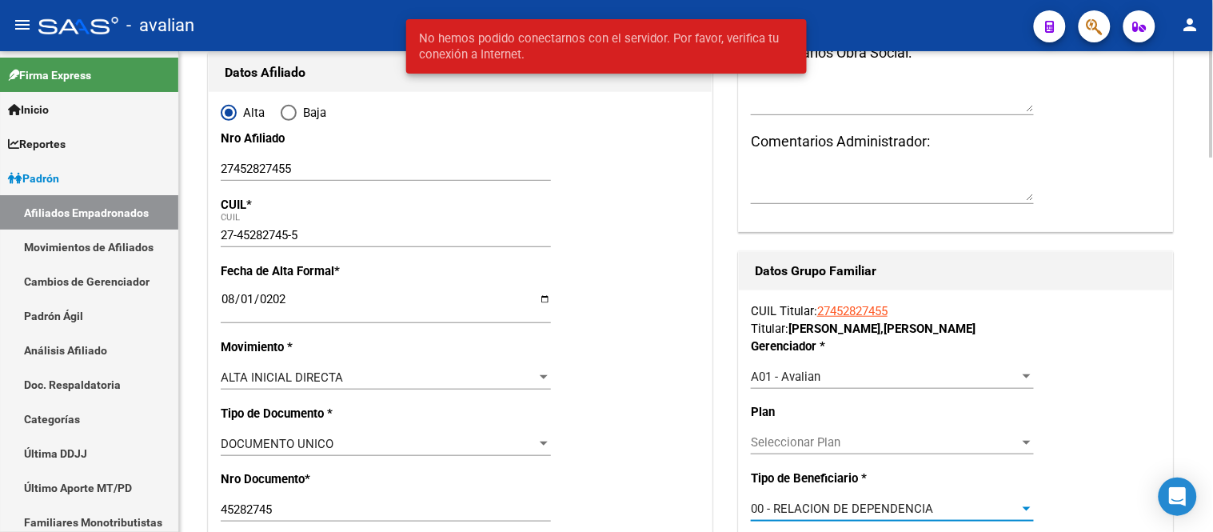
scroll to position [0, 0]
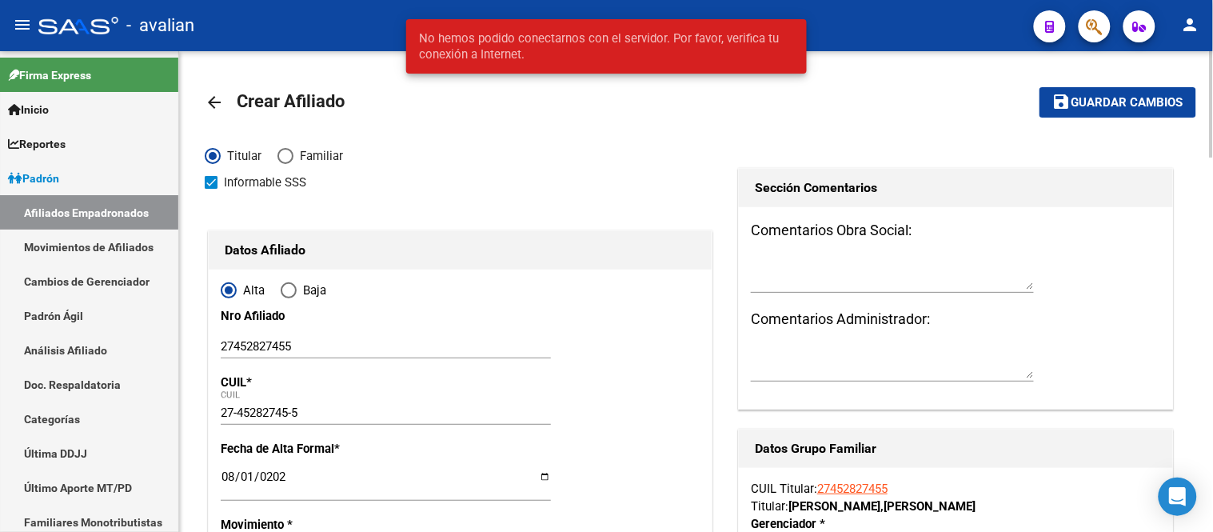
click at [1093, 97] on span "Guardar cambios" at bounding box center [1128, 103] width 112 height 14
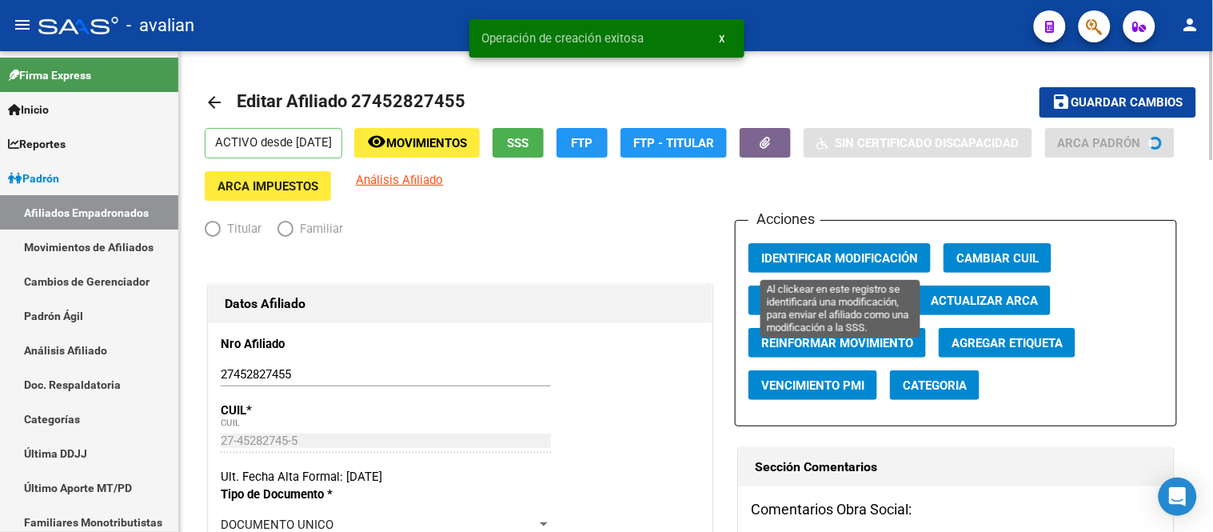
radio input "true"
type input "30-71901786-6"
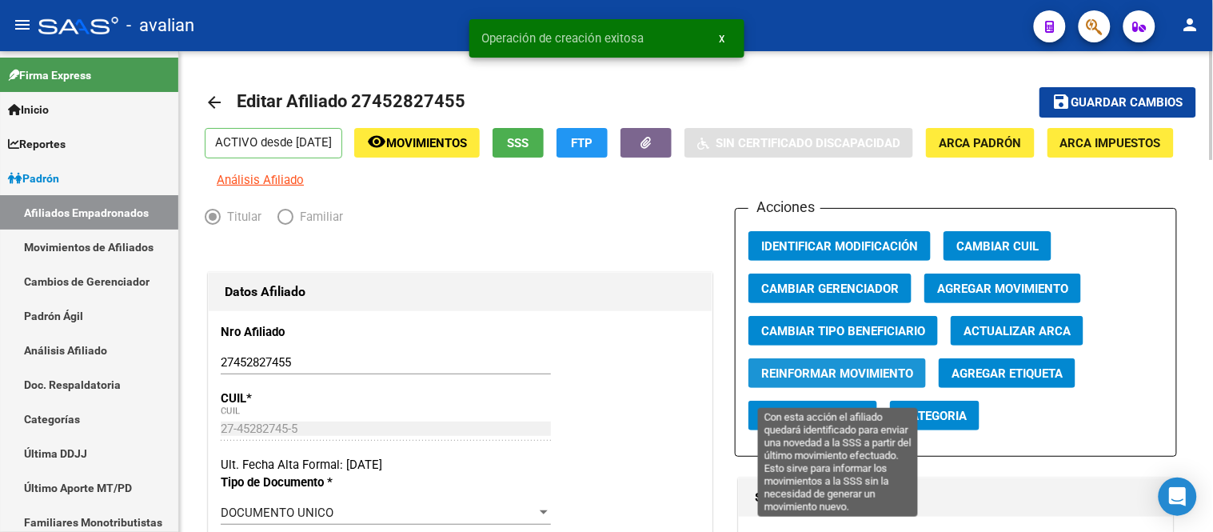
click at [841, 381] on span "Reinformar Movimiento" at bounding box center [837, 373] width 152 height 14
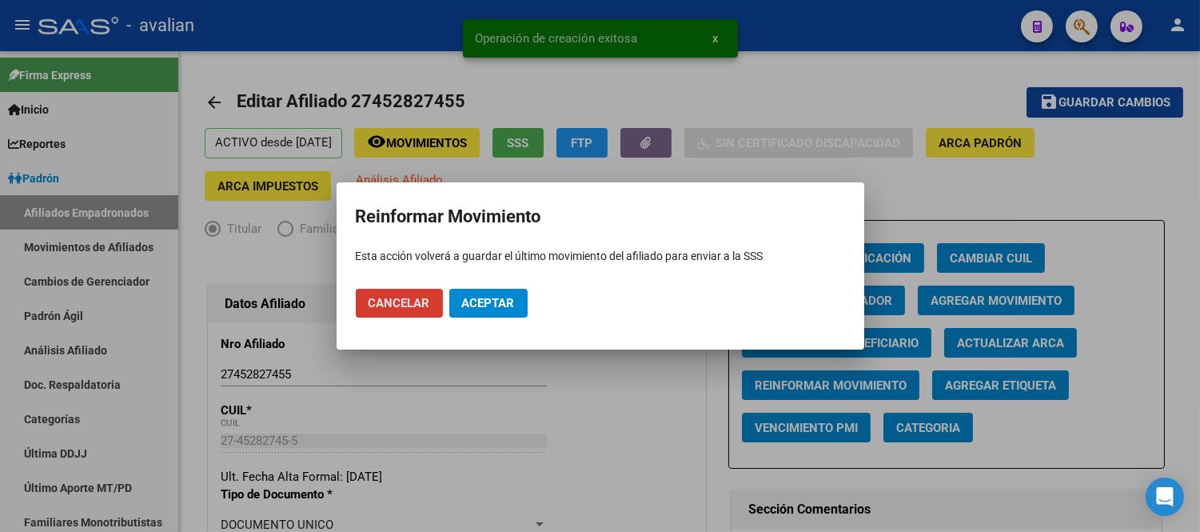
click at [469, 306] on span "Aceptar" at bounding box center [488, 303] width 53 height 14
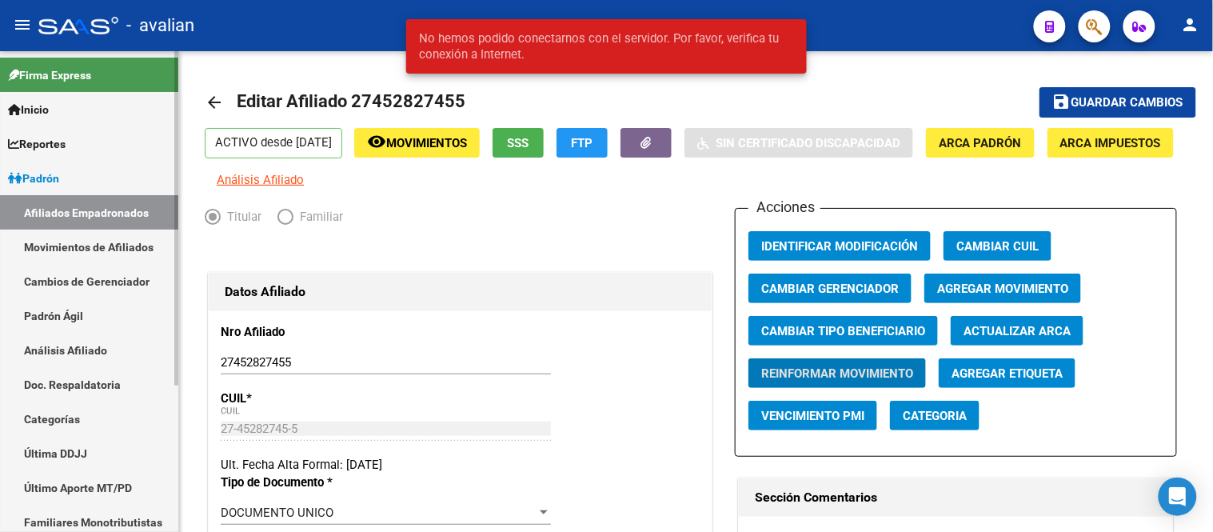
click at [126, 245] on link "Movimientos de Afiliados" at bounding box center [89, 247] width 178 height 34
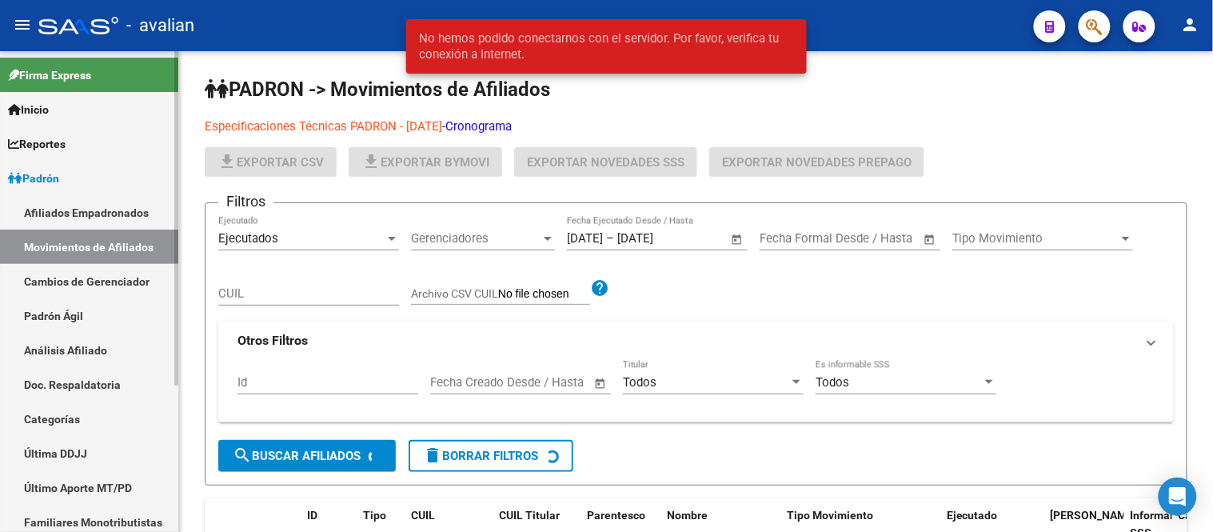
click at [106, 212] on link "Afiliados Empadronados" at bounding box center [89, 212] width 178 height 34
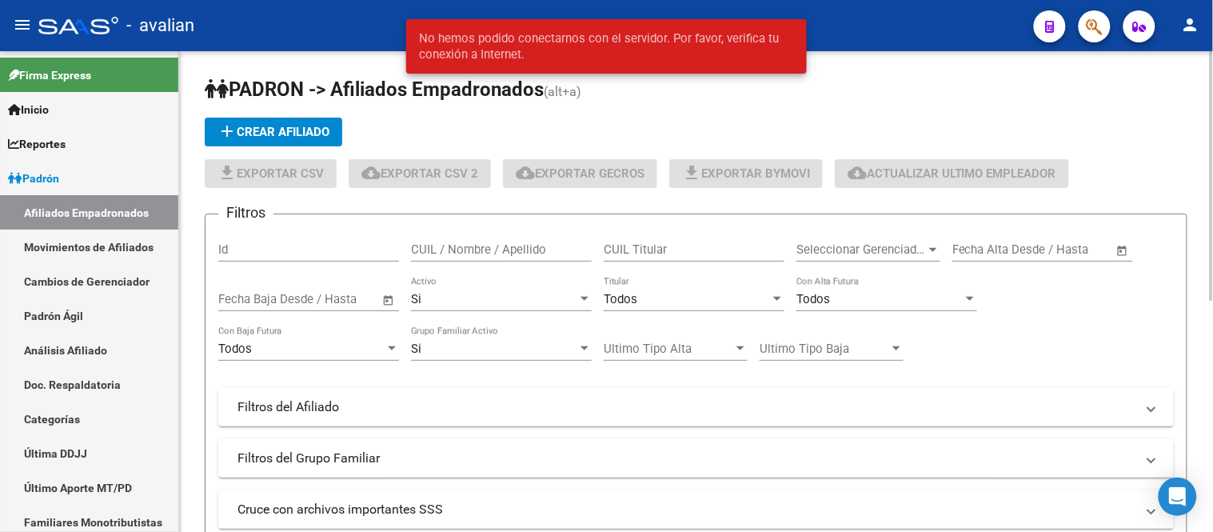
click at [302, 122] on button "add Crear Afiliado" at bounding box center [274, 132] width 138 height 29
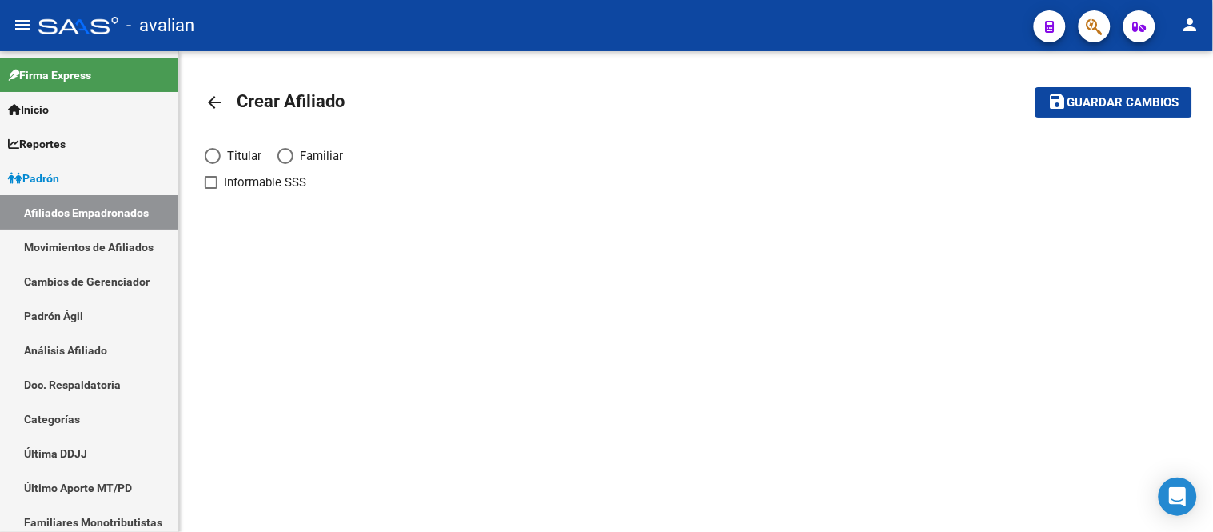
click at [209, 154] on span "Elija una opción" at bounding box center [213, 156] width 16 height 16
click at [209, 154] on input "Titular" at bounding box center [213, 156] width 16 height 16
radio input "true"
checkbox input "true"
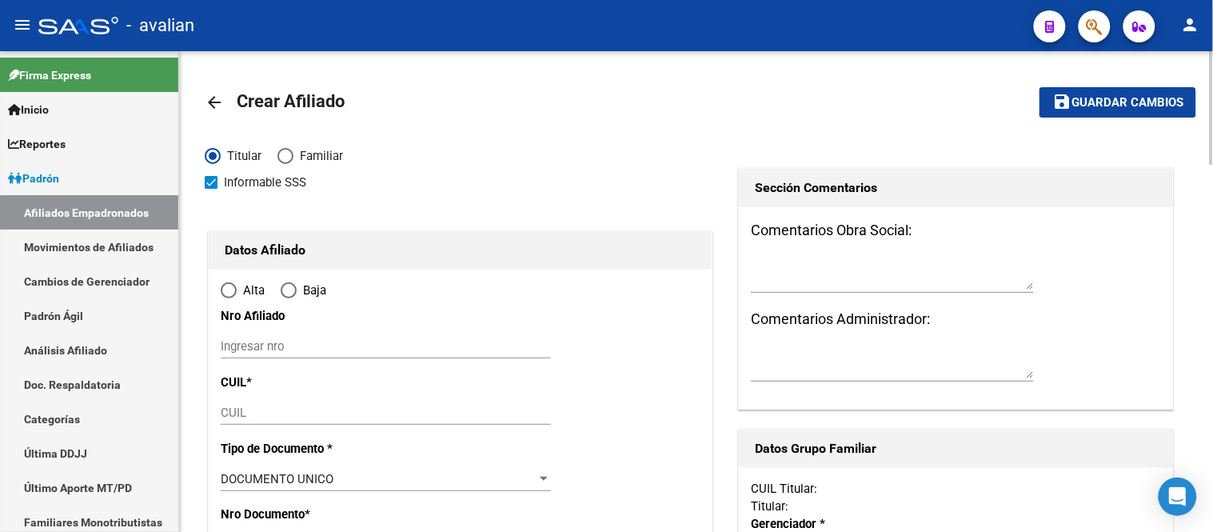
radio input "true"
click at [280, 339] on div "Ingresar nro" at bounding box center [386, 346] width 330 height 24
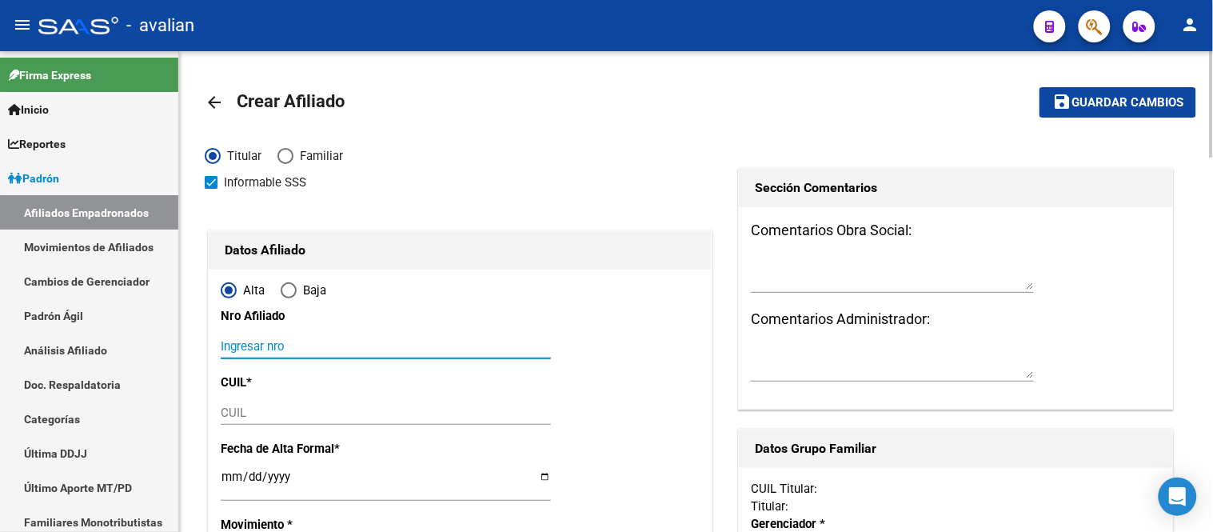
paste input "24379955327"
type input "24379955327"
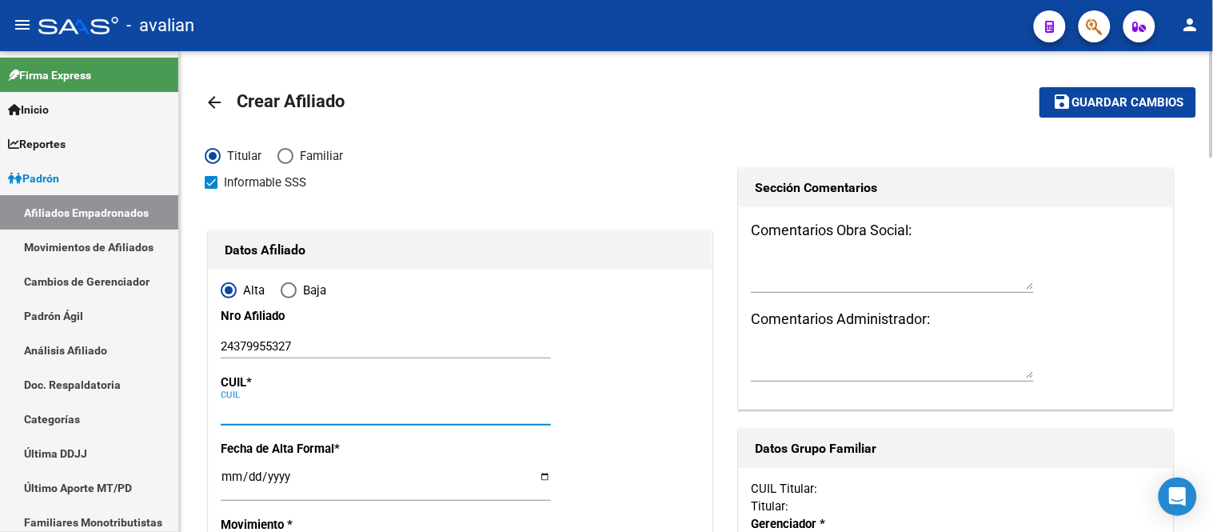
paste input "24-37995532-7"
type input "24-37995532-7"
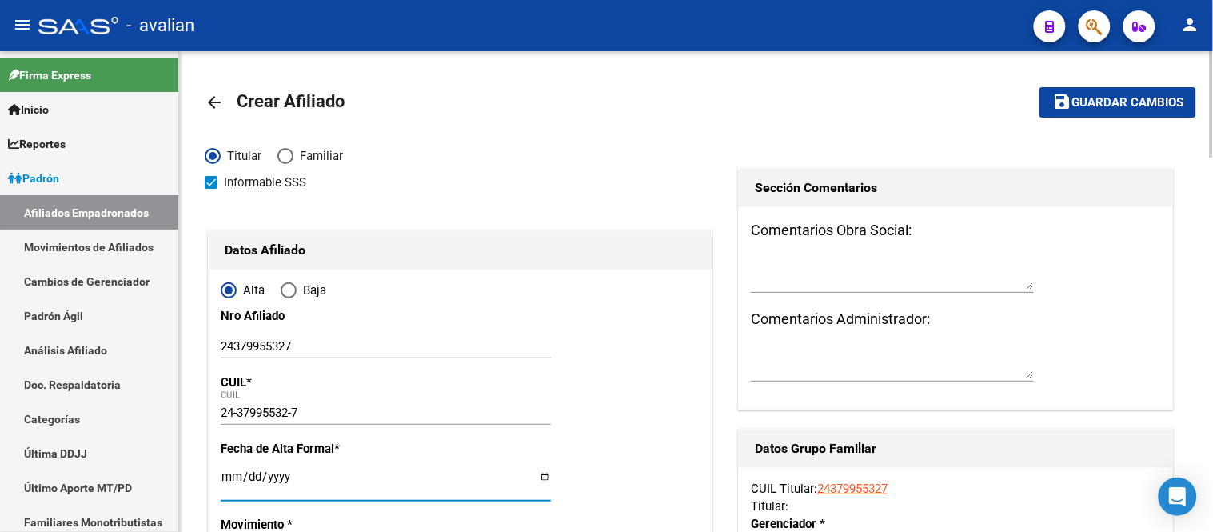
type input "37995532"
type input "MONZON"
type input "[PERSON_NAME]"
type input "[DATE]"
type input "[GEOGRAPHIC_DATA]"
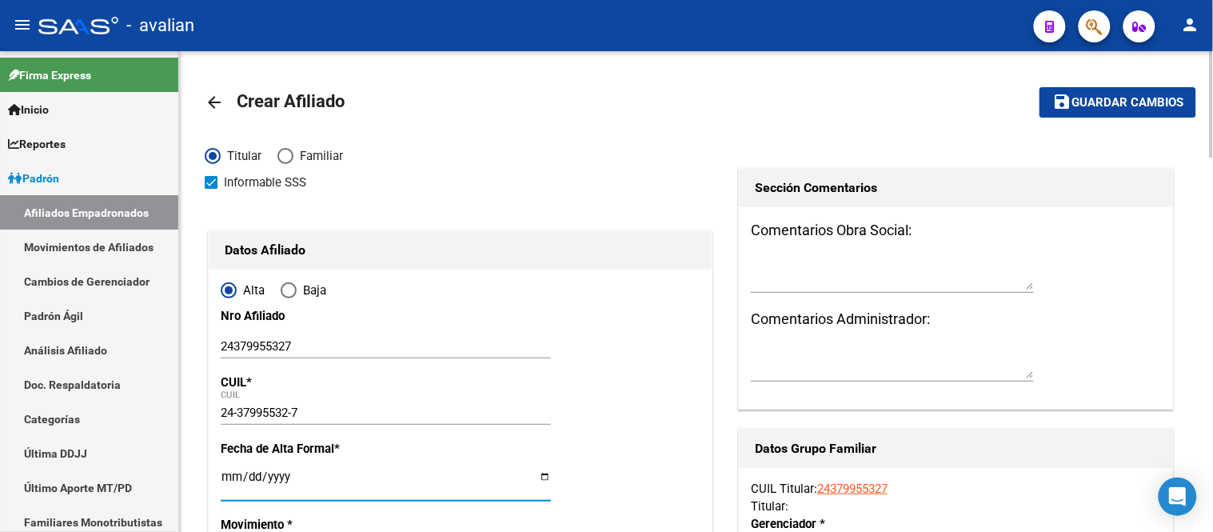
type input "8532"
type input "MANZANA 10 CASA 22"
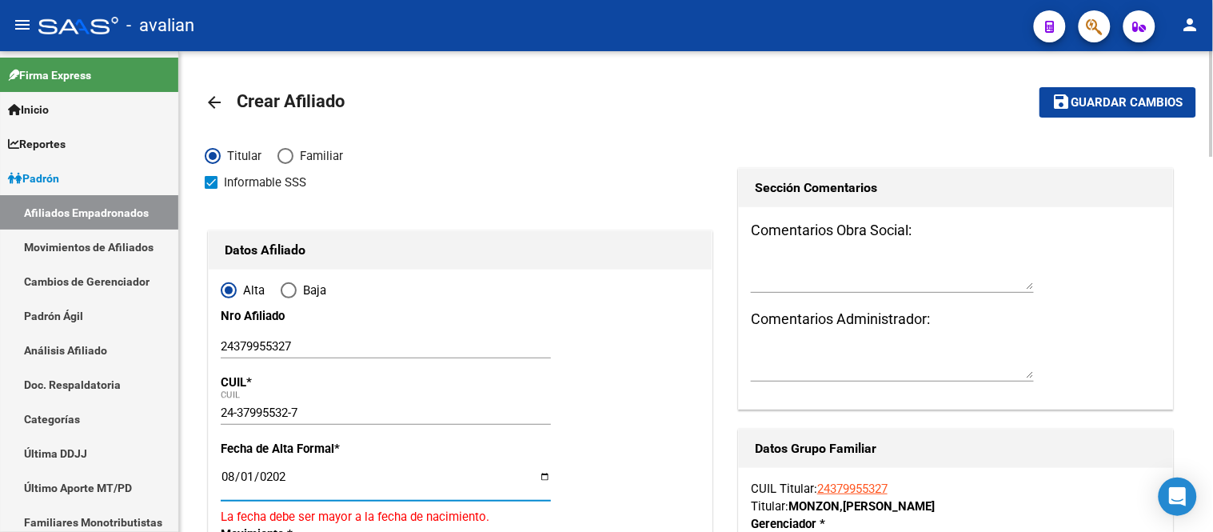
type input "[DATE]"
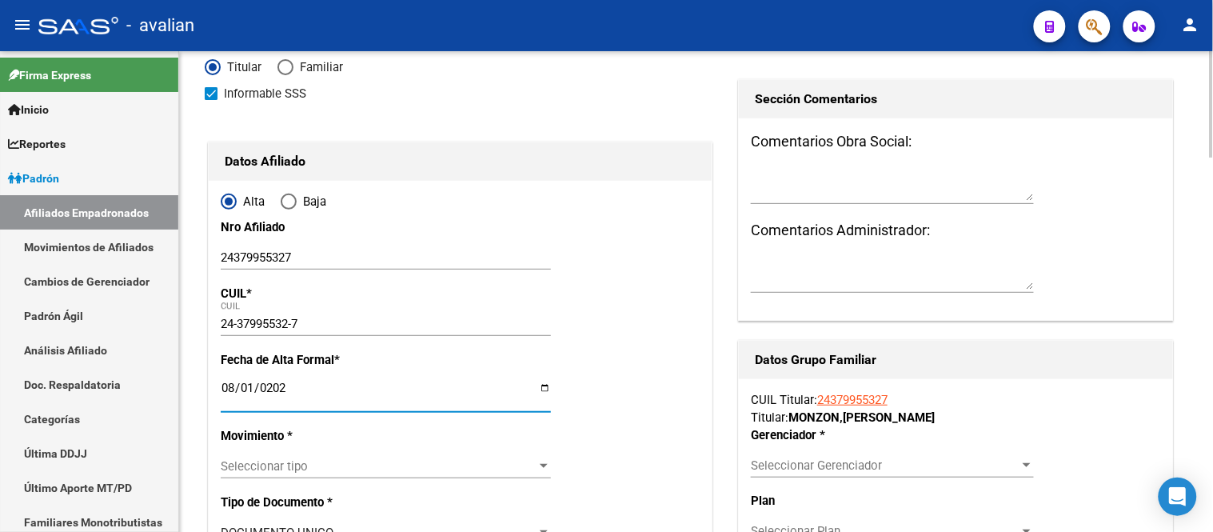
scroll to position [178, 0]
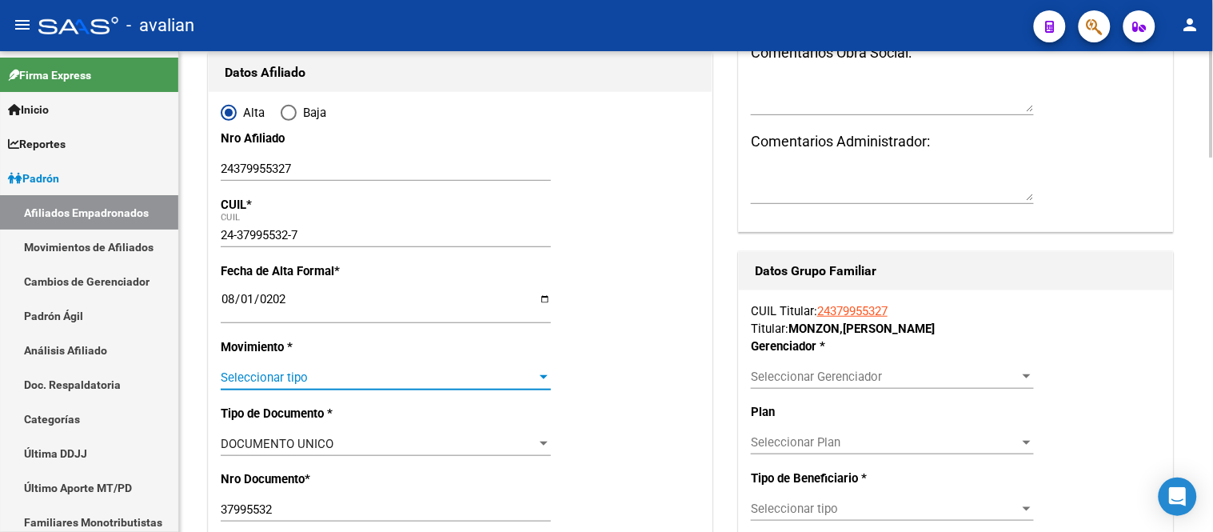
click at [320, 371] on span "Seleccionar tipo" at bounding box center [379, 377] width 316 height 14
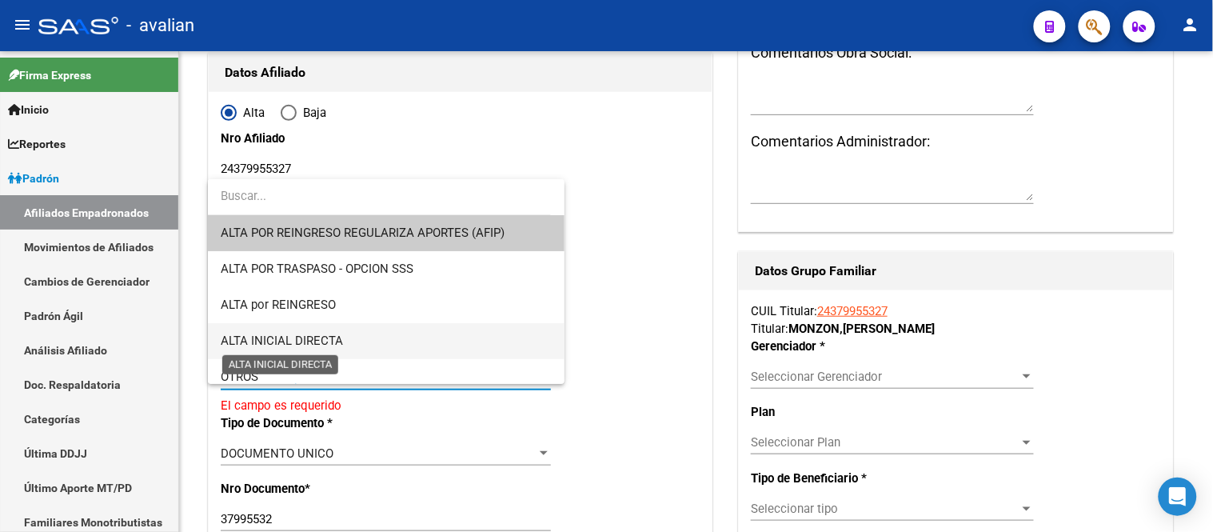
click at [333, 336] on span "ALTA INICIAL DIRECTA" at bounding box center [282, 340] width 122 height 14
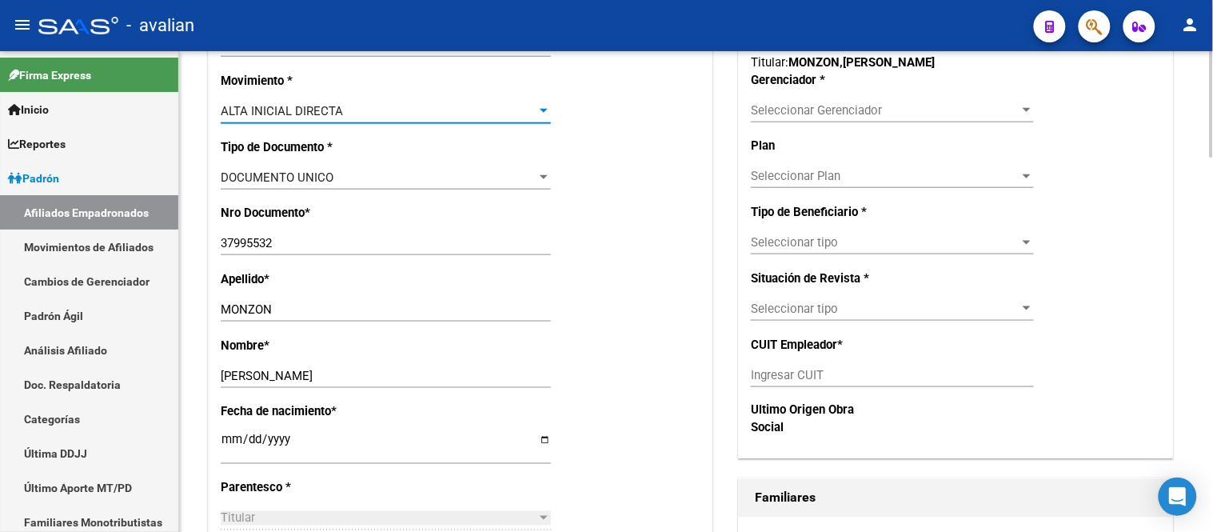
scroll to position [621, 0]
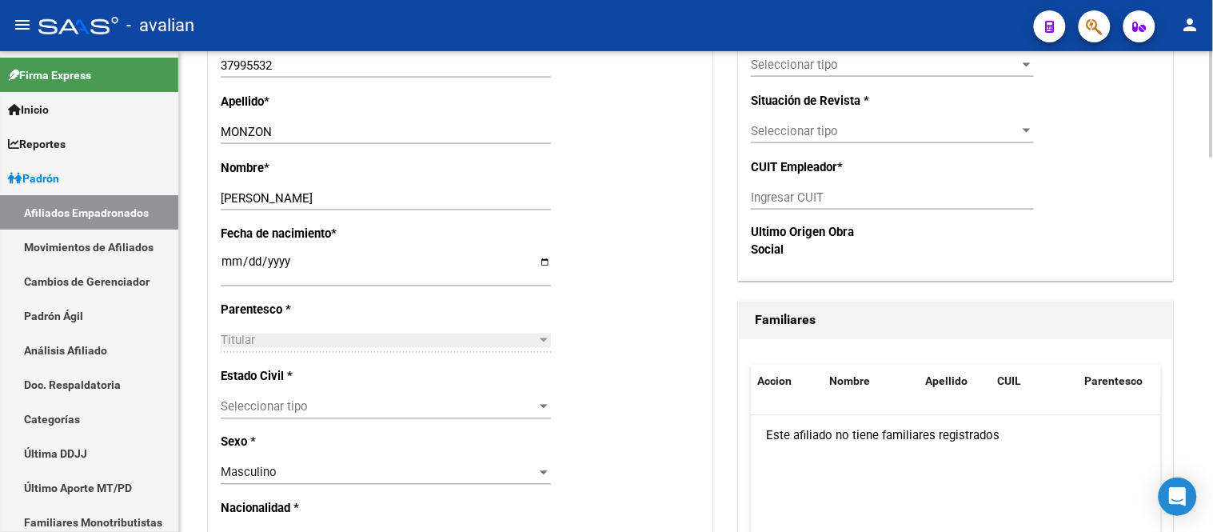
click at [350, 408] on span "Seleccionar tipo" at bounding box center [379, 407] width 316 height 14
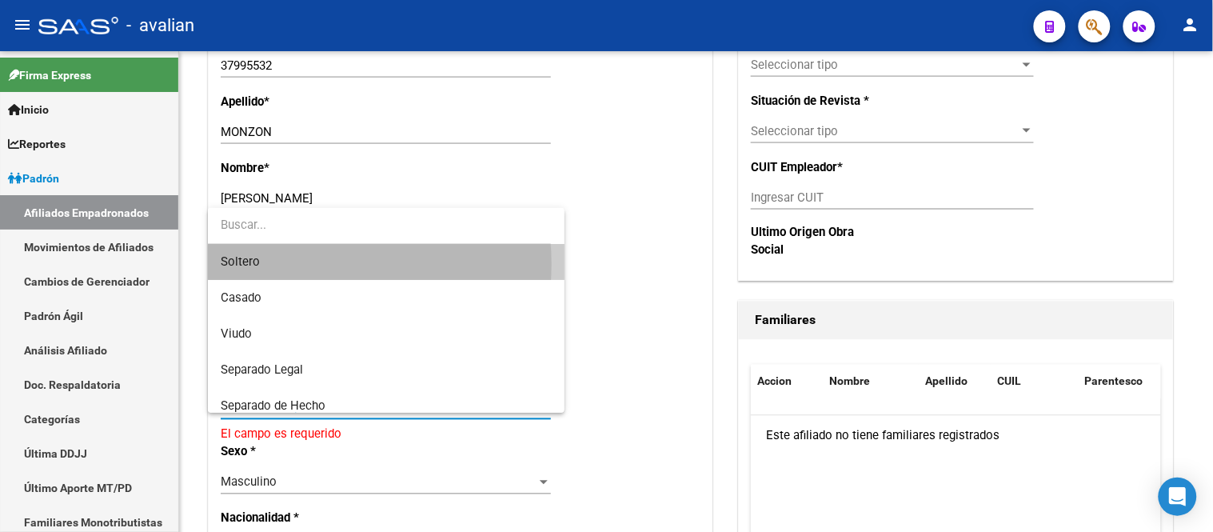
click at [315, 265] on span "Soltero" at bounding box center [386, 262] width 330 height 36
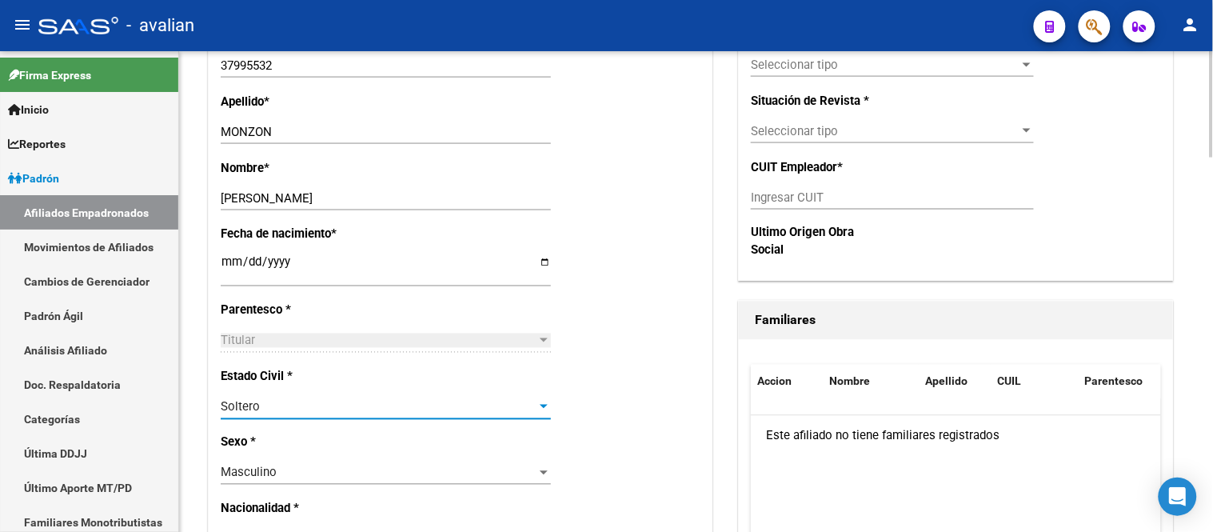
scroll to position [178, 0]
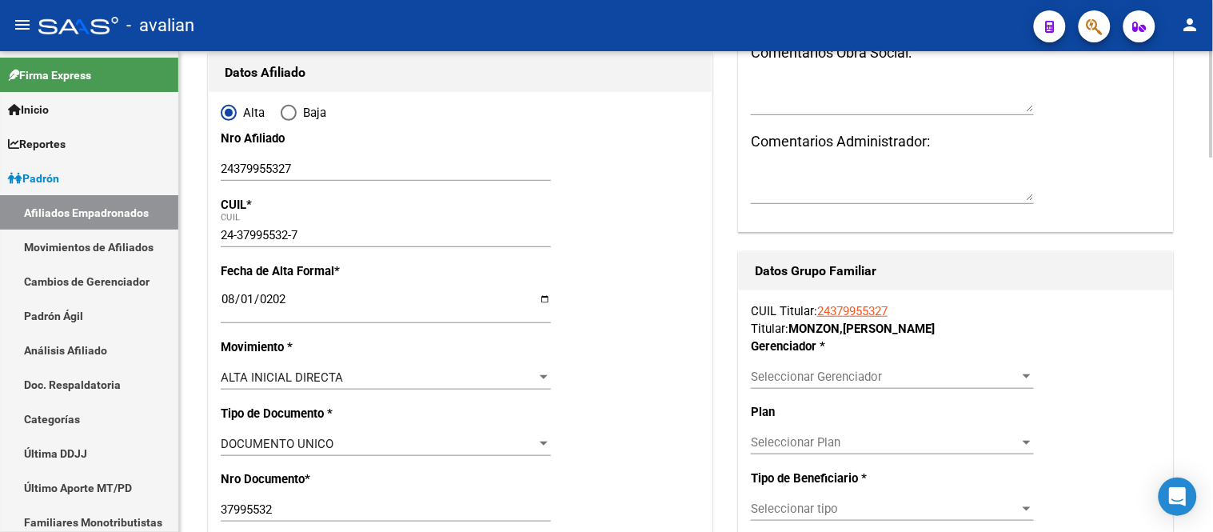
click at [848, 380] on span "Seleccionar Gerenciador" at bounding box center [885, 376] width 269 height 14
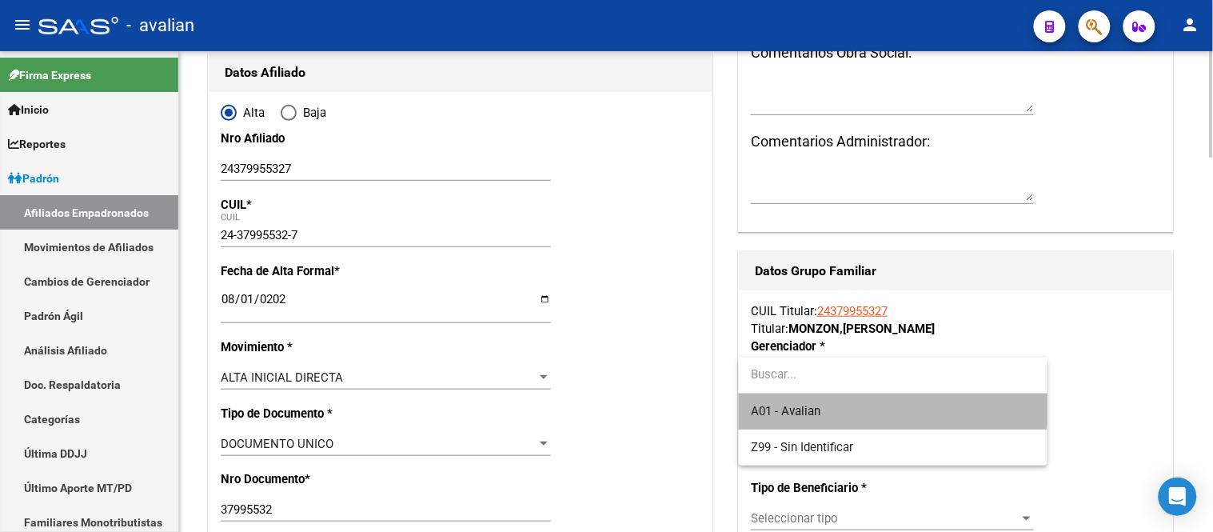
click at [829, 402] on span "A01 - Avalian" at bounding box center [893, 411] width 283 height 36
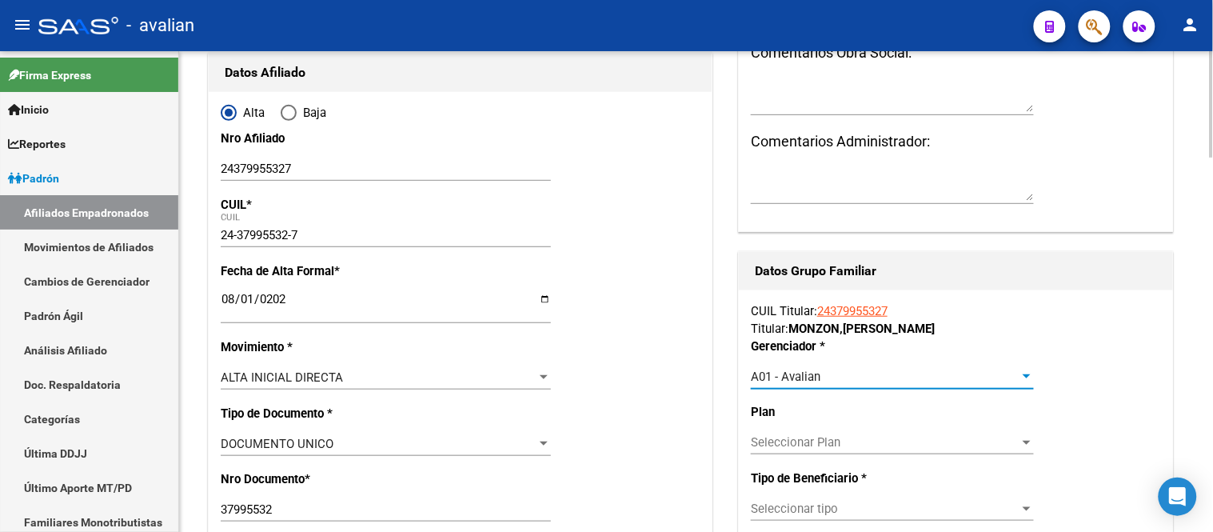
scroll to position [355, 0]
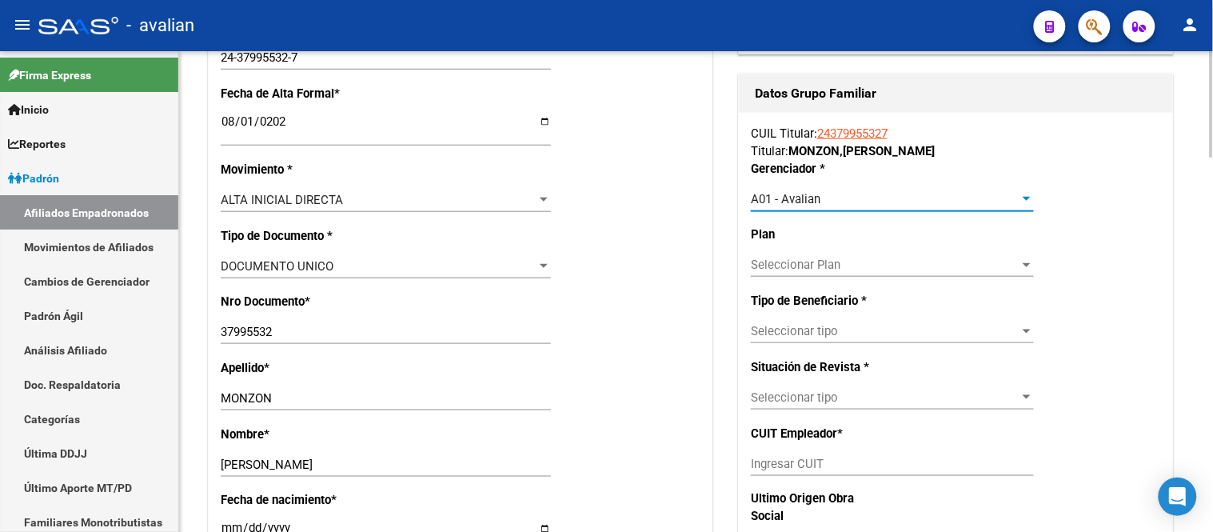
click at [773, 324] on span "Seleccionar tipo" at bounding box center [885, 331] width 269 height 14
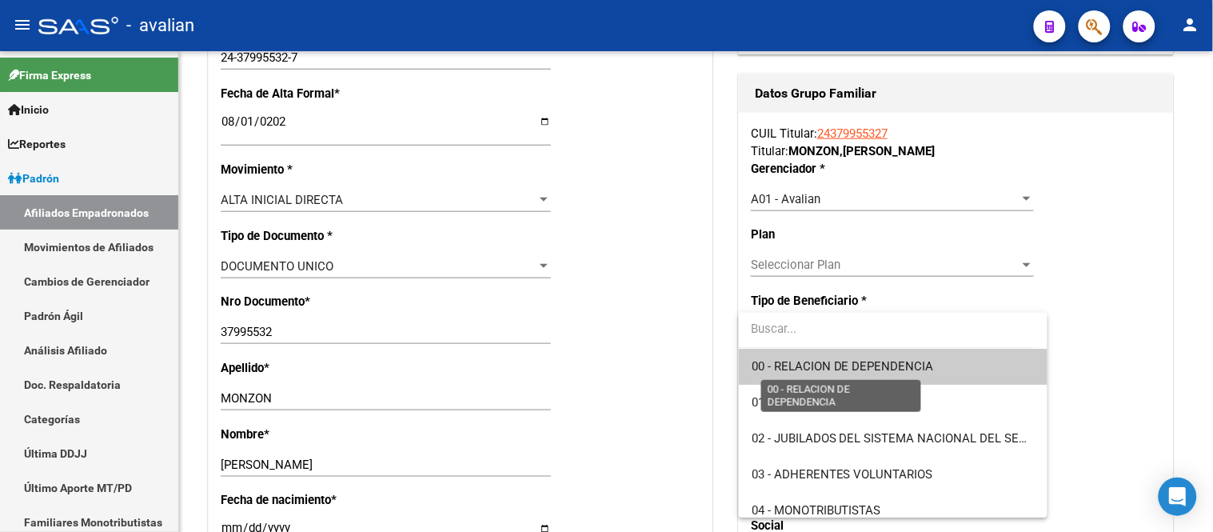
click at [809, 364] on span "00 - RELACION DE DEPENDENCIA" at bounding box center [843, 366] width 182 height 14
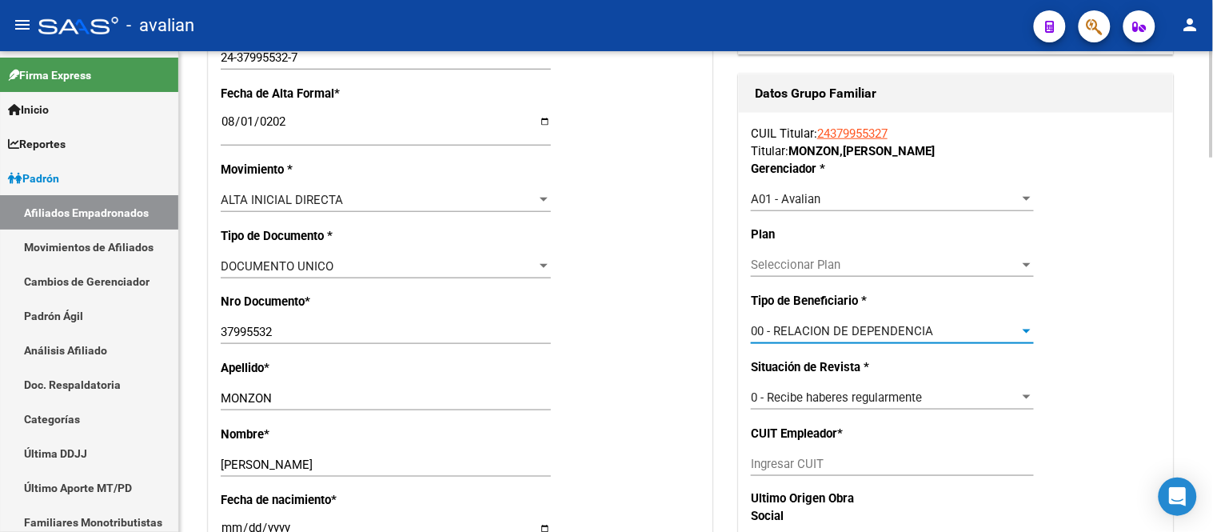
type input "30-57785659-8"
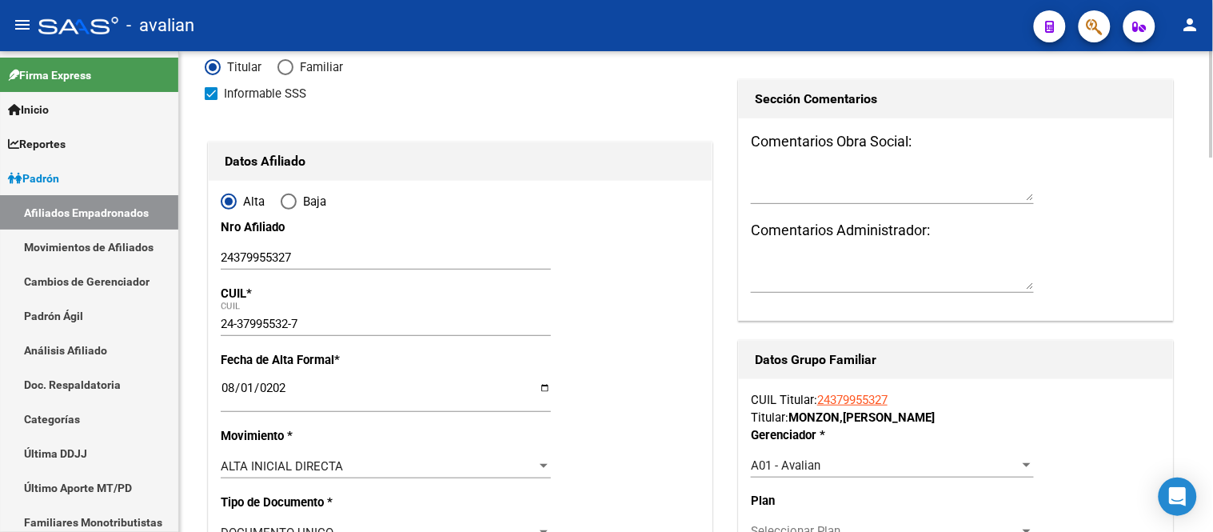
scroll to position [0, 0]
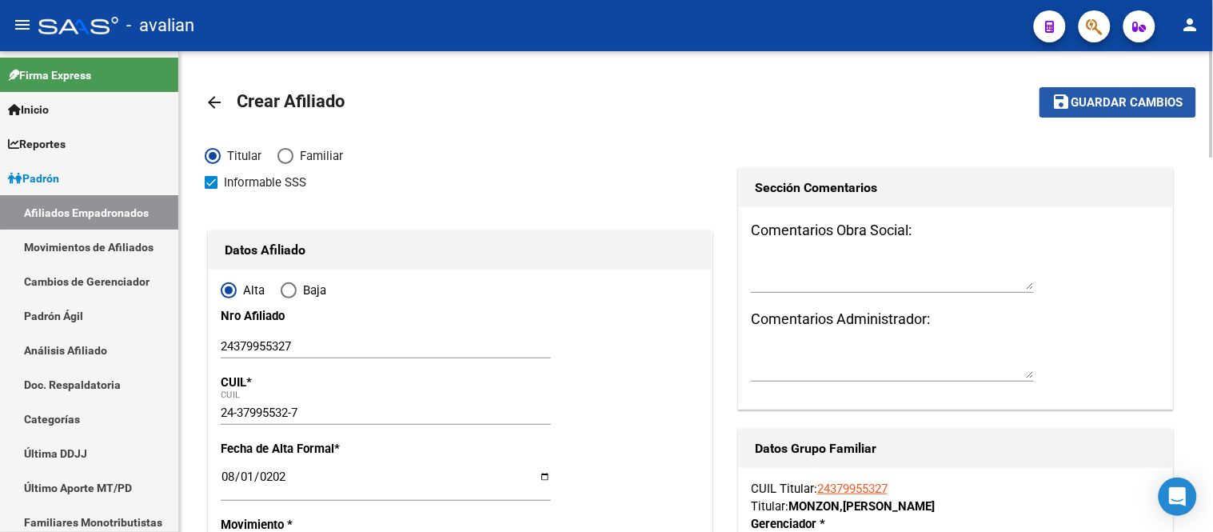
click at [1088, 114] on button "save Guardar cambios" at bounding box center [1118, 102] width 157 height 30
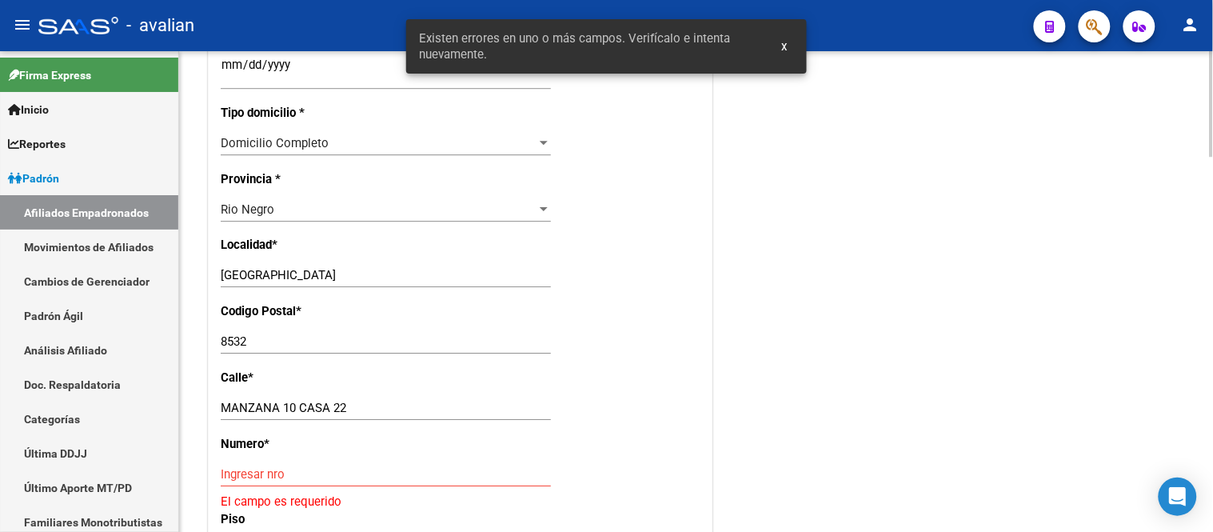
scroll to position [1332, 0]
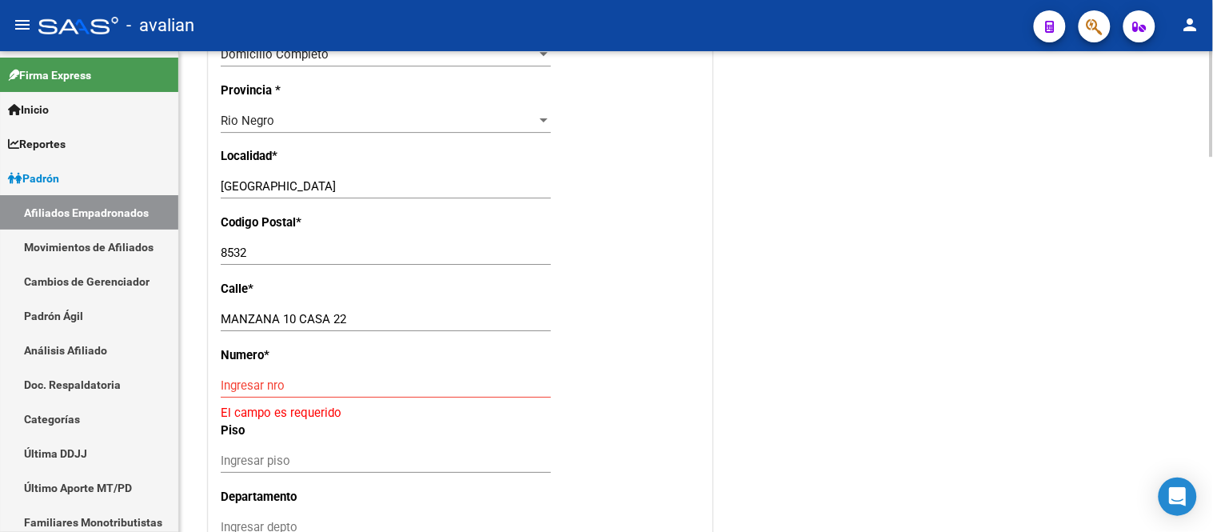
click at [277, 385] on input "Ingresar nro" at bounding box center [386, 385] width 330 height 14
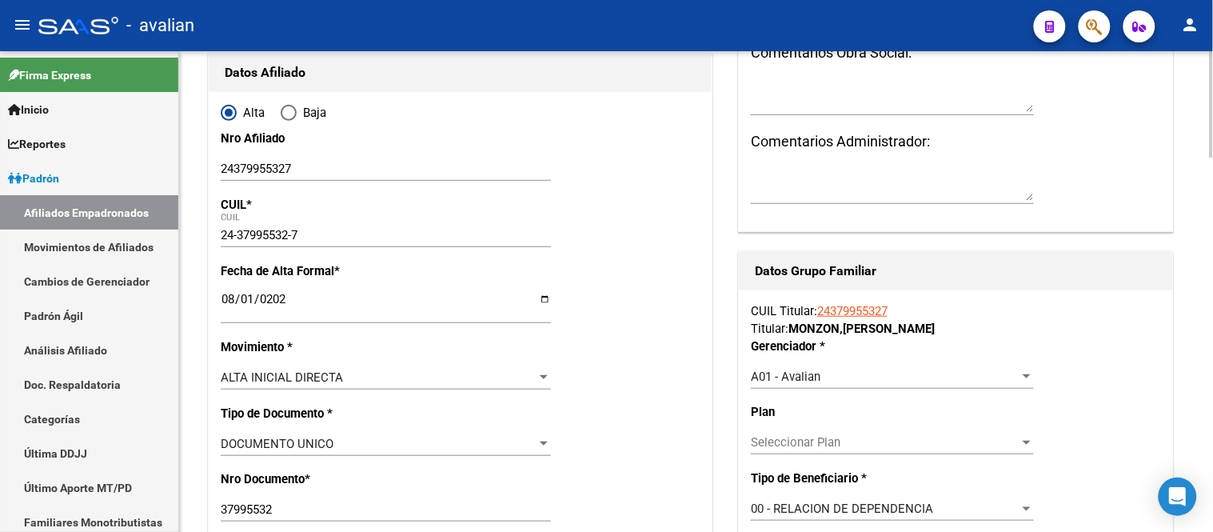
scroll to position [0, 0]
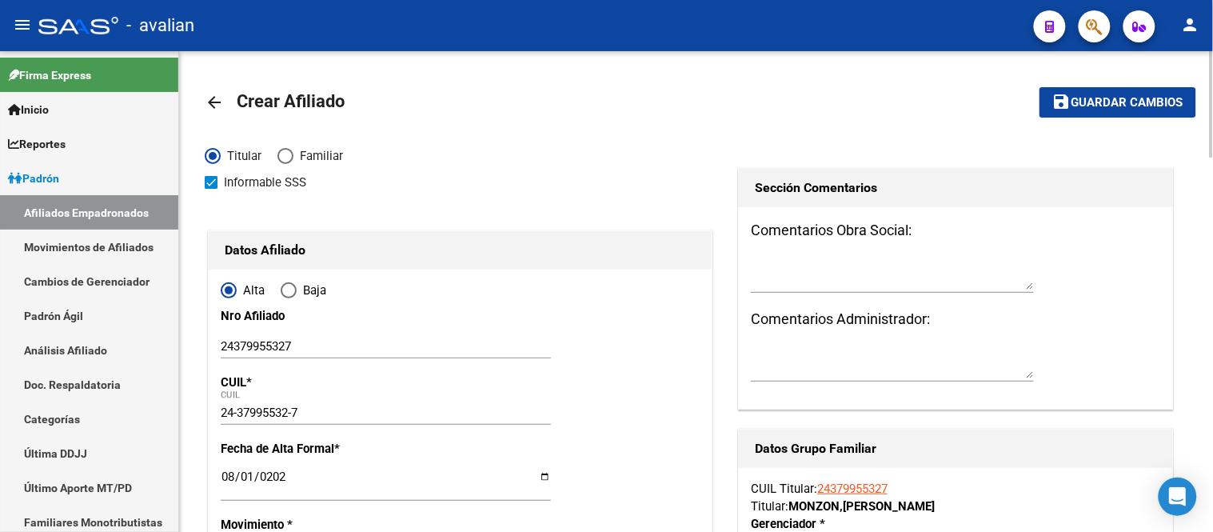
type input "0"
click at [1089, 102] on span "Guardar cambios" at bounding box center [1128, 103] width 112 height 14
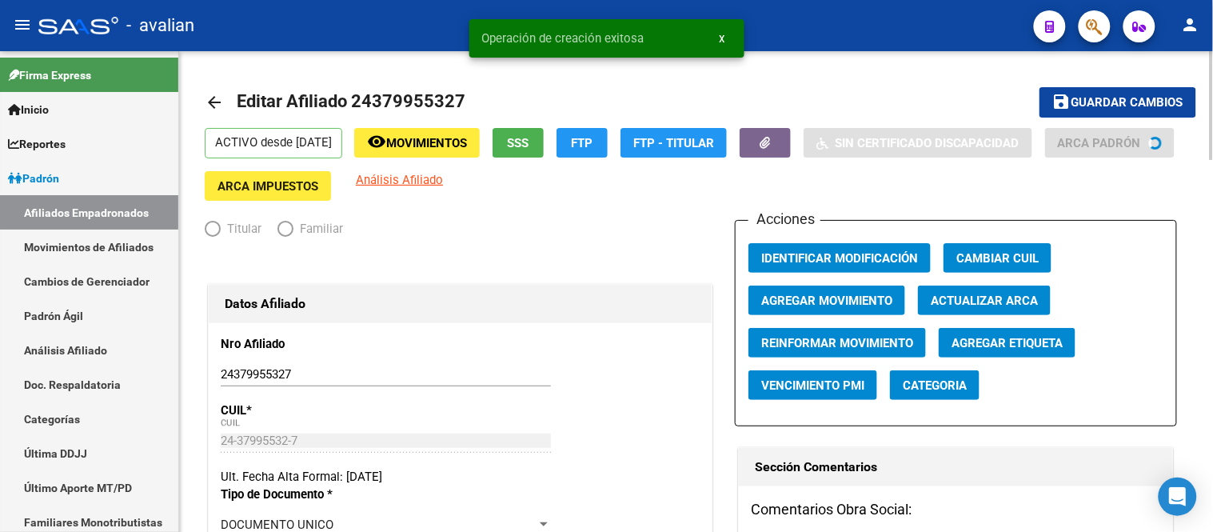
radio input "true"
type input "30-57785659-8"
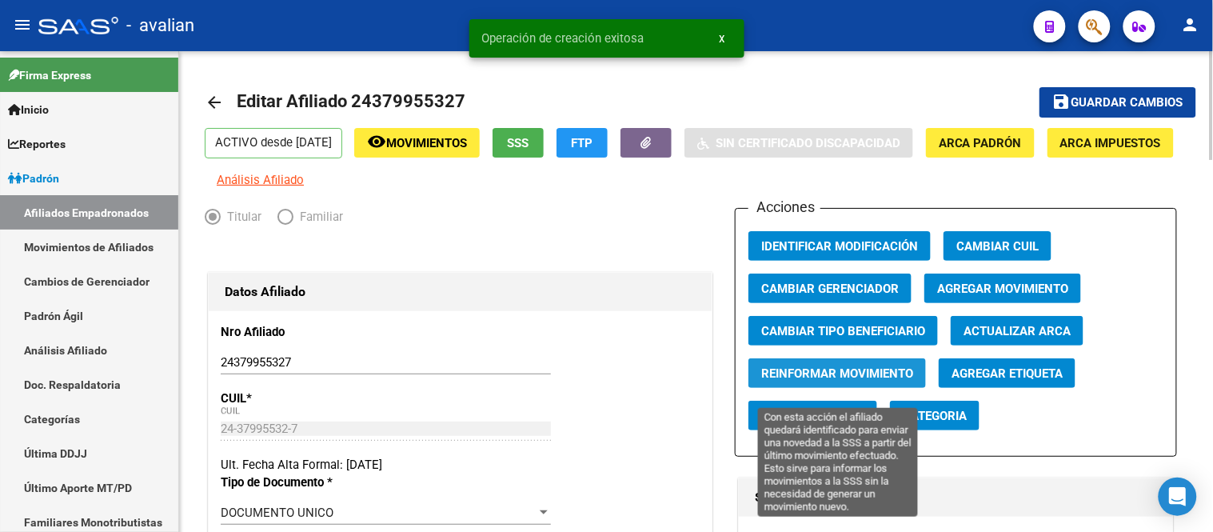
click at [877, 381] on span "Reinformar Movimiento" at bounding box center [837, 373] width 152 height 14
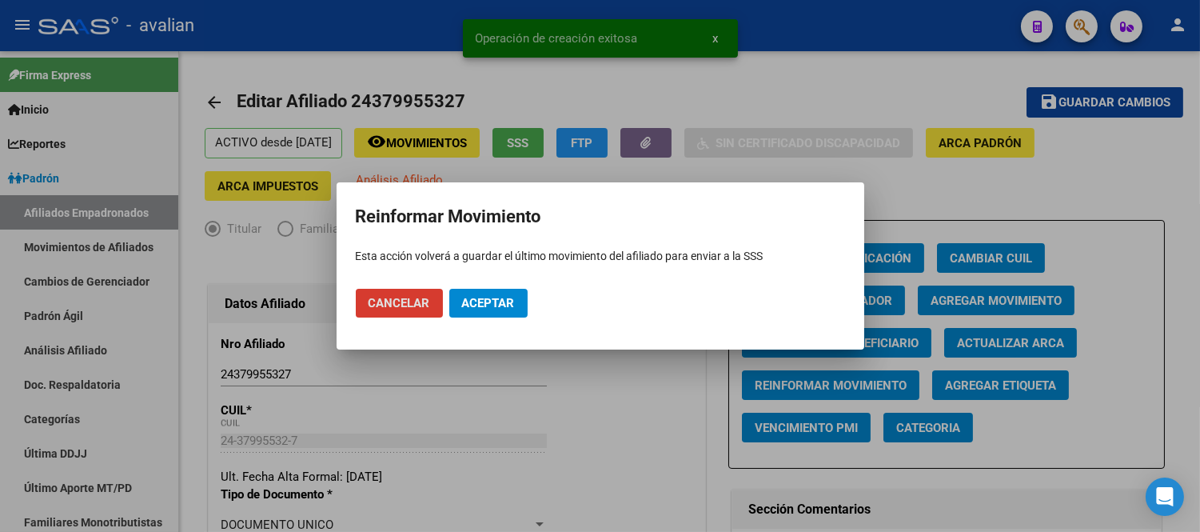
drag, startPoint x: 449, startPoint y: 296, endPoint x: 474, endPoint y: 301, distance: 25.3
click at [465, 301] on button "Aceptar" at bounding box center [488, 303] width 78 height 29
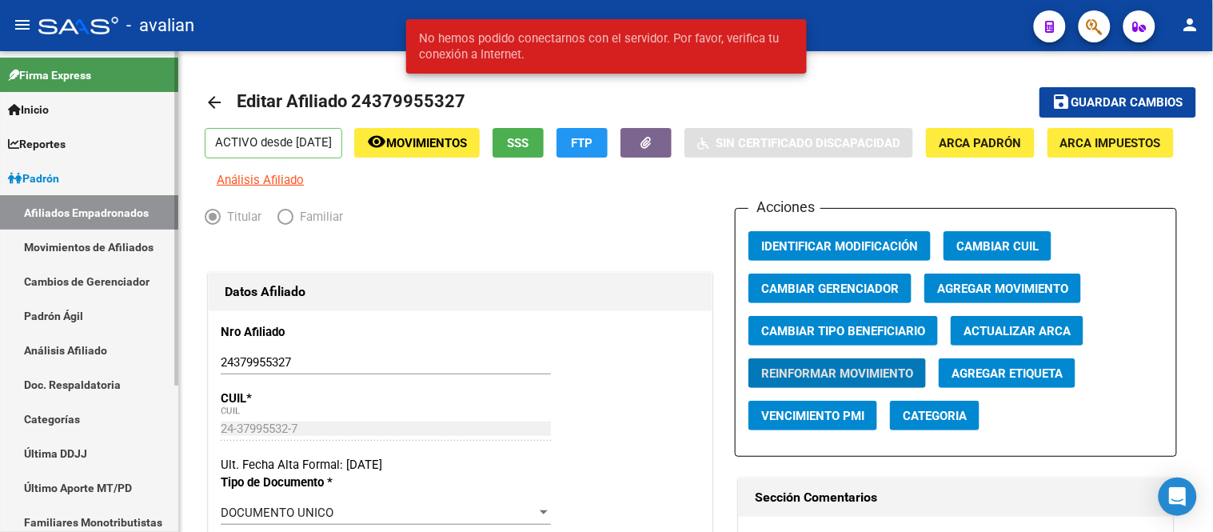
click at [106, 251] on link "Movimientos de Afiliados" at bounding box center [89, 247] width 178 height 34
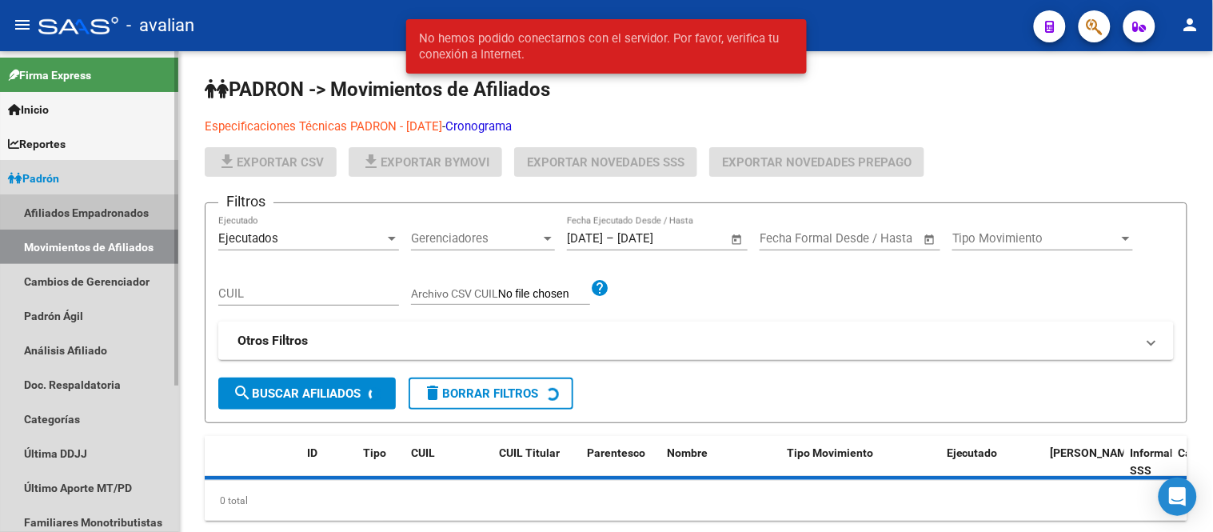
click at [97, 216] on link "Afiliados Empadronados" at bounding box center [89, 212] width 178 height 34
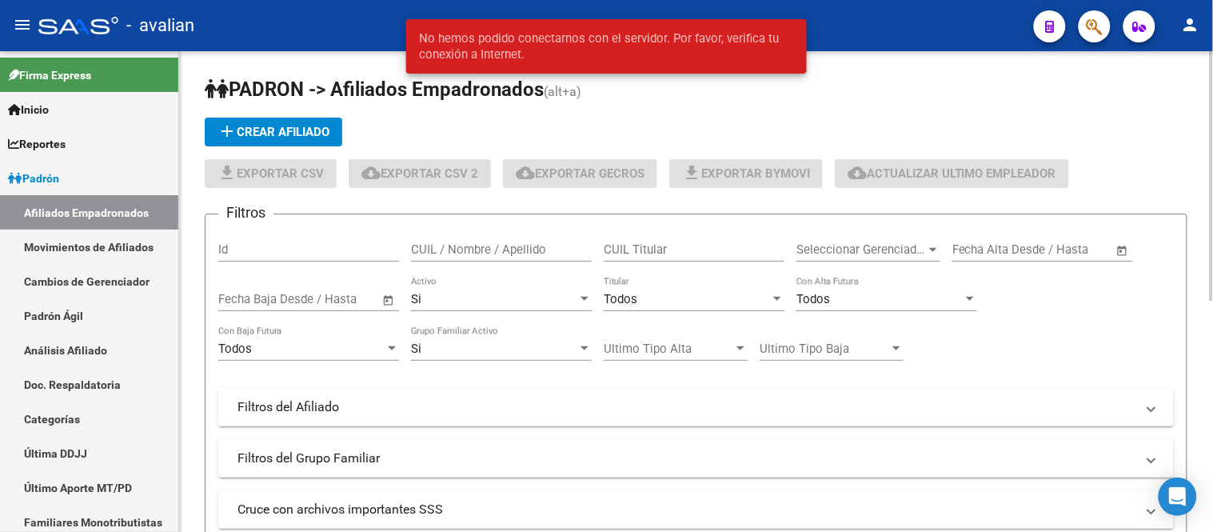
click at [267, 125] on span "add Crear Afiliado" at bounding box center [274, 132] width 112 height 14
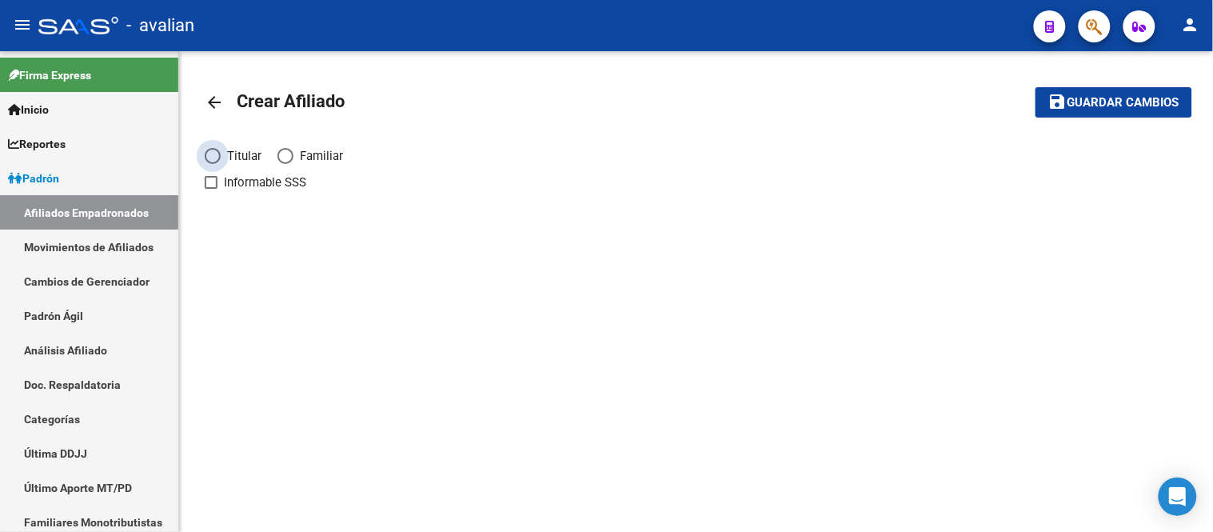
click at [211, 156] on span "Elija una opción" at bounding box center [213, 156] width 16 height 16
click at [211, 156] on input "Titular" at bounding box center [213, 156] width 16 height 16
radio input "true"
checkbox input "true"
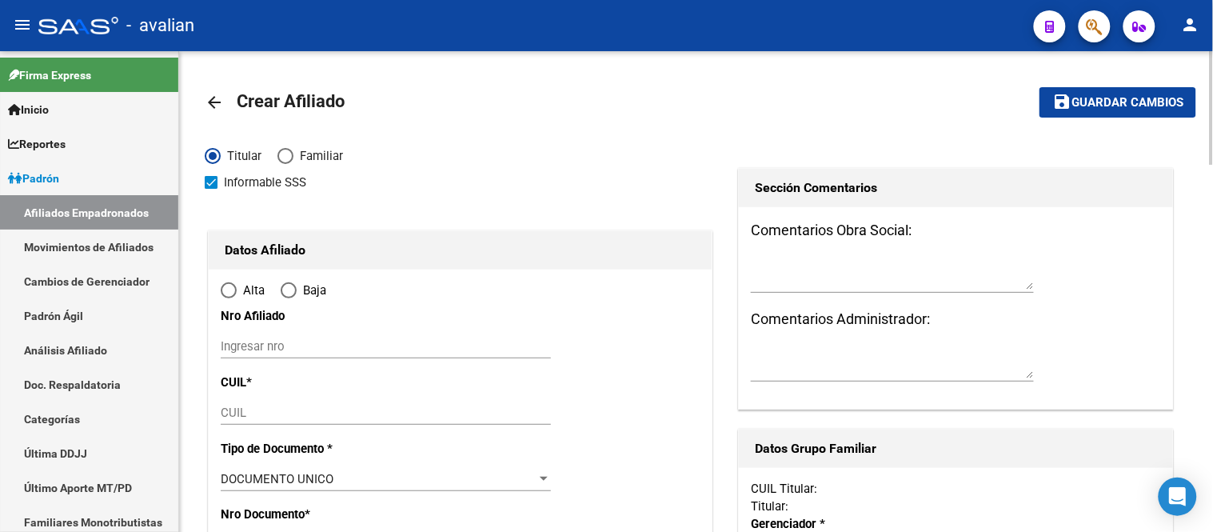
radio input "true"
click at [298, 347] on input "Ingresar nro" at bounding box center [386, 346] width 330 height 14
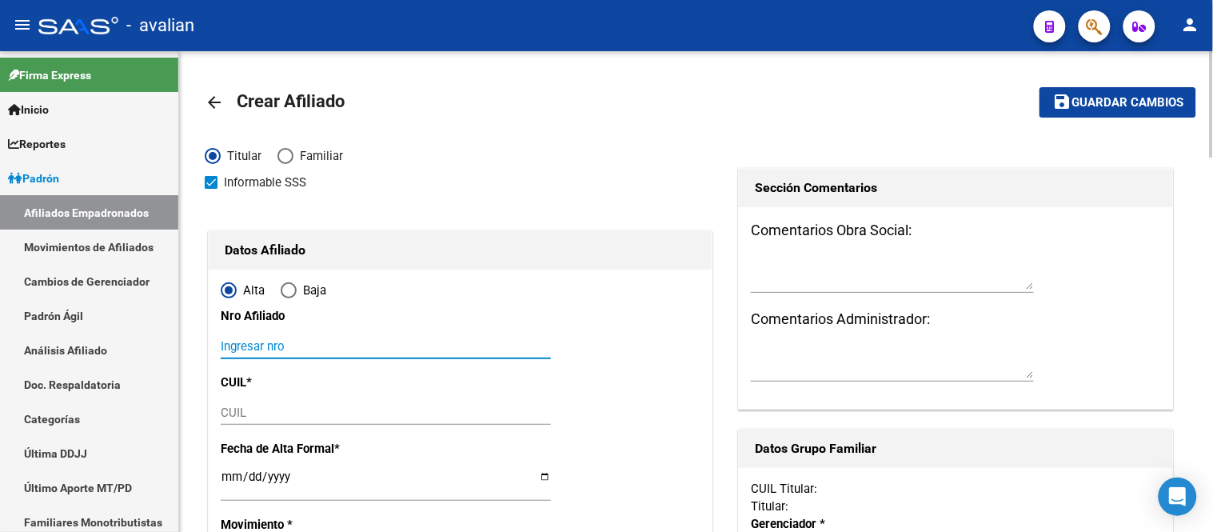
paste input "27347769814"
type input "27347769814"
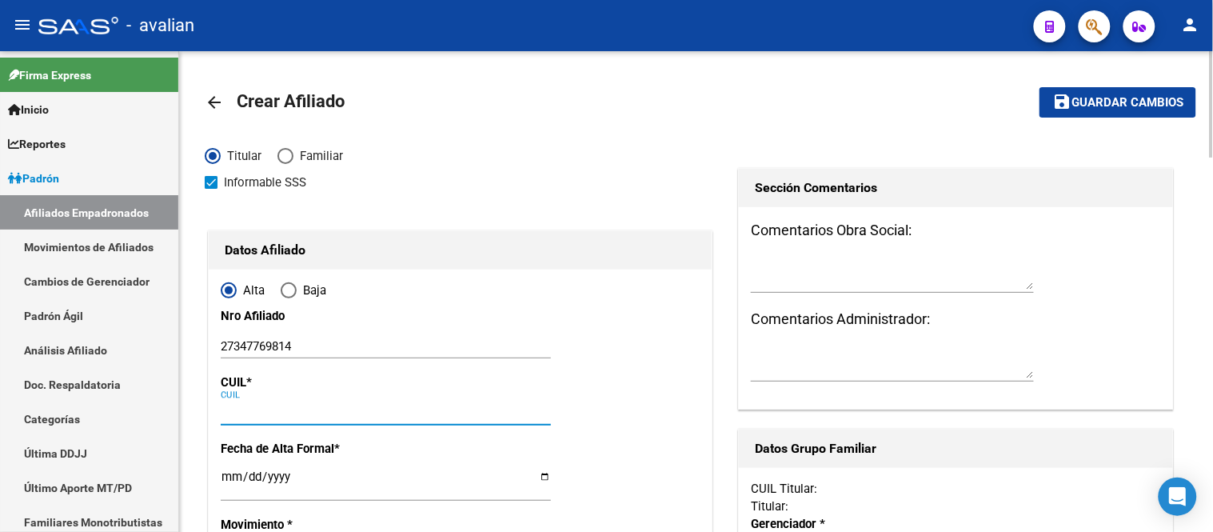
paste input "27-34776981-4"
type input "27-34776981-4"
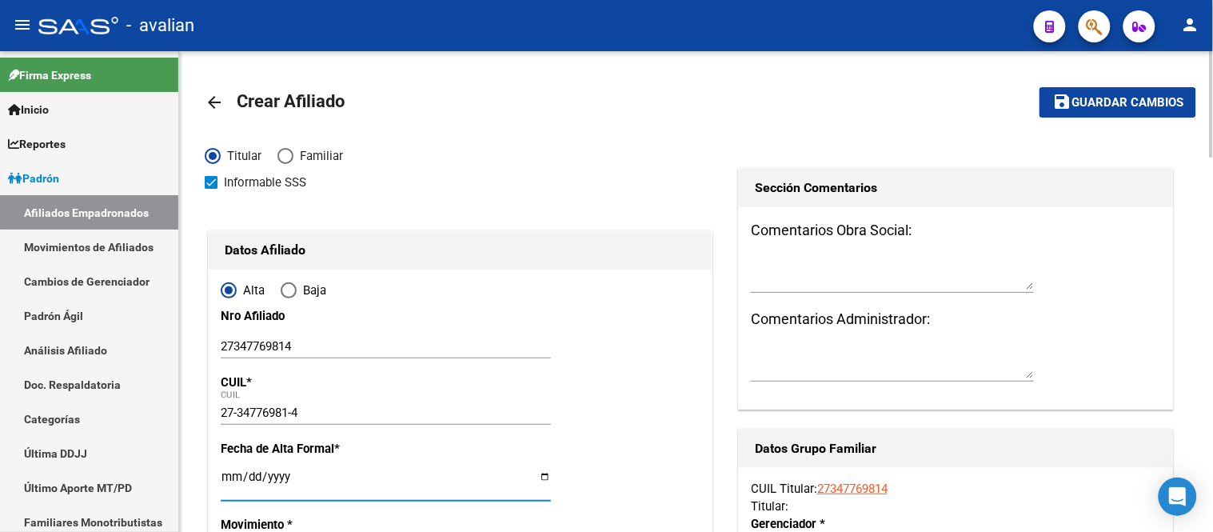
type input "34776981"
type input "[PERSON_NAME]"
type input "[DATE]"
type input "ESPARTILLAR"
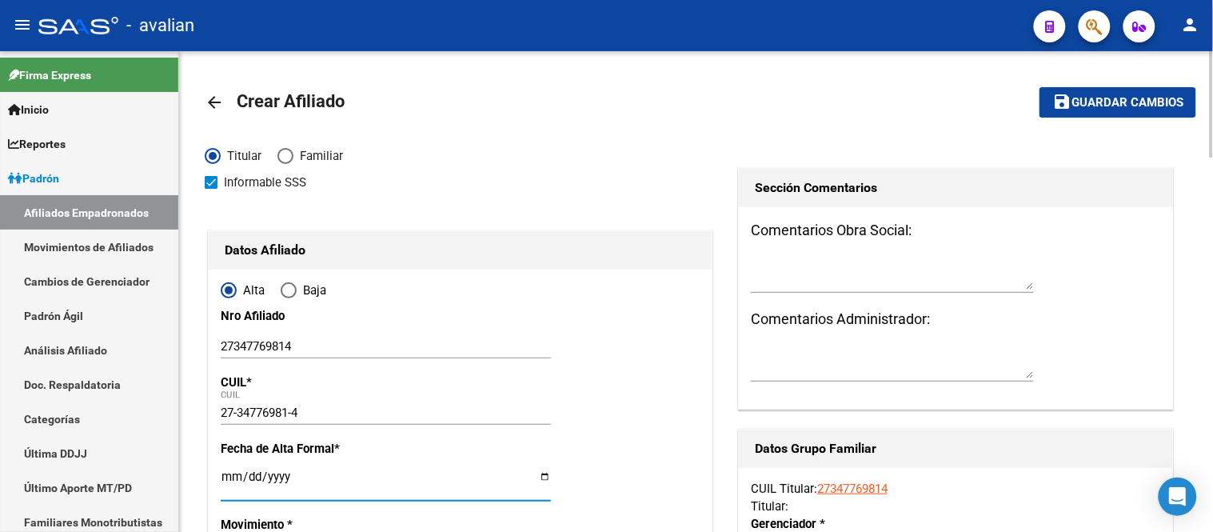
type input "8171"
type input "[PERSON_NAME]"
type input "453"
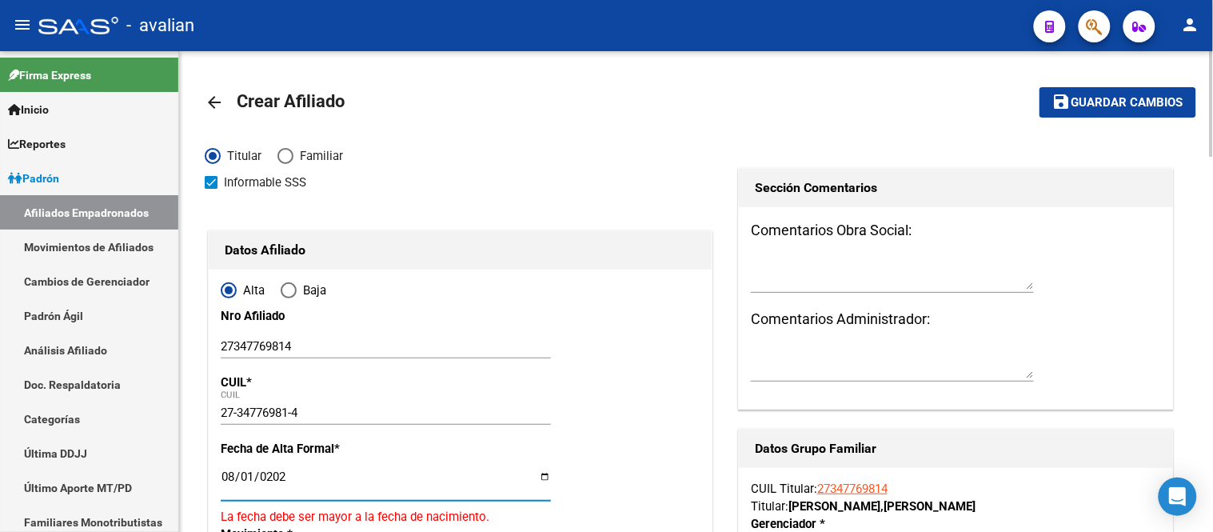
type input "[DATE]"
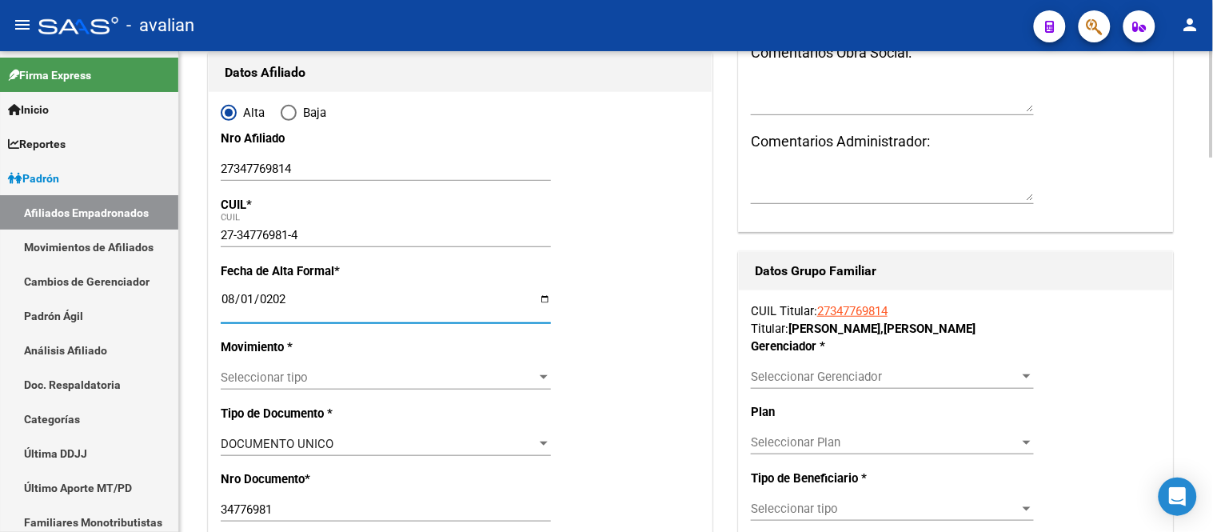
click at [389, 374] on span "Seleccionar tipo" at bounding box center [379, 377] width 316 height 14
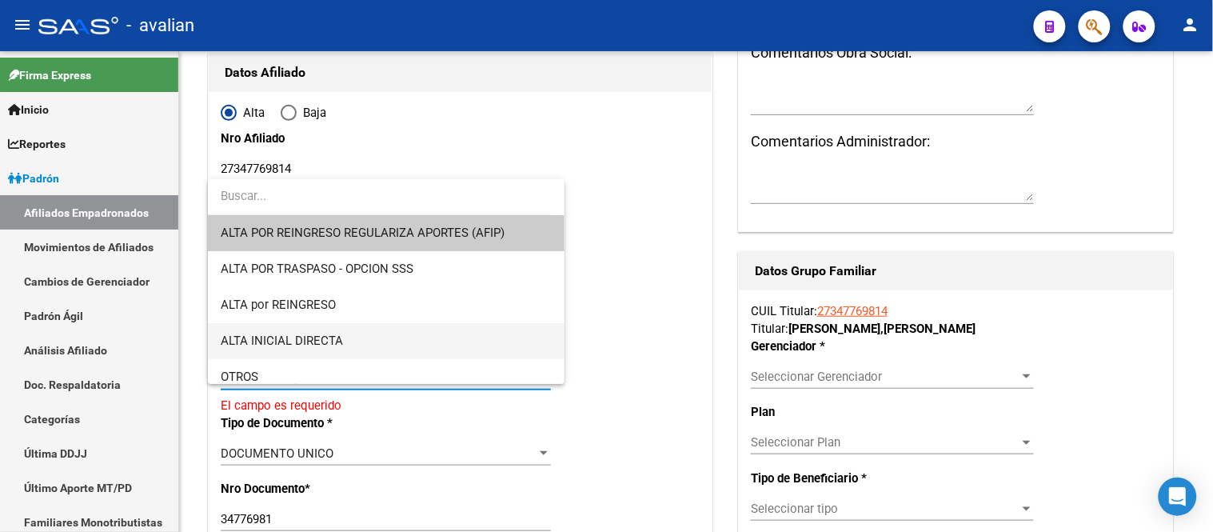
click at [356, 331] on span "ALTA INICIAL DIRECTA" at bounding box center [386, 341] width 330 height 36
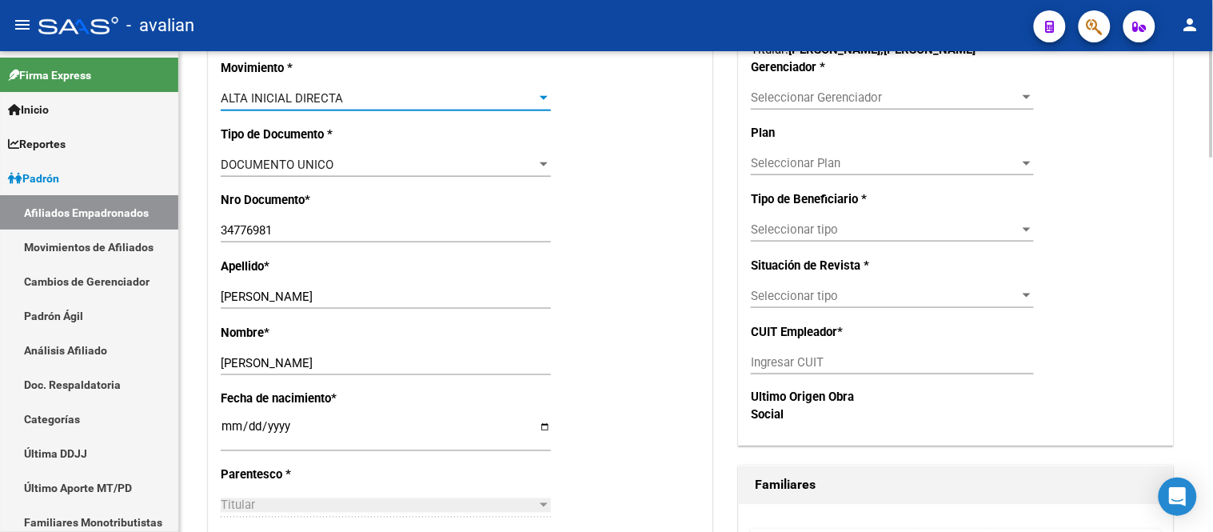
scroll to position [278, 0]
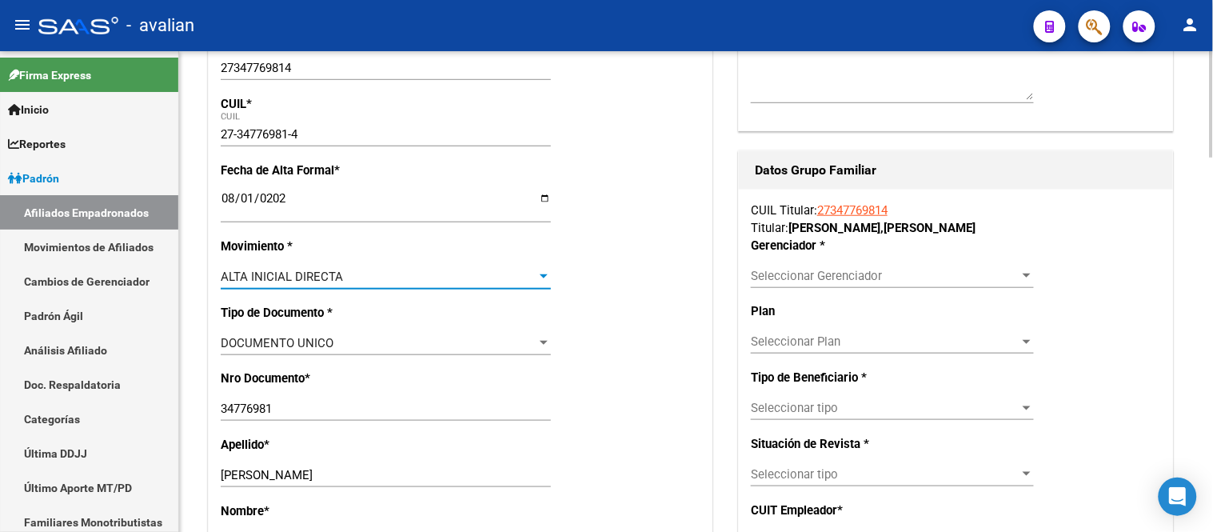
click at [772, 276] on span "Seleccionar Gerenciador" at bounding box center [885, 276] width 269 height 14
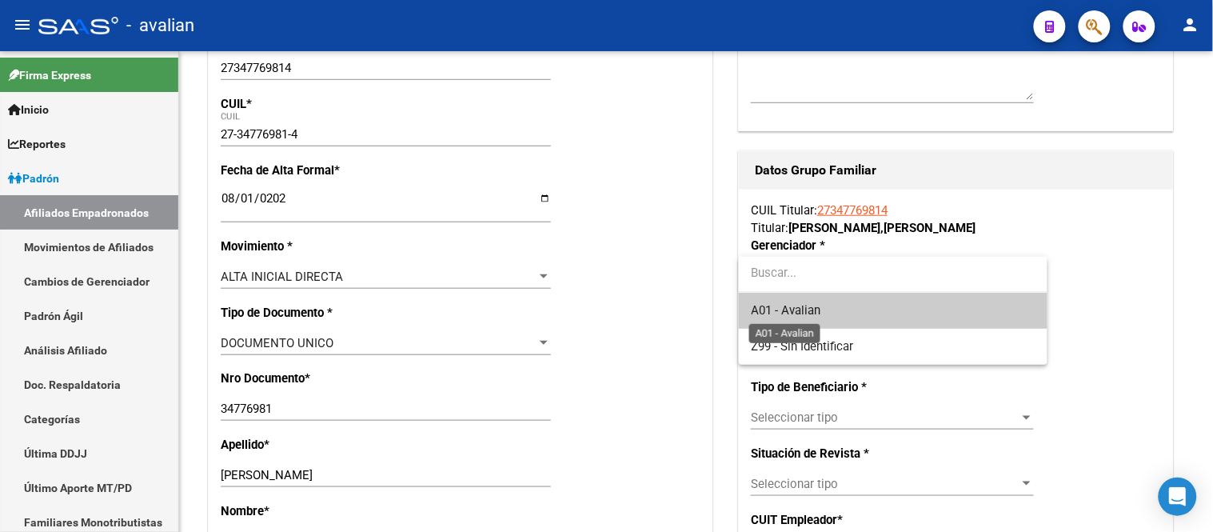
click at [813, 309] on span "A01 - Avalian" at bounding box center [787, 310] width 70 height 14
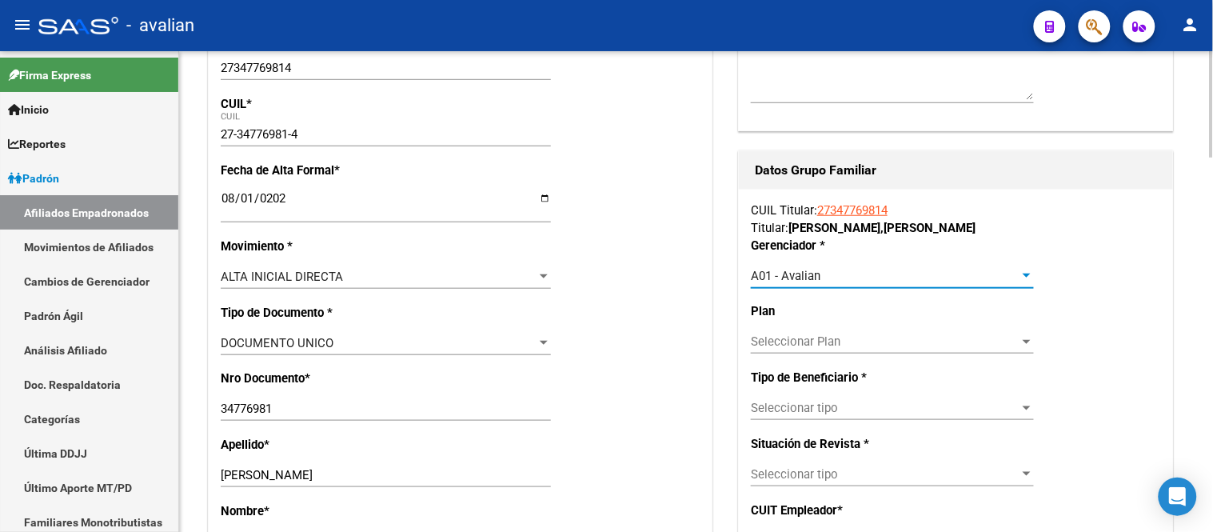
click at [833, 413] on span "Seleccionar tipo" at bounding box center [885, 408] width 269 height 14
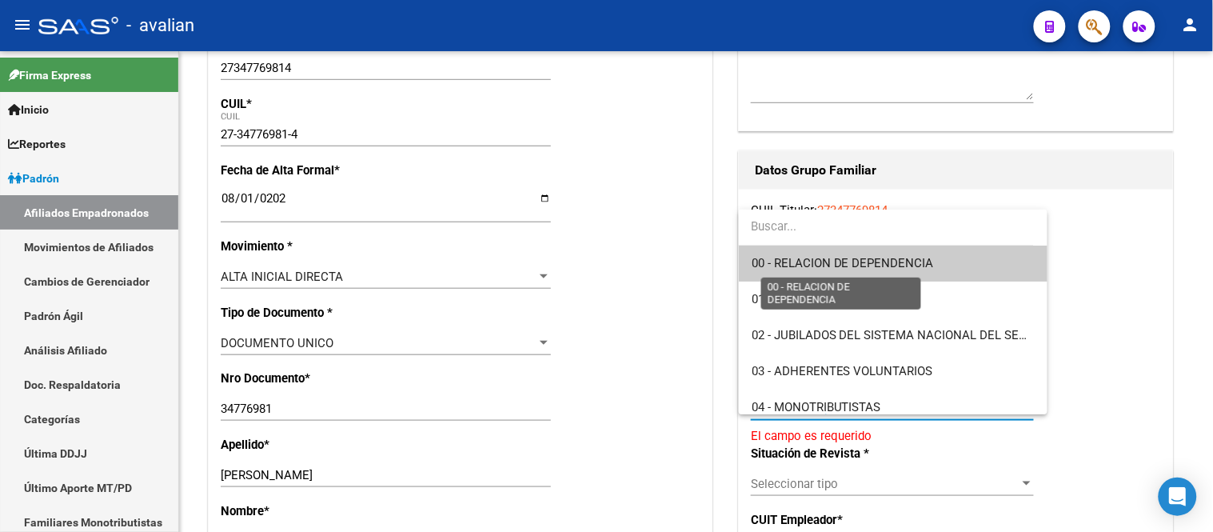
click at [833, 269] on span "00 - RELACION DE DEPENDENCIA" at bounding box center [843, 263] width 182 height 14
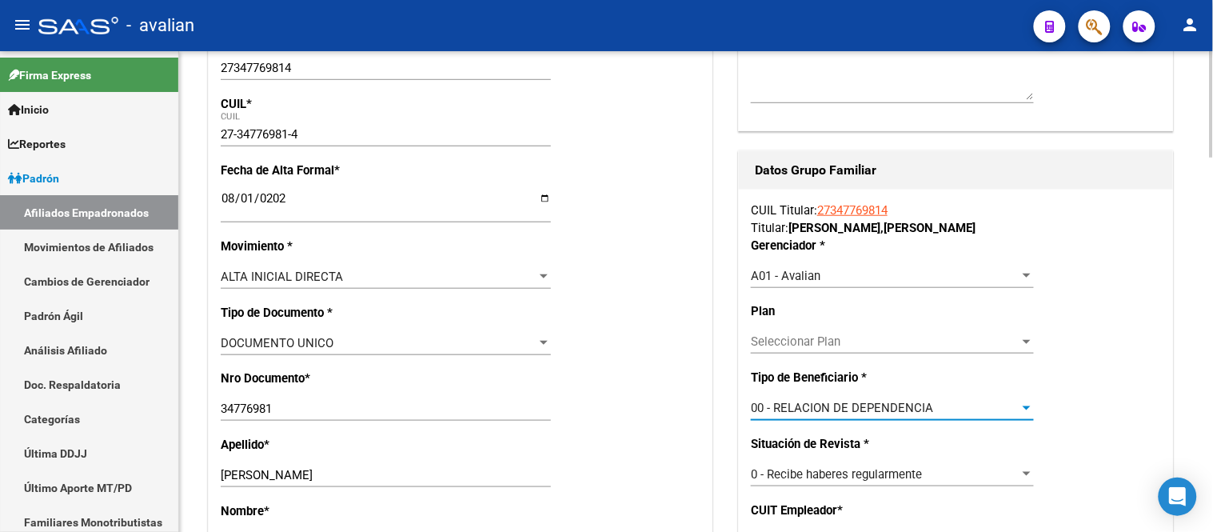
type input "33-53014395-9"
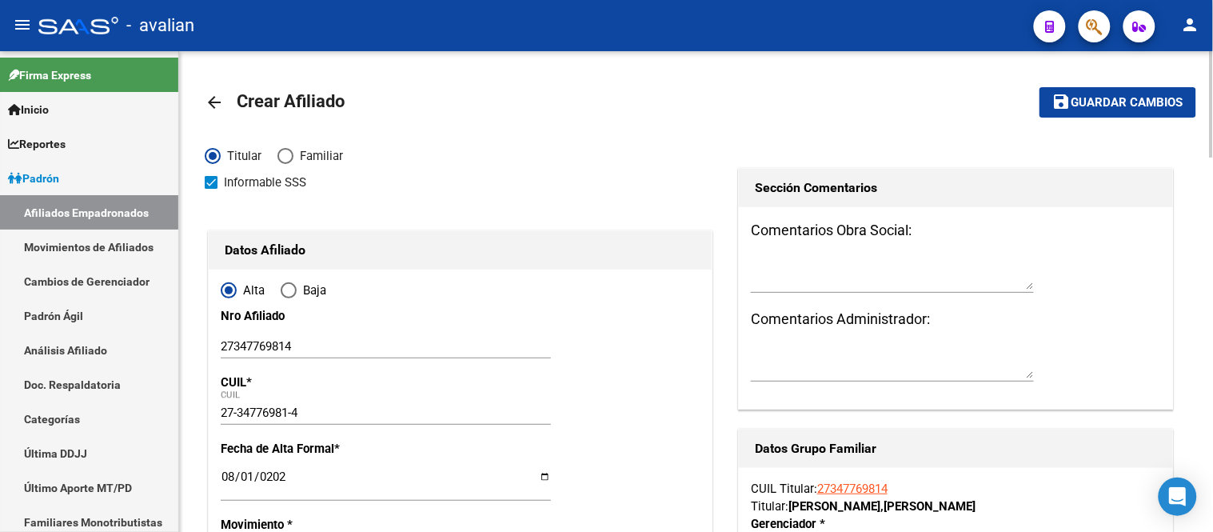
click at [1117, 81] on mat-toolbar-row "save Guardar cambios" at bounding box center [1092, 102] width 208 height 51
click at [1108, 107] on span "Guardar cambios" at bounding box center [1128, 103] width 112 height 14
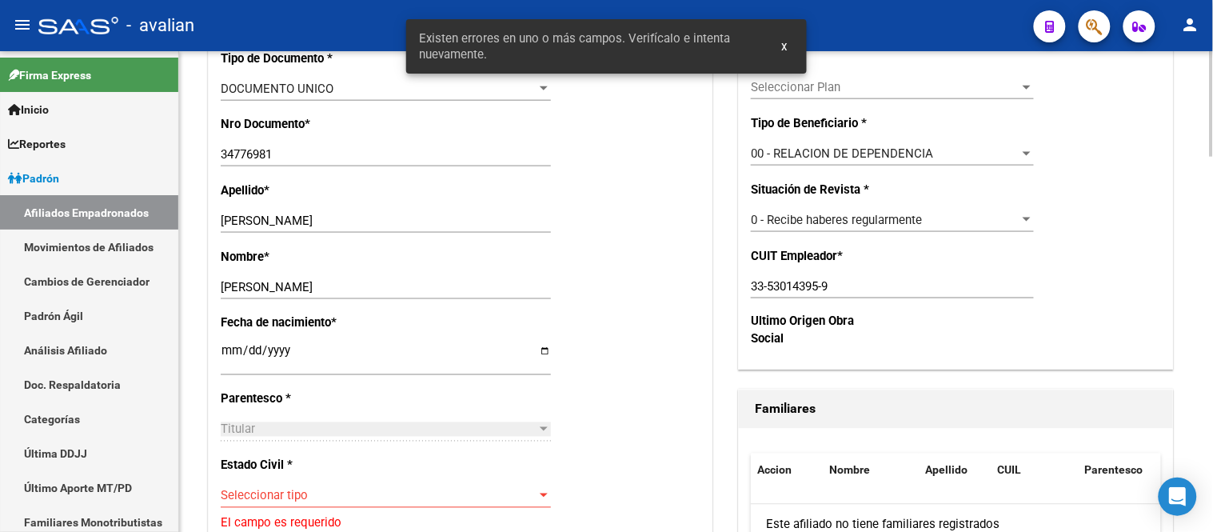
scroll to position [533, 0]
click at [371, 489] on span "Seleccionar tipo" at bounding box center [379, 496] width 316 height 14
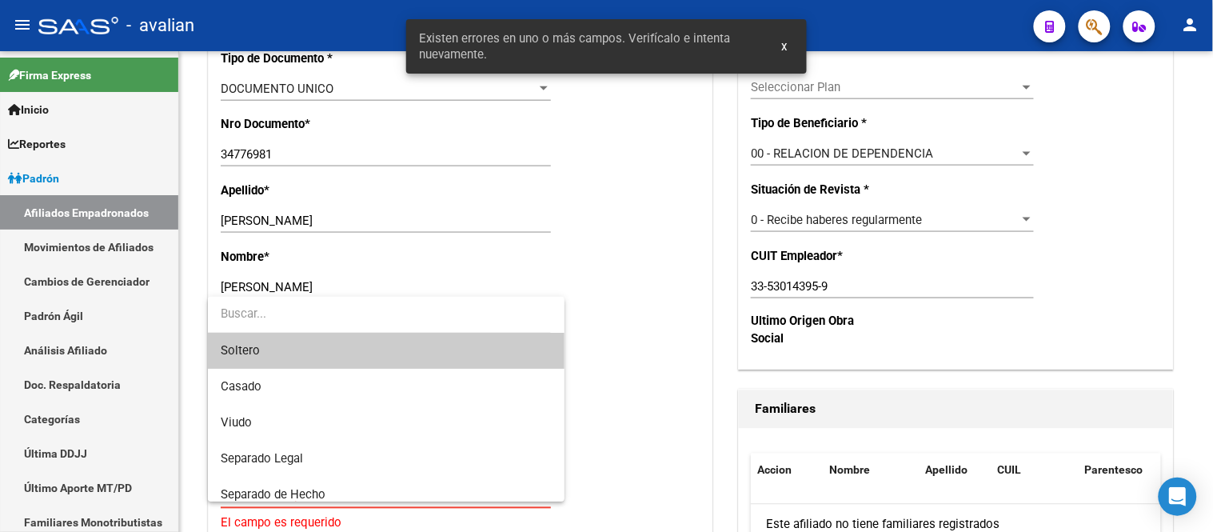
click at [333, 361] on span "Soltero" at bounding box center [386, 351] width 330 height 36
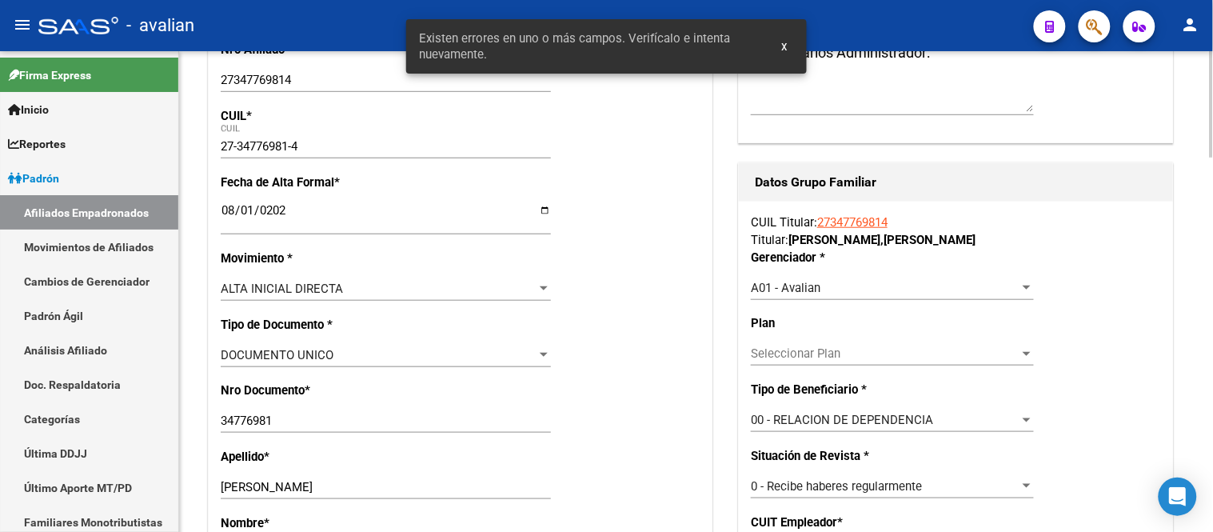
scroll to position [0, 0]
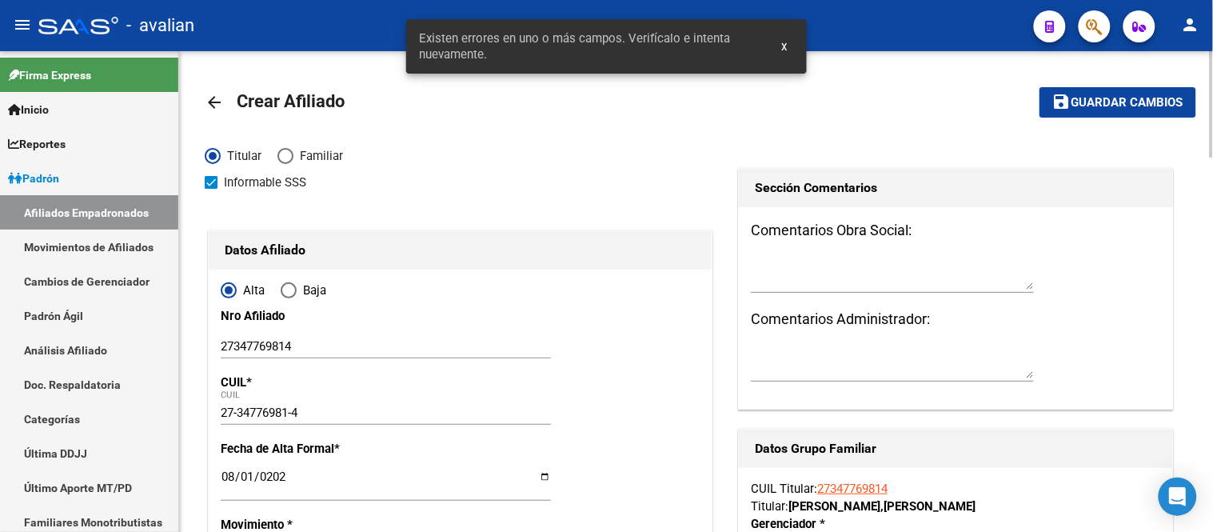
click at [1100, 100] on span "Guardar cambios" at bounding box center [1128, 103] width 112 height 14
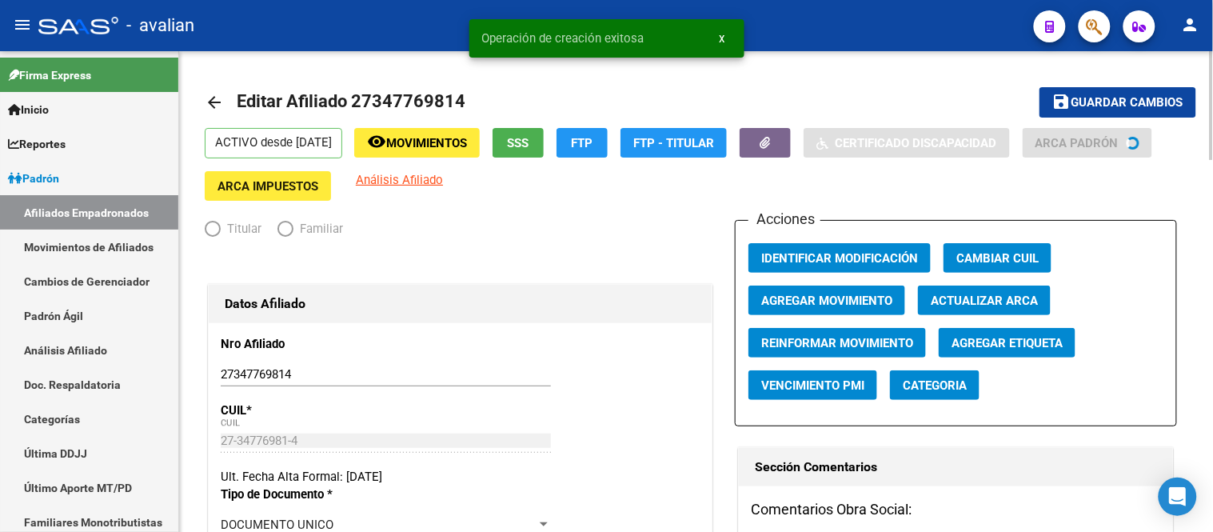
radio input "true"
type input "33-53014395-9"
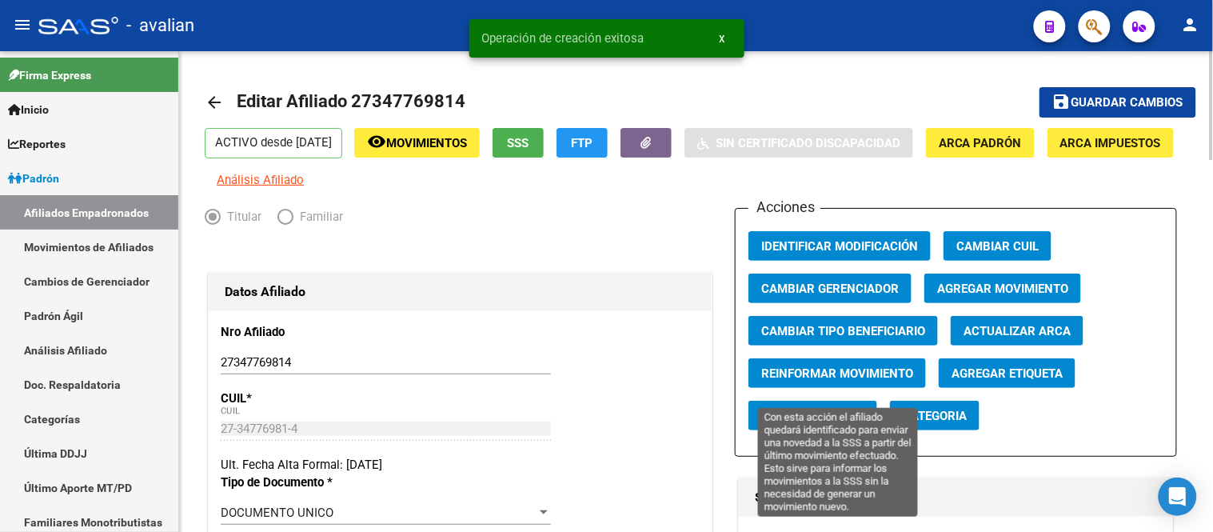
click at [844, 381] on span "Reinformar Movimiento" at bounding box center [837, 373] width 152 height 14
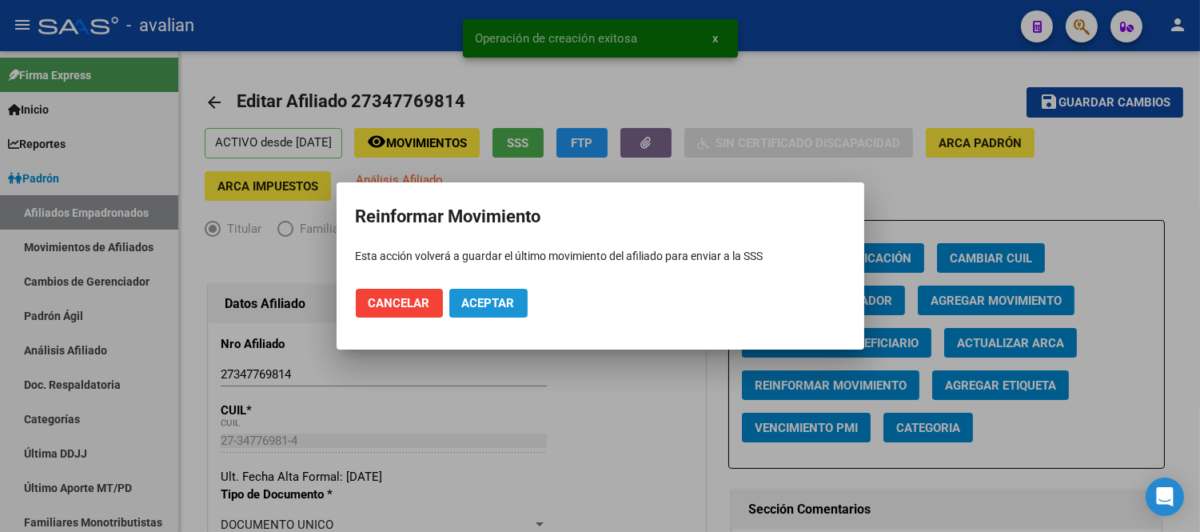
click at [483, 299] on span "Aceptar" at bounding box center [488, 303] width 53 height 14
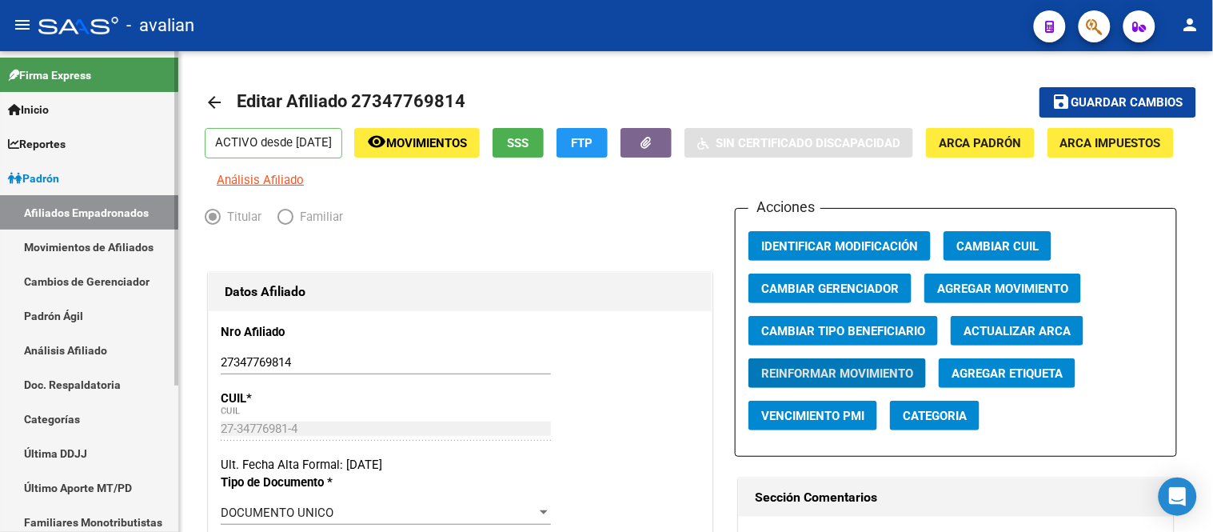
click at [56, 251] on link "Movimientos de Afiliados" at bounding box center [89, 247] width 178 height 34
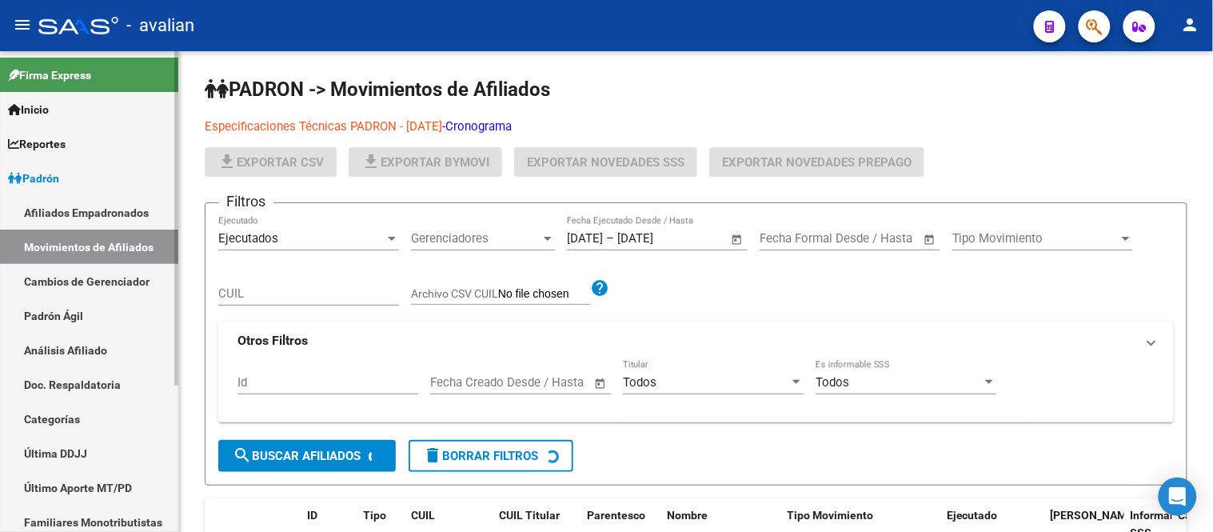
click at [86, 203] on link "Afiliados Empadronados" at bounding box center [89, 212] width 178 height 34
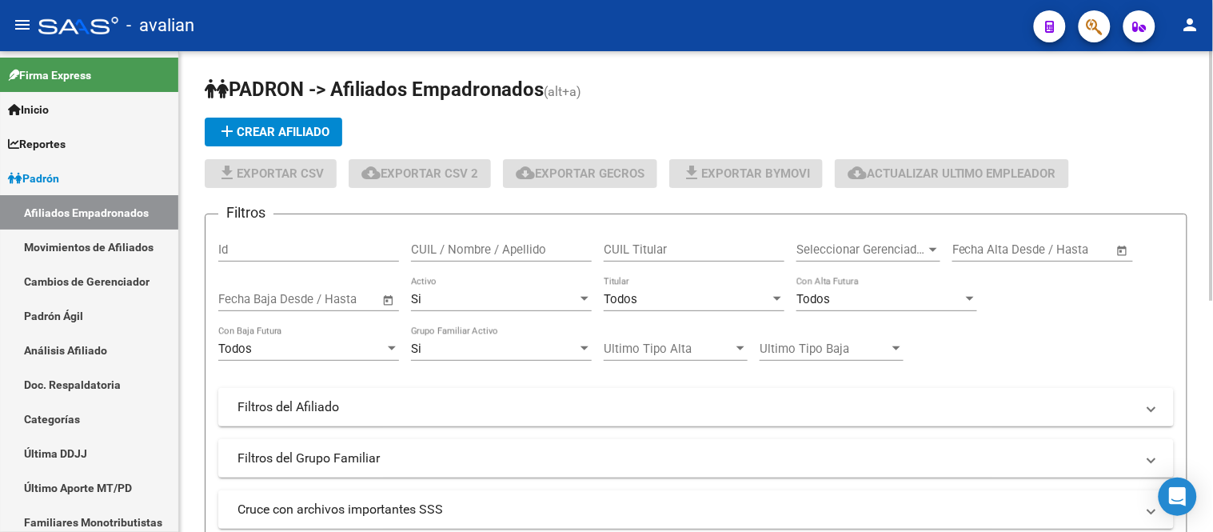
click at [307, 133] on span "add Crear Afiliado" at bounding box center [274, 132] width 112 height 14
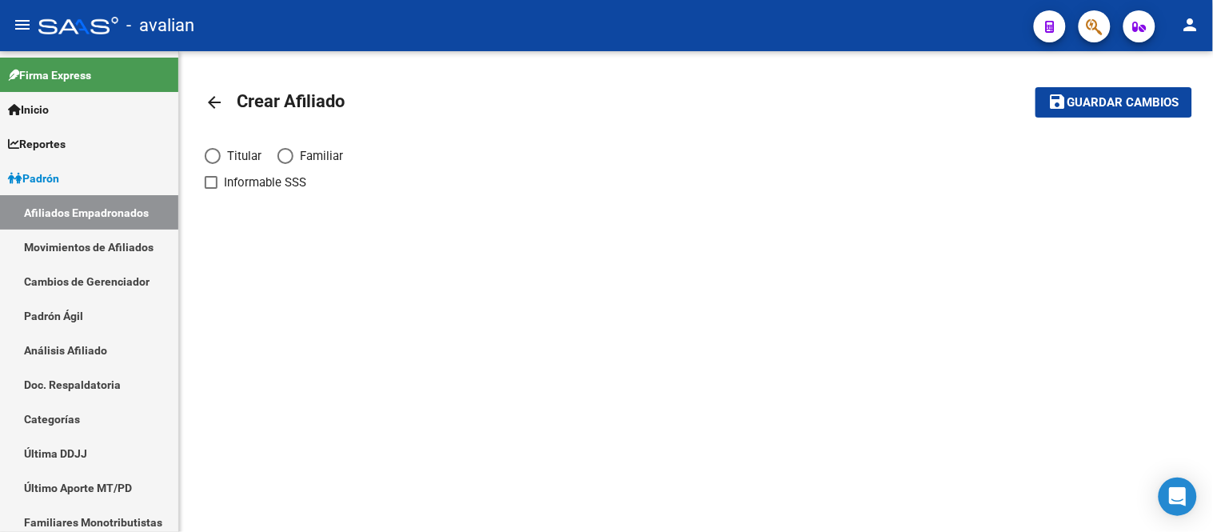
click at [214, 150] on span "Elija una opción" at bounding box center [213, 156] width 16 height 16
click at [214, 150] on input "Titular" at bounding box center [213, 156] width 16 height 16
radio input "true"
checkbox input "true"
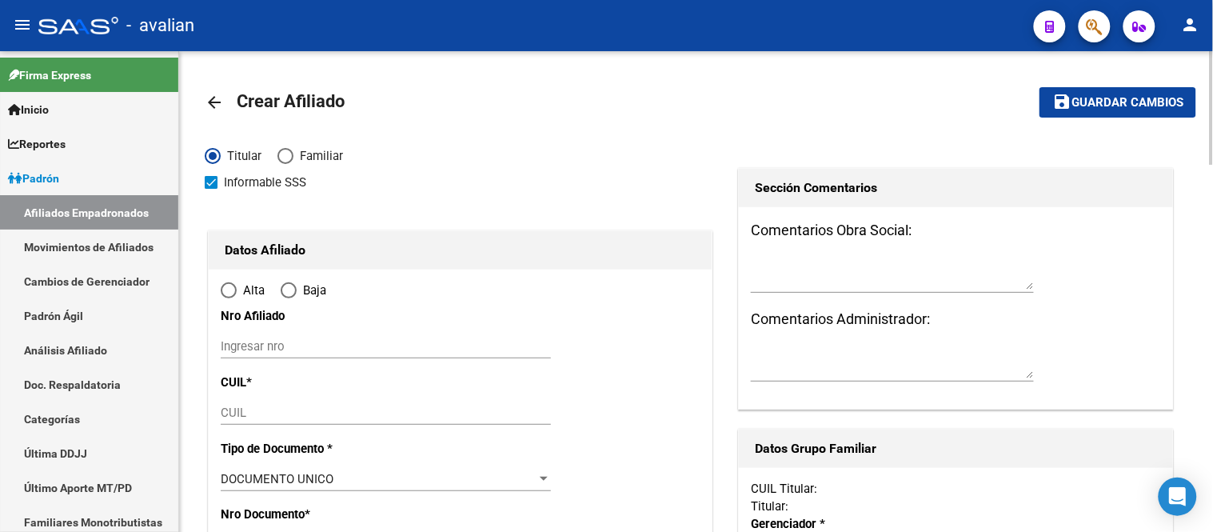
radio input "true"
click at [384, 337] on div "Ingresar nro" at bounding box center [386, 346] width 330 height 24
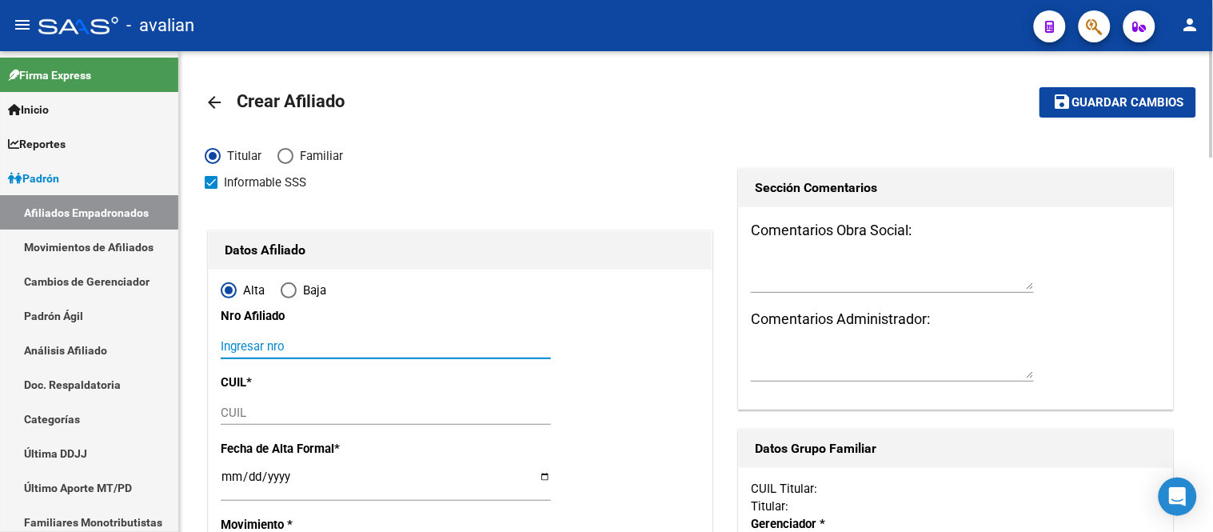
paste input "23370430209"
type input "23370430209"
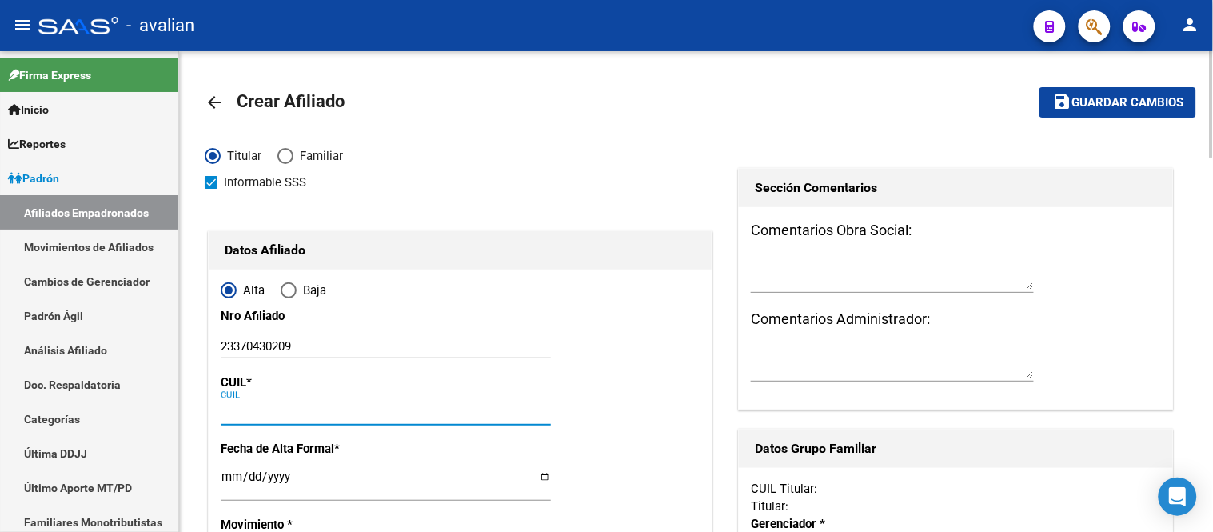
paste input "23-37043020-9"
type input "23-37043020-9"
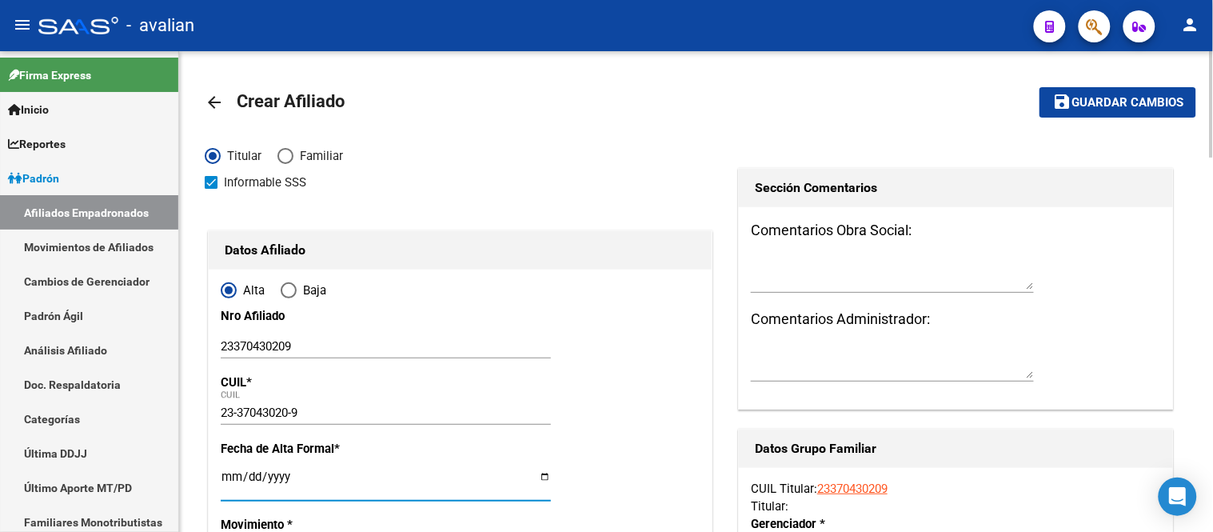
type input "37043020"
type input "CABRERA"
type input "[PERSON_NAME]"
type input "[DATE]"
type input "RIACHUELO"
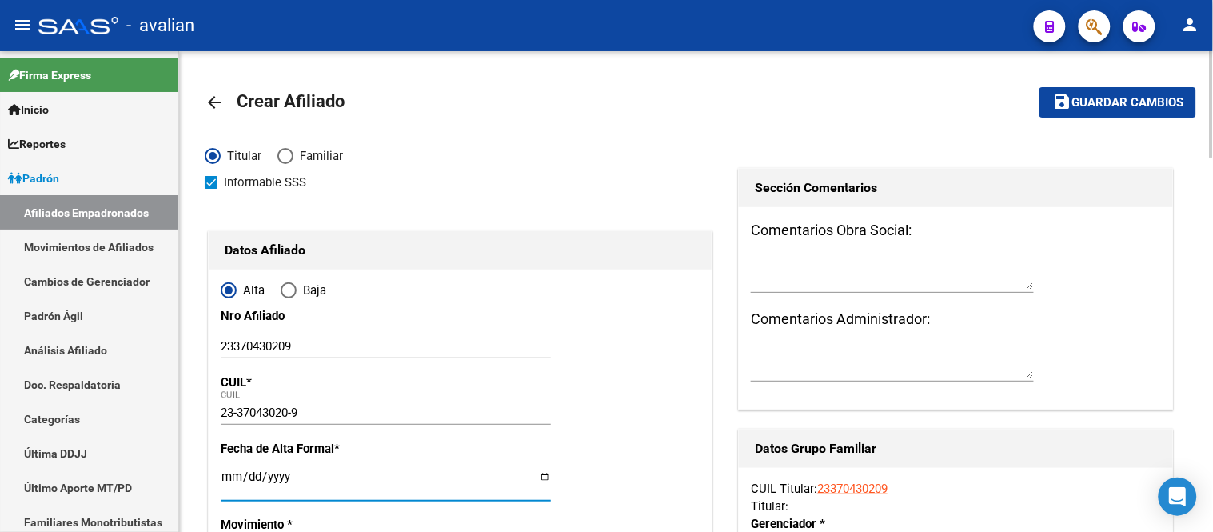
type input "3416"
type input "CAA GUAZU"
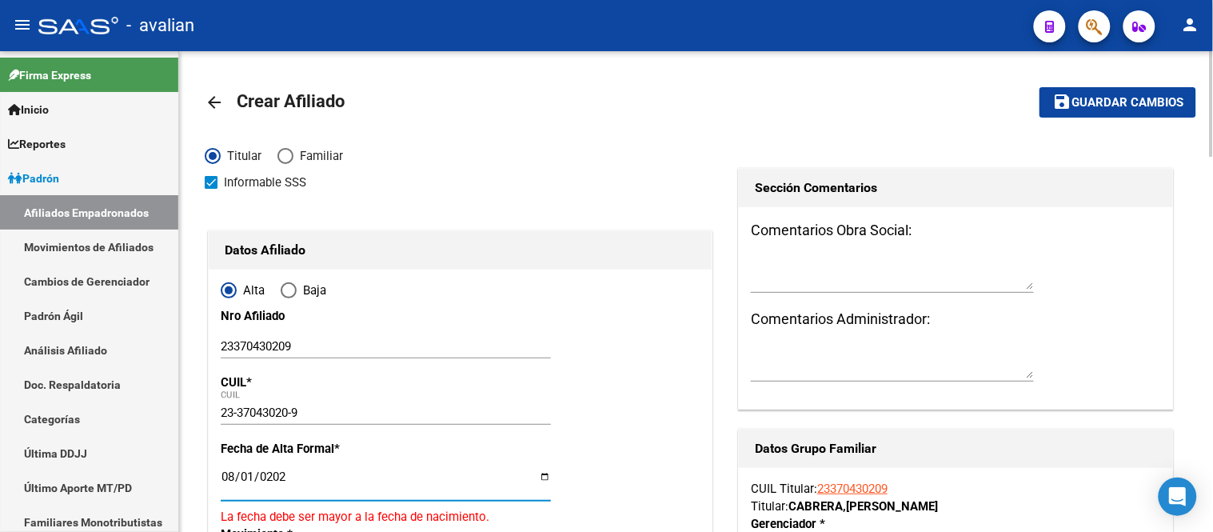
type input "[DATE]"
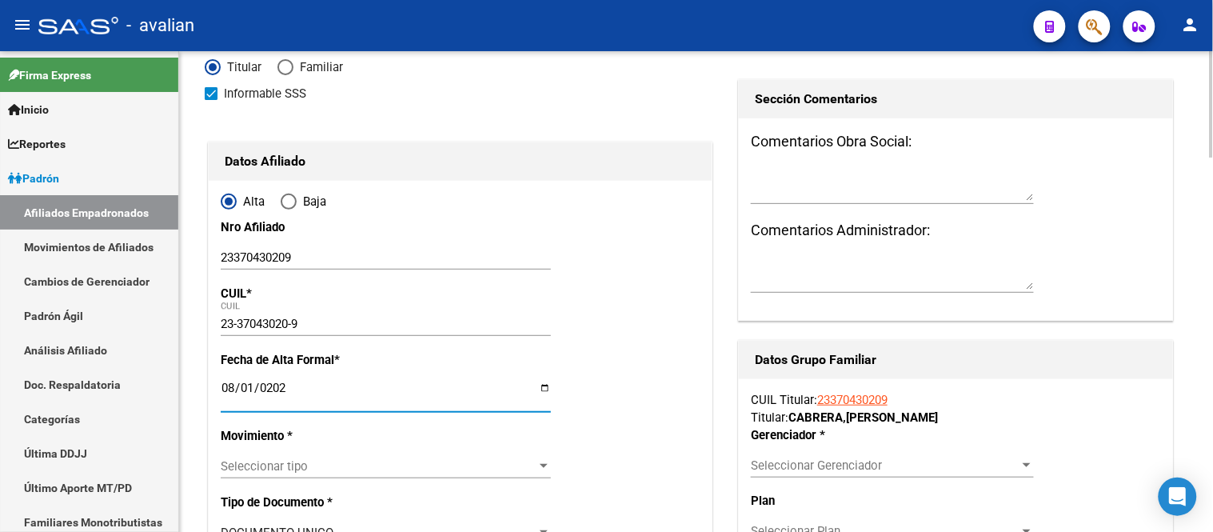
click at [349, 461] on span "Seleccionar tipo" at bounding box center [379, 466] width 316 height 14
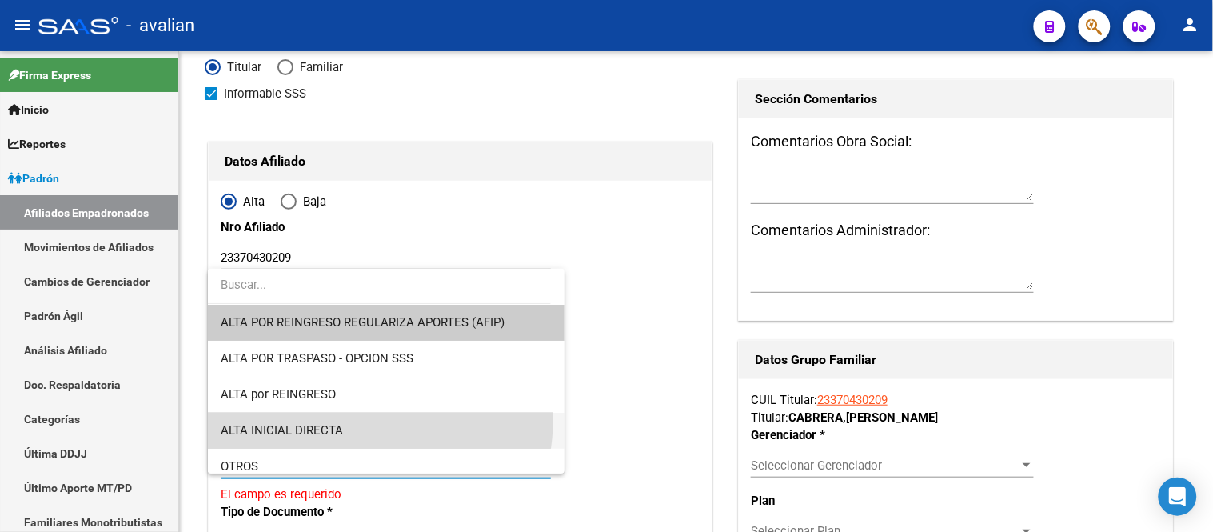
click at [350, 419] on span "ALTA INICIAL DIRECTA" at bounding box center [386, 431] width 330 height 36
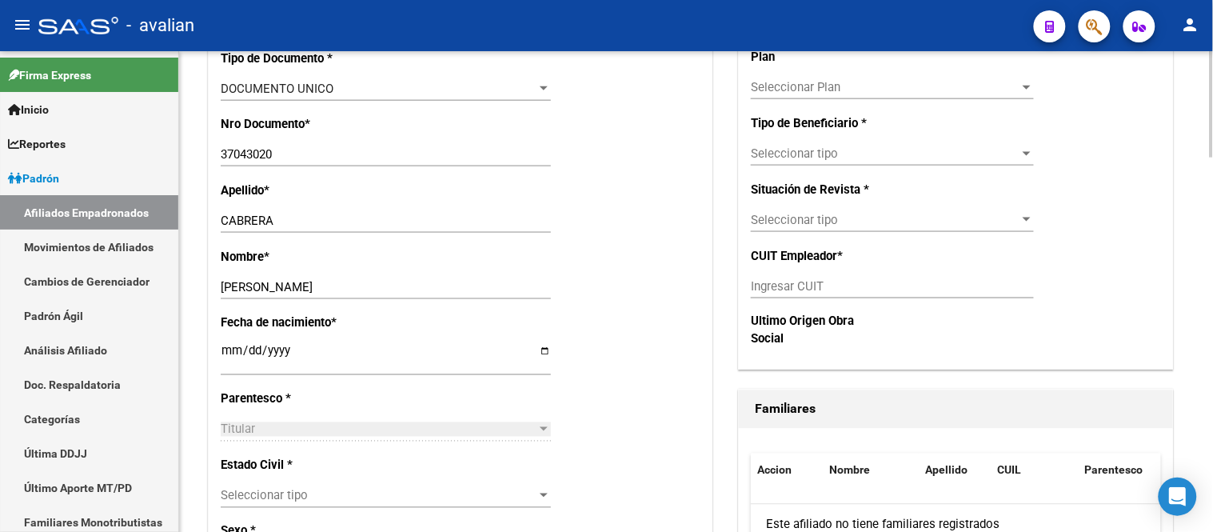
scroll to position [710, 0]
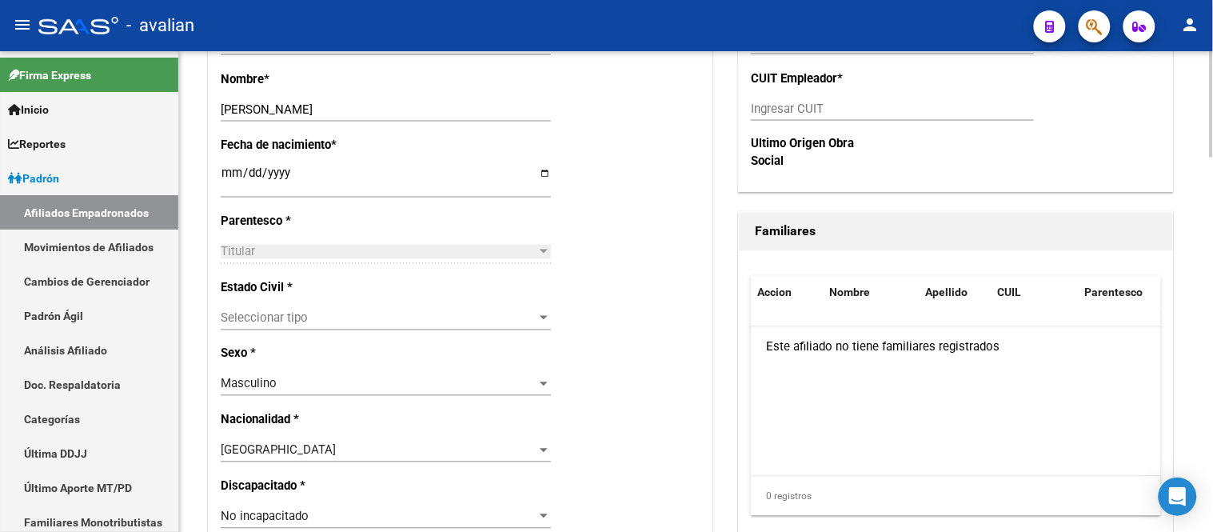
click at [342, 333] on div "Seleccionar tipo Seleccionar tipo" at bounding box center [386, 325] width 330 height 39
click at [341, 333] on div "Seleccionar tipo Seleccionar tipo" at bounding box center [386, 325] width 330 height 39
click at [349, 311] on span "Seleccionar tipo" at bounding box center [379, 318] width 316 height 14
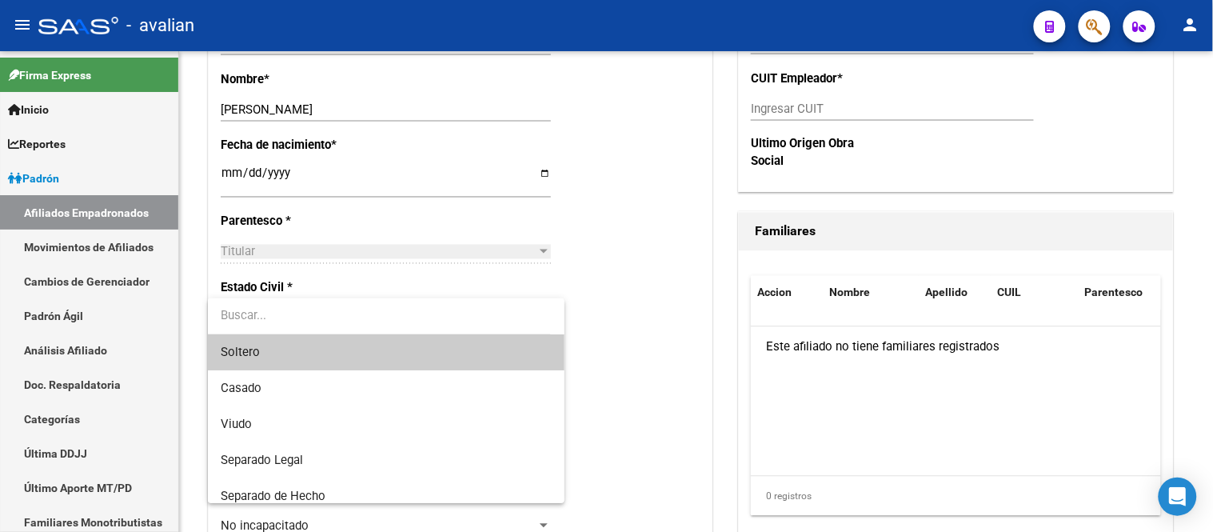
click at [347, 360] on span "Soltero" at bounding box center [386, 352] width 330 height 36
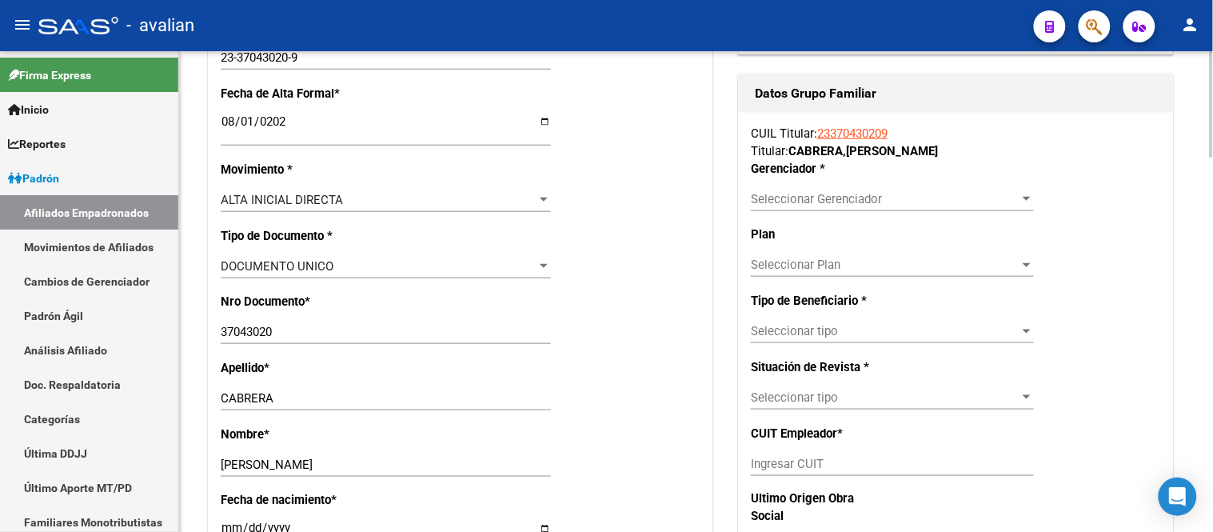
scroll to position [266, 0]
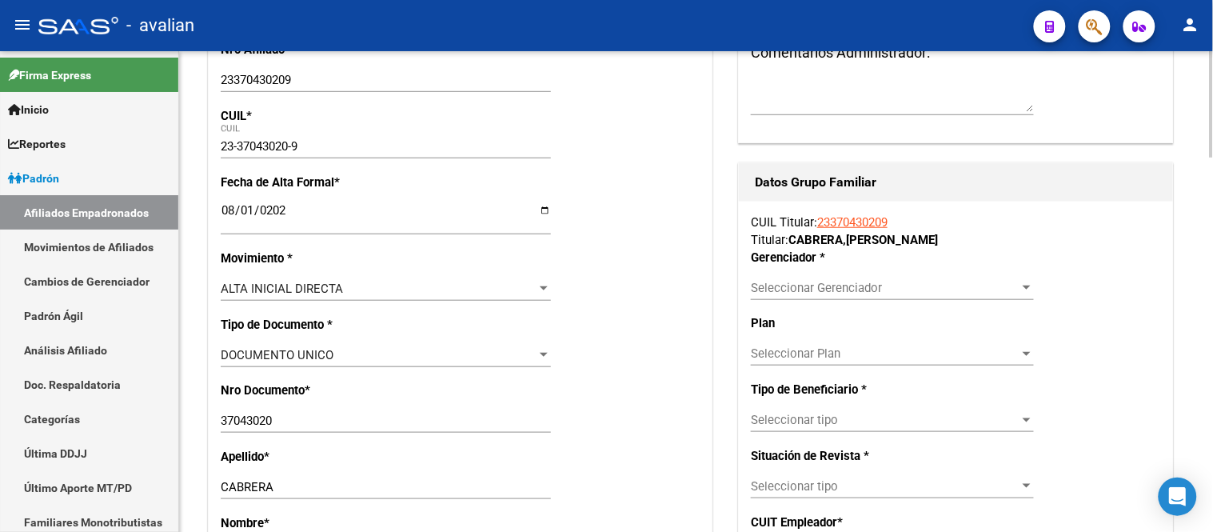
click at [813, 282] on span "Seleccionar Gerenciador" at bounding box center [885, 288] width 269 height 14
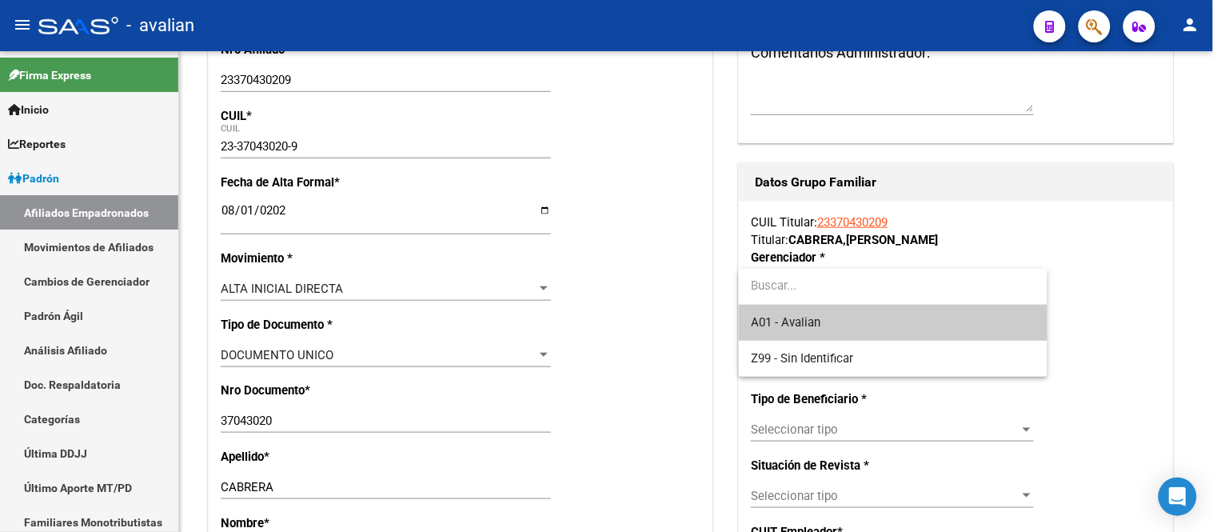
click at [821, 321] on span "A01 - Avalian" at bounding box center [893, 323] width 283 height 36
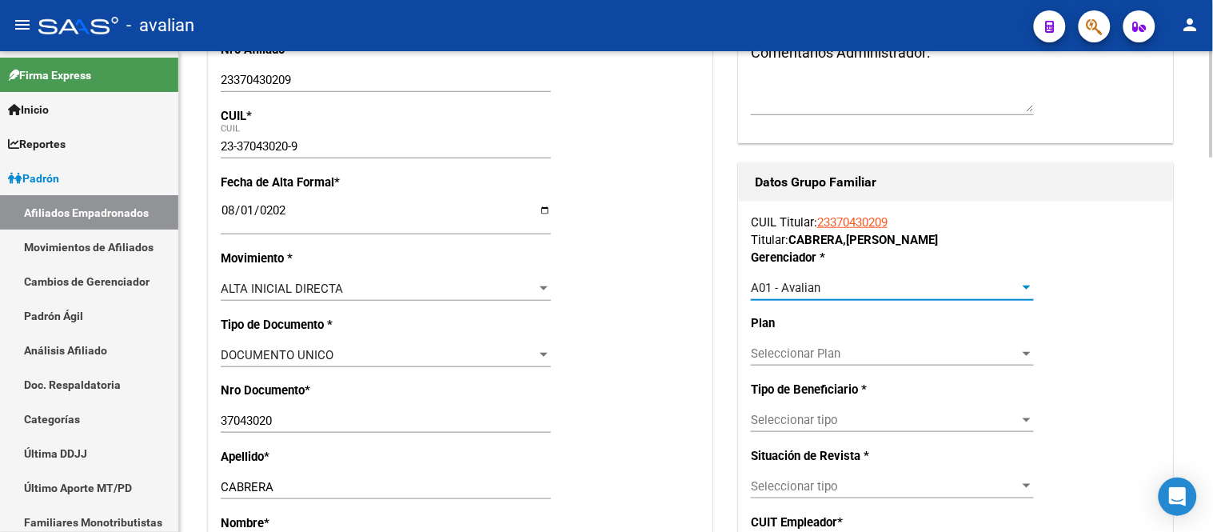
click at [849, 419] on span "Seleccionar tipo" at bounding box center [885, 420] width 269 height 14
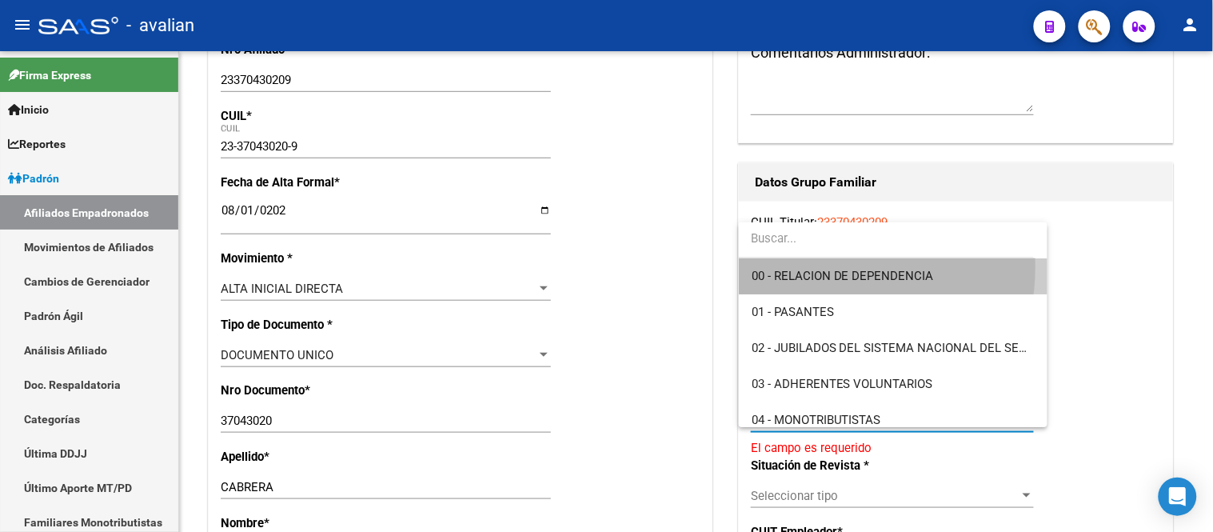
click at [810, 266] on span "00 - RELACION DE DEPENDENCIA" at bounding box center [893, 276] width 283 height 36
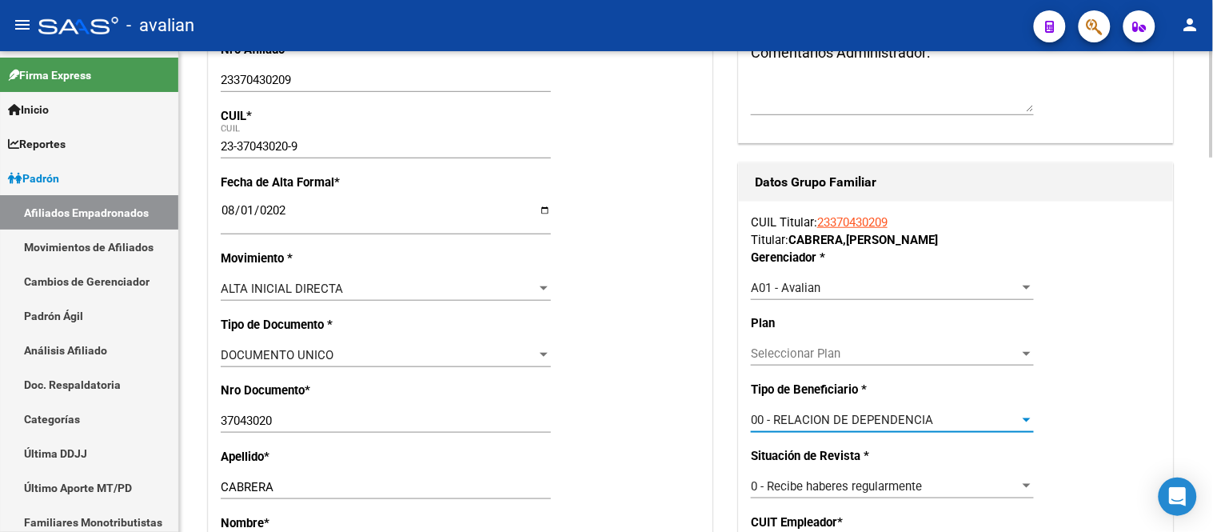
type input "30-66028312-5"
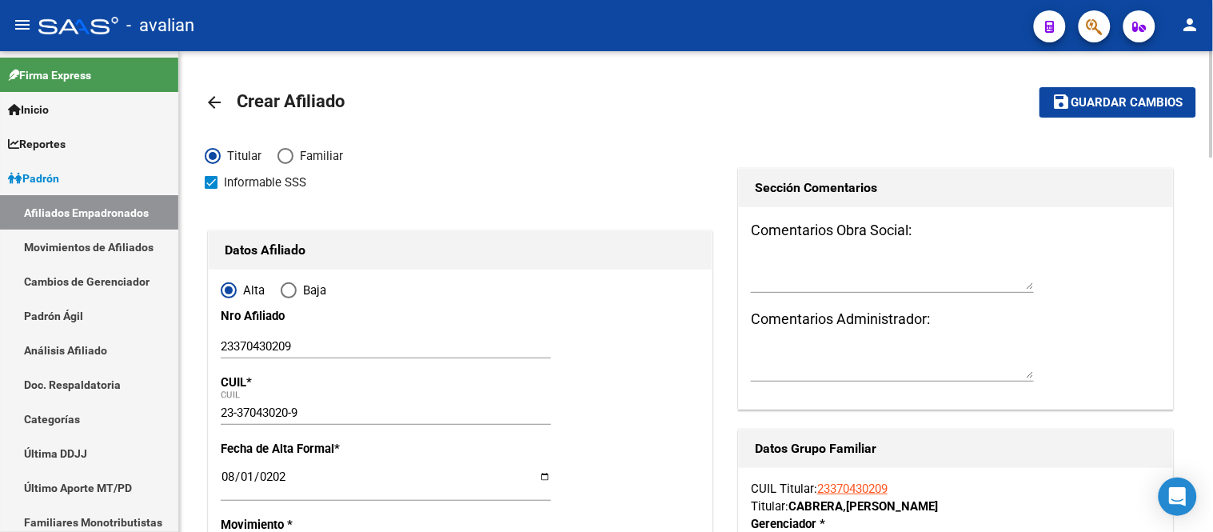
scroll to position [0, 0]
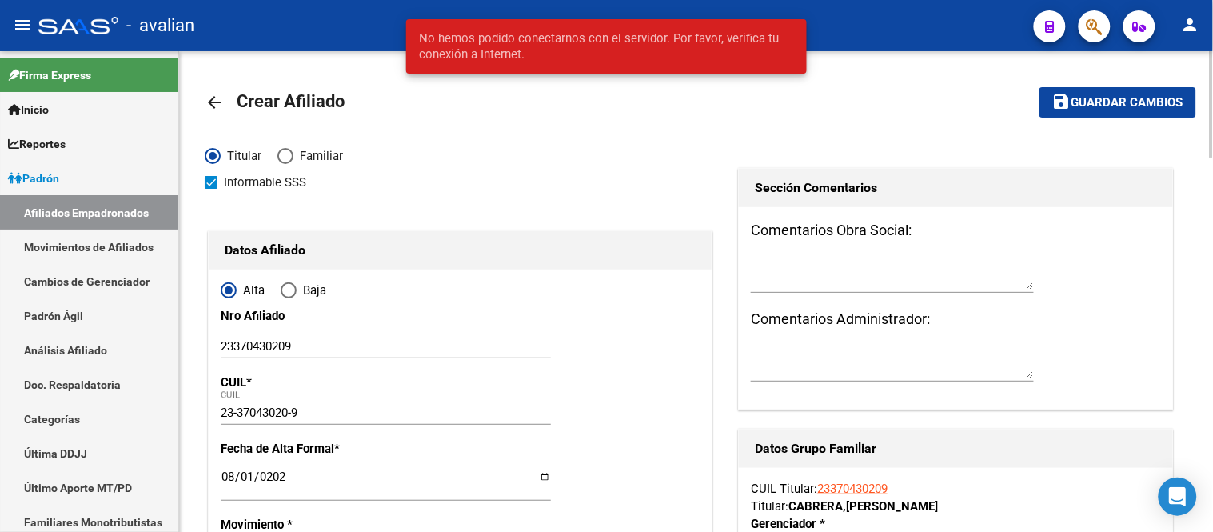
click at [1126, 98] on span "Guardar cambios" at bounding box center [1128, 103] width 112 height 14
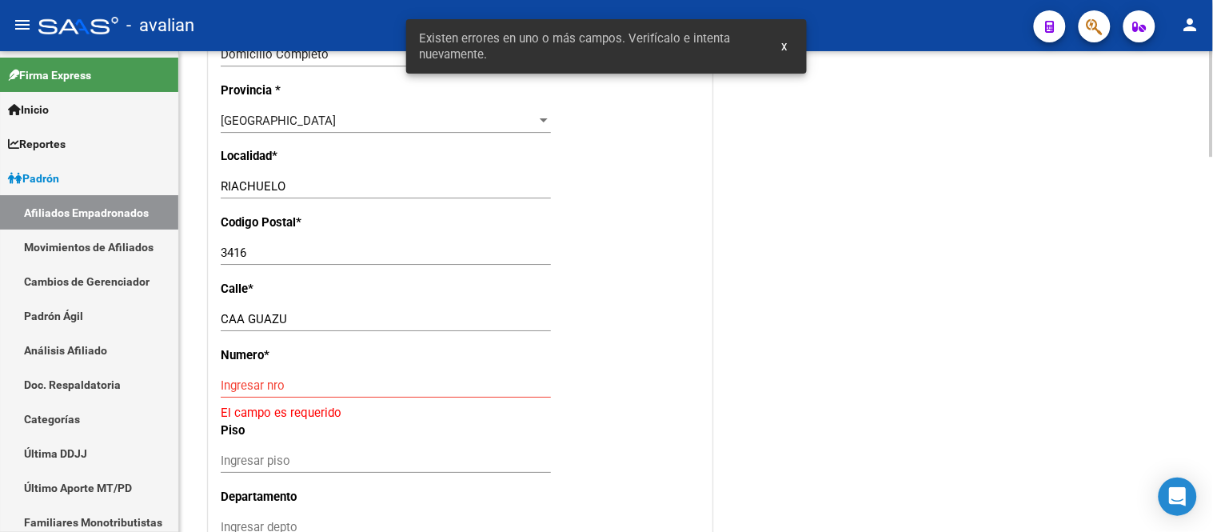
scroll to position [1421, 0]
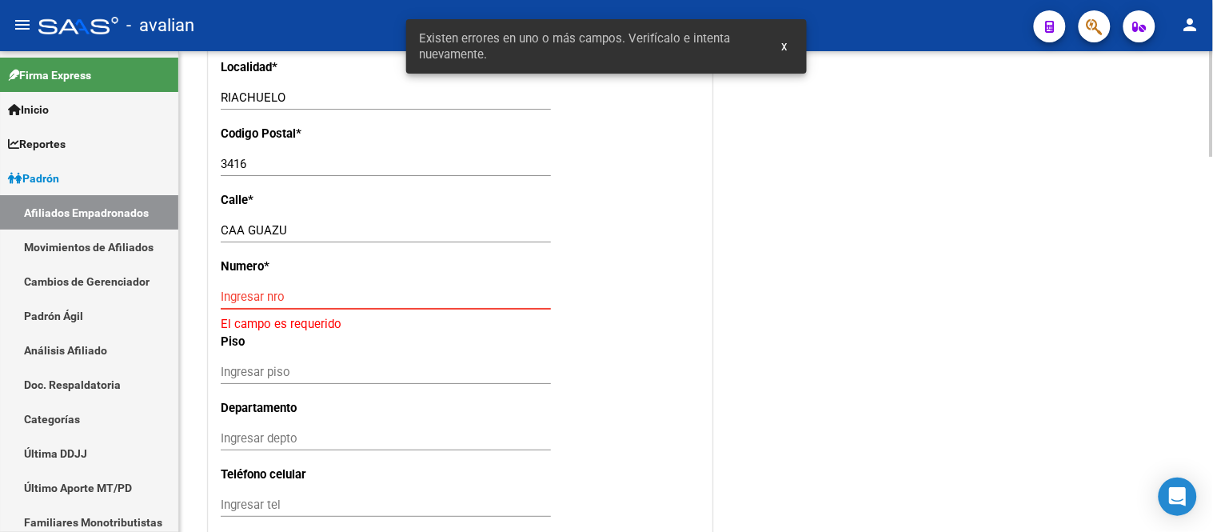
click at [376, 298] on input "Ingresar nro" at bounding box center [386, 297] width 330 height 14
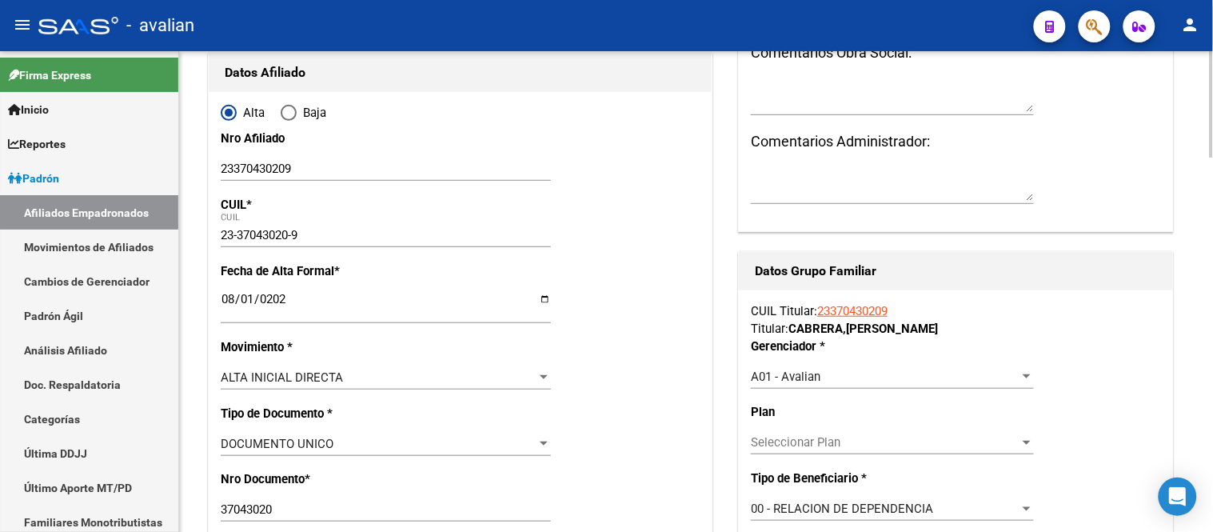
scroll to position [0, 0]
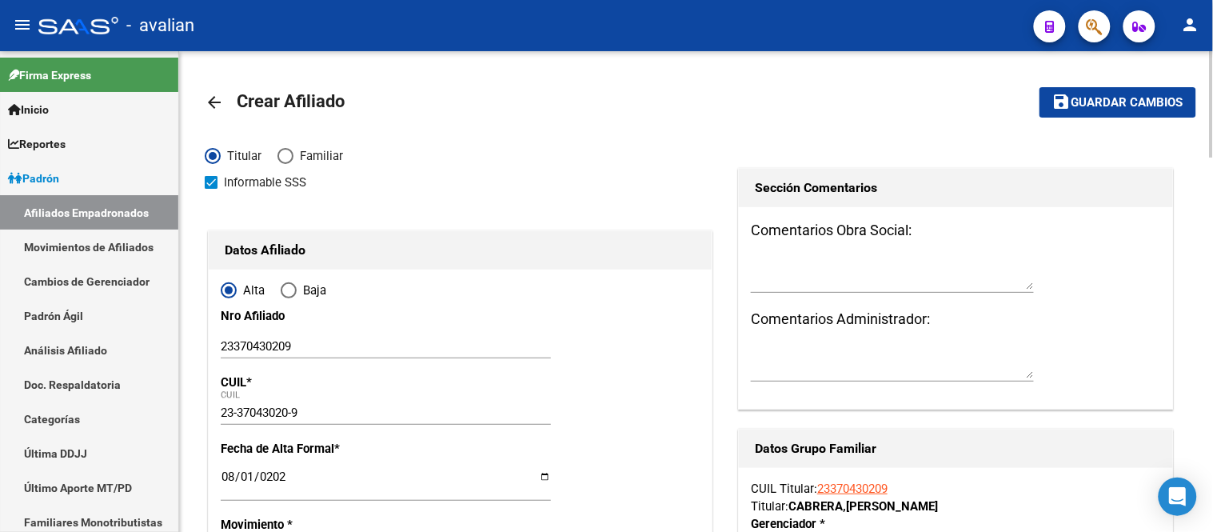
type input "1"
click at [1136, 96] on span "Guardar cambios" at bounding box center [1128, 103] width 112 height 14
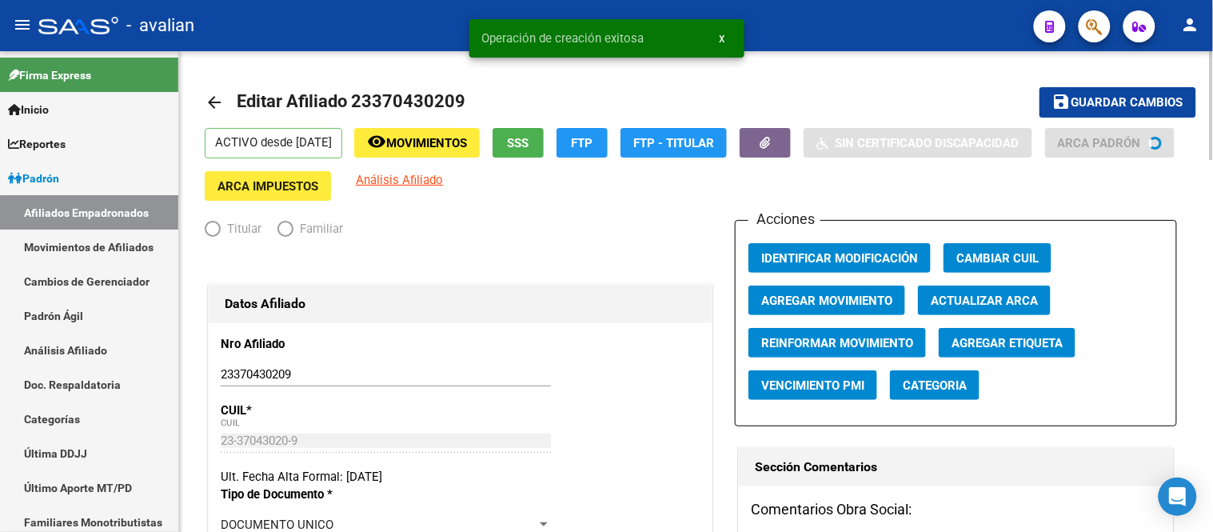
radio input "true"
type input "30-66028312-5"
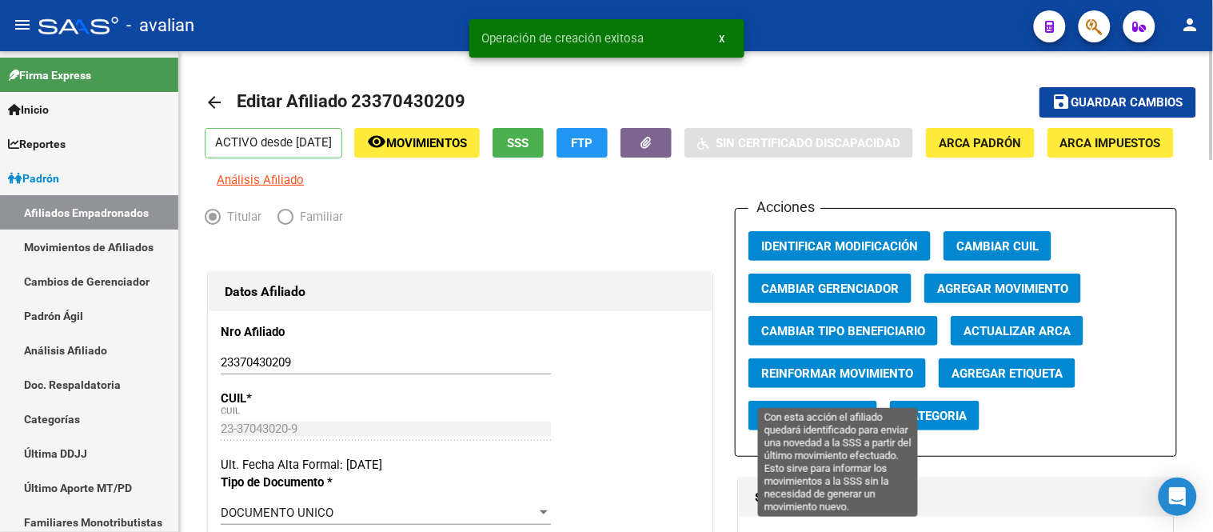
click at [830, 381] on span "Reinformar Movimiento" at bounding box center [837, 373] width 152 height 14
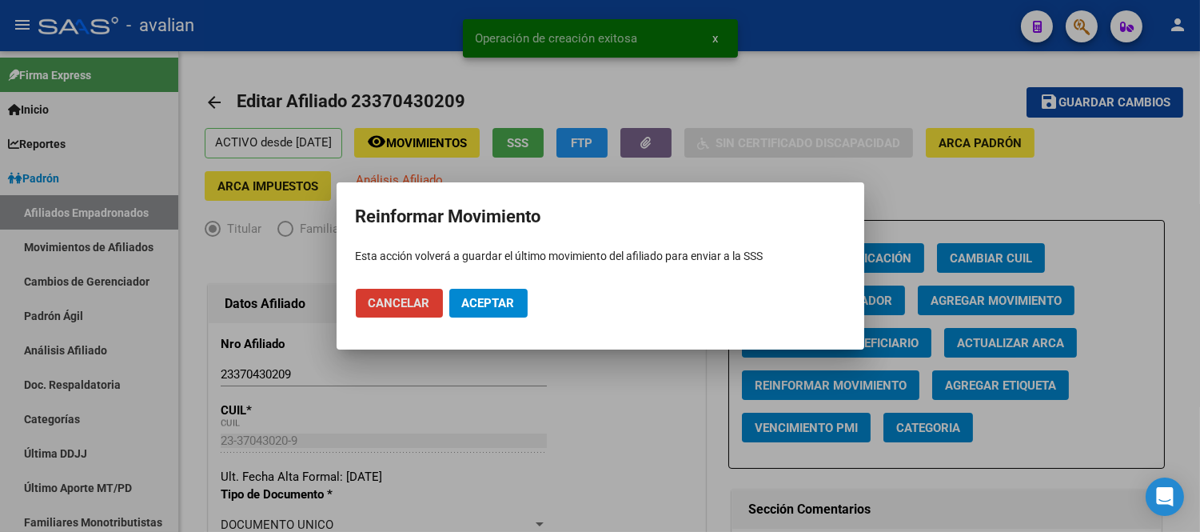
click at [498, 305] on span "Aceptar" at bounding box center [488, 303] width 53 height 14
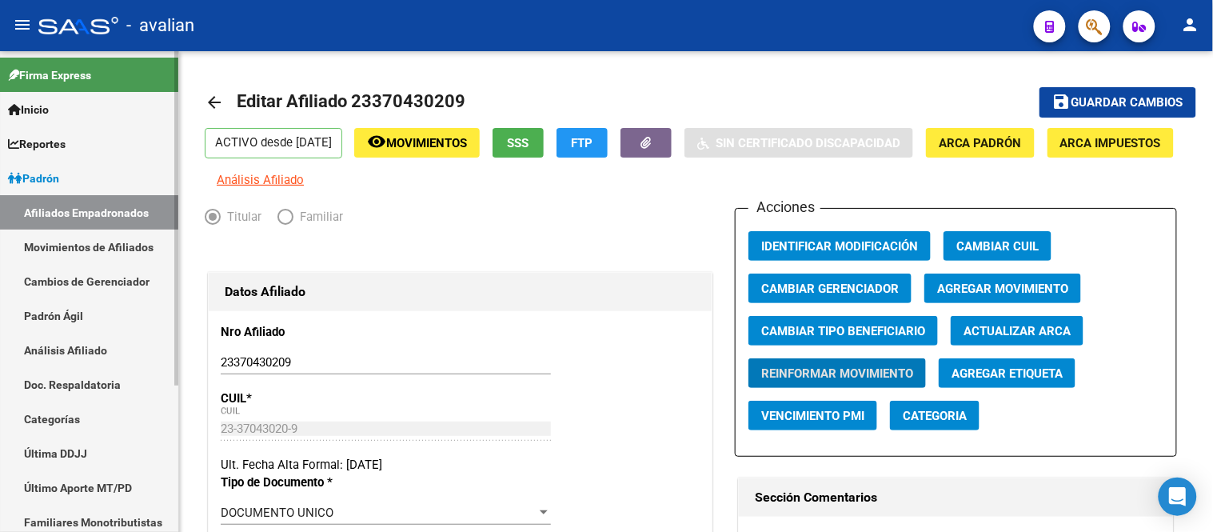
click at [90, 237] on link "Movimientos de Afiliados" at bounding box center [89, 247] width 178 height 34
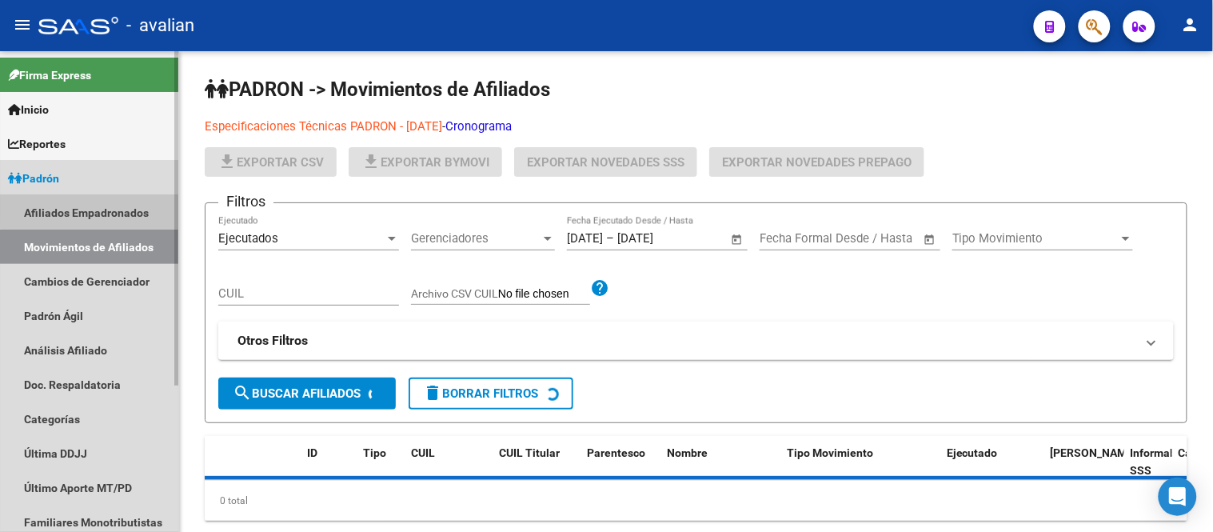
click at [91, 210] on link "Afiliados Empadronados" at bounding box center [89, 212] width 178 height 34
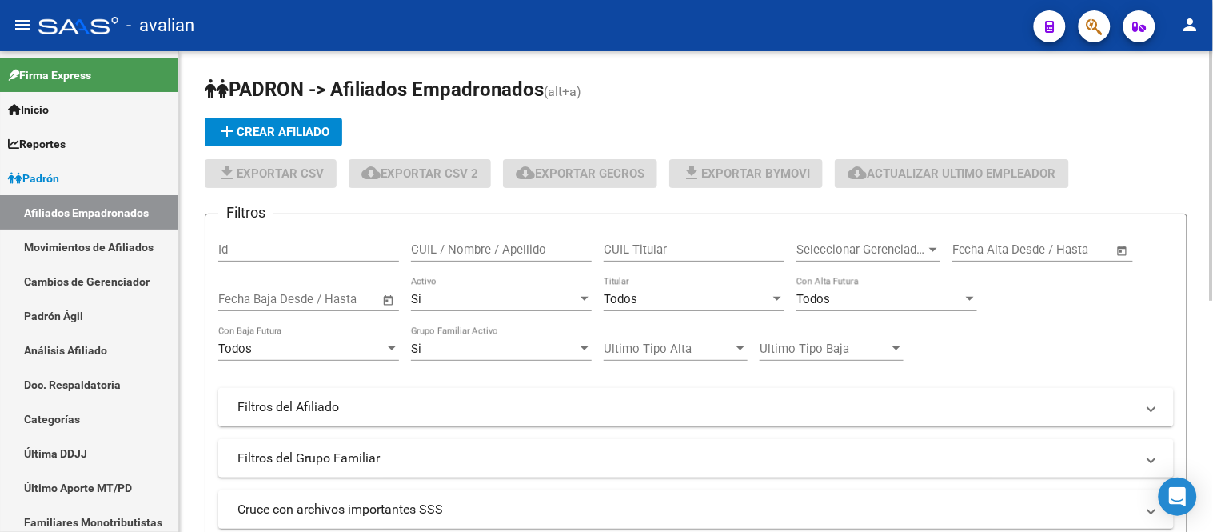
click at [245, 118] on button "add Crear Afiliado" at bounding box center [274, 132] width 138 height 29
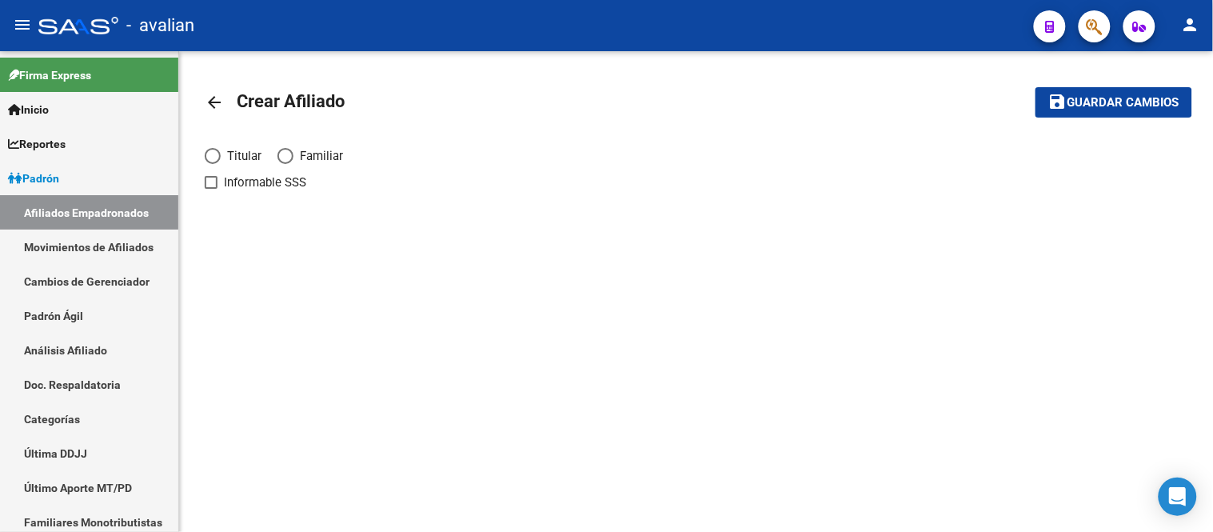
click at [211, 150] on span "Elija una opción" at bounding box center [213, 156] width 16 height 16
click at [211, 150] on input "Titular" at bounding box center [213, 156] width 16 height 16
radio input "true"
checkbox input "true"
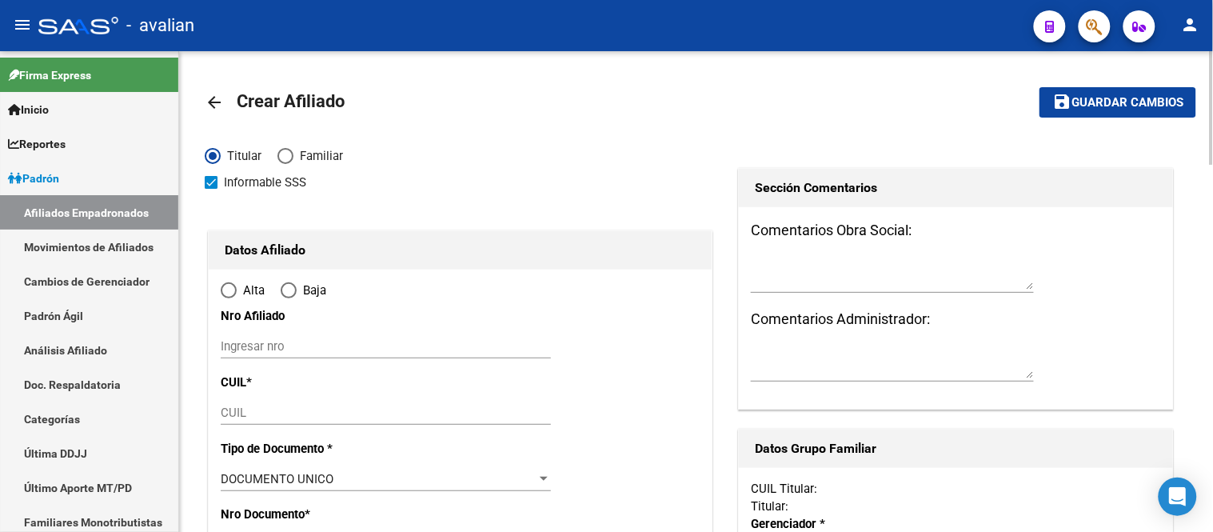
radio input "true"
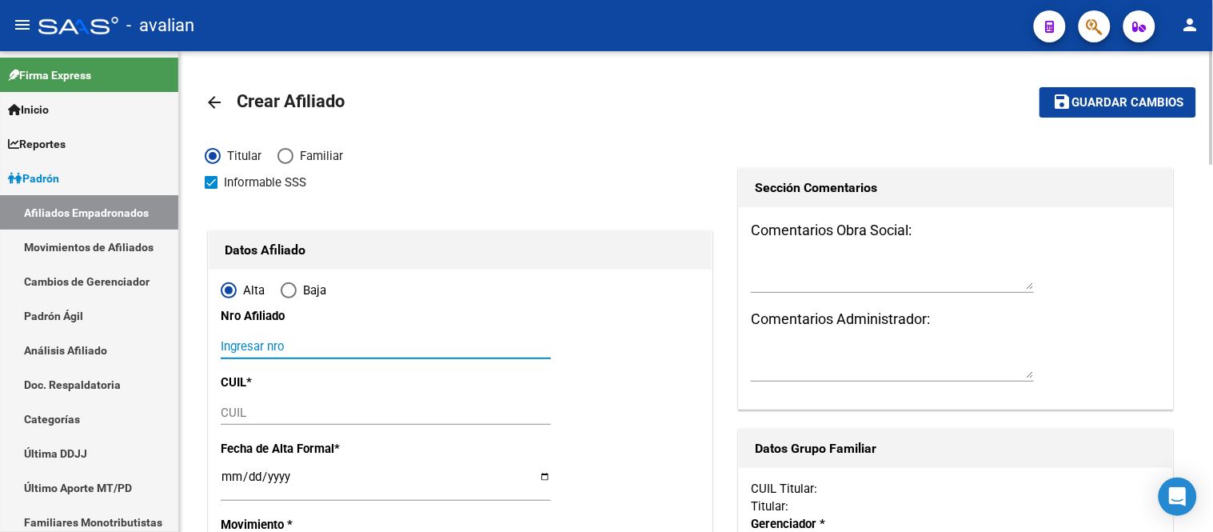
click at [293, 345] on input "Ingresar nro" at bounding box center [386, 346] width 330 height 14
paste input "20448308309"
type input "20448308309"
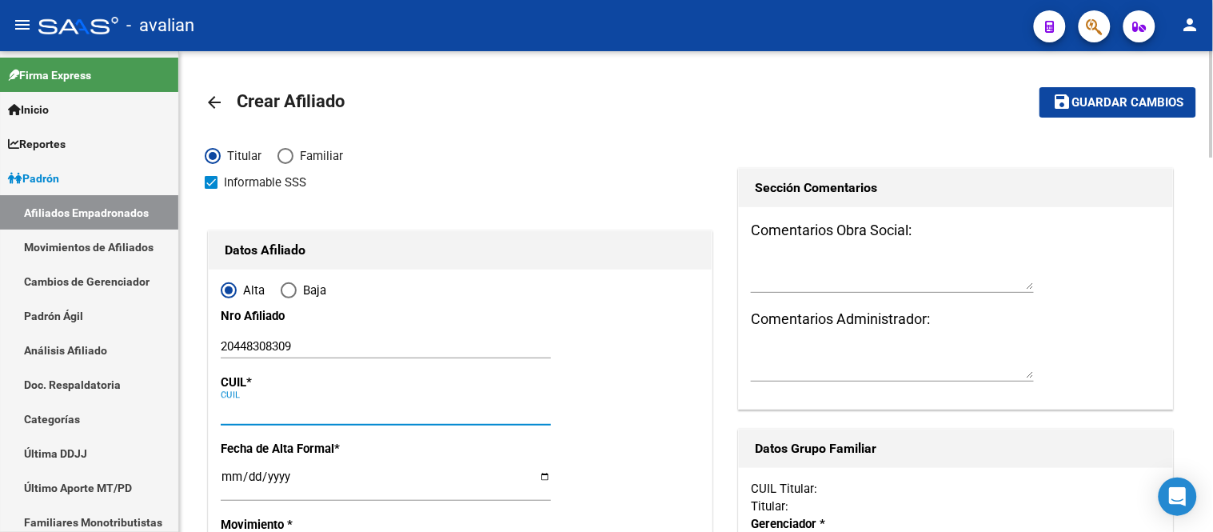
paste input "20-44830830-9"
type input "20-44830830-9"
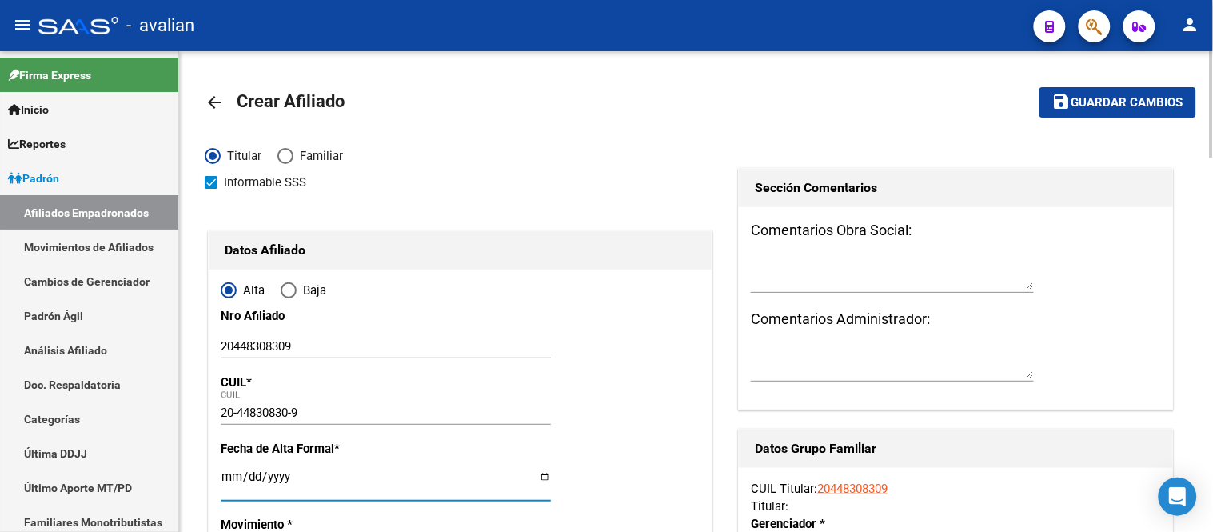
type input "44830830"
type input "MU¨OZ"
type input "[PERSON_NAME]"
type input "[DATE]"
type input "NECOCHEA"
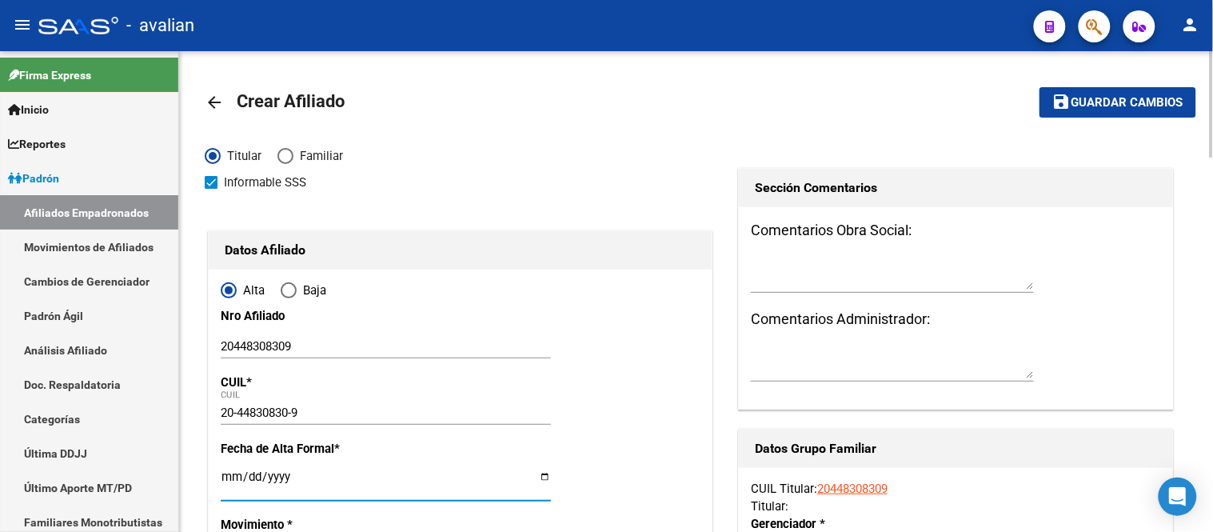
type input "7630"
type input "CALLE 41"
type input "3895"
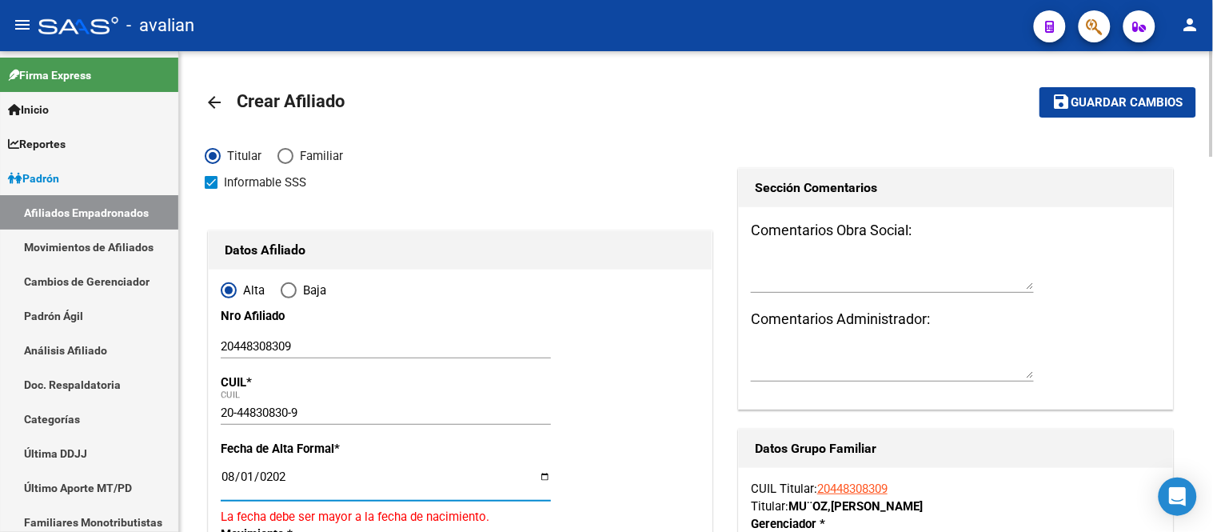
type input "[DATE]"
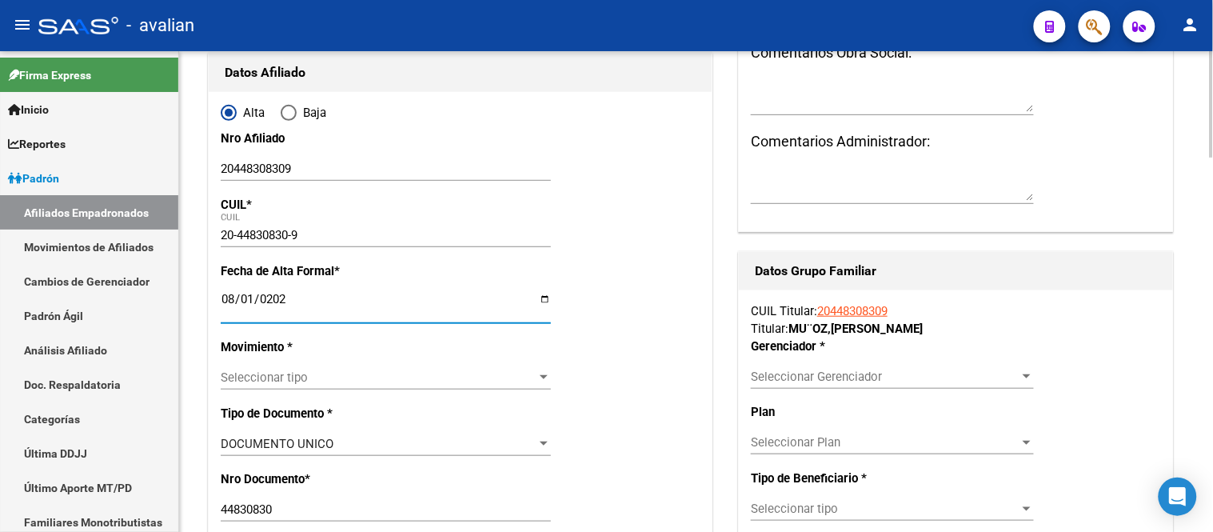
click at [337, 381] on span "Seleccionar tipo" at bounding box center [379, 377] width 316 height 14
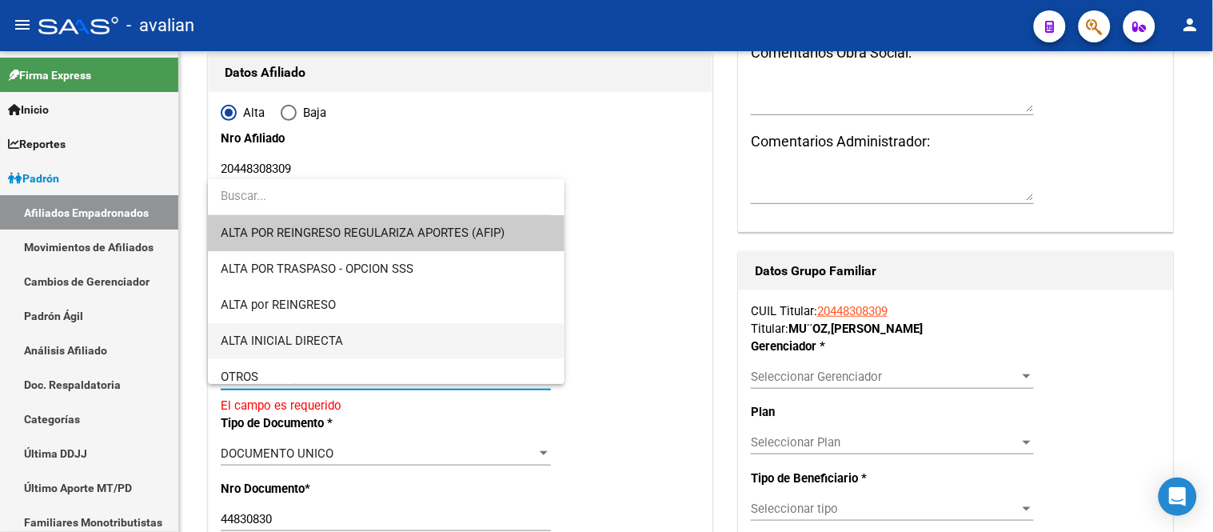
click at [346, 345] on span "ALTA INICIAL DIRECTA" at bounding box center [386, 341] width 330 height 36
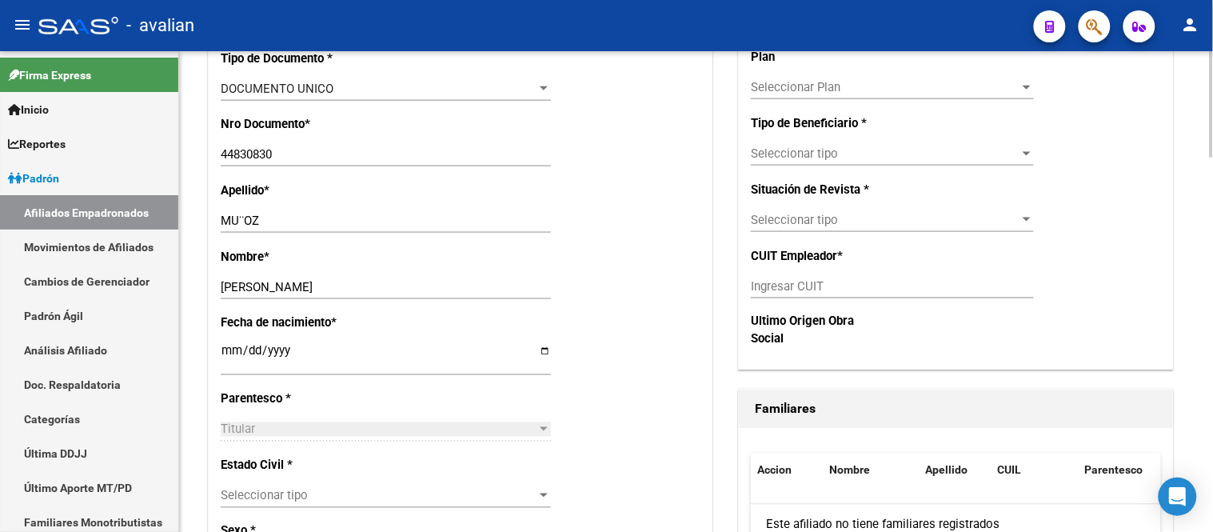
scroll to position [621, 0]
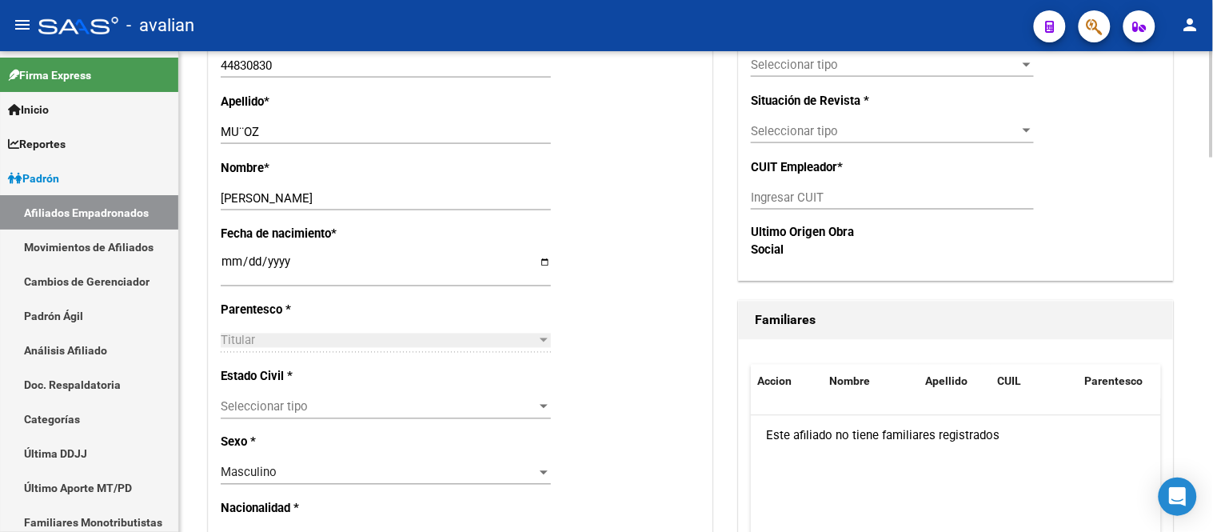
click at [437, 388] on div "Estado Civil * Seleccionar tipo Seleccionar tipo" at bounding box center [460, 401] width 479 height 66
click at [433, 400] on span "Seleccionar tipo" at bounding box center [379, 407] width 316 height 14
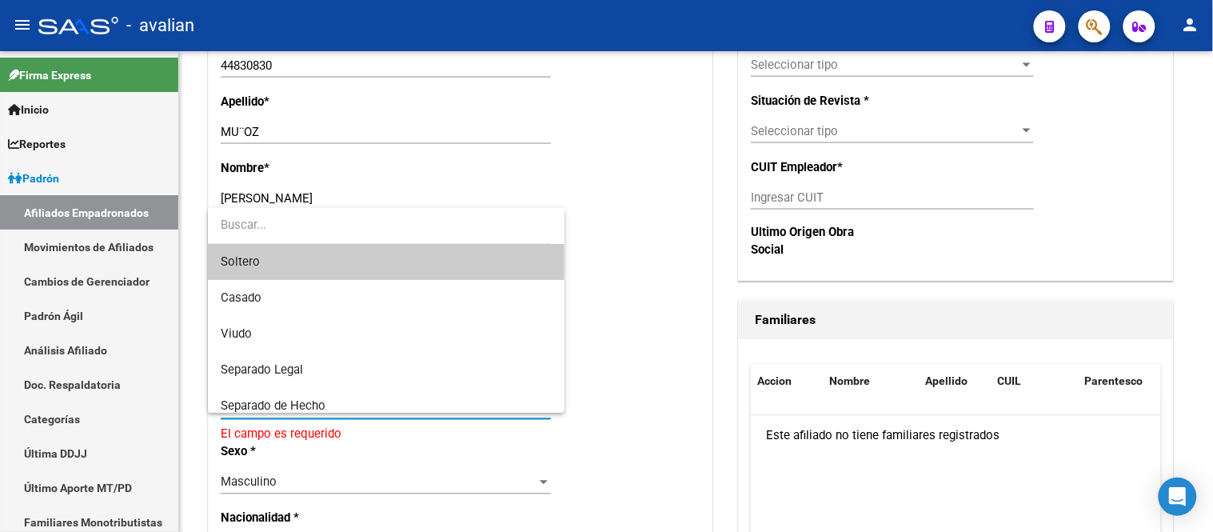
click at [379, 254] on span "Soltero" at bounding box center [386, 262] width 330 height 36
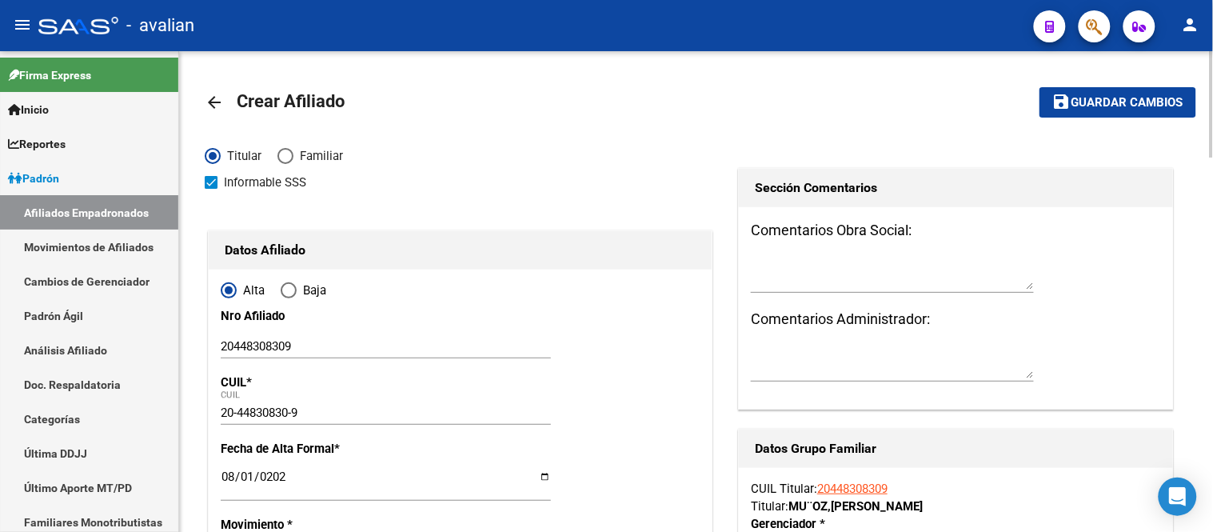
scroll to position [266, 0]
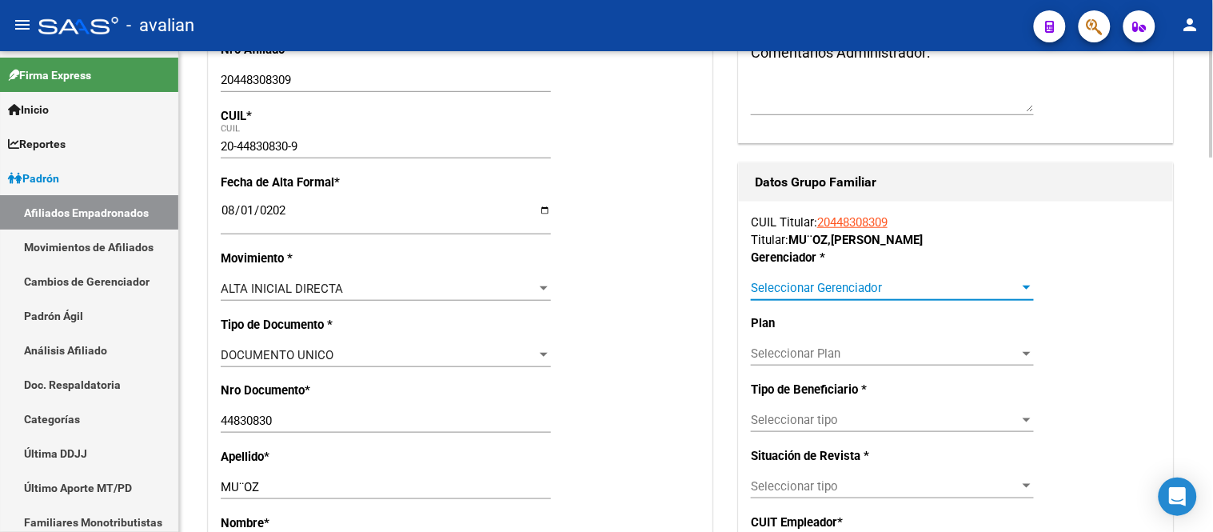
click at [865, 286] on span "Seleccionar Gerenciador" at bounding box center [885, 288] width 269 height 14
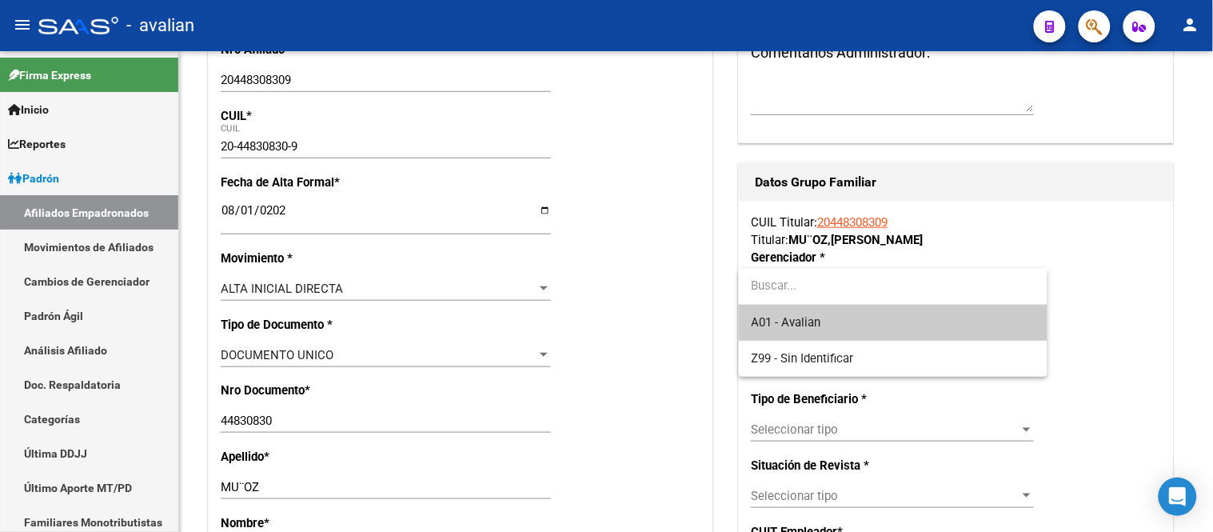
click at [822, 325] on span "A01 - Avalian" at bounding box center [893, 323] width 283 height 36
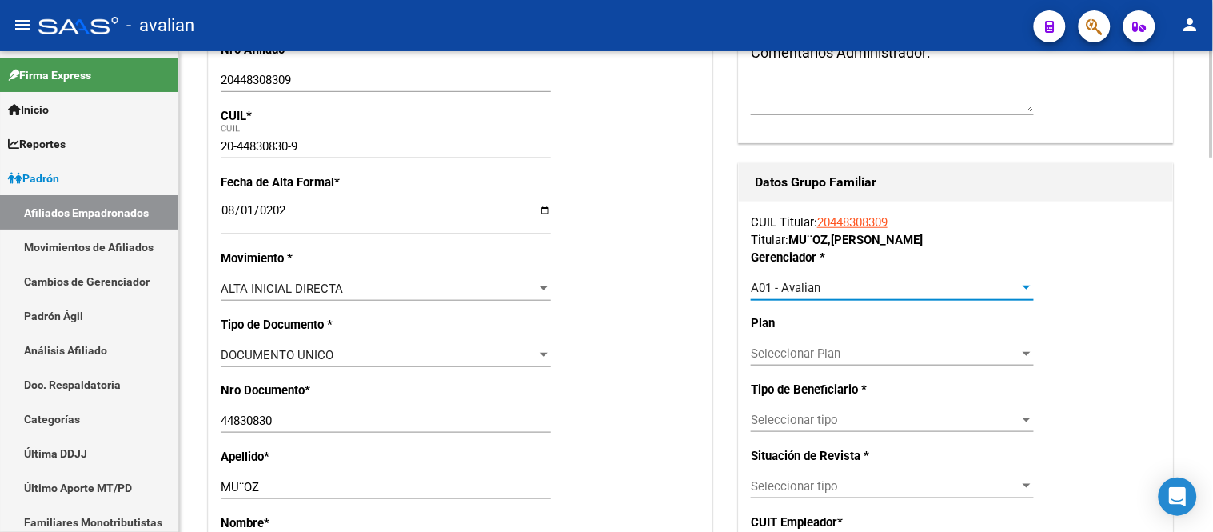
click at [843, 420] on span "Seleccionar tipo" at bounding box center [885, 420] width 269 height 14
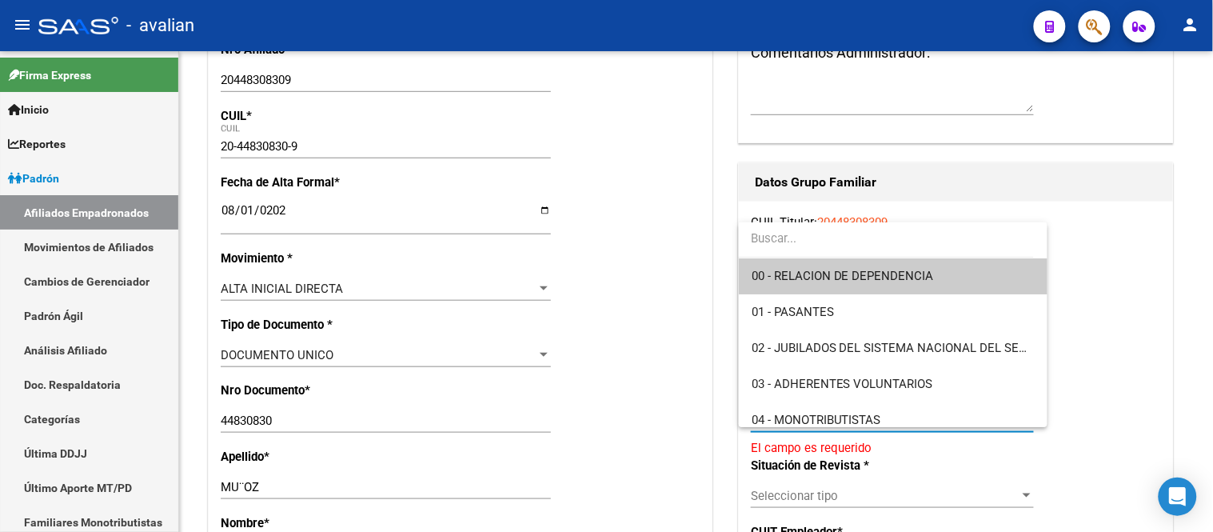
click at [843, 282] on span "00 - RELACION DE DEPENDENCIA" at bounding box center [843, 276] width 182 height 14
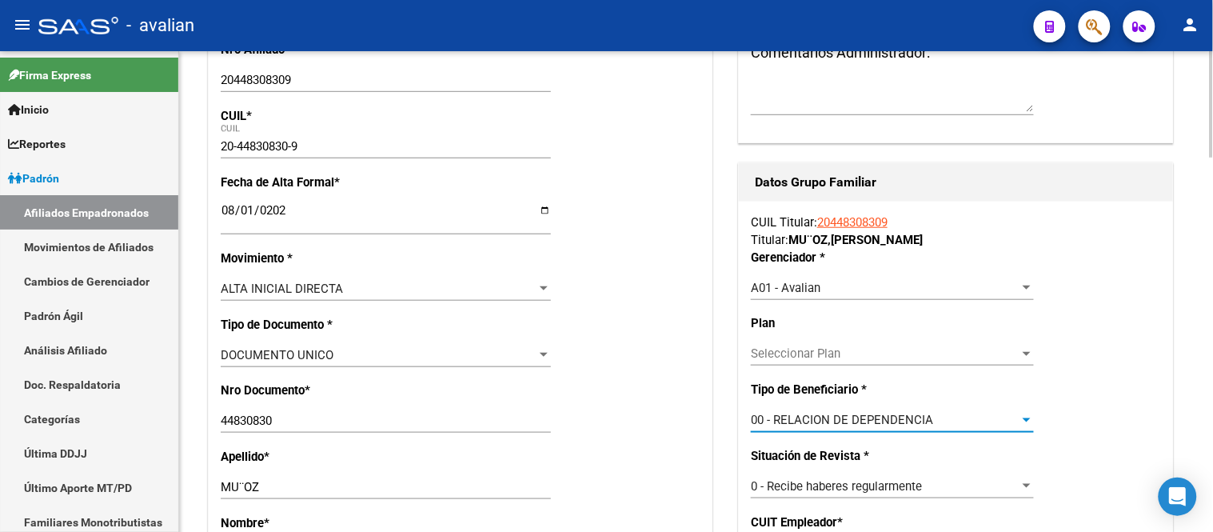
type input "30-71493925-0"
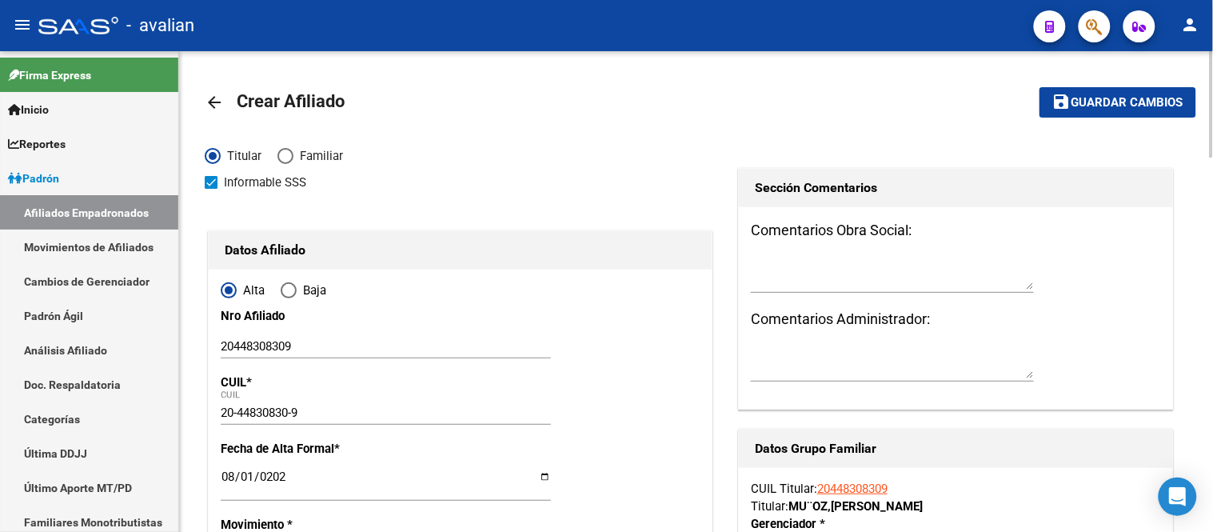
click at [1110, 94] on span "save Guardar cambios" at bounding box center [1117, 101] width 131 height 14
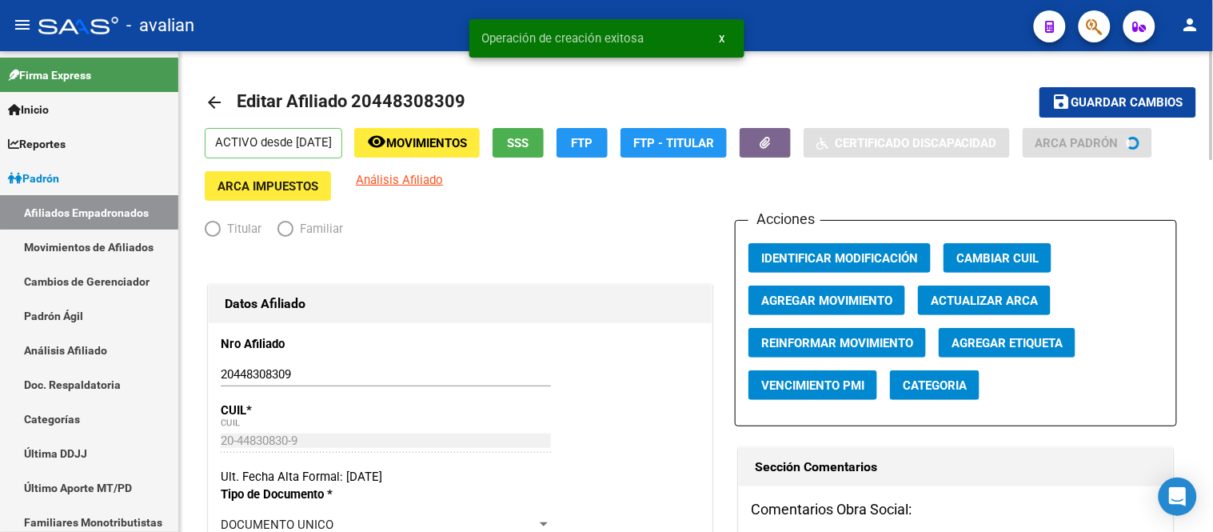
radio input "true"
type input "30-71493925-0"
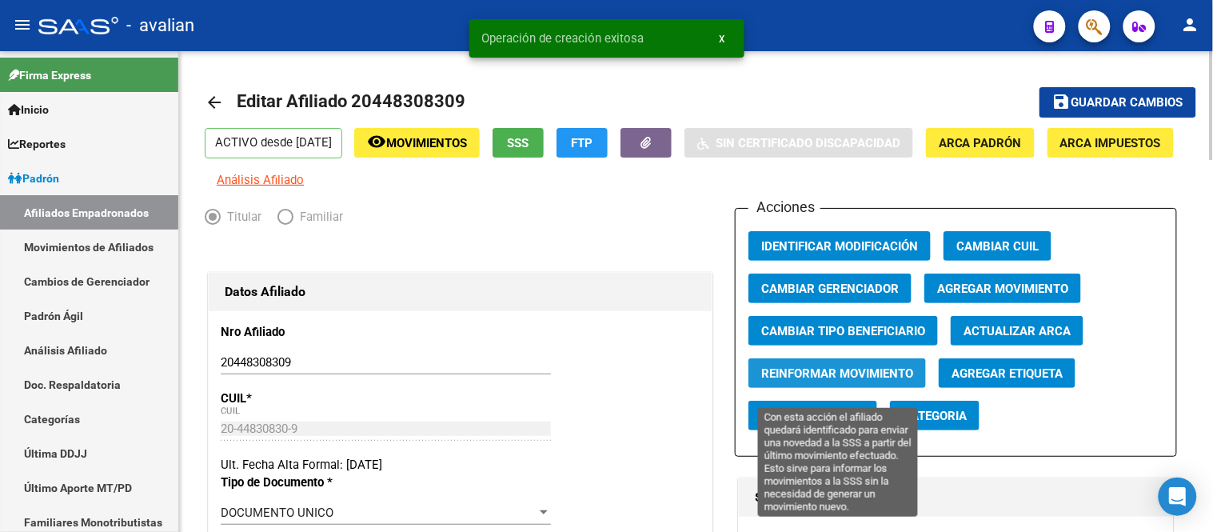
click at [844, 381] on span "Reinformar Movimiento" at bounding box center [837, 373] width 152 height 14
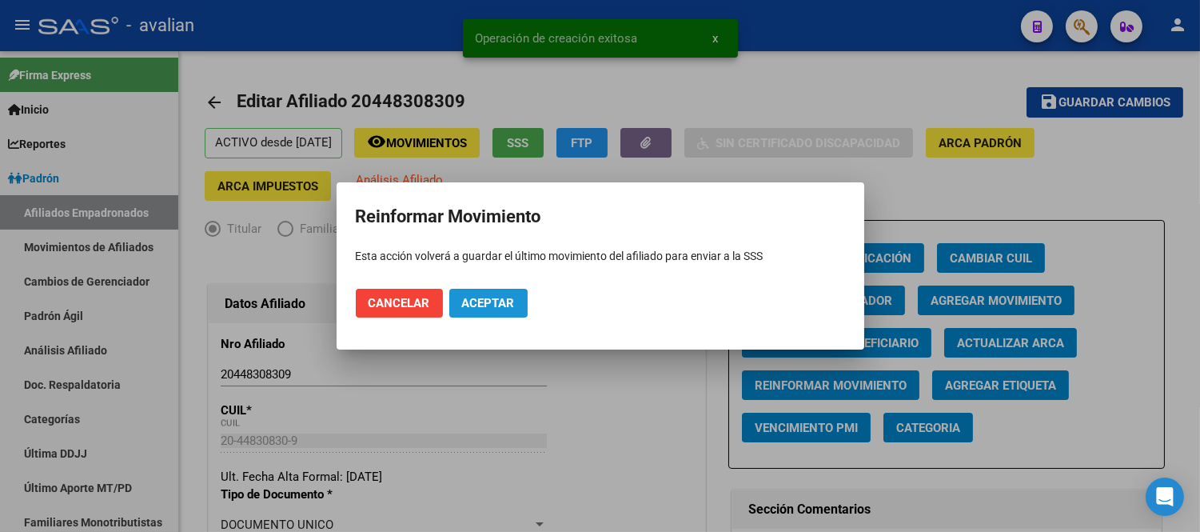
click at [509, 302] on span "Aceptar" at bounding box center [488, 303] width 53 height 14
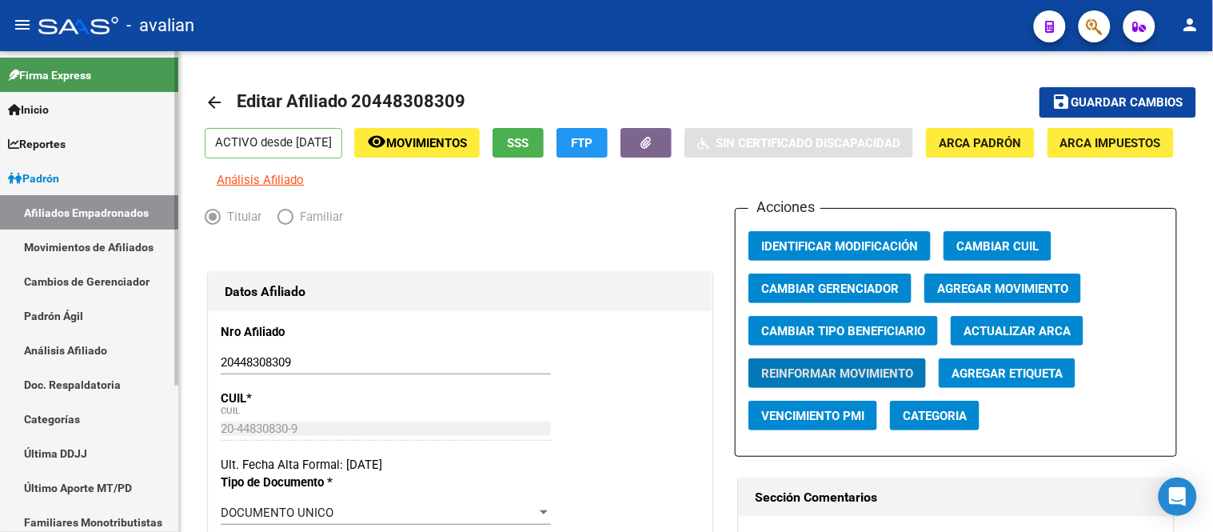
click at [54, 242] on link "Movimientos de Afiliados" at bounding box center [89, 247] width 178 height 34
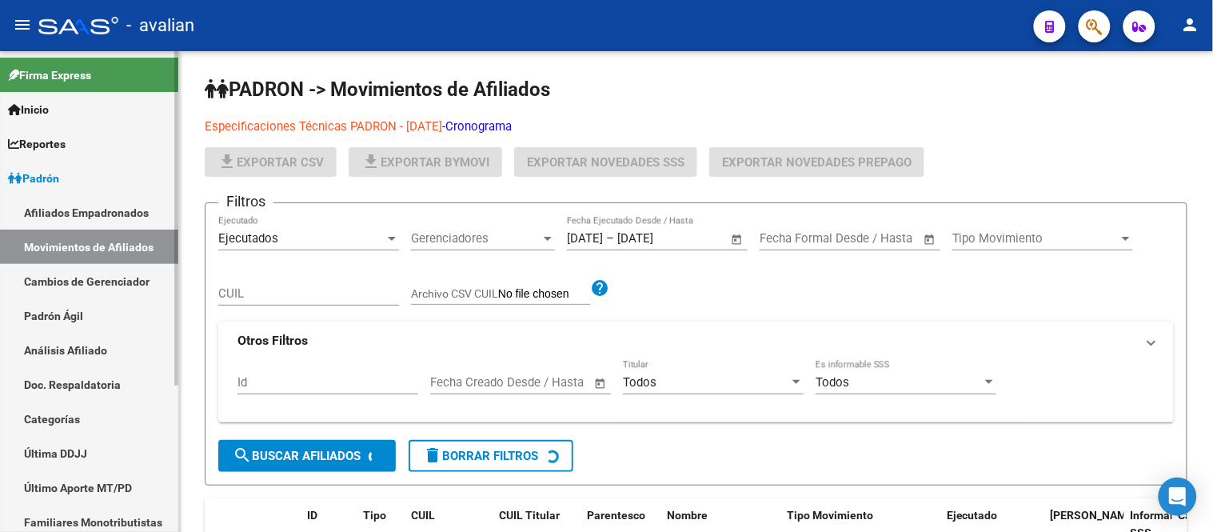
click at [70, 210] on link "Afiliados Empadronados" at bounding box center [89, 212] width 178 height 34
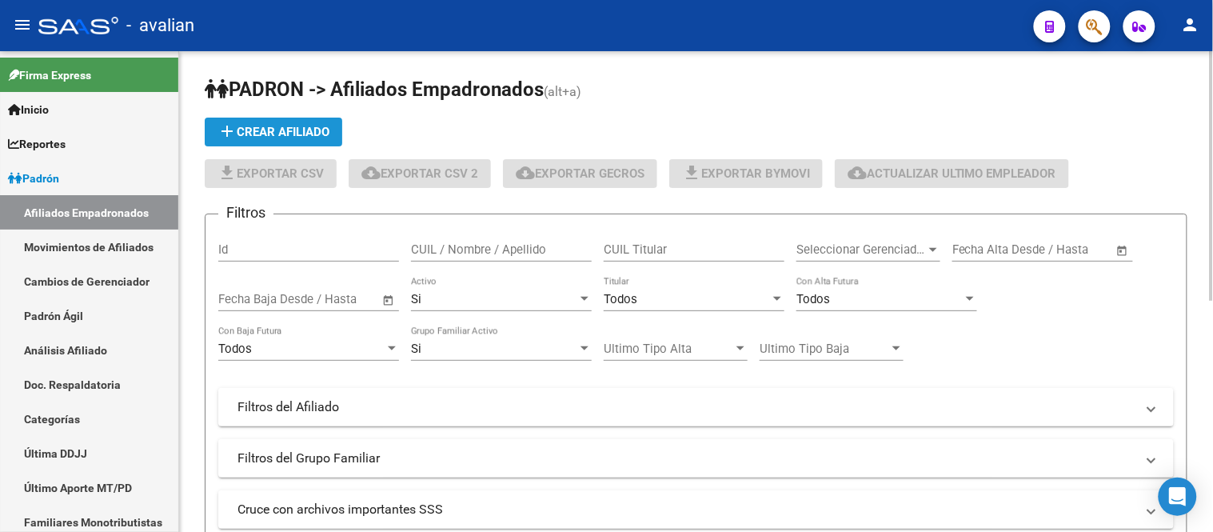
click at [289, 130] on span "add Crear Afiliado" at bounding box center [274, 132] width 112 height 14
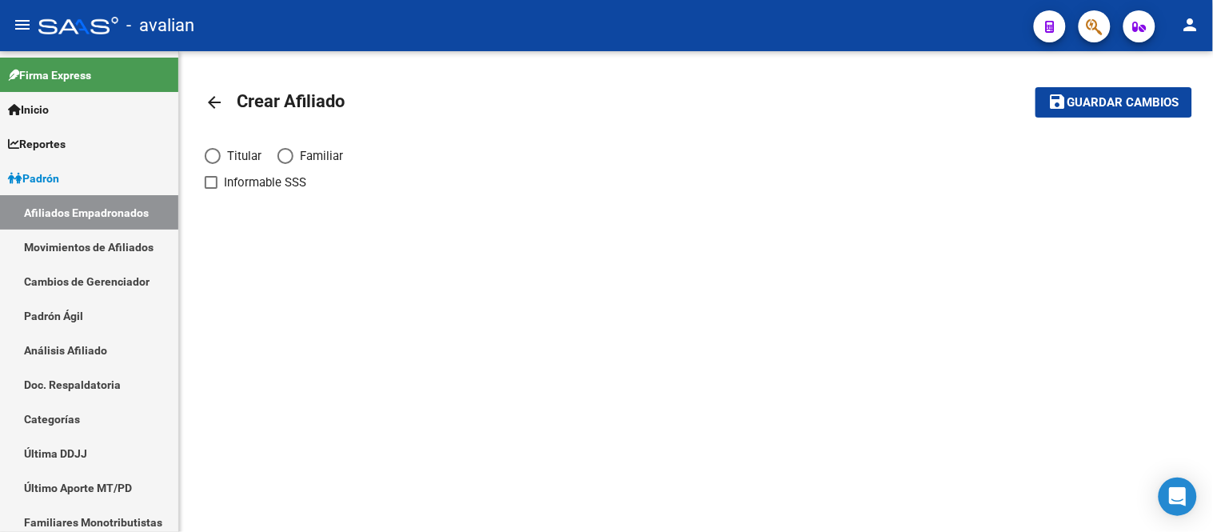
click at [212, 150] on span "Elija una opción" at bounding box center [213, 156] width 16 height 16
click at [212, 150] on input "Titular" at bounding box center [213, 156] width 16 height 16
radio input "true"
checkbox input "true"
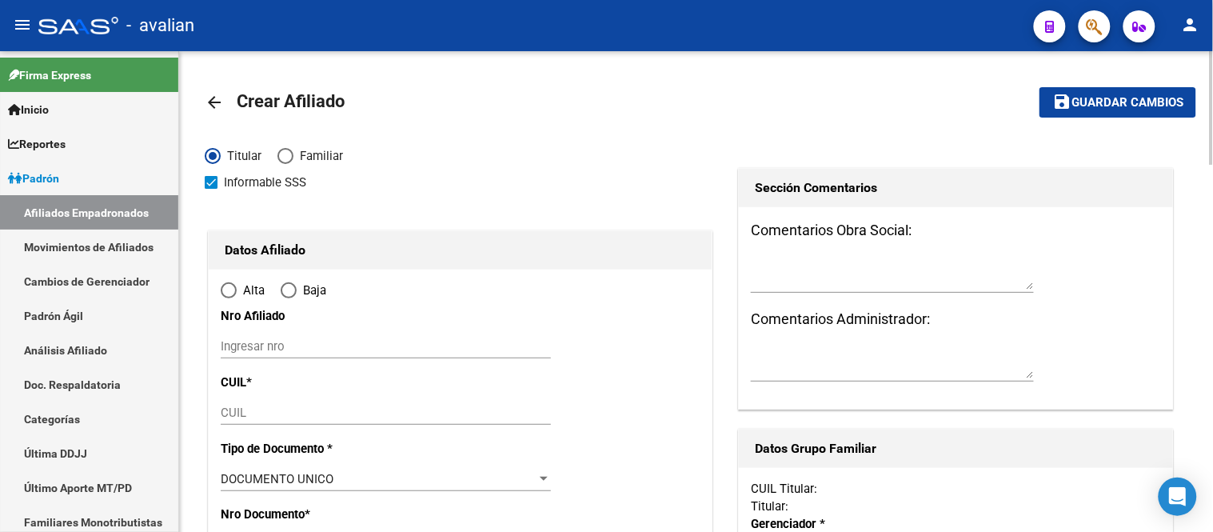
click at [270, 347] on input "Ingresar nro" at bounding box center [386, 346] width 330 height 14
radio input "true"
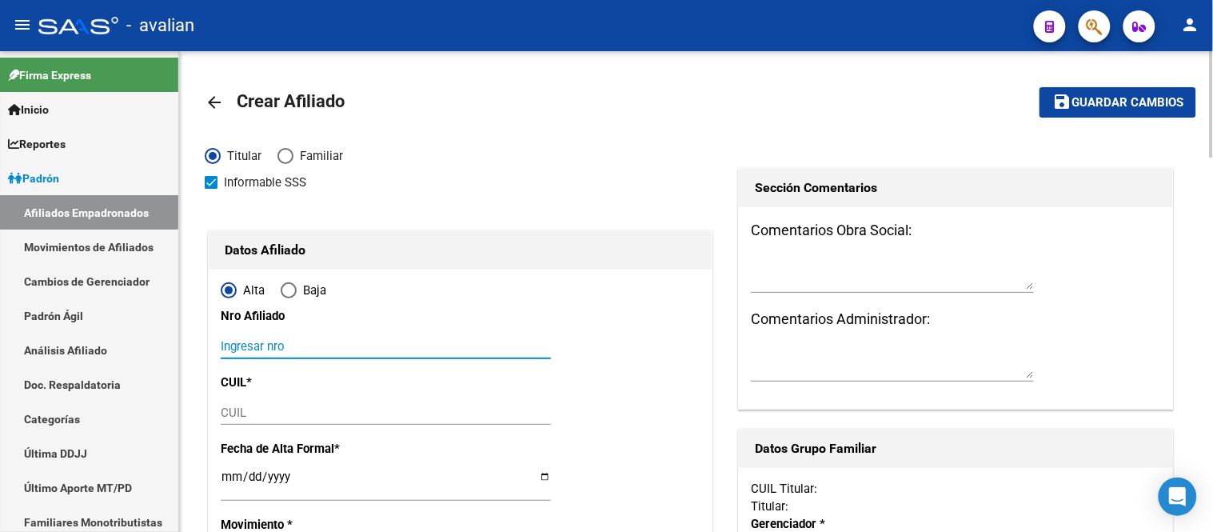
paste input "20422712349"
type input "20422712349"
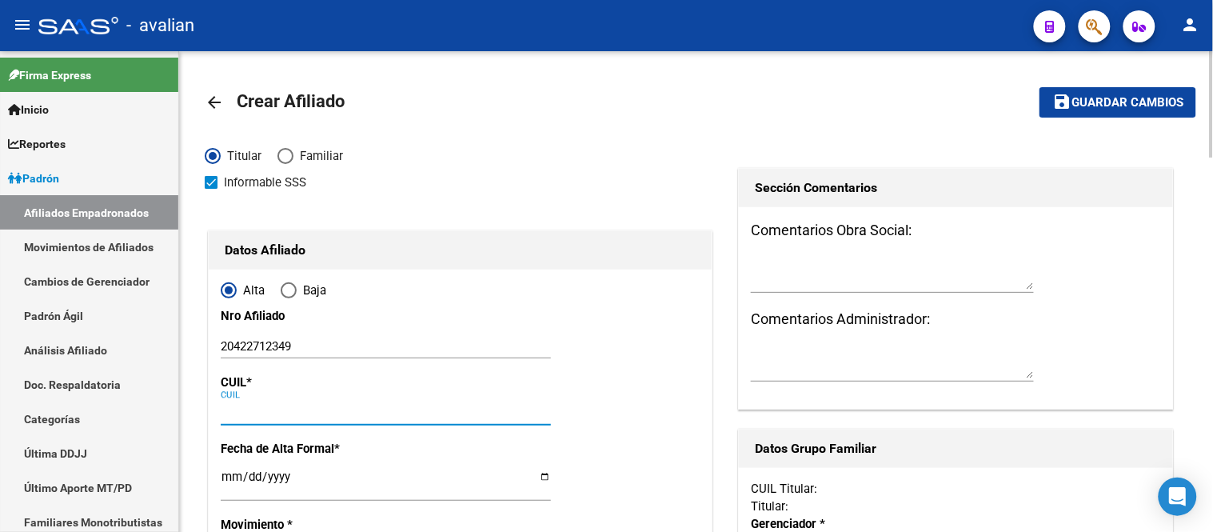
paste input "20-42271234-9"
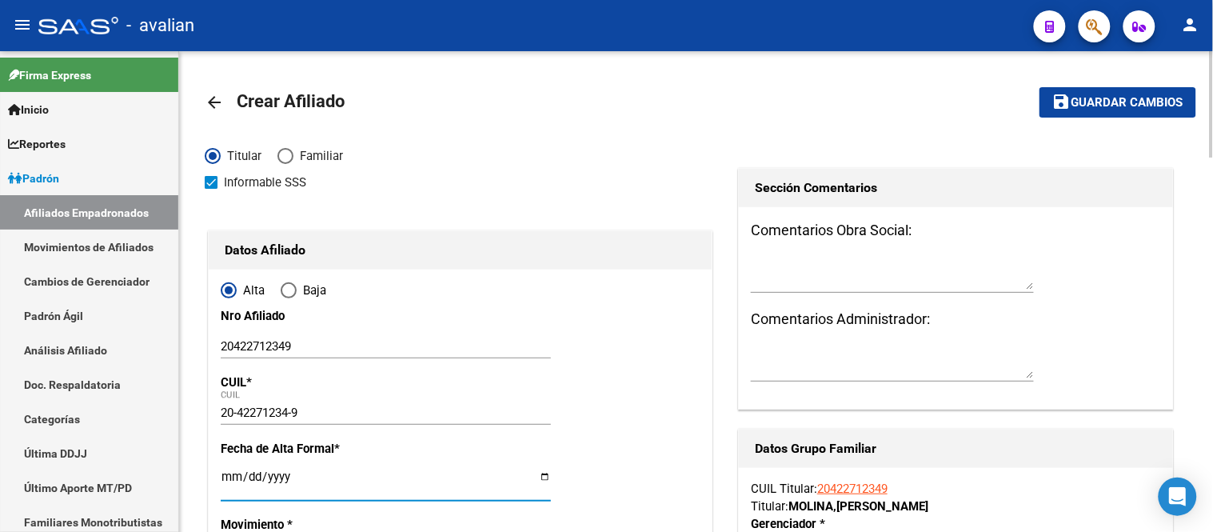
scroll to position [89, 0]
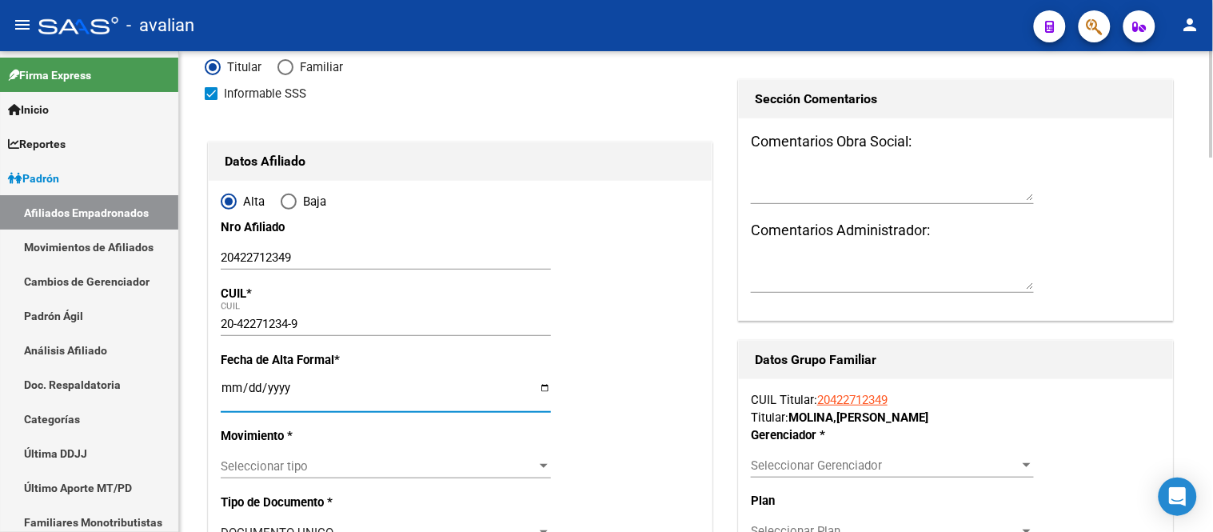
click at [314, 461] on span "Seleccionar tipo" at bounding box center [379, 466] width 316 height 14
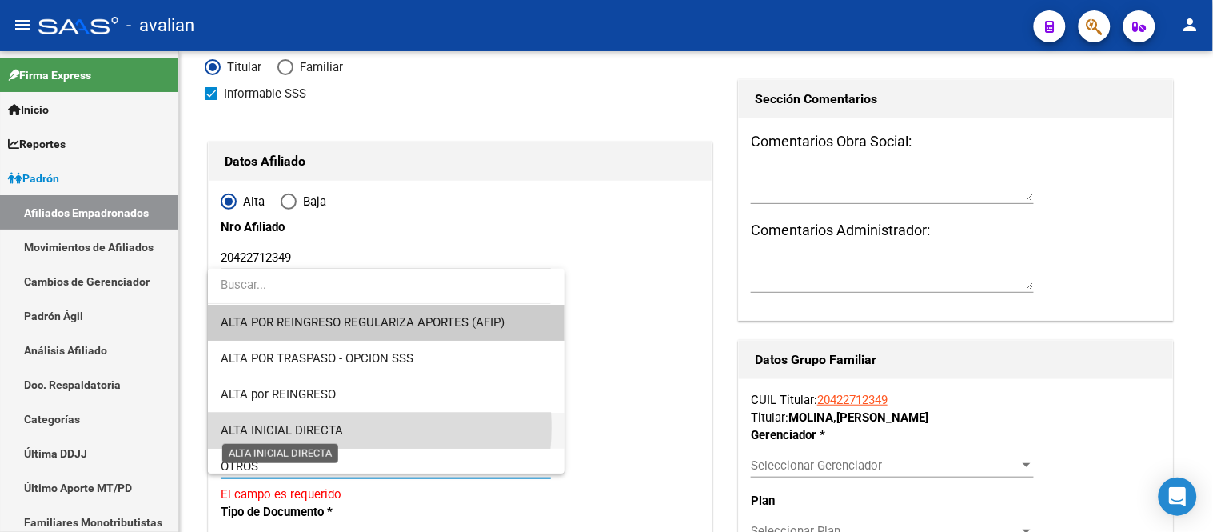
click at [341, 428] on span "ALTA INICIAL DIRECTA" at bounding box center [282, 430] width 122 height 14
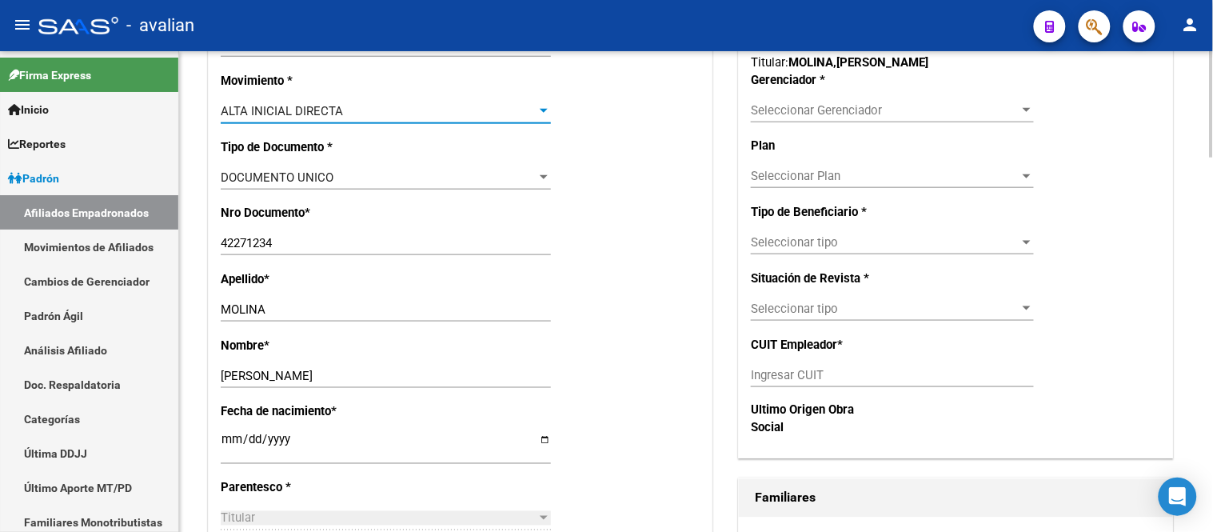
scroll to position [621, 0]
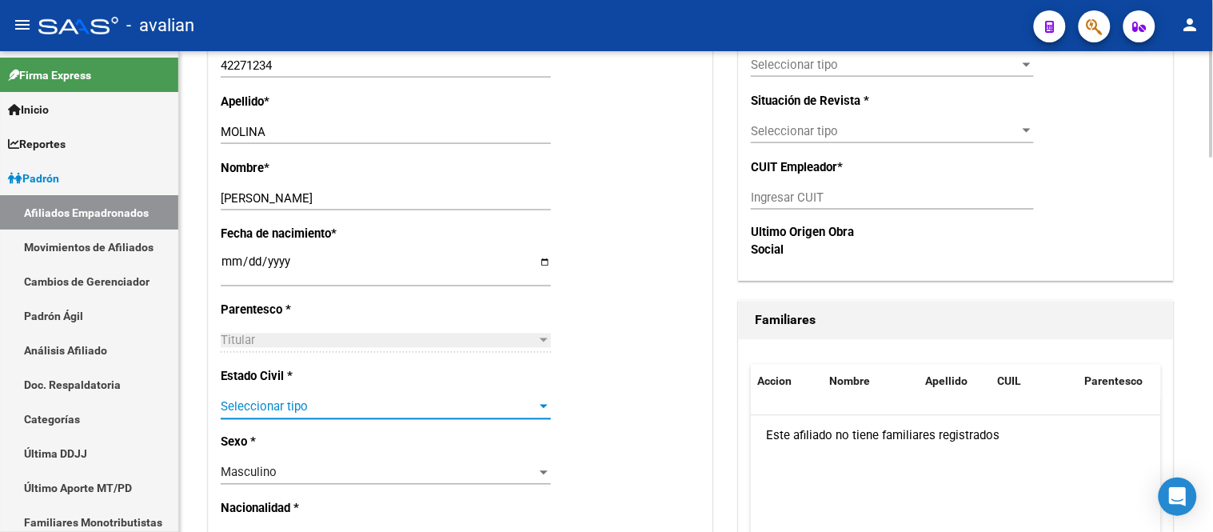
click at [306, 402] on span "Seleccionar tipo" at bounding box center [379, 407] width 316 height 14
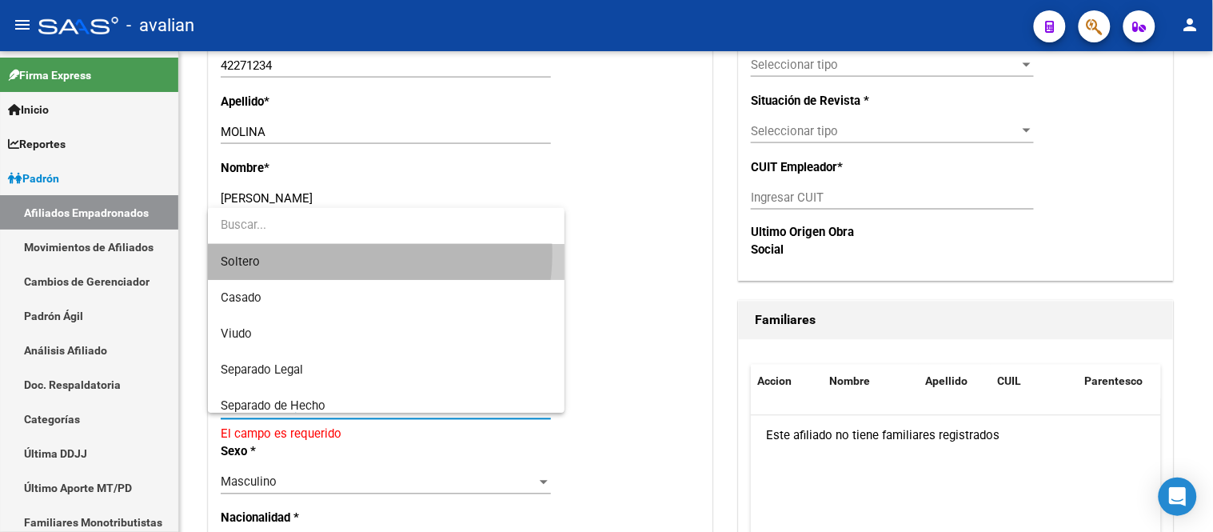
click at [344, 254] on span "Soltero" at bounding box center [386, 262] width 330 height 36
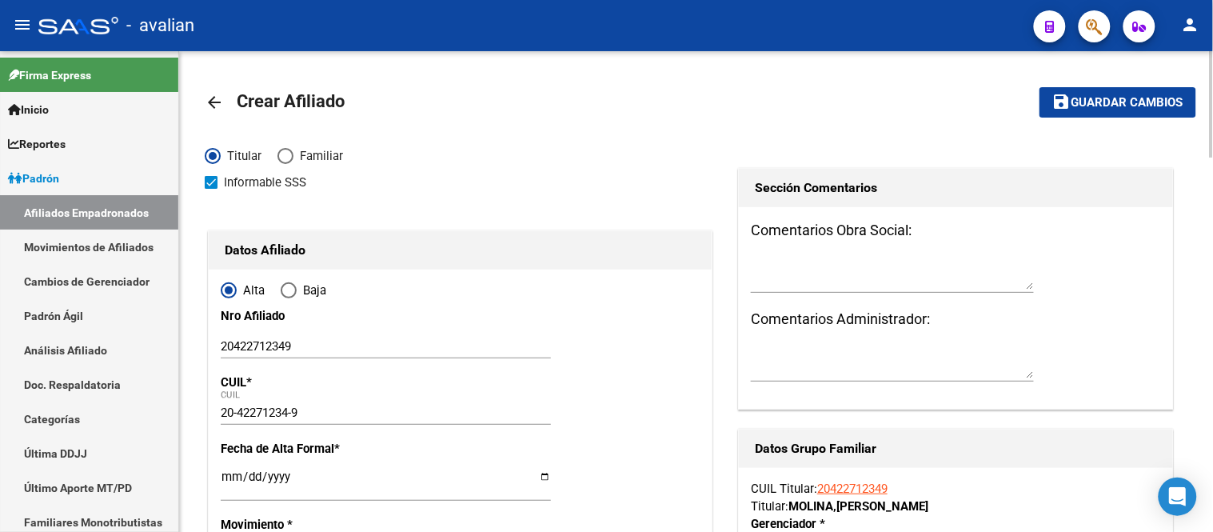
scroll to position [266, 0]
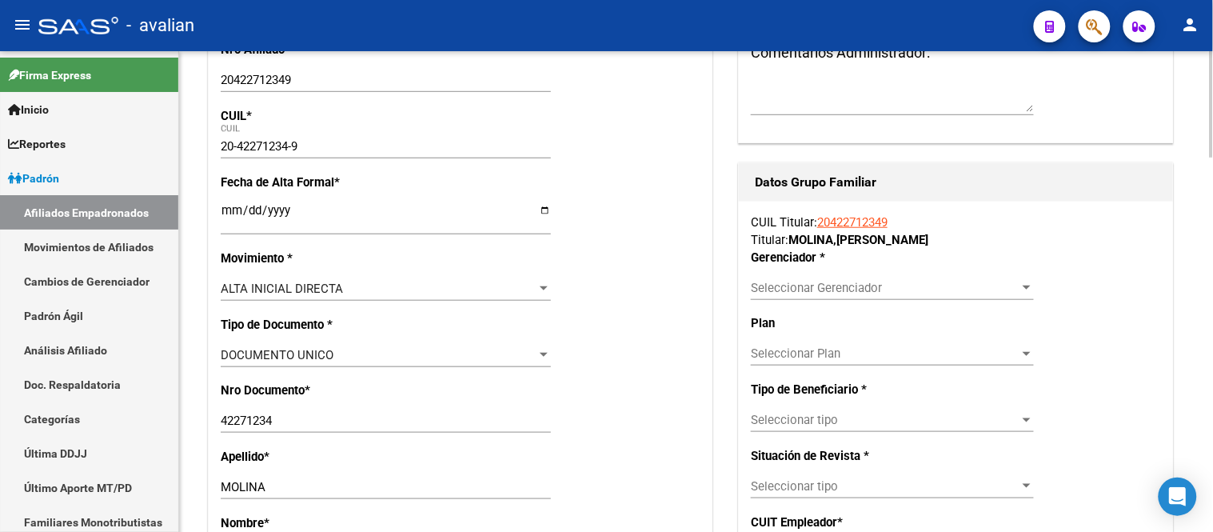
click at [849, 284] on span "Seleccionar Gerenciador" at bounding box center [885, 288] width 269 height 14
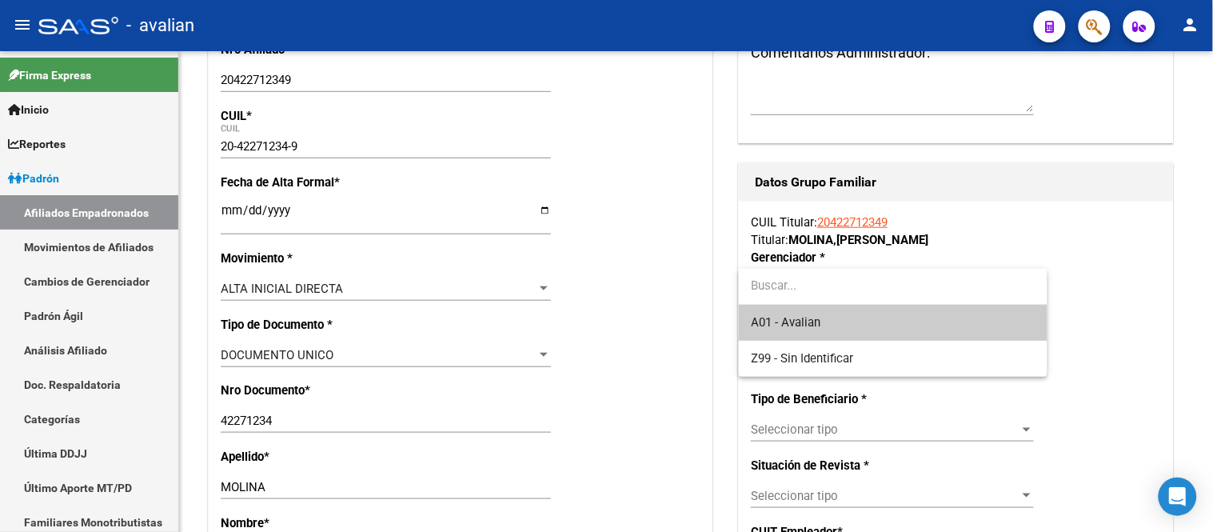
click at [832, 317] on span "A01 - Avalian" at bounding box center [893, 323] width 283 height 36
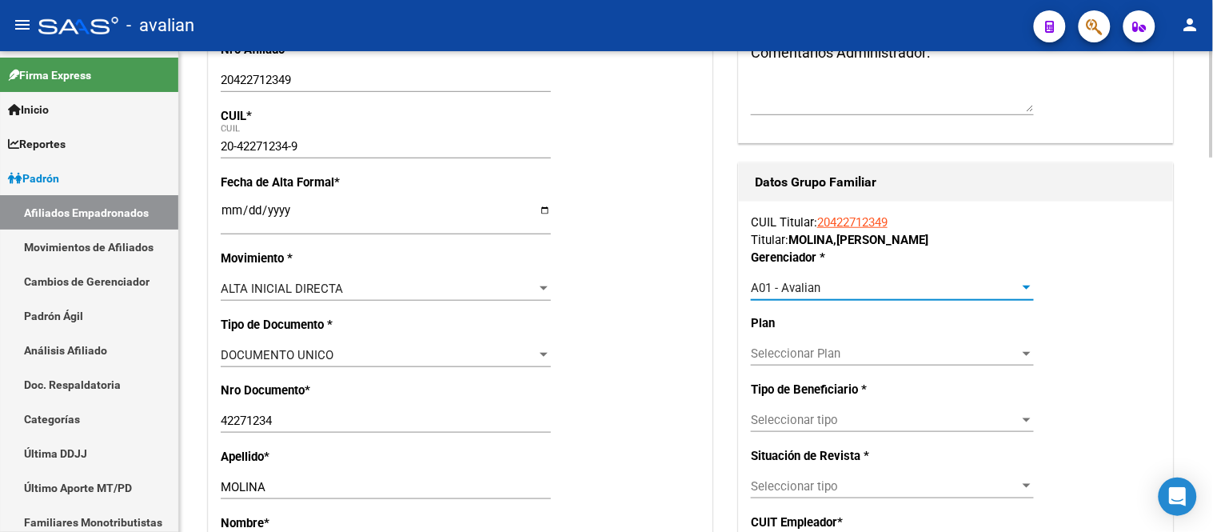
click at [850, 417] on span "Seleccionar tipo" at bounding box center [885, 420] width 269 height 14
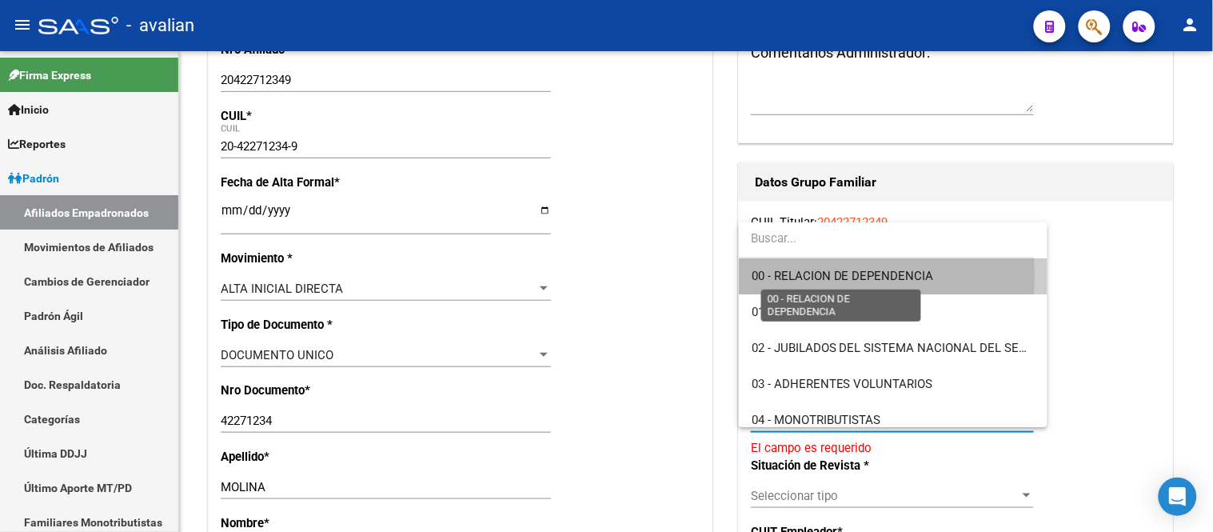
click at [827, 274] on span "00 - RELACION DE DEPENDENCIA" at bounding box center [843, 276] width 182 height 14
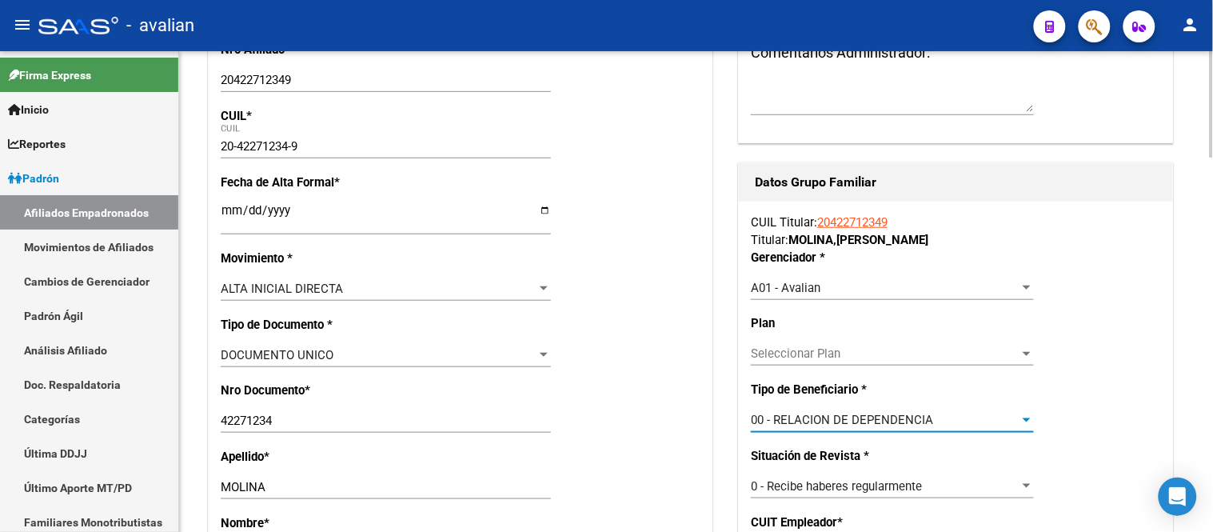
scroll to position [0, 0]
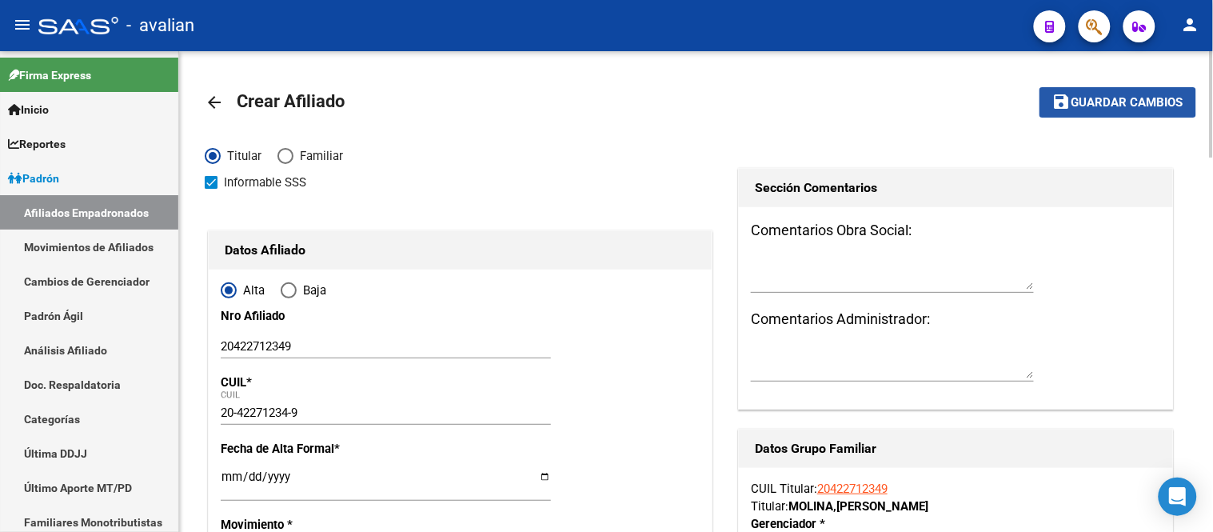
click at [1097, 100] on span "Guardar cambios" at bounding box center [1128, 103] width 112 height 14
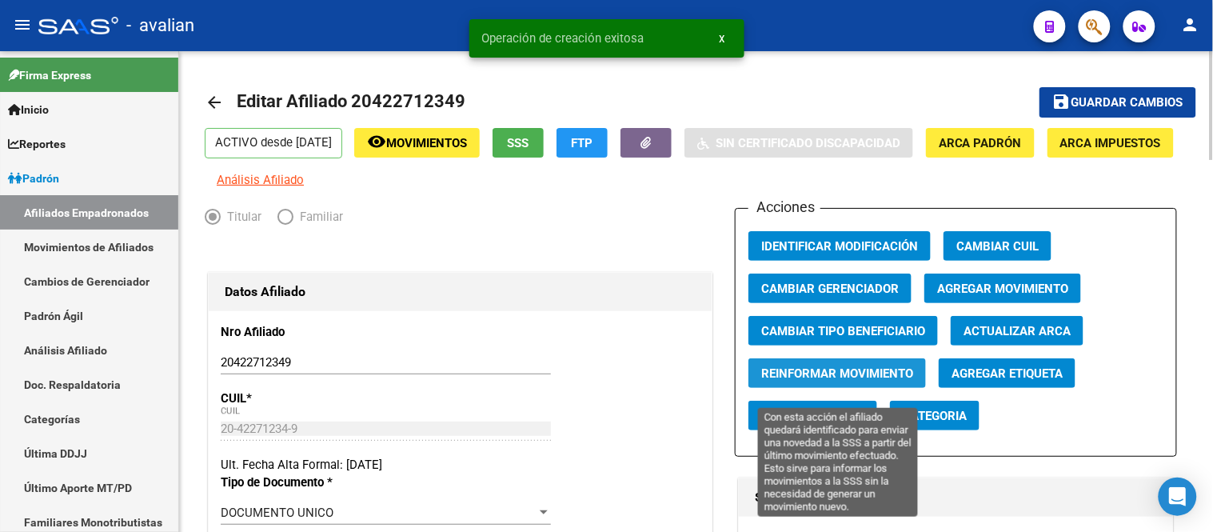
click at [824, 381] on span "Reinformar Movimiento" at bounding box center [837, 373] width 152 height 14
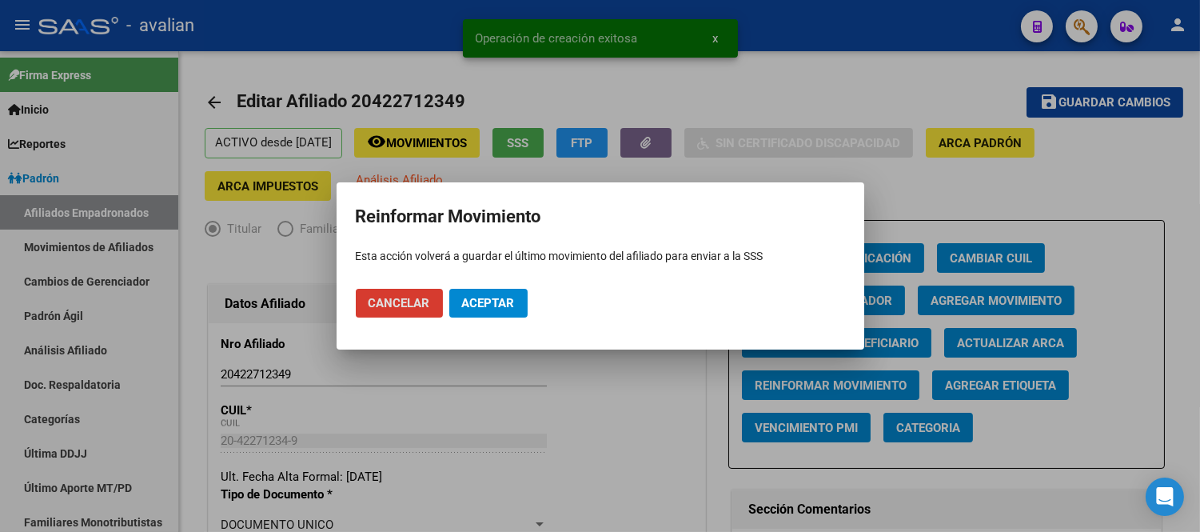
click at [475, 304] on span "Aceptar" at bounding box center [488, 303] width 53 height 14
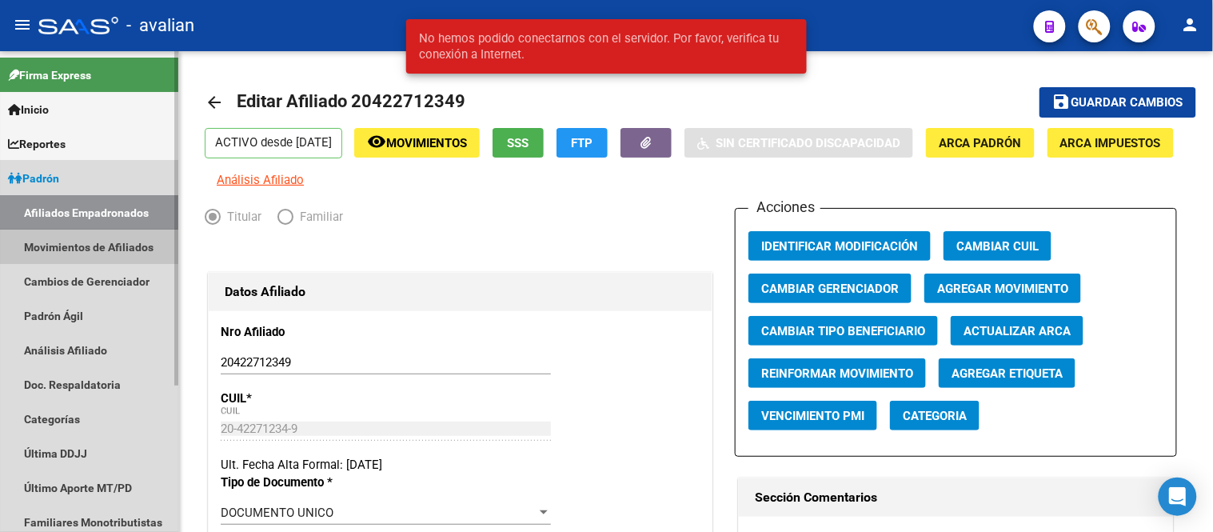
click at [85, 250] on link "Movimientos de Afiliados" at bounding box center [89, 247] width 178 height 34
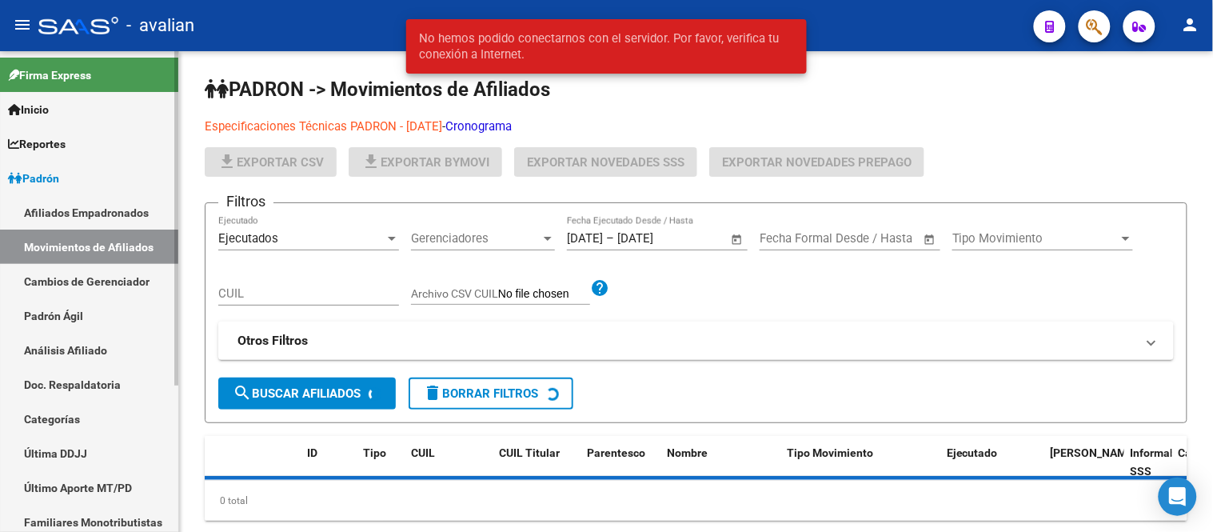
click at [80, 217] on link "Afiliados Empadronados" at bounding box center [89, 212] width 178 height 34
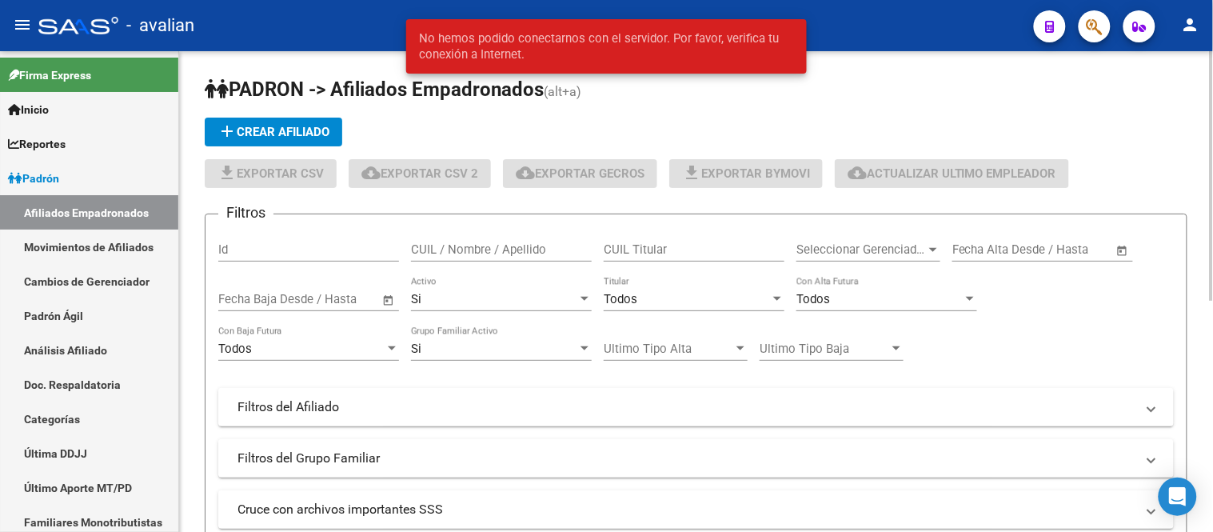
click at [229, 130] on mat-icon "add" at bounding box center [227, 131] width 19 height 19
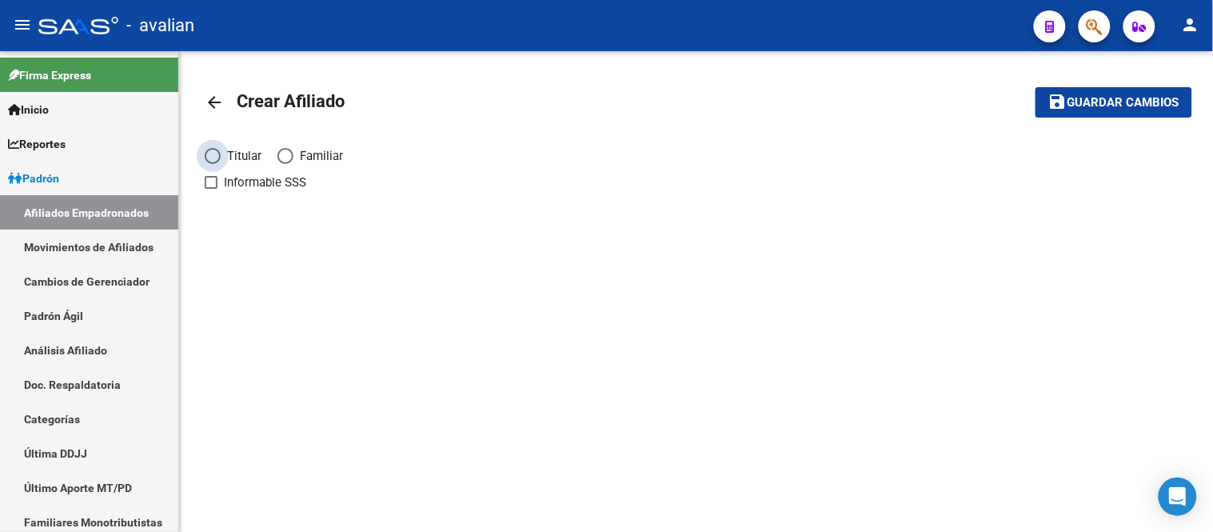
click at [214, 149] on span "Elija una opción" at bounding box center [213, 156] width 16 height 16
click at [214, 149] on input "Titular" at bounding box center [213, 156] width 16 height 16
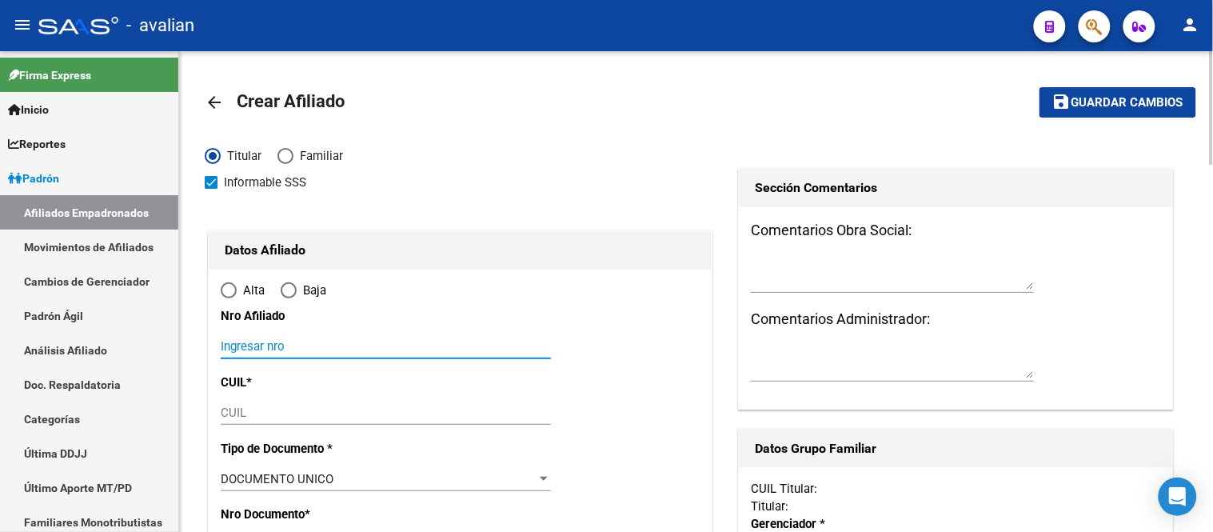
click at [307, 346] on input "Ingresar nro" at bounding box center [386, 346] width 330 height 14
paste input "23459314679"
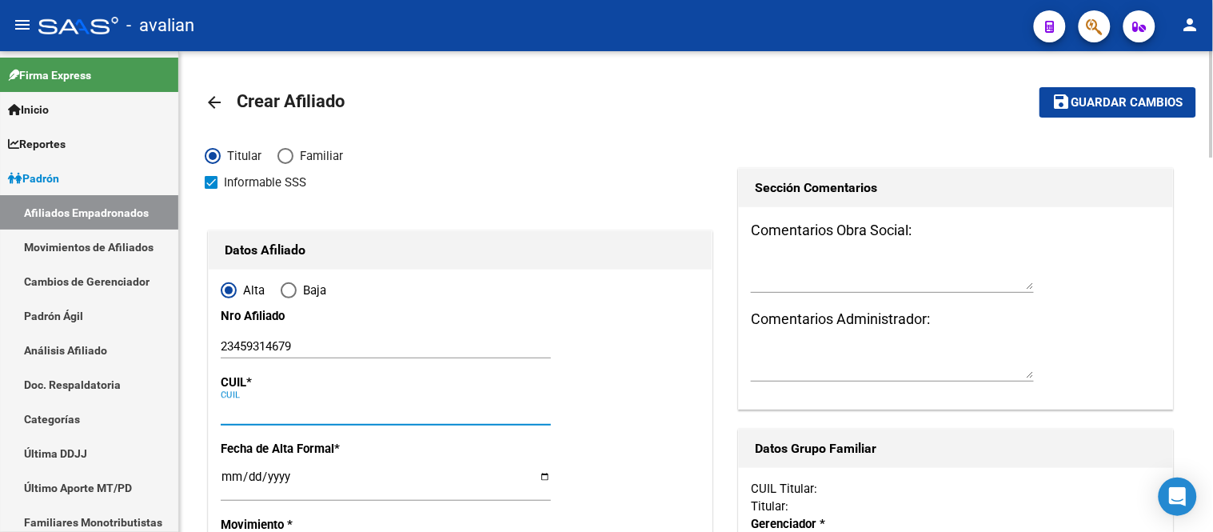
paste input "23-45931467-9"
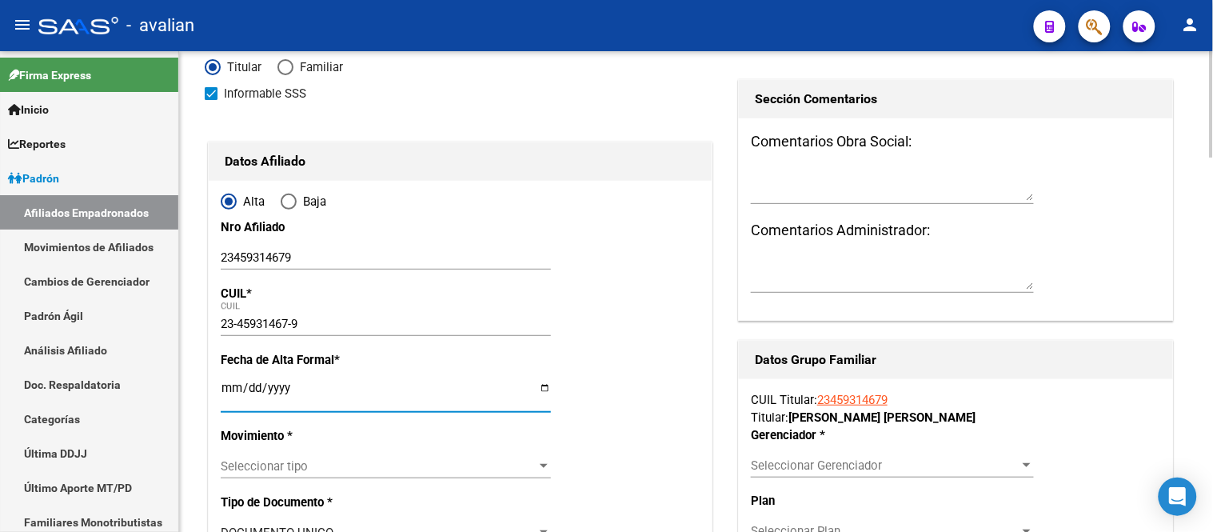
scroll to position [178, 0]
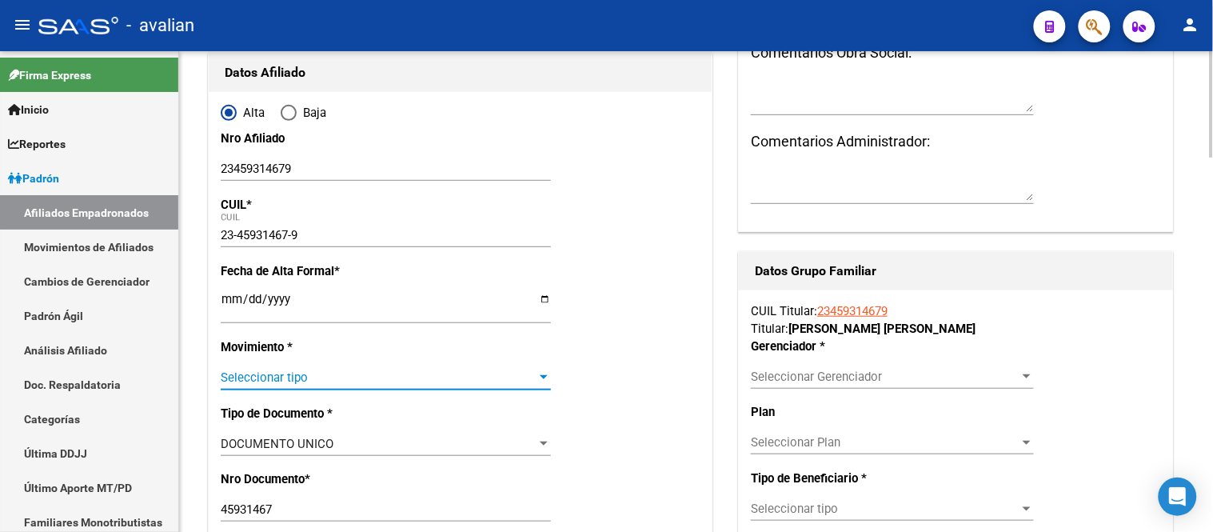
click at [333, 376] on span "Seleccionar tipo" at bounding box center [379, 377] width 316 height 14
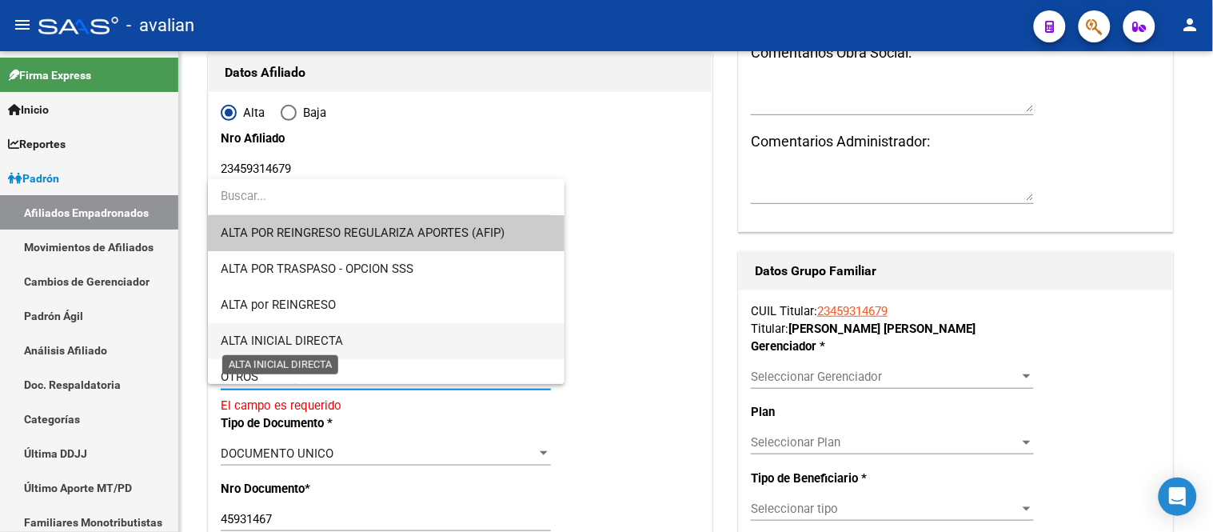
click at [338, 338] on span "ALTA INICIAL DIRECTA" at bounding box center [282, 340] width 122 height 14
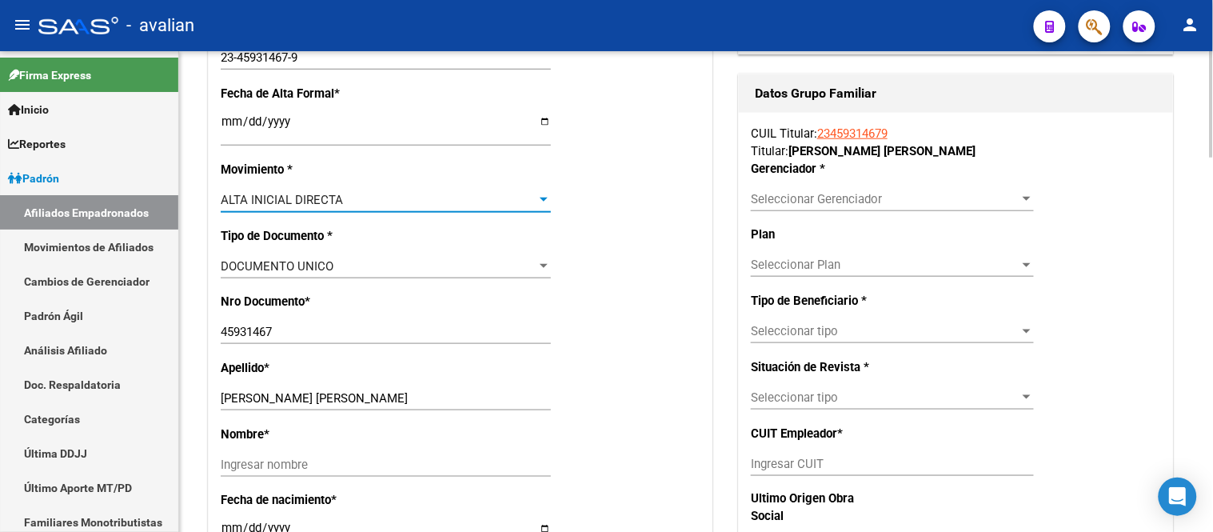
scroll to position [444, 0]
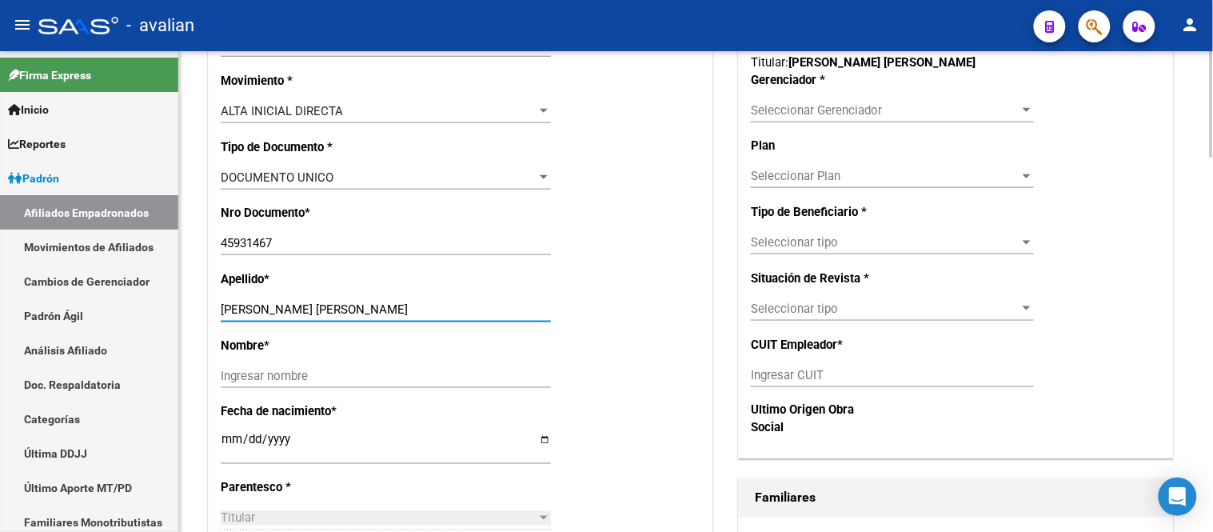
drag, startPoint x: 365, startPoint y: 314, endPoint x: 312, endPoint y: 310, distance: 53.7
click at [312, 310] on input "[PERSON_NAME] [PERSON_NAME]" at bounding box center [386, 309] width 330 height 14
click at [238, 369] on input "Ingresar nombre" at bounding box center [386, 376] width 330 height 14
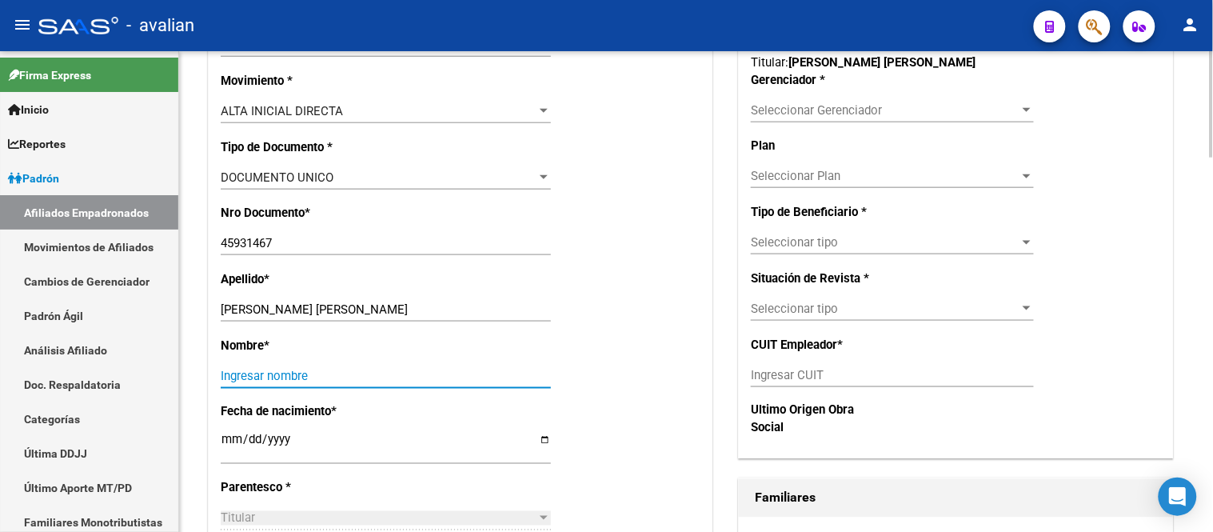
paste input "[PERSON_NAME]"
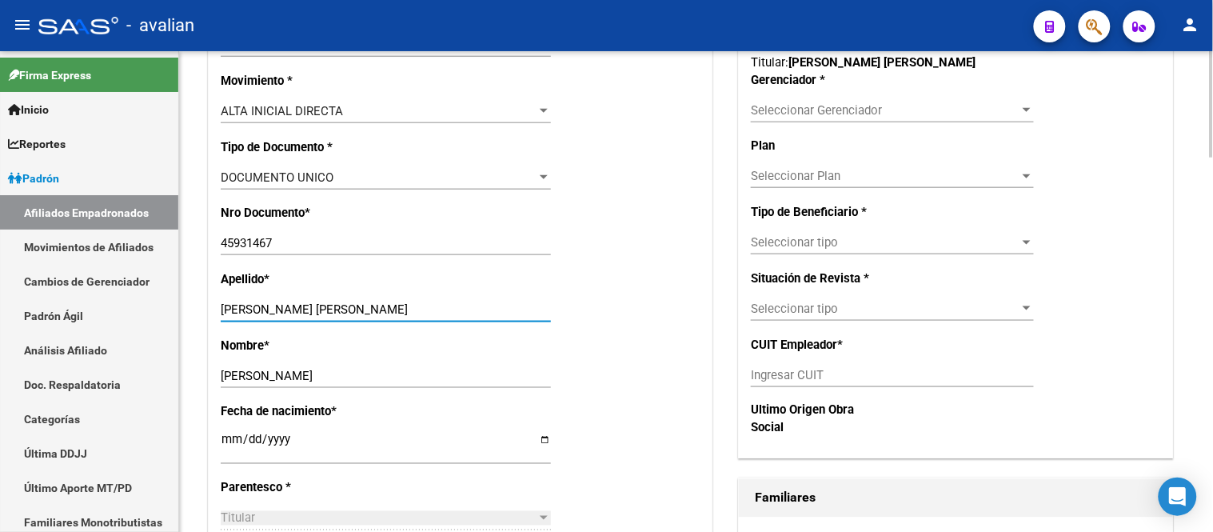
drag, startPoint x: 403, startPoint y: 307, endPoint x: 309, endPoint y: 310, distance: 94.4
click at [309, 310] on input "[PERSON_NAME] [PERSON_NAME]" at bounding box center [386, 309] width 330 height 14
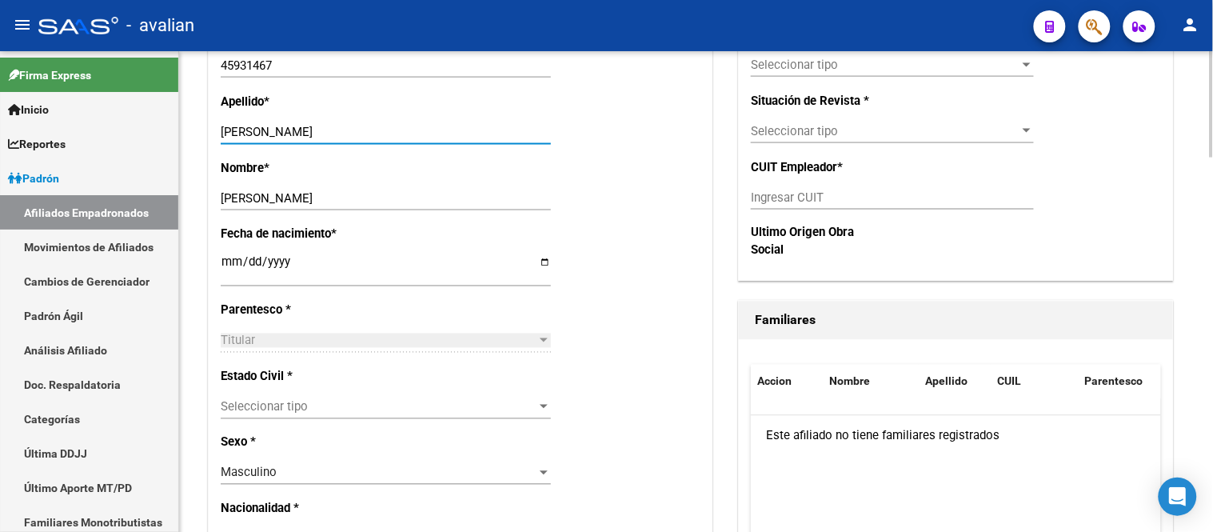
scroll to position [710, 0]
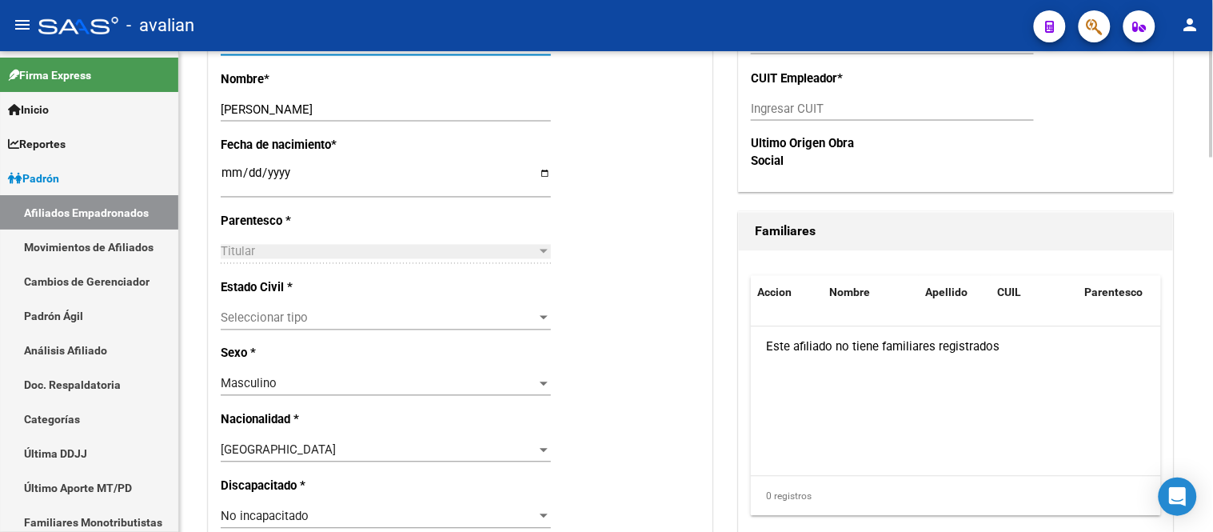
click at [397, 314] on span "Seleccionar tipo" at bounding box center [379, 318] width 316 height 14
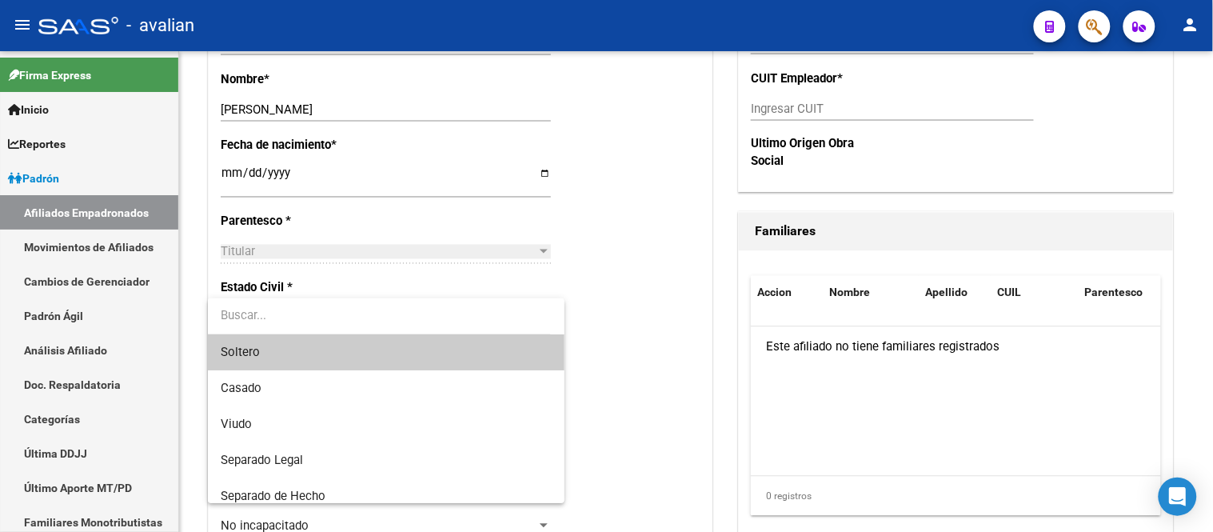
click at [371, 357] on span "Soltero" at bounding box center [386, 352] width 330 height 36
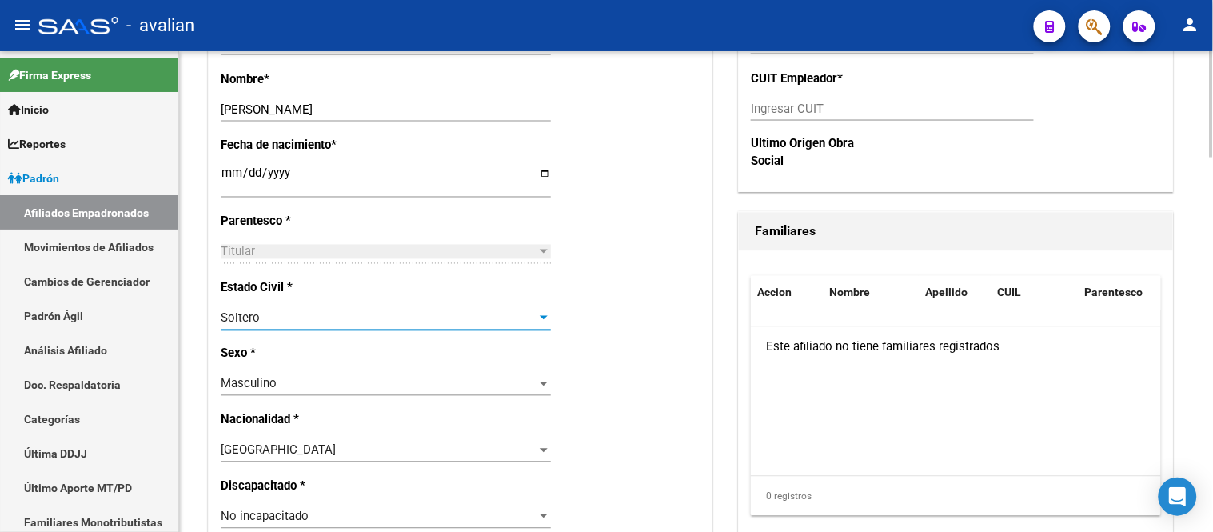
scroll to position [355, 0]
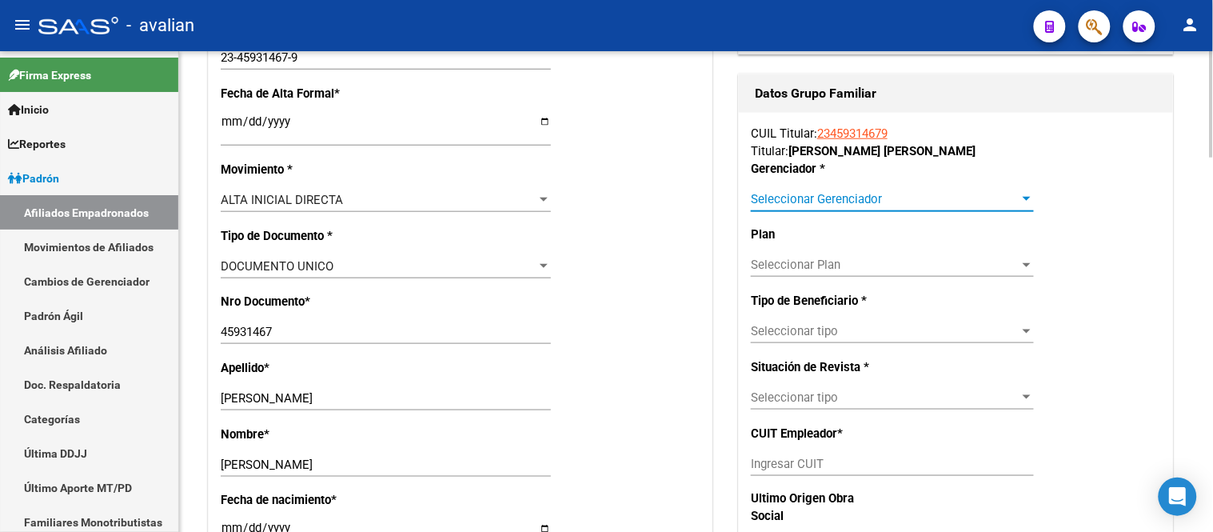
click at [781, 205] on span "Seleccionar Gerenciador" at bounding box center [885, 199] width 269 height 14
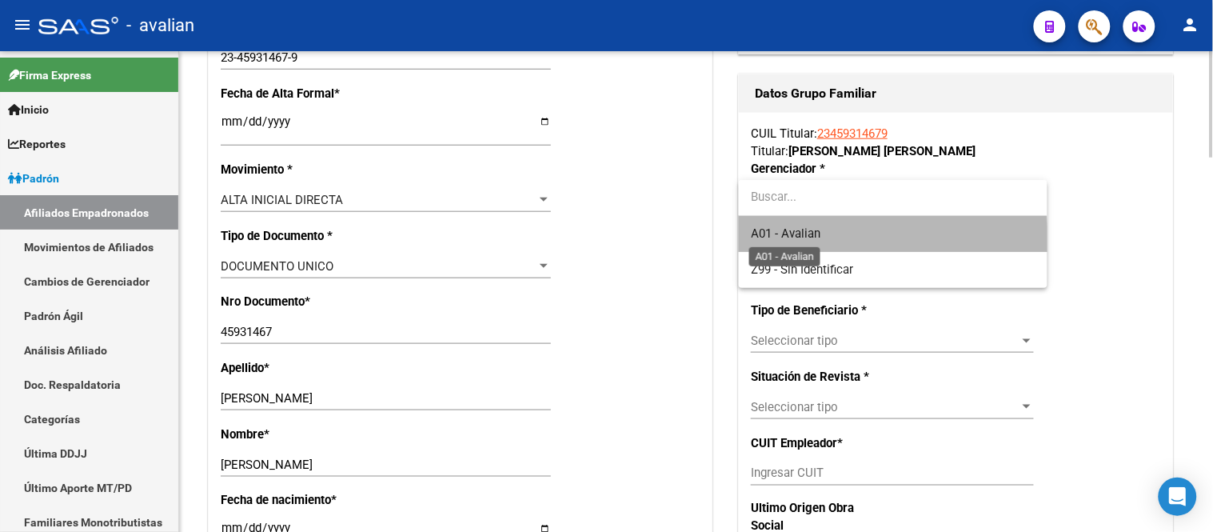
click at [802, 240] on span "A01 - Avalian" at bounding box center [787, 233] width 70 height 14
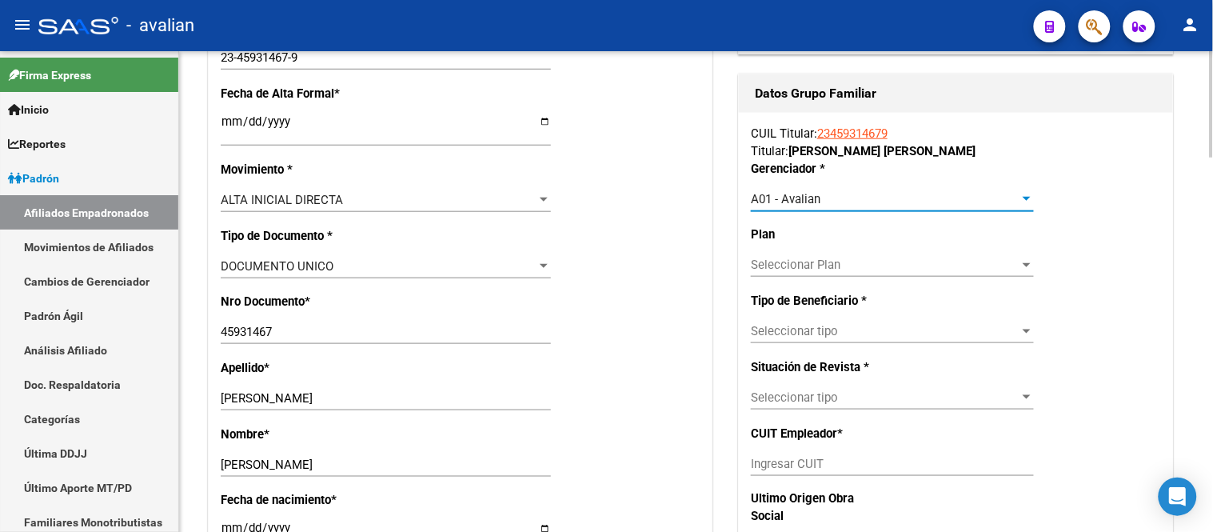
click at [842, 331] on span "Seleccionar tipo" at bounding box center [885, 331] width 269 height 14
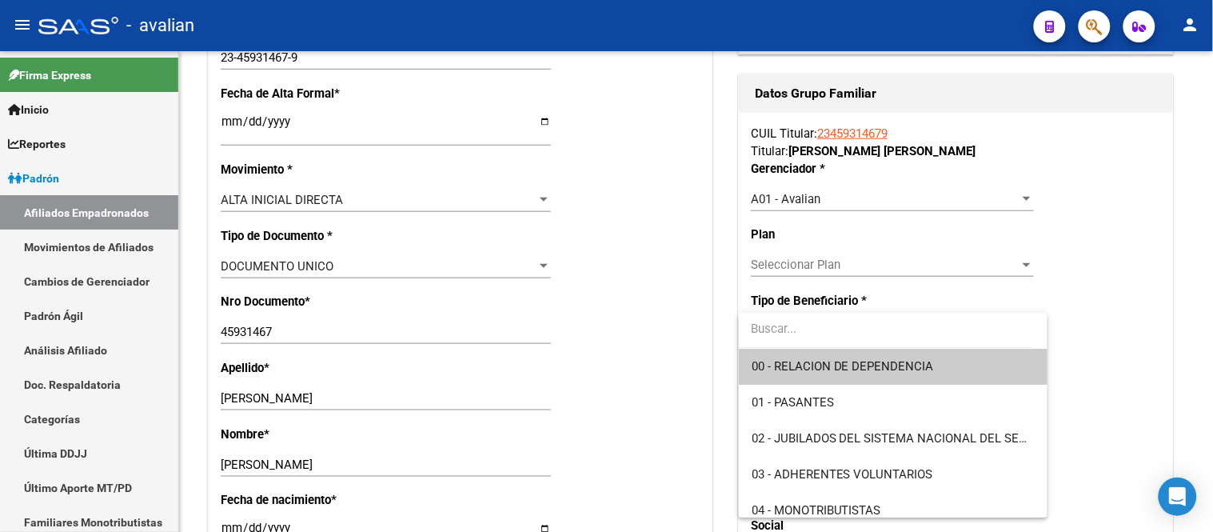
click at [850, 377] on span "00 - RELACION DE DEPENDENCIA" at bounding box center [893, 367] width 283 height 36
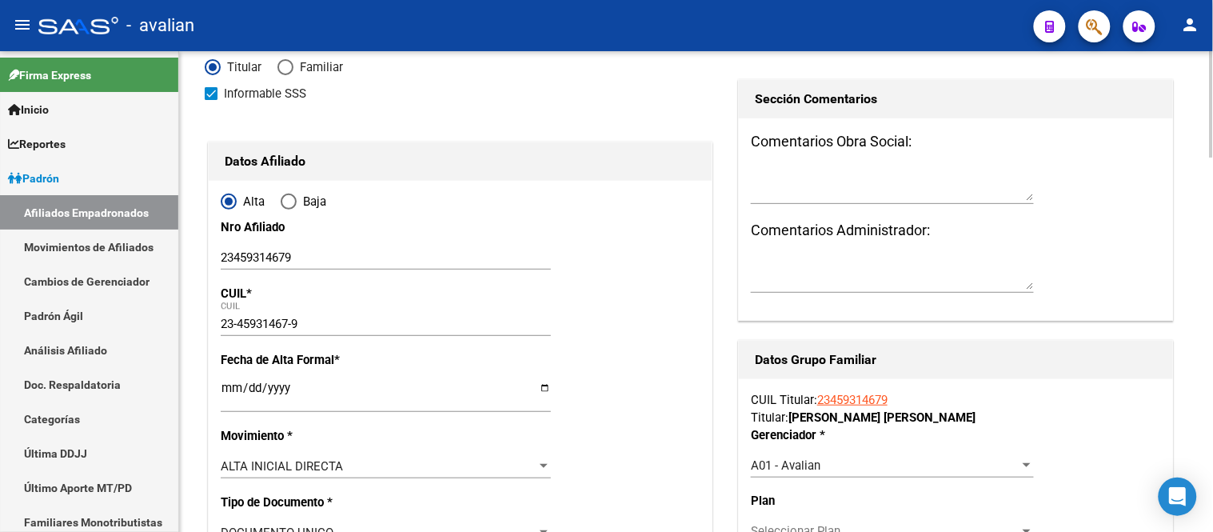
scroll to position [0, 0]
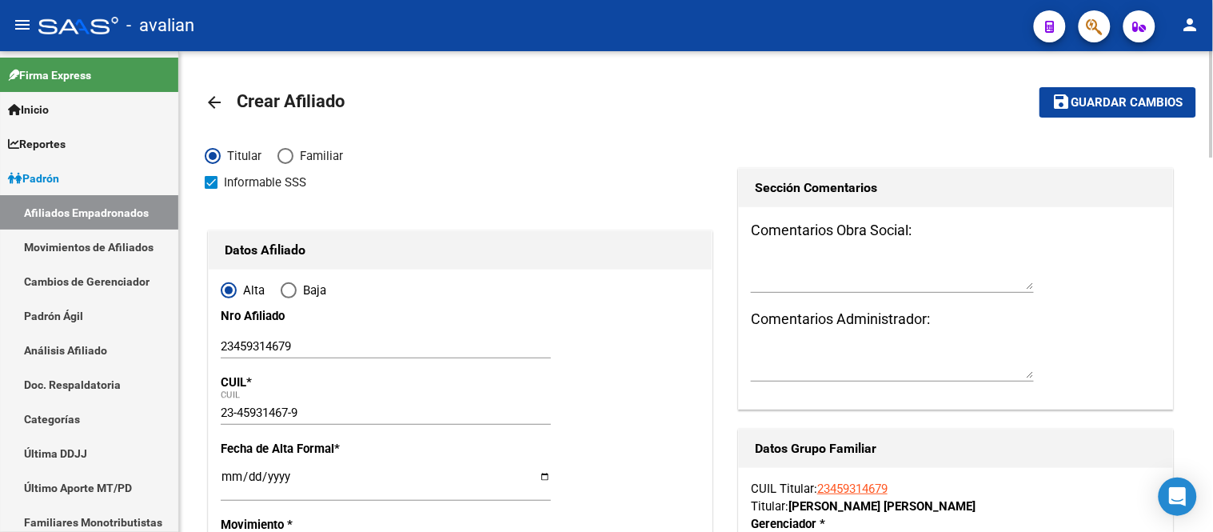
click at [1114, 102] on span "Guardar cambios" at bounding box center [1128, 103] width 112 height 14
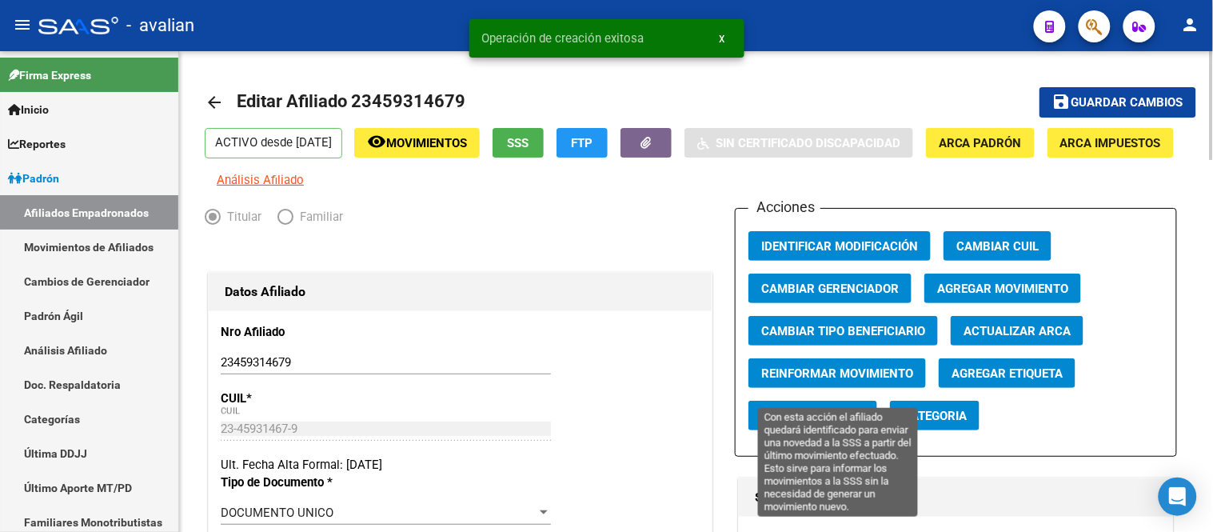
click at [821, 381] on span "Reinformar Movimiento" at bounding box center [837, 373] width 152 height 14
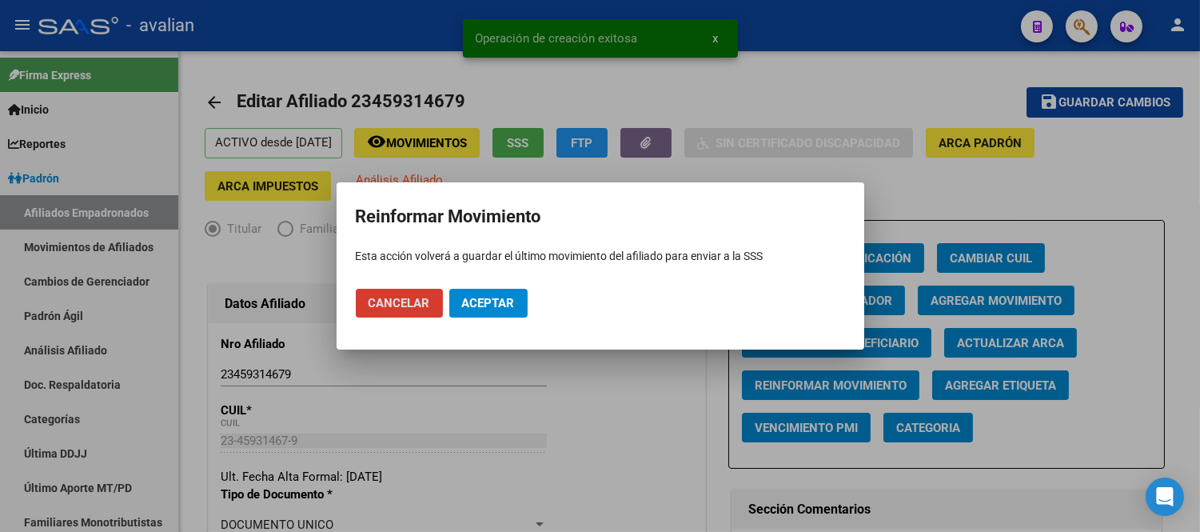
click at [502, 304] on span "Aceptar" at bounding box center [488, 303] width 53 height 14
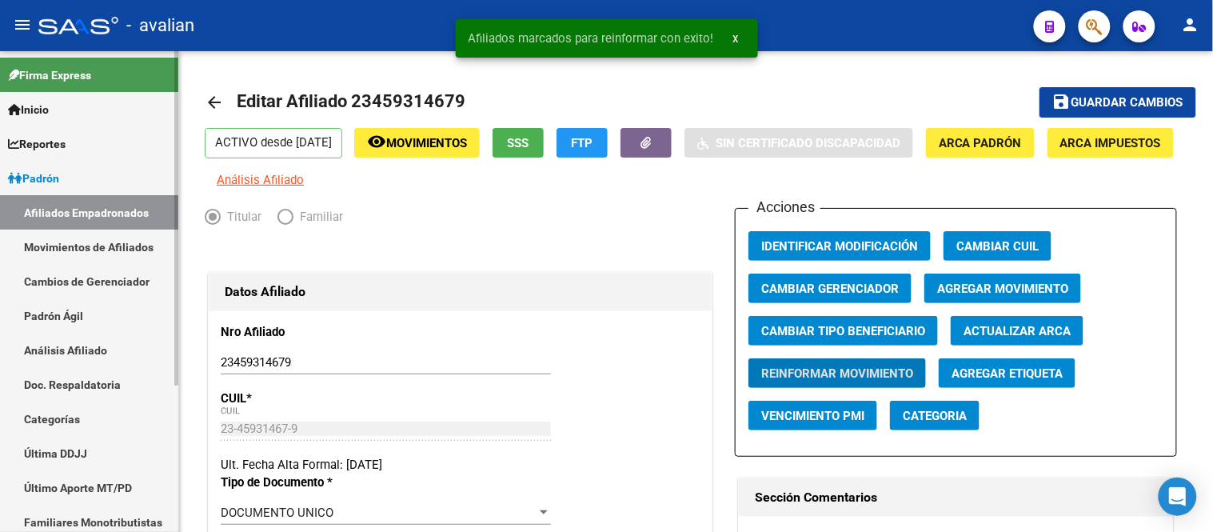
click at [64, 234] on link "Movimientos de Afiliados" at bounding box center [89, 247] width 178 height 34
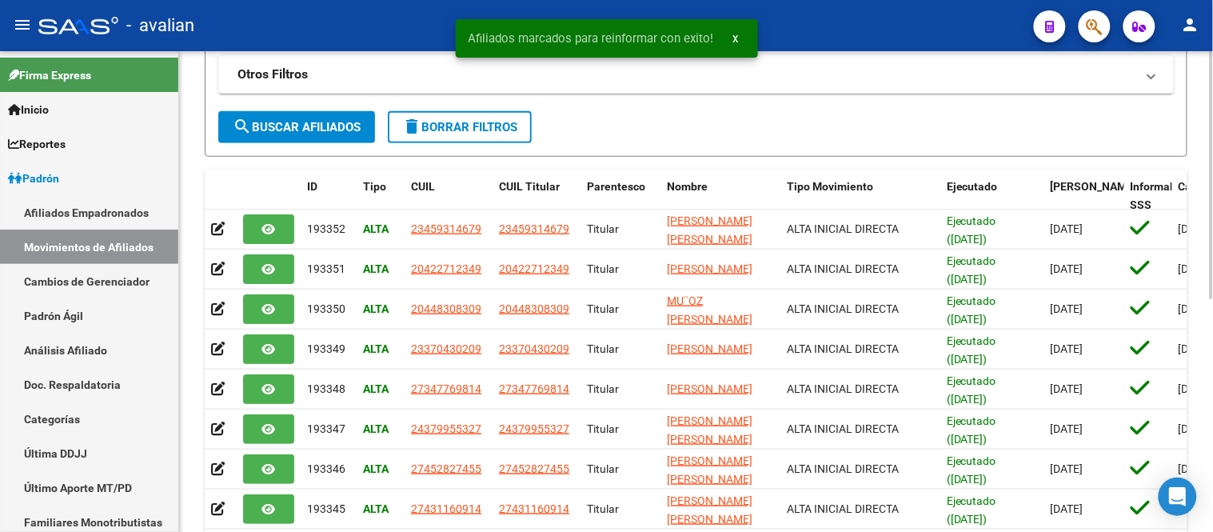
scroll to position [444, 0]
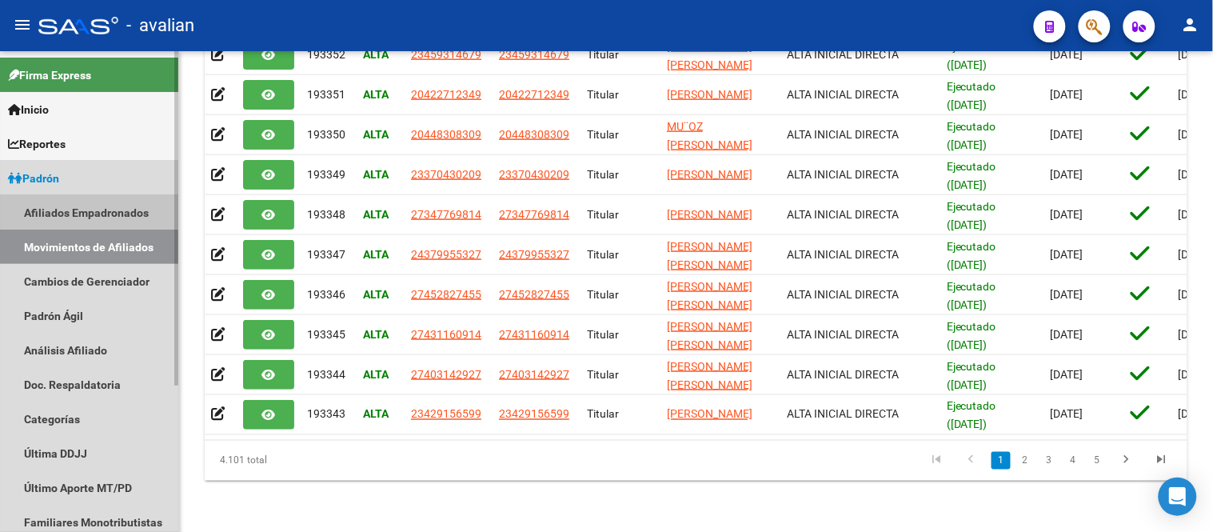
click at [84, 210] on link "Afiliados Empadronados" at bounding box center [89, 212] width 178 height 34
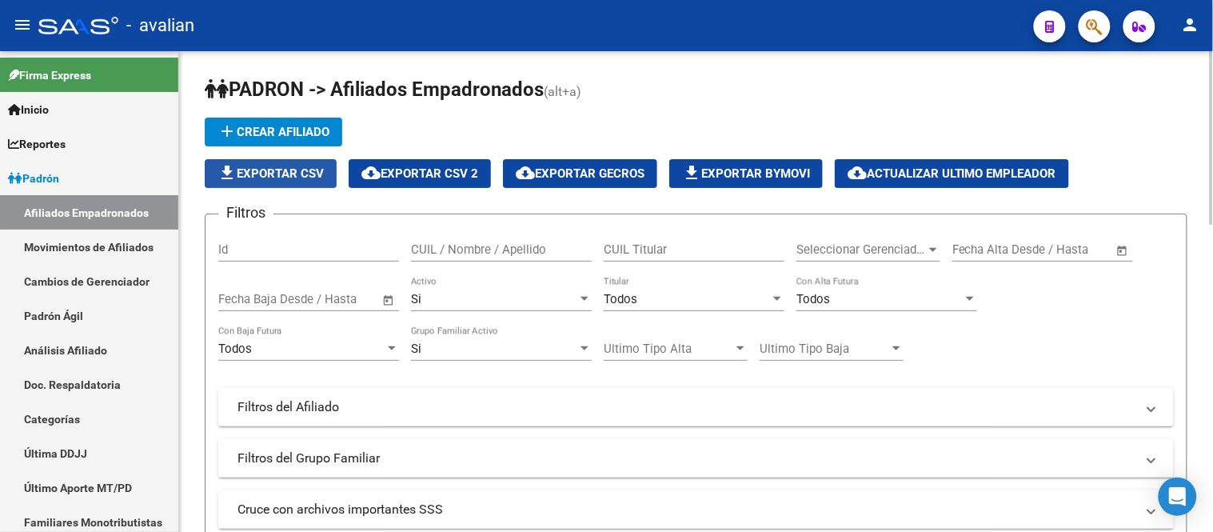
click at [270, 173] on span "file_download Exportar CSV" at bounding box center [271, 173] width 106 height 14
drag, startPoint x: 62, startPoint y: 258, endPoint x: 66, endPoint y: 241, distance: 17.3
click at [62, 258] on link "Movimientos de Afiliados" at bounding box center [89, 247] width 178 height 34
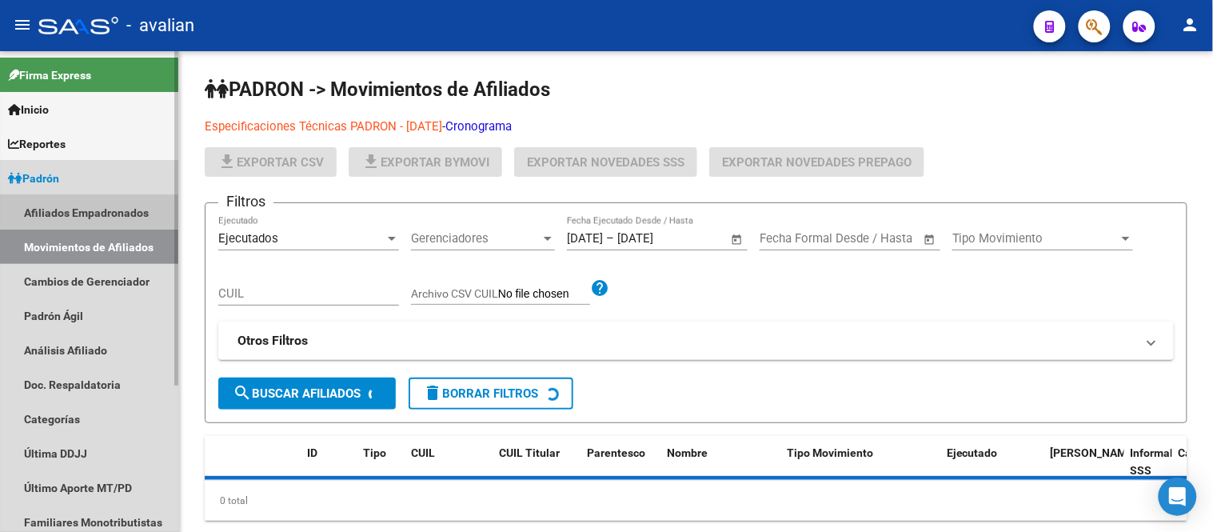
click at [73, 210] on link "Afiliados Empadronados" at bounding box center [89, 212] width 178 height 34
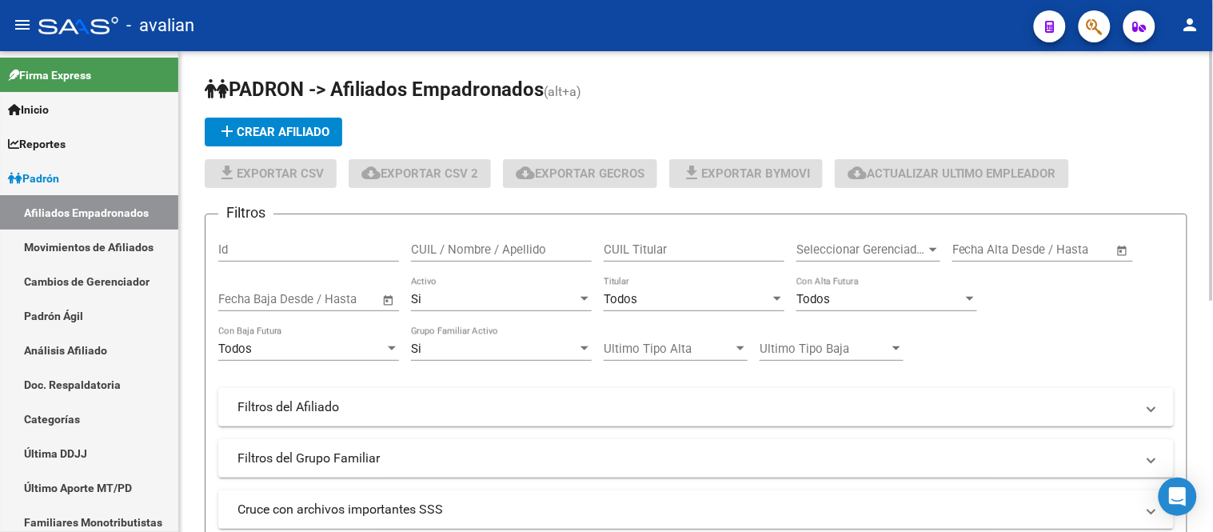
click at [477, 249] on input "CUIL / Nombre / Apellido" at bounding box center [501, 249] width 181 height 14
paste input "27454298735"
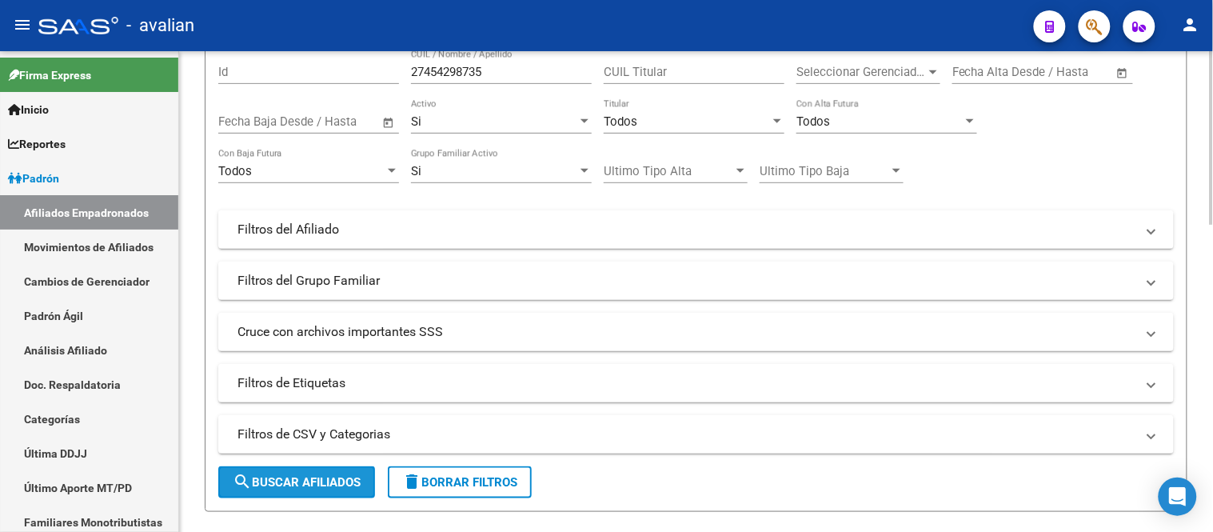
click at [333, 477] on button "search Buscar Afiliados" at bounding box center [296, 482] width 157 height 32
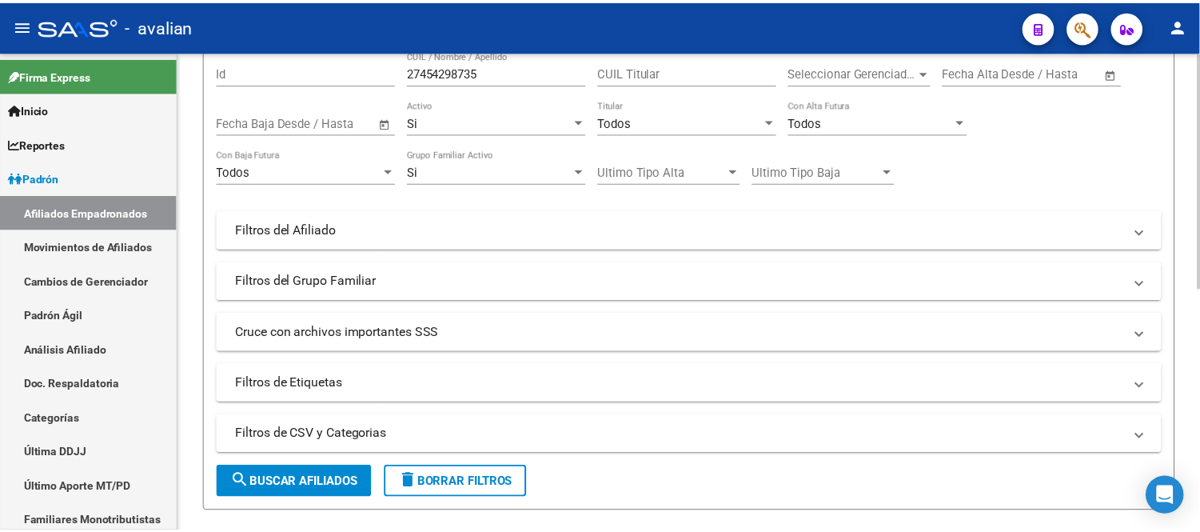
scroll to position [444, 0]
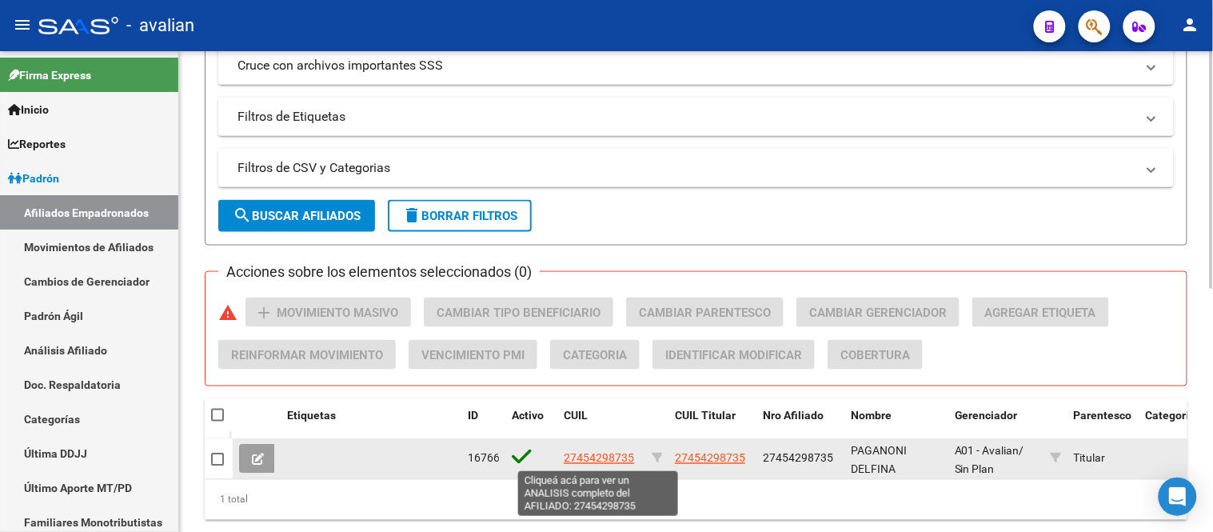
click at [587, 459] on span "27454298735" at bounding box center [599, 458] width 70 height 13
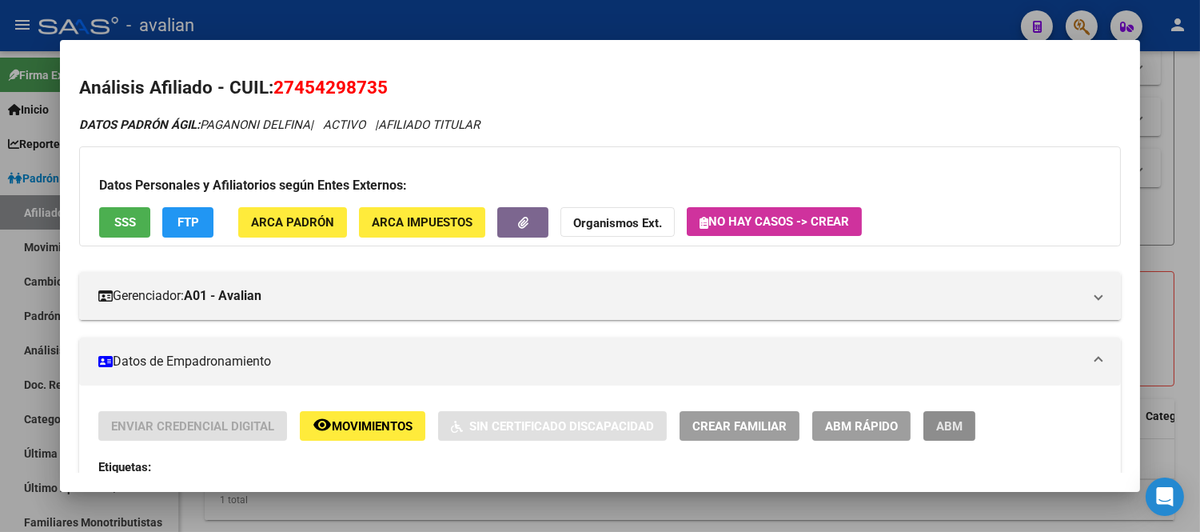
click at [950, 427] on span "ABM" at bounding box center [950, 426] width 26 height 14
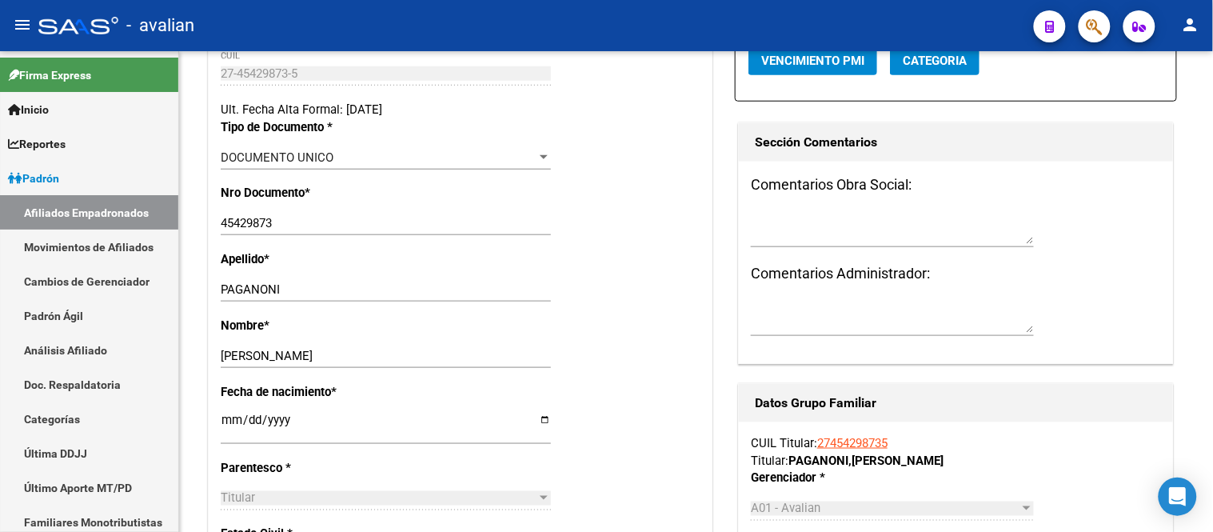
scroll to position [444, 0]
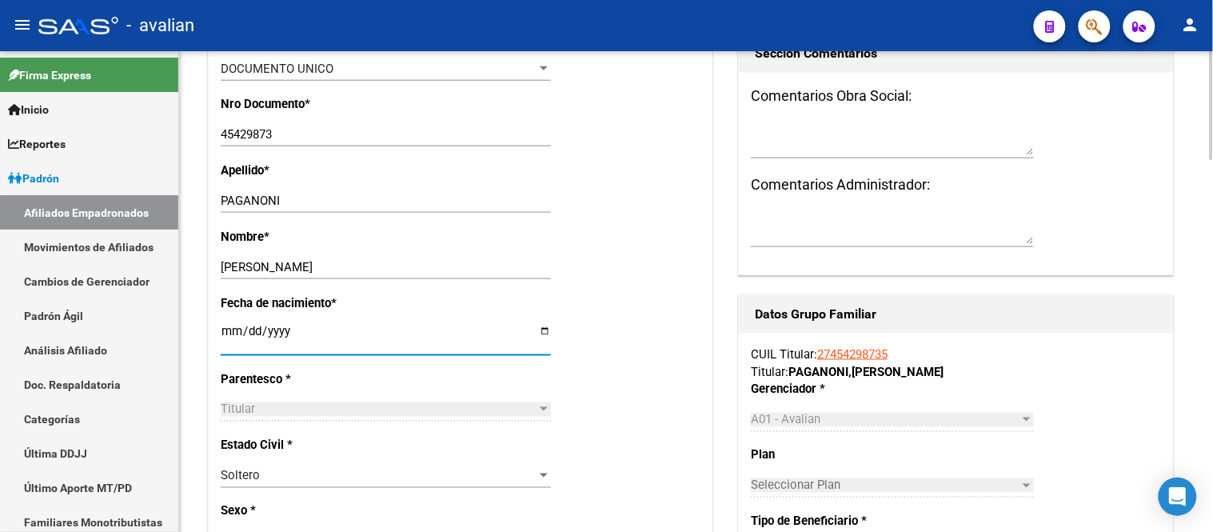
click at [292, 349] on input "[DATE]" at bounding box center [386, 338] width 330 height 26
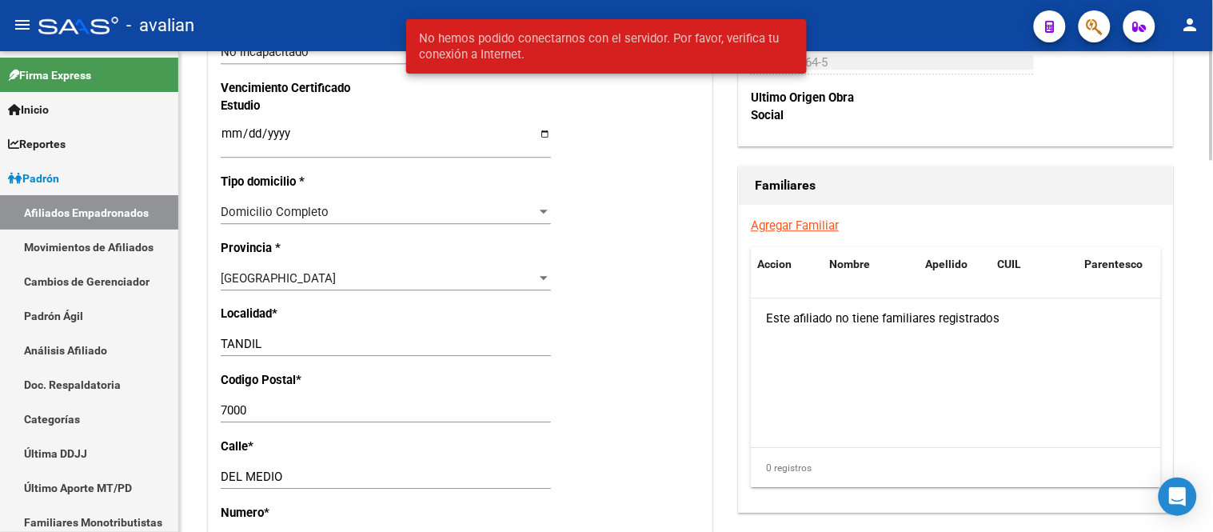
scroll to position [1155, 0]
